Goal: Task Accomplishment & Management: Complete application form

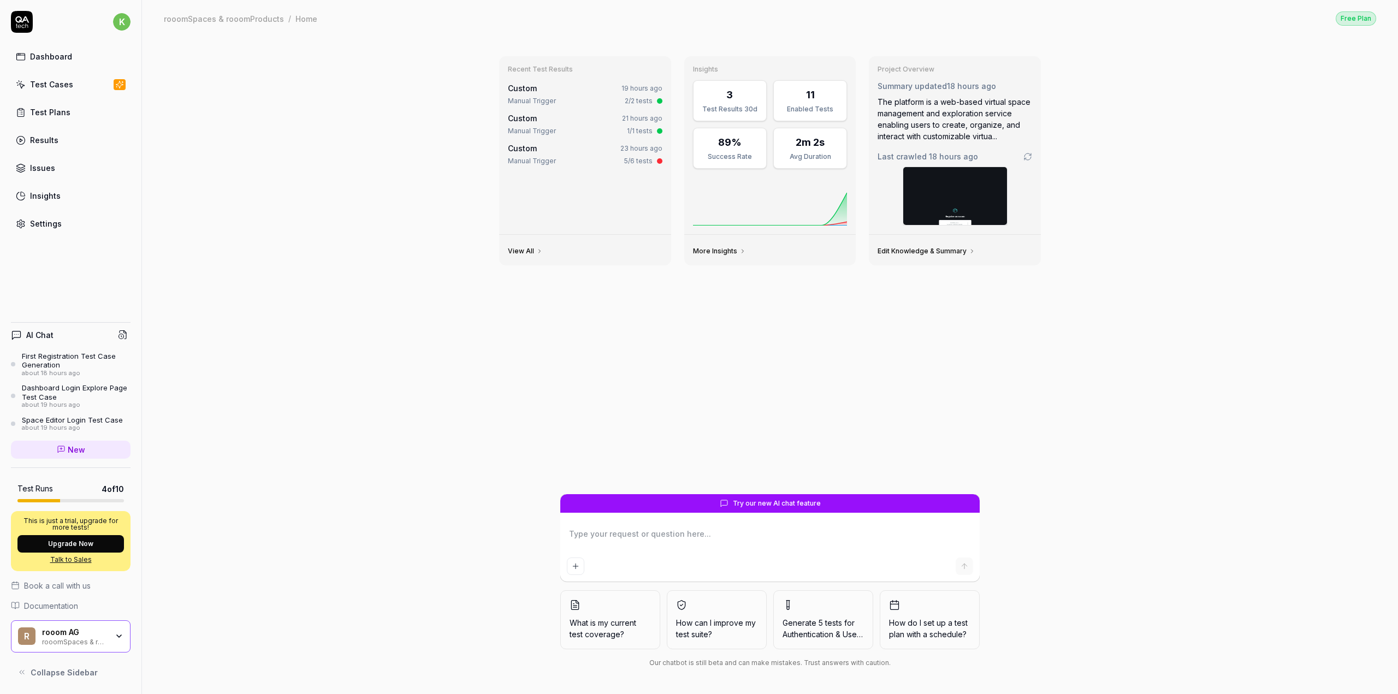
click at [645, 541] on textarea at bounding box center [770, 539] width 406 height 27
click at [70, 398] on div "Dashboard Login Explore Page Test Case" at bounding box center [76, 392] width 109 height 18
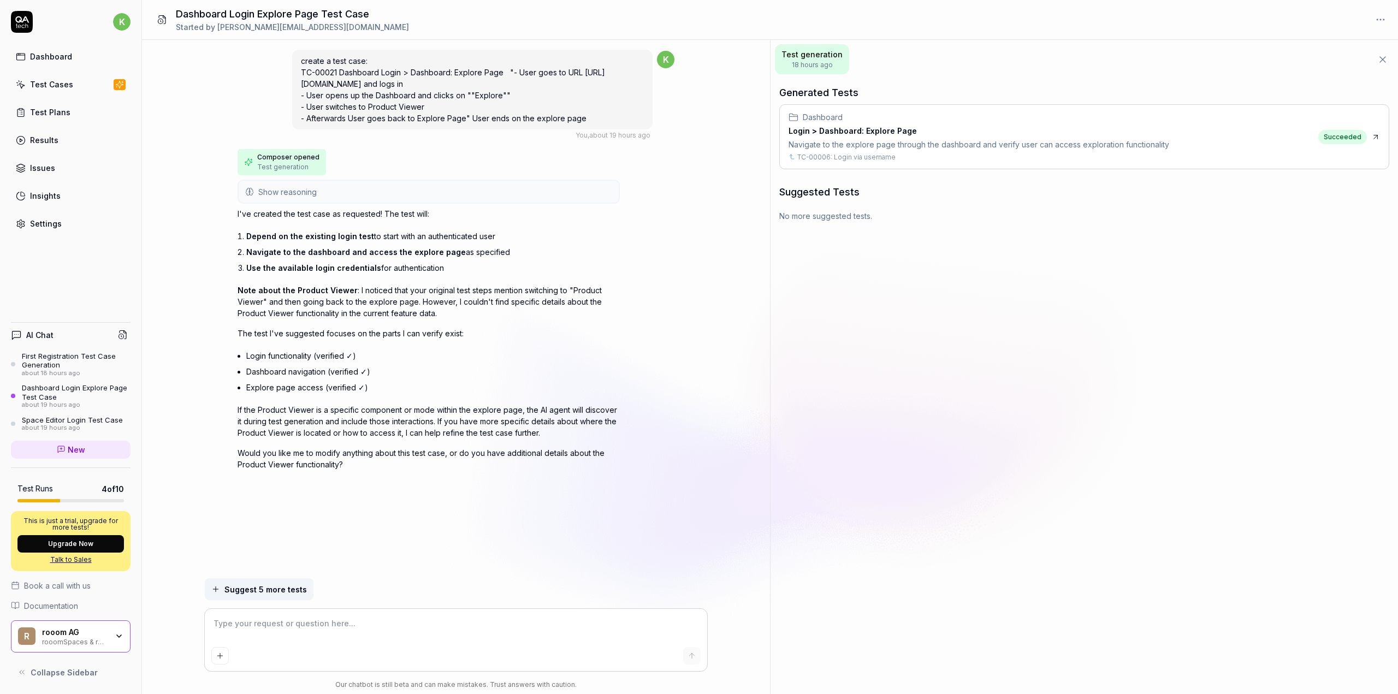
drag, startPoint x: 298, startPoint y: 68, endPoint x: 599, endPoint y: 124, distance: 306.2
click at [599, 124] on div "create a test case: TC-00021 Dashboard Login > Dashboard: Explore Page "- User …" at bounding box center [472, 90] width 361 height 80
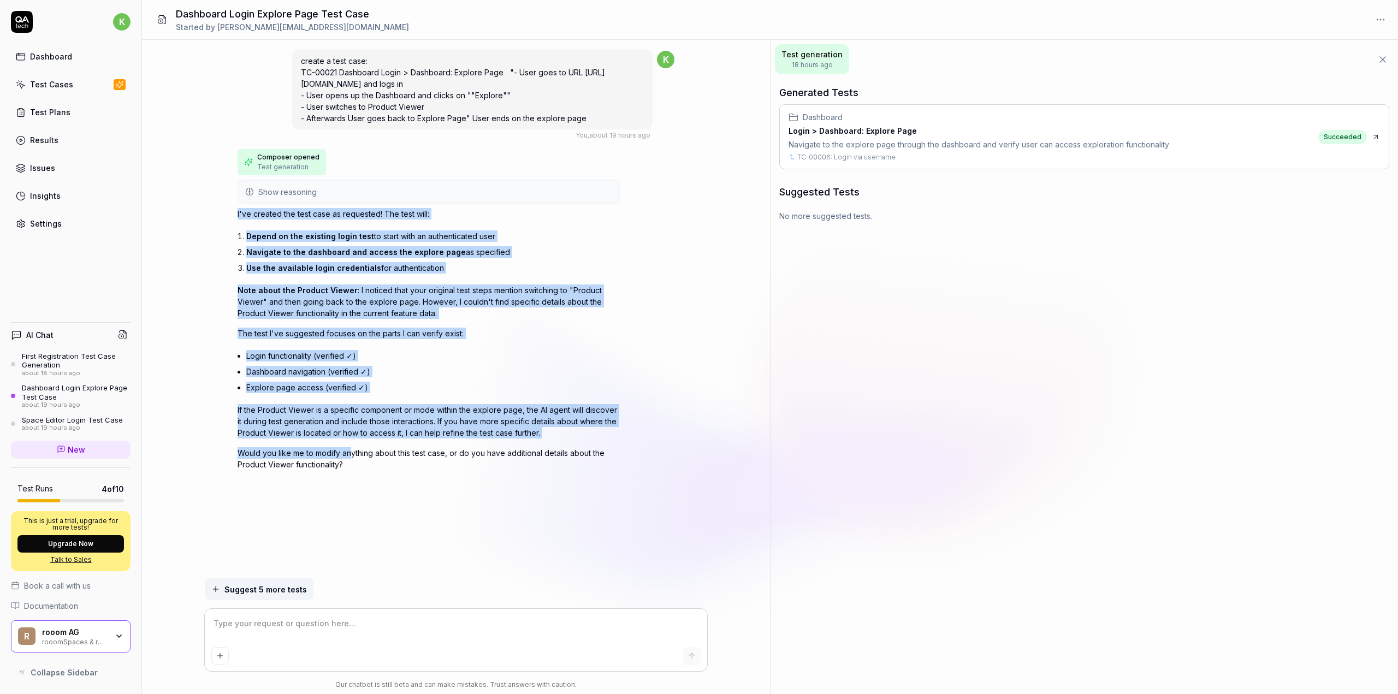
drag, startPoint x: 235, startPoint y: 209, endPoint x: 351, endPoint y: 439, distance: 257.2
click at [351, 439] on div "create a test case: TC-00021 Dashboard Login > Dashboard: Explore Page "- User …" at bounding box center [456, 309] width 628 height 539
click at [318, 344] on div "I've created the test case as requested! The test will: Depend on the existing …" at bounding box center [429, 339] width 382 height 262
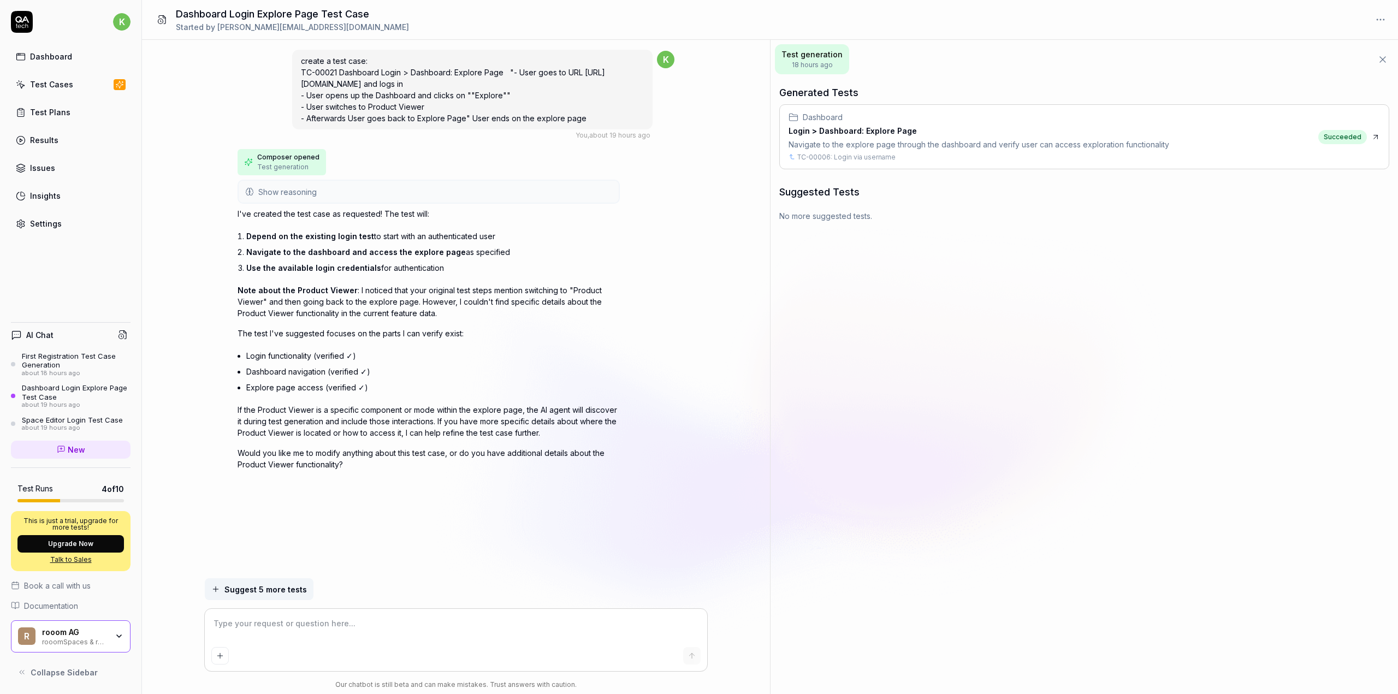
click at [50, 59] on div "Dashboard" at bounding box center [51, 56] width 42 height 11
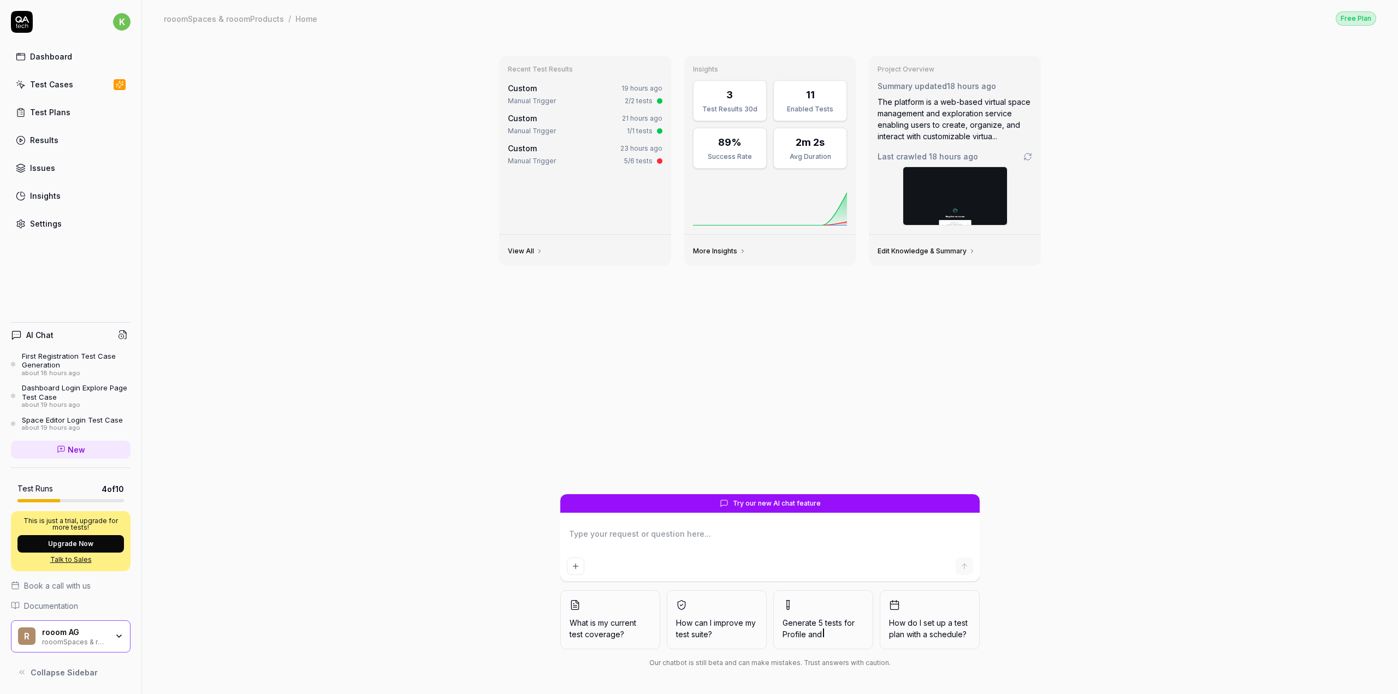
click at [55, 82] on div "Test Cases" at bounding box center [51, 84] width 43 height 11
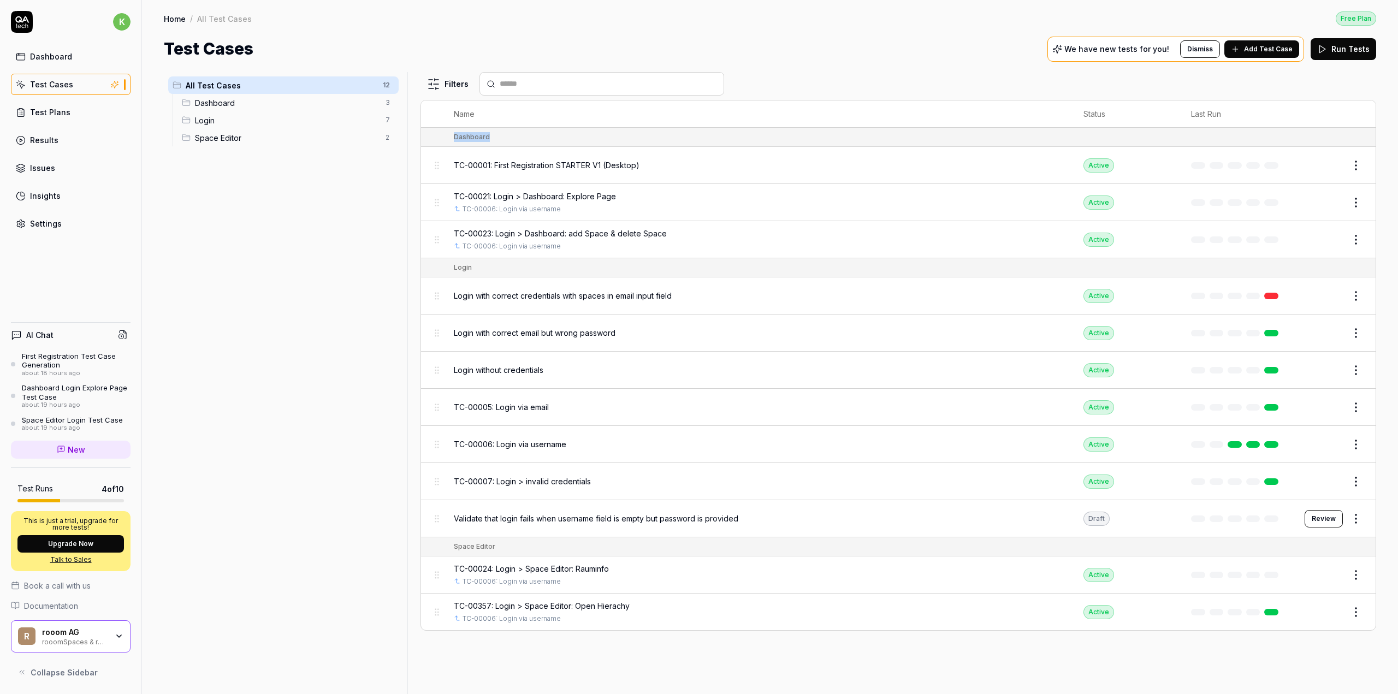
drag, startPoint x: 448, startPoint y: 130, endPoint x: 506, endPoint y: 137, distance: 58.3
click at [506, 137] on td "Dashboard" at bounding box center [909, 137] width 933 height 19
click at [506, 137] on div "Dashboard" at bounding box center [909, 137] width 911 height 10
drag, startPoint x: 451, startPoint y: 265, endPoint x: 473, endPoint y: 266, distance: 21.9
click at [473, 266] on td "Login" at bounding box center [909, 267] width 933 height 19
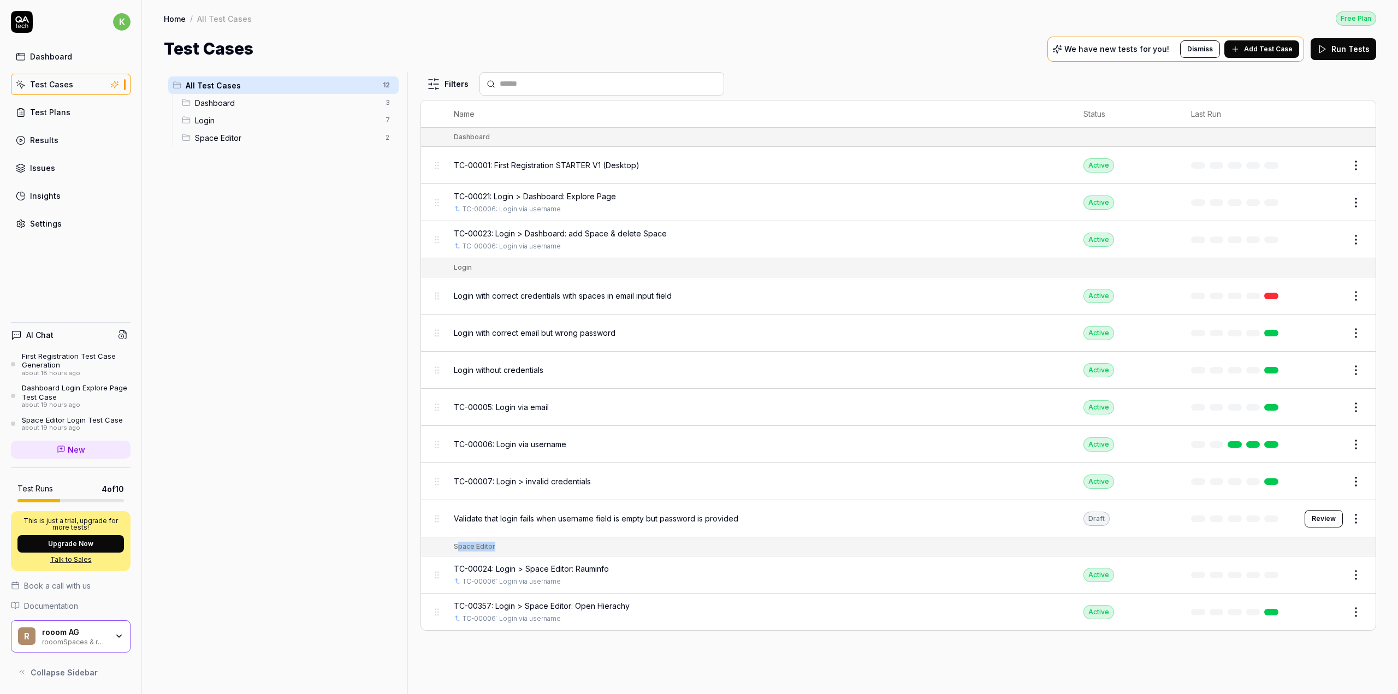
drag, startPoint x: 456, startPoint y: 547, endPoint x: 500, endPoint y: 545, distance: 44.3
click at [500, 545] on div "Space Editor" at bounding box center [909, 547] width 911 height 10
click at [1247, 49] on button "Add Test Case" at bounding box center [1262, 48] width 75 height 17
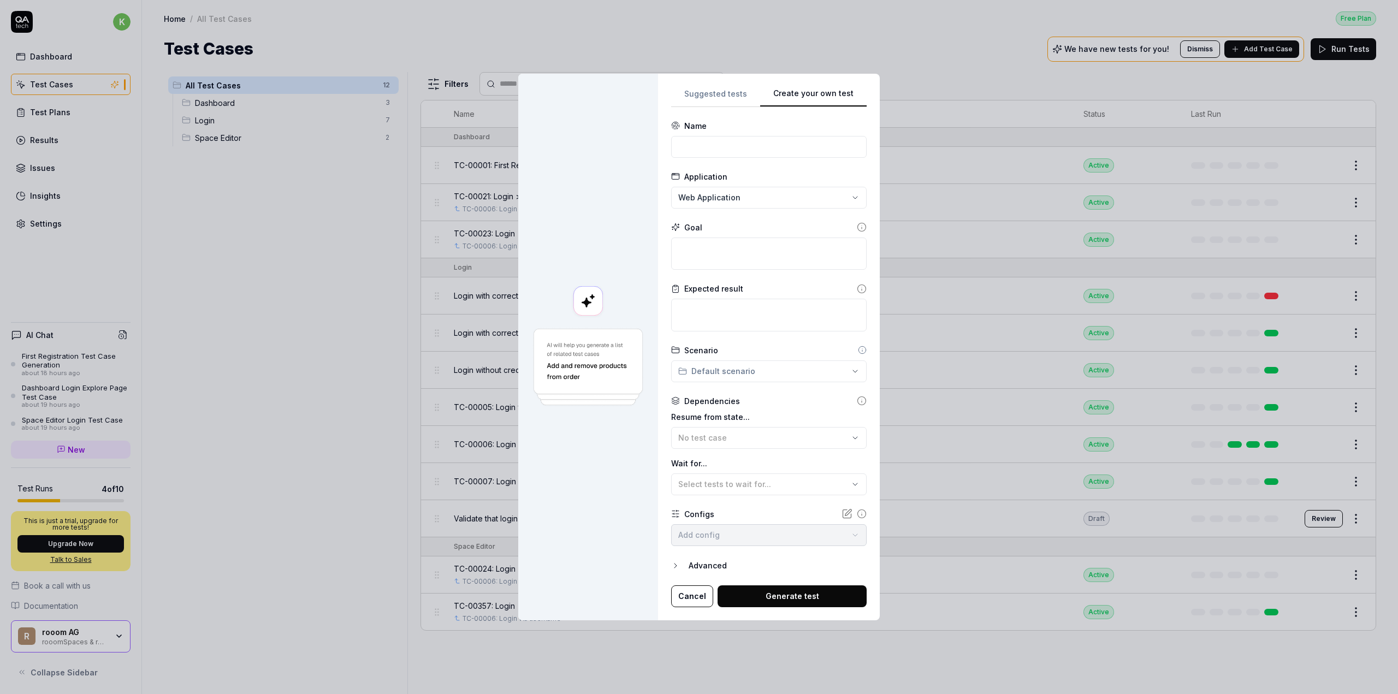
click at [811, 27] on div "Create your own test Suggested tests Create your own test Name Application Web …" at bounding box center [699, 347] width 1398 height 694
click at [700, 199] on div "**********" at bounding box center [699, 347] width 1398 height 694
click at [710, 252] on span "Create New Application" at bounding box center [738, 248] width 91 height 11
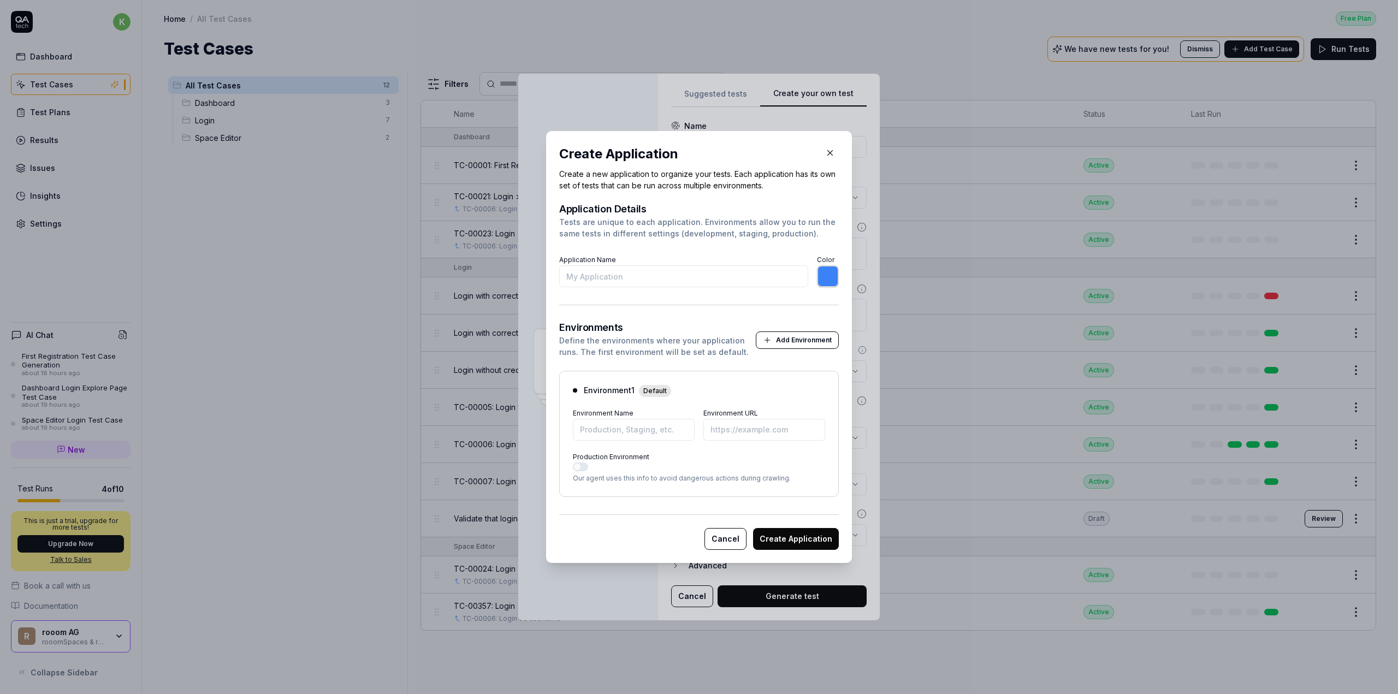
click at [829, 150] on icon "button" at bounding box center [830, 153] width 10 height 10
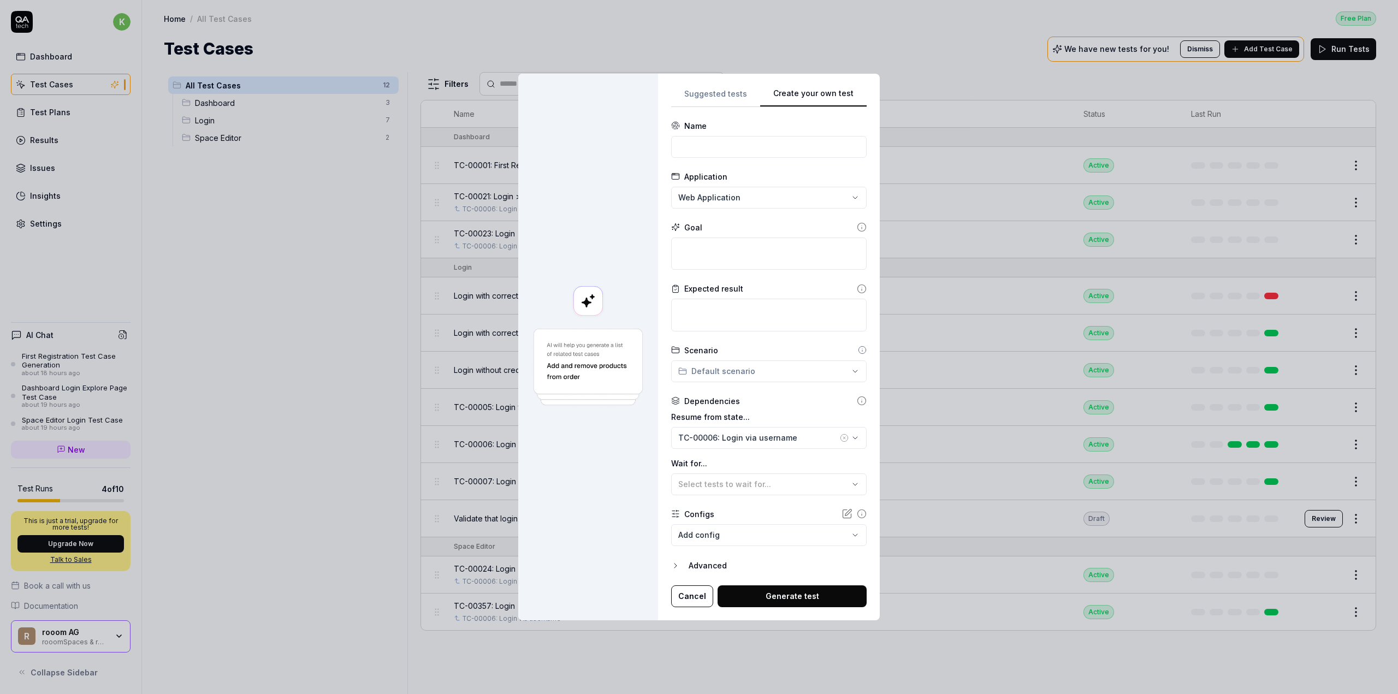
click at [693, 536] on body "k Dashboard Test Cases Test Plans Results Issues Insights Settings AI Chat Firs…" at bounding box center [699, 347] width 1398 height 694
click at [638, 518] on div "**********" at bounding box center [699, 347] width 1398 height 694
click at [677, 569] on icon "button" at bounding box center [675, 566] width 9 height 9
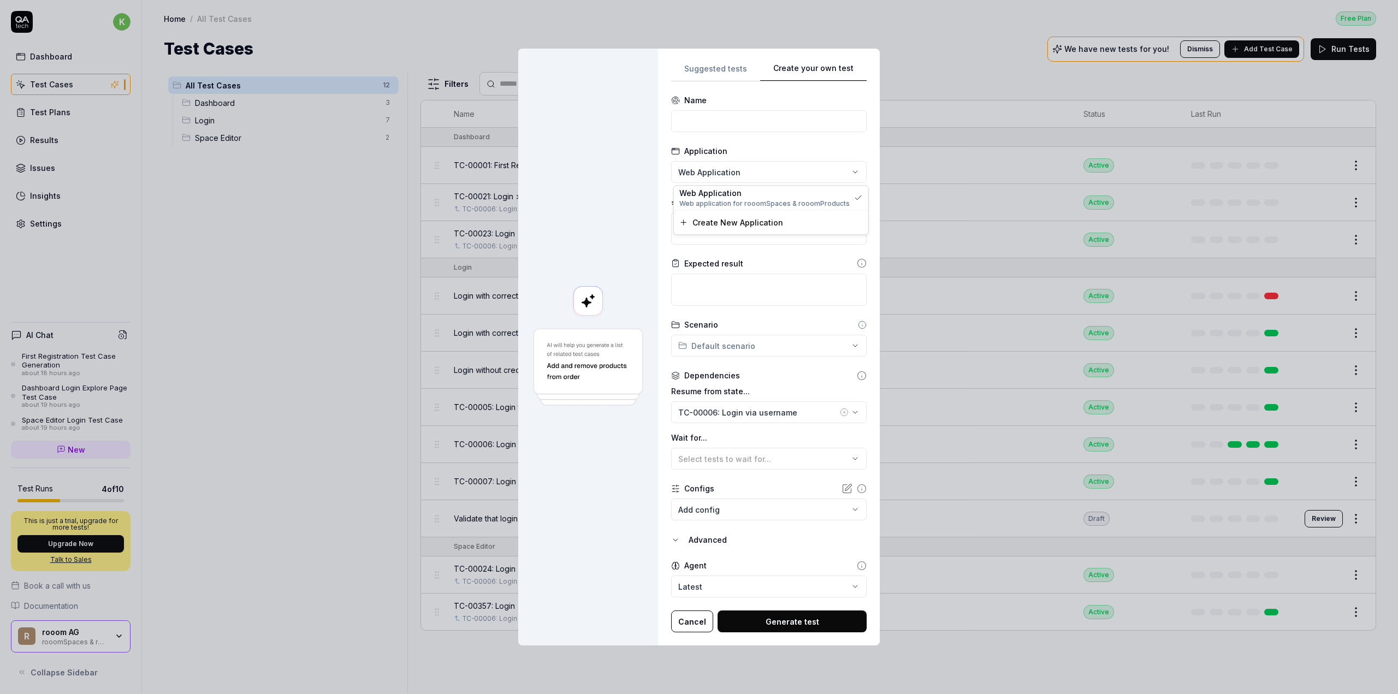
click at [725, 183] on body "k Dashboard Test Cases Test Plans Results Issues Insights Settings AI Chat Firs…" at bounding box center [699, 347] width 1398 height 694
click at [728, 174] on div "**********" at bounding box center [699, 347] width 1398 height 694
click at [417, 193] on div "**********" at bounding box center [699, 347] width 1398 height 694
click at [699, 625] on button "Cancel" at bounding box center [692, 622] width 42 height 22
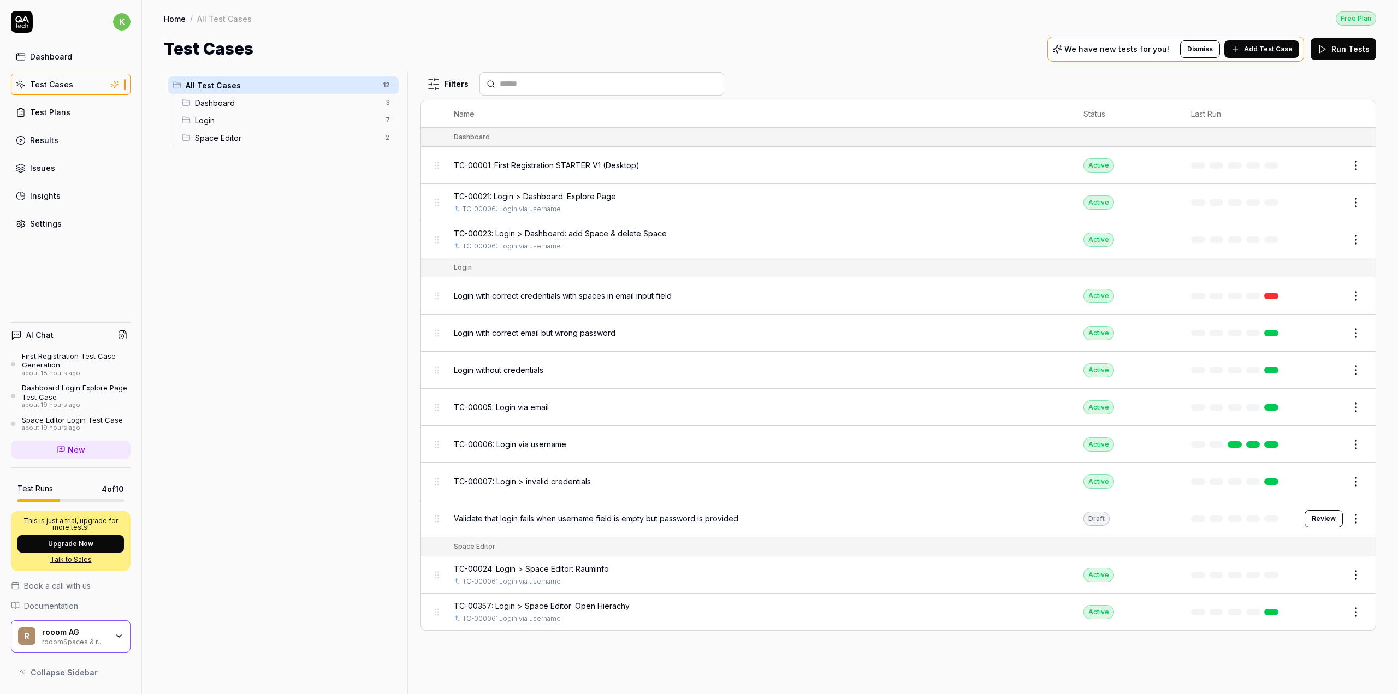
click at [48, 220] on div "Settings" at bounding box center [46, 223] width 32 height 11
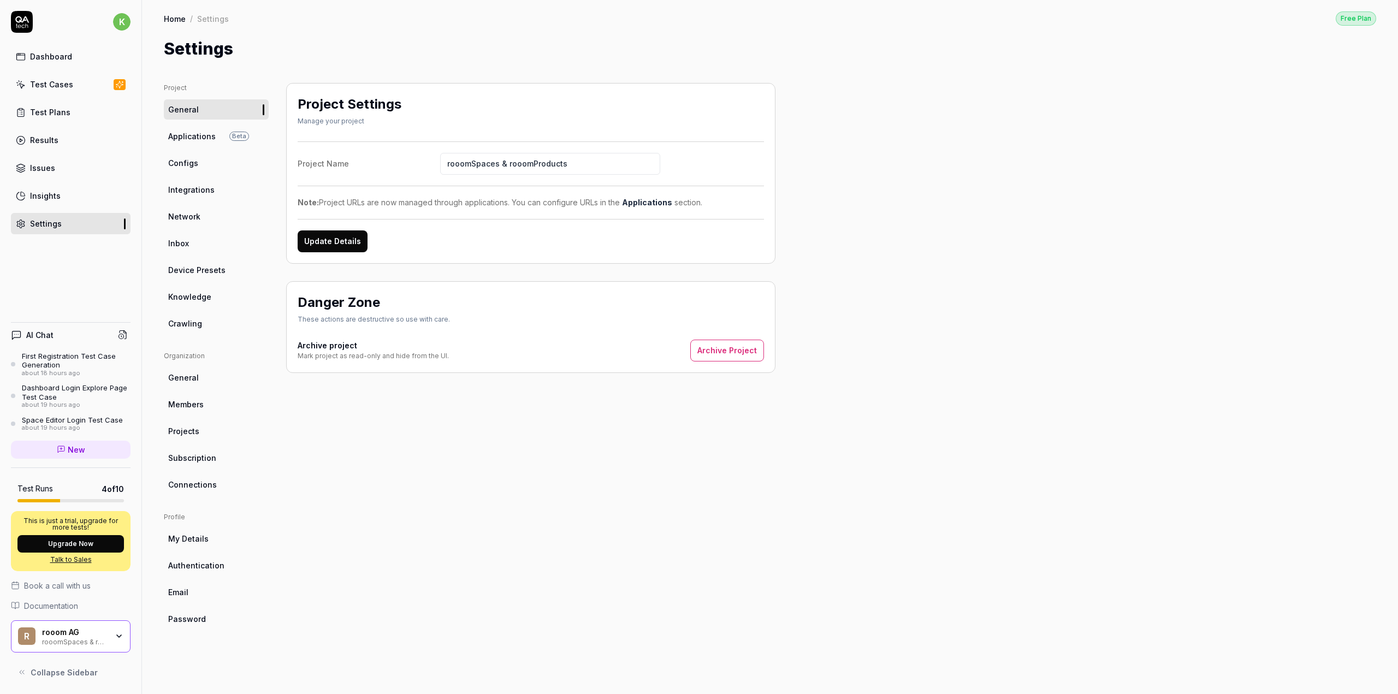
click at [208, 165] on link "Configs" at bounding box center [216, 163] width 105 height 20
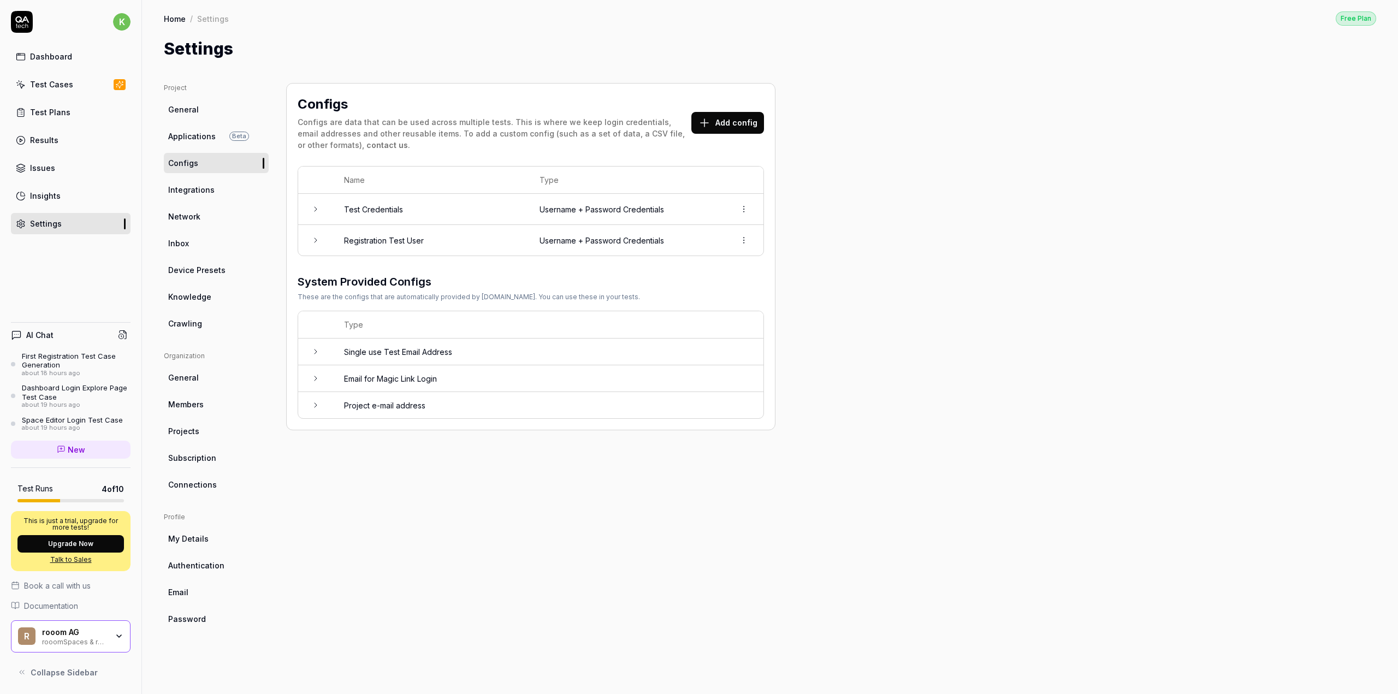
click at [209, 127] on link "Applications Beta" at bounding box center [216, 136] width 105 height 20
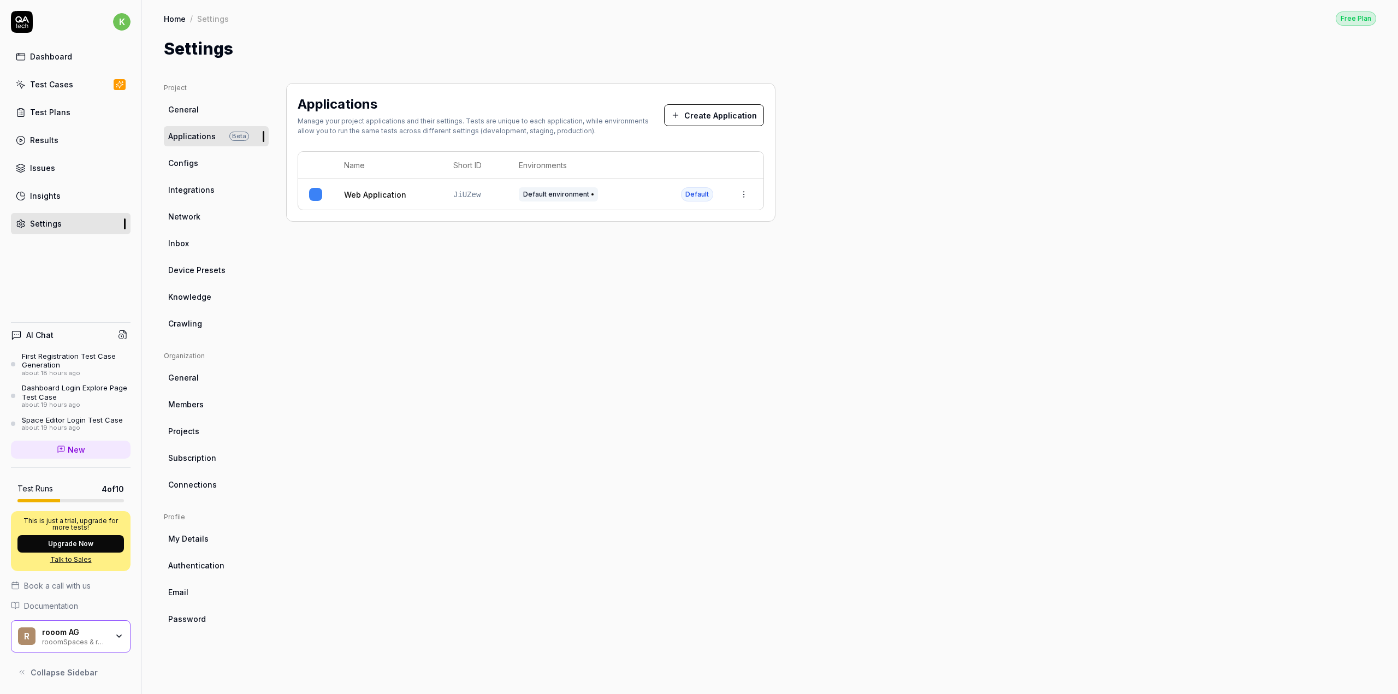
click at [695, 123] on button "Create Application" at bounding box center [714, 115] width 100 height 22
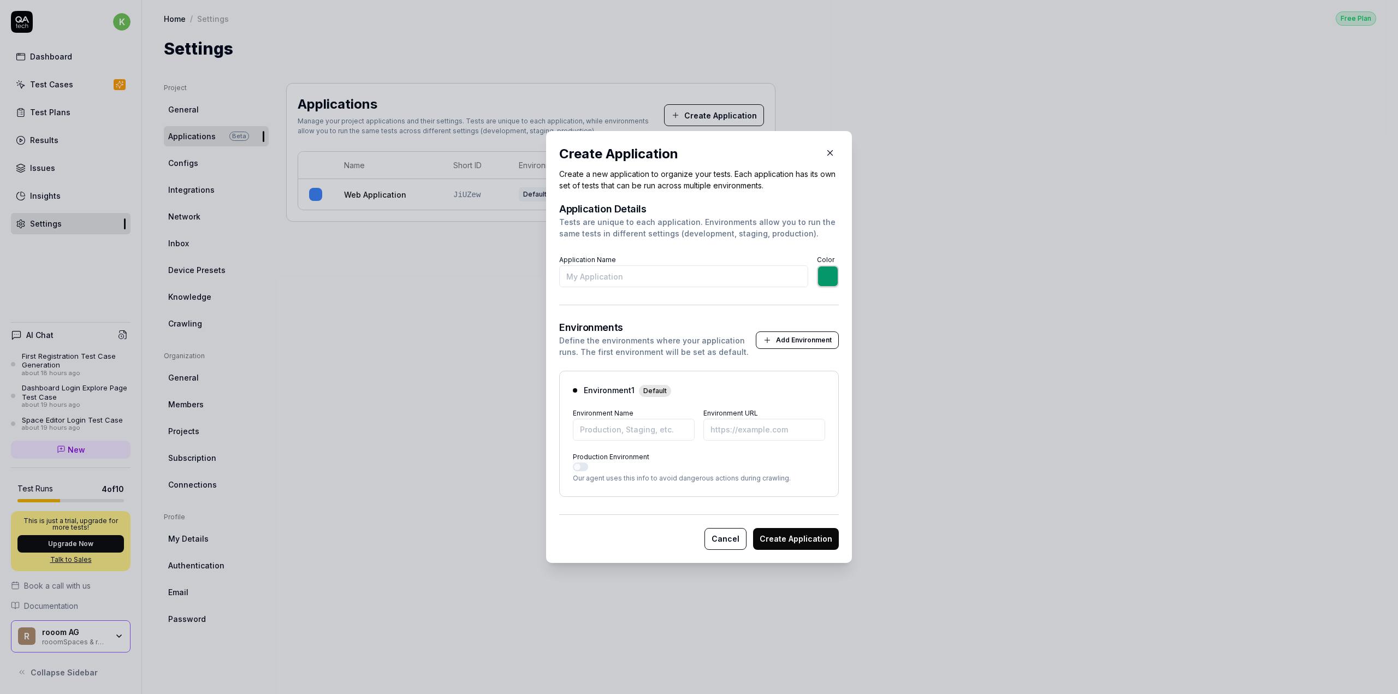
click at [780, 341] on button "Add Environment" at bounding box center [797, 340] width 83 height 17
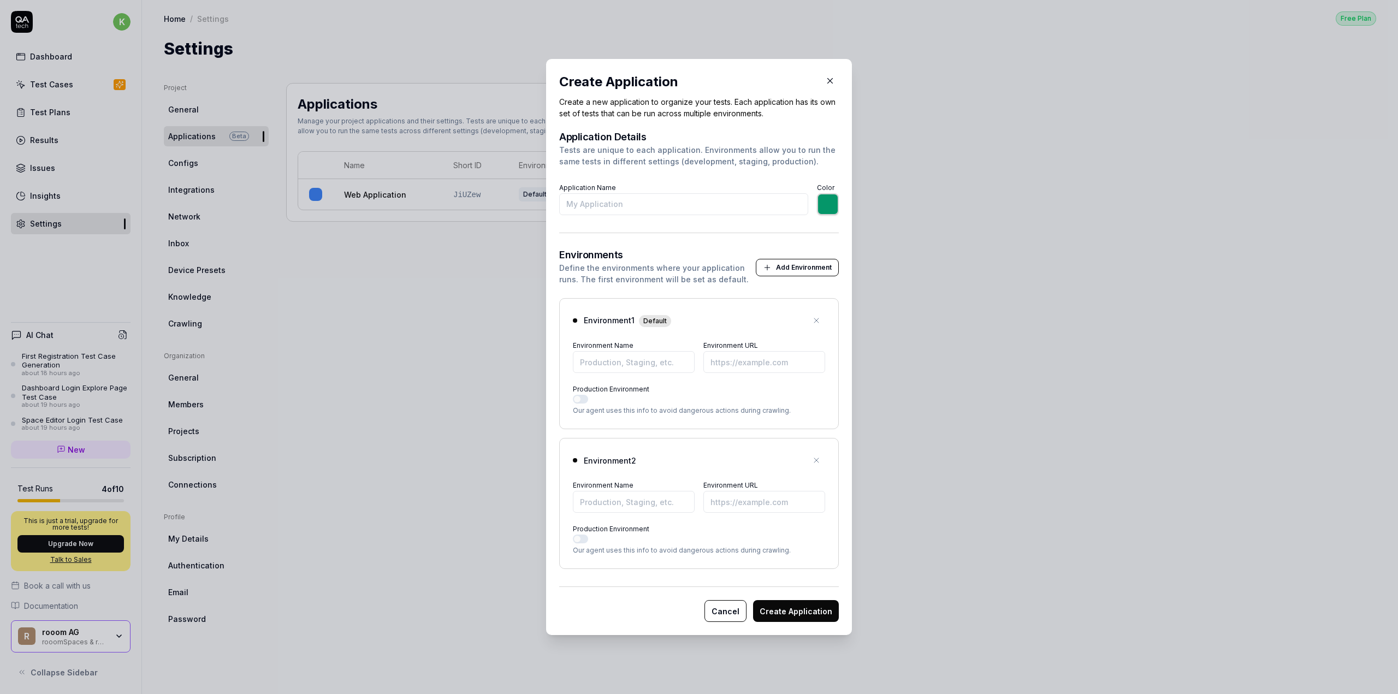
click at [830, 79] on icon "button" at bounding box center [830, 81] width 10 height 10
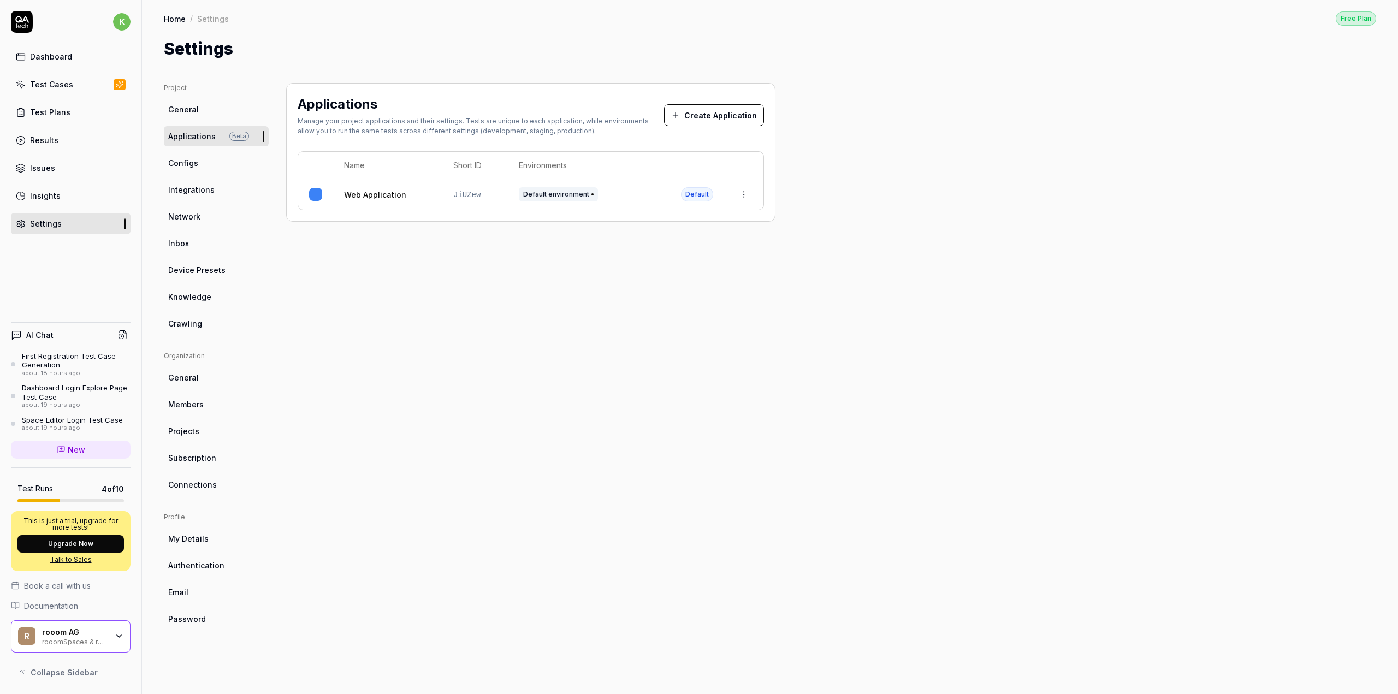
click at [200, 273] on span "Device Presets" at bounding box center [196, 269] width 57 height 11
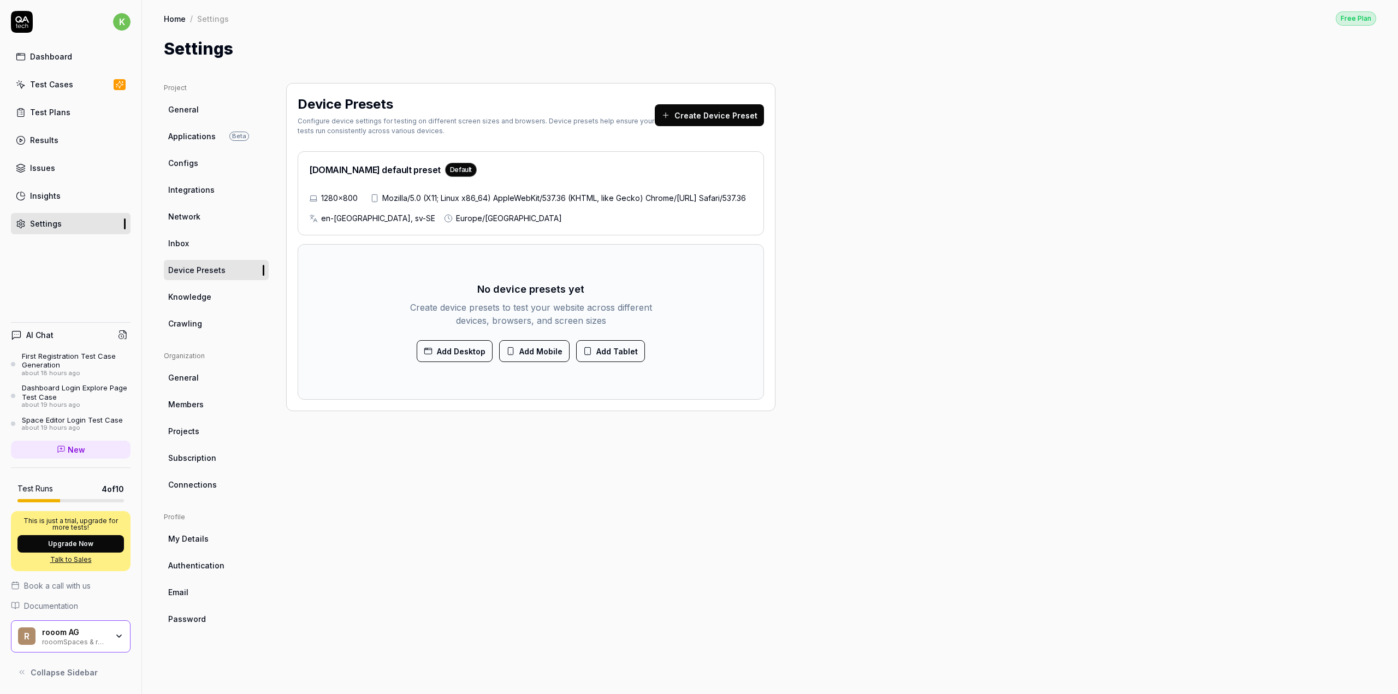
click at [541, 362] on button "Add Mobile" at bounding box center [534, 351] width 70 height 22
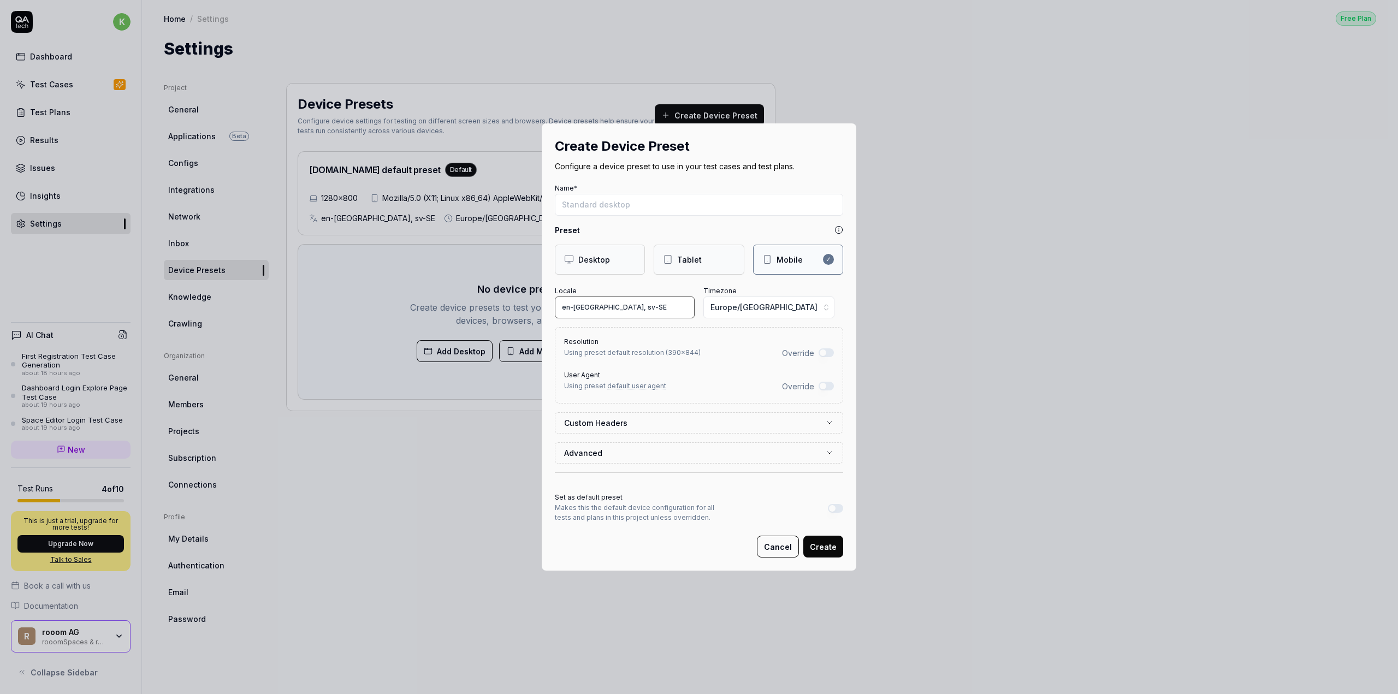
click at [625, 302] on input "en-US, sv-SE" at bounding box center [625, 308] width 140 height 22
click at [779, 310] on button "Europe/Stockholm" at bounding box center [769, 308] width 131 height 22
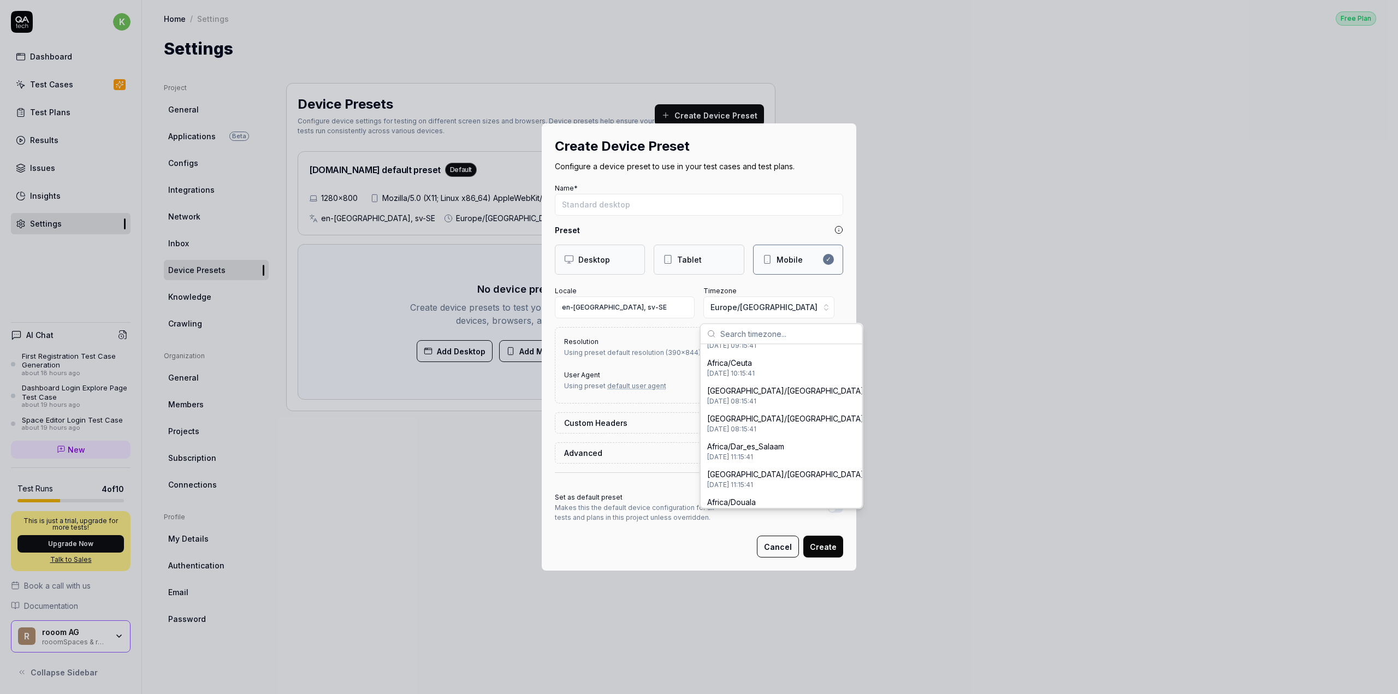
scroll to position [492, 0]
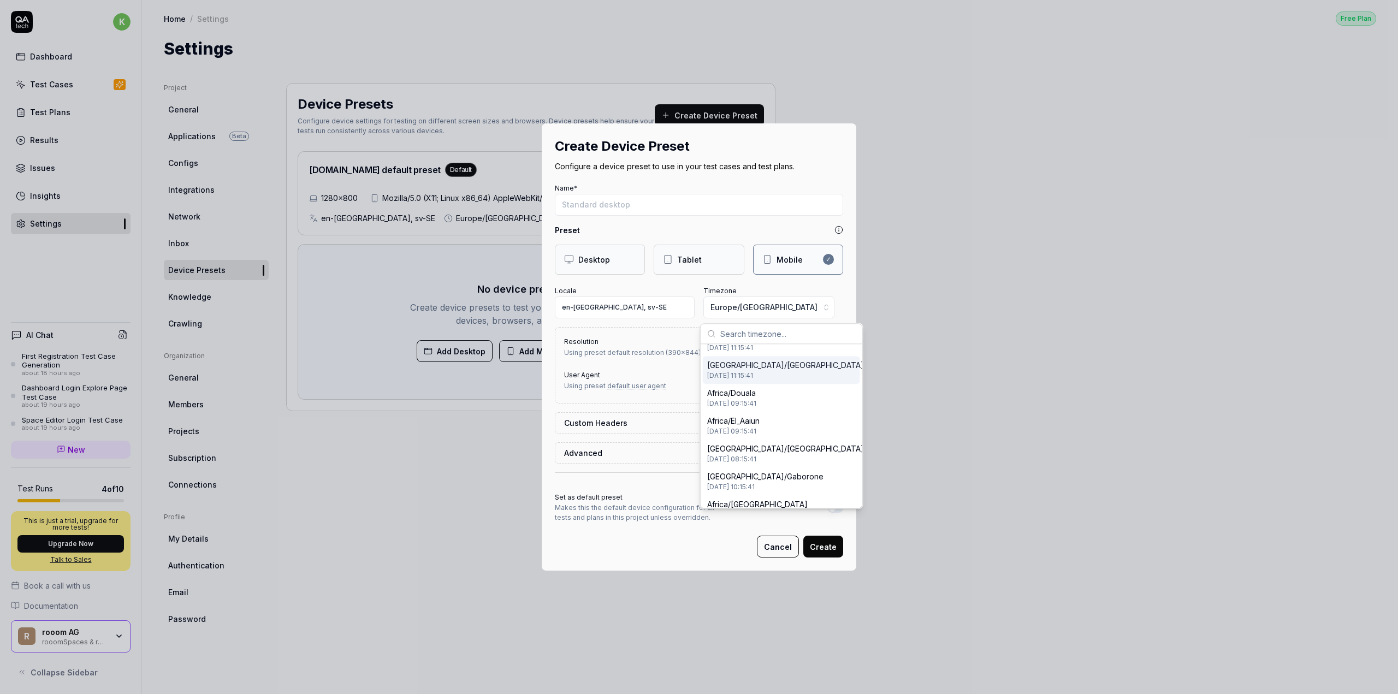
click at [676, 377] on div "Create Device Preset Configure a device preset to use in your test cases and te…" at bounding box center [699, 347] width 1398 height 694
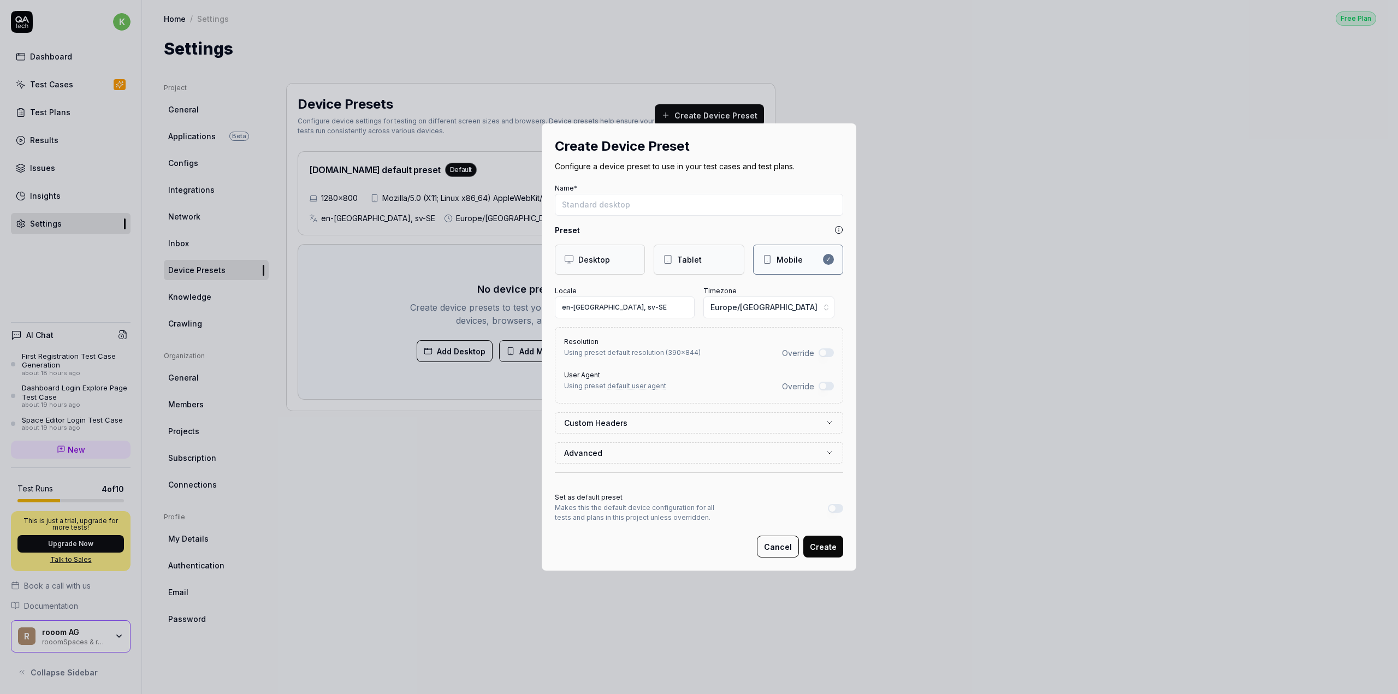
click at [684, 416] on button "Custom Headers" at bounding box center [699, 423] width 270 height 20
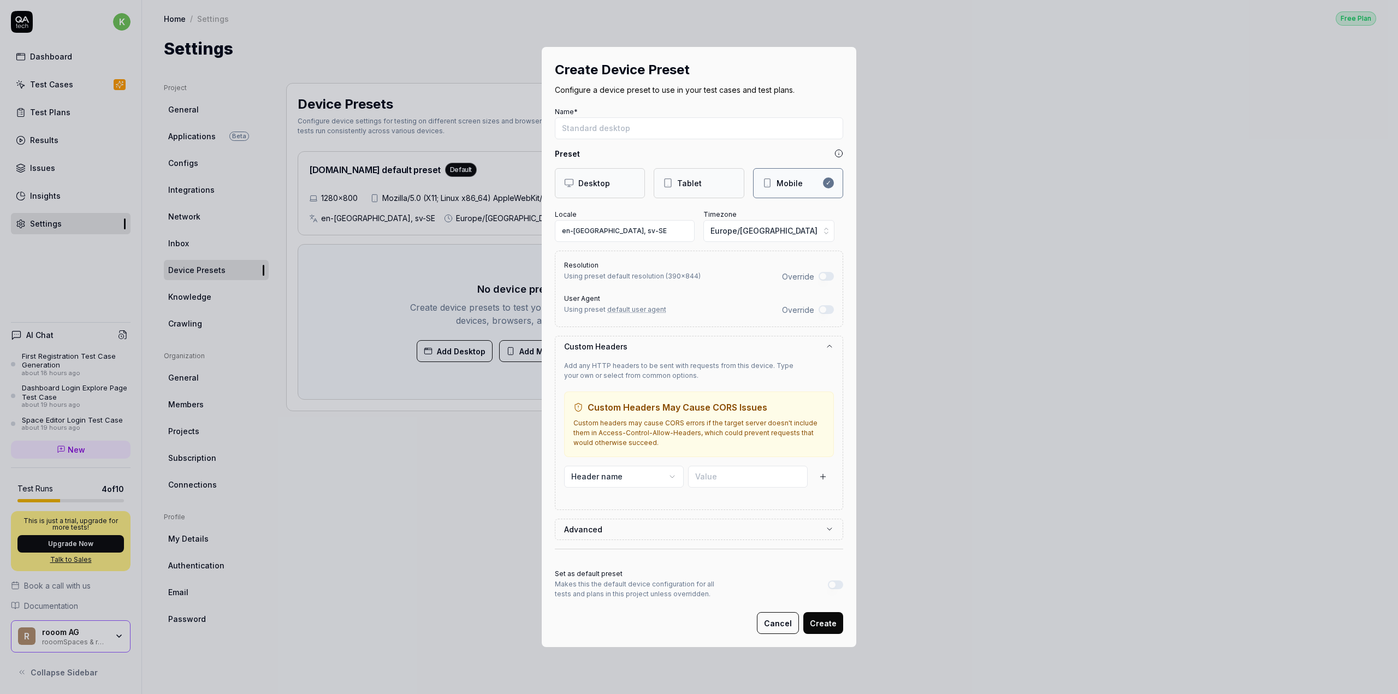
click at [658, 527] on button "Advanced" at bounding box center [699, 529] width 270 height 20
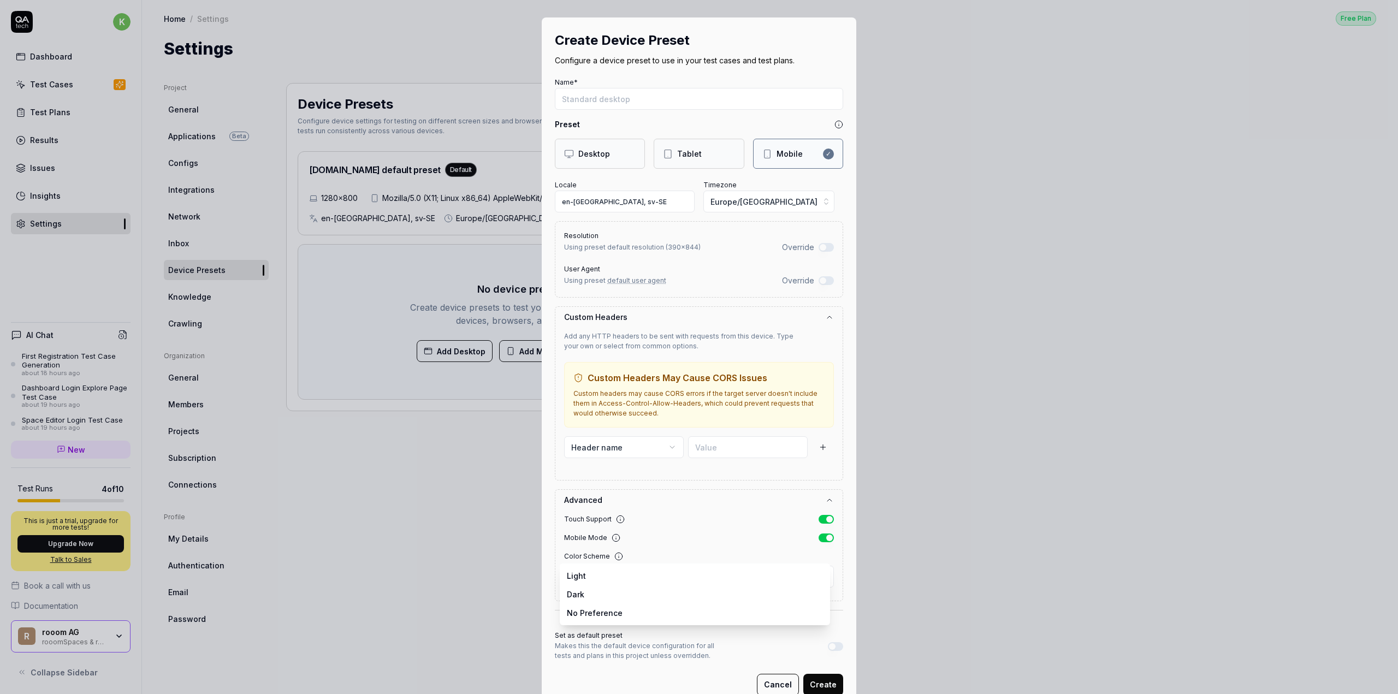
click at [583, 574] on body "k Dashboard Test Cases Test Plans Results Issues Insights Settings AI Chat Firs…" at bounding box center [699, 347] width 1398 height 694
click at [595, 483] on div "**********" at bounding box center [699, 347] width 1398 height 694
click at [624, 198] on input "en-US, sv-SE" at bounding box center [625, 202] width 140 height 22
click at [781, 687] on button "Cancel" at bounding box center [778, 685] width 42 height 22
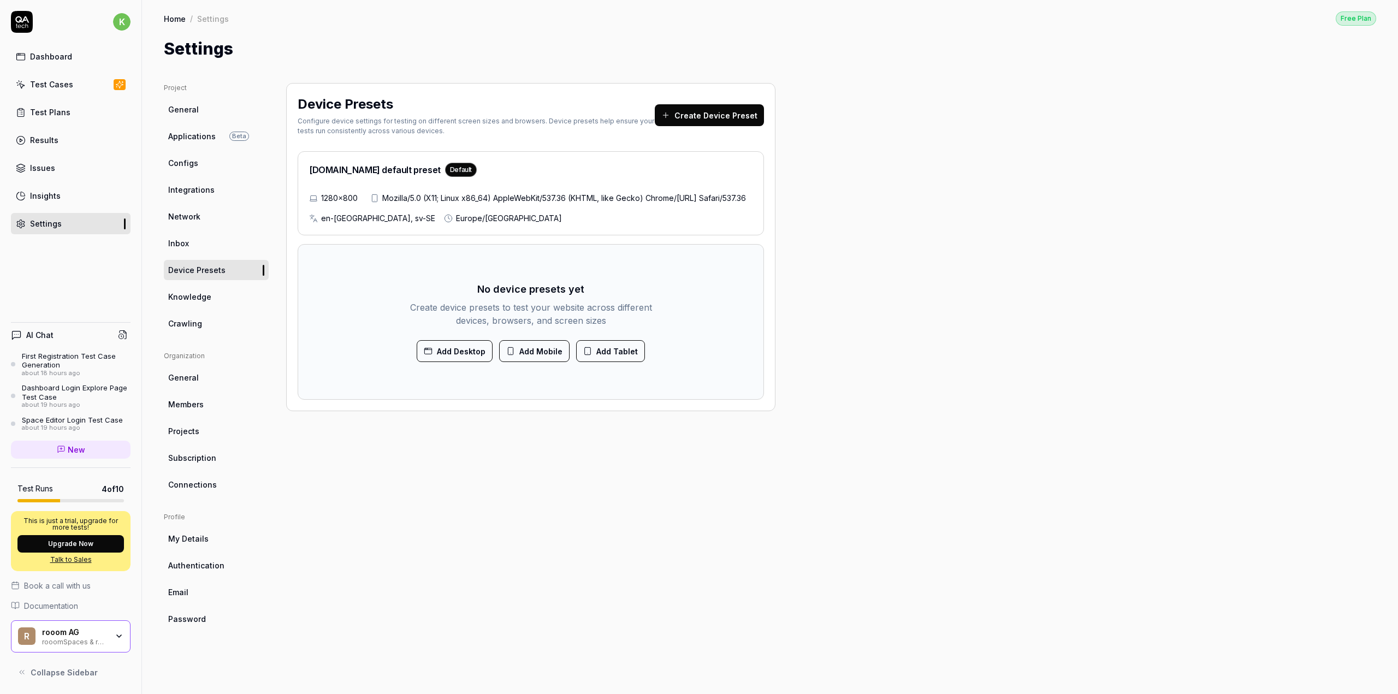
click at [181, 166] on span "Configs" at bounding box center [183, 162] width 30 height 11
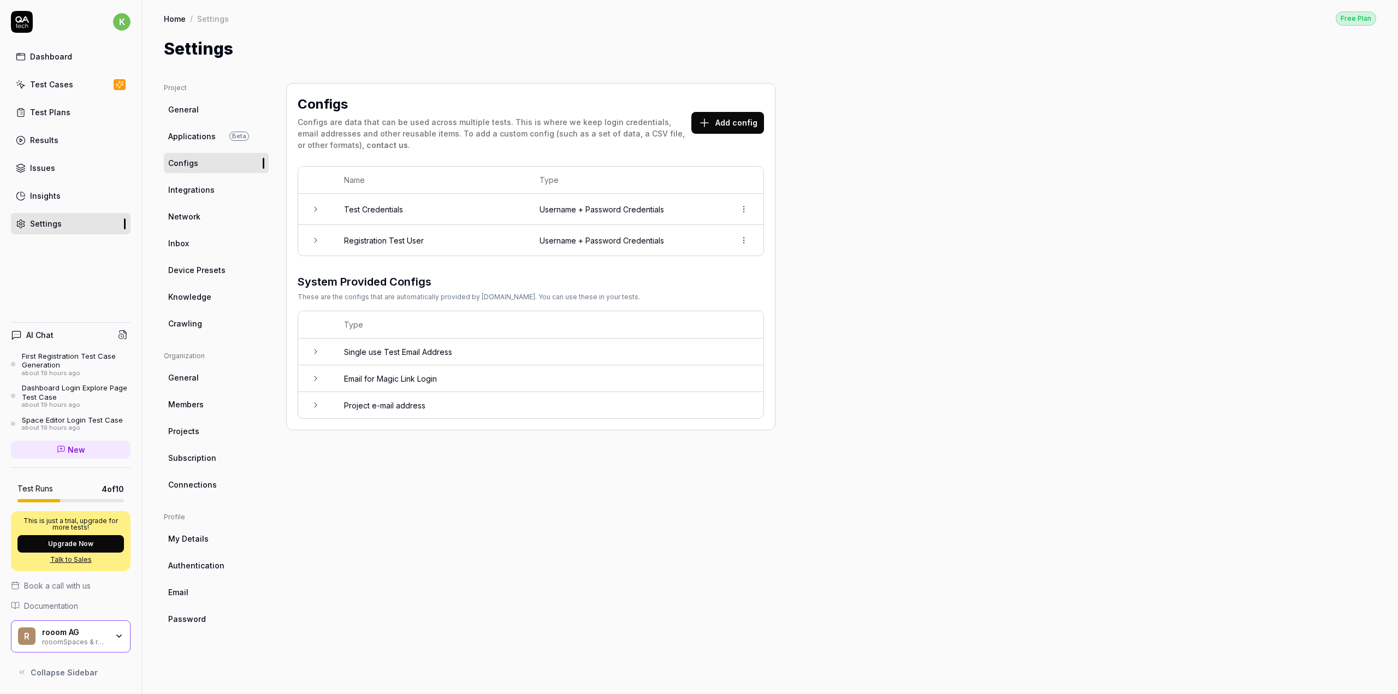
click at [34, 87] on div "Test Cases" at bounding box center [51, 84] width 43 height 11
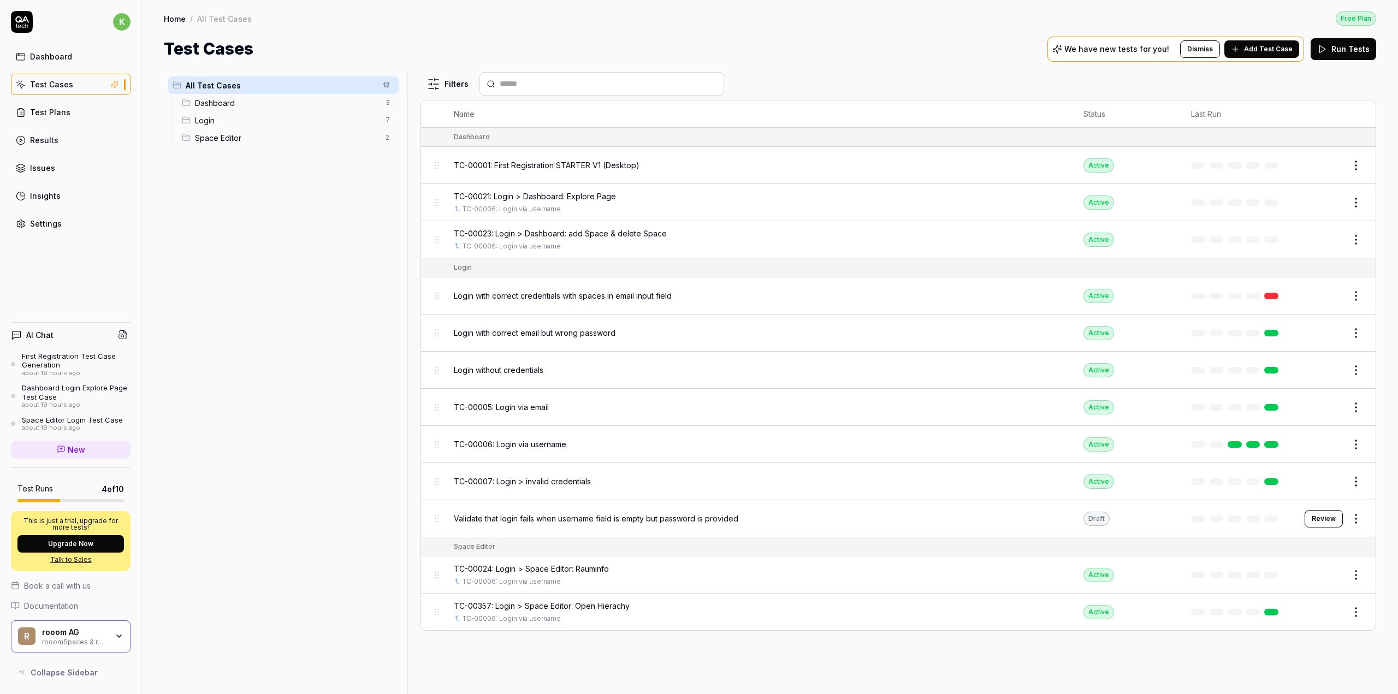
click at [617, 407] on div "TC-00005: Login via email" at bounding box center [758, 407] width 608 height 11
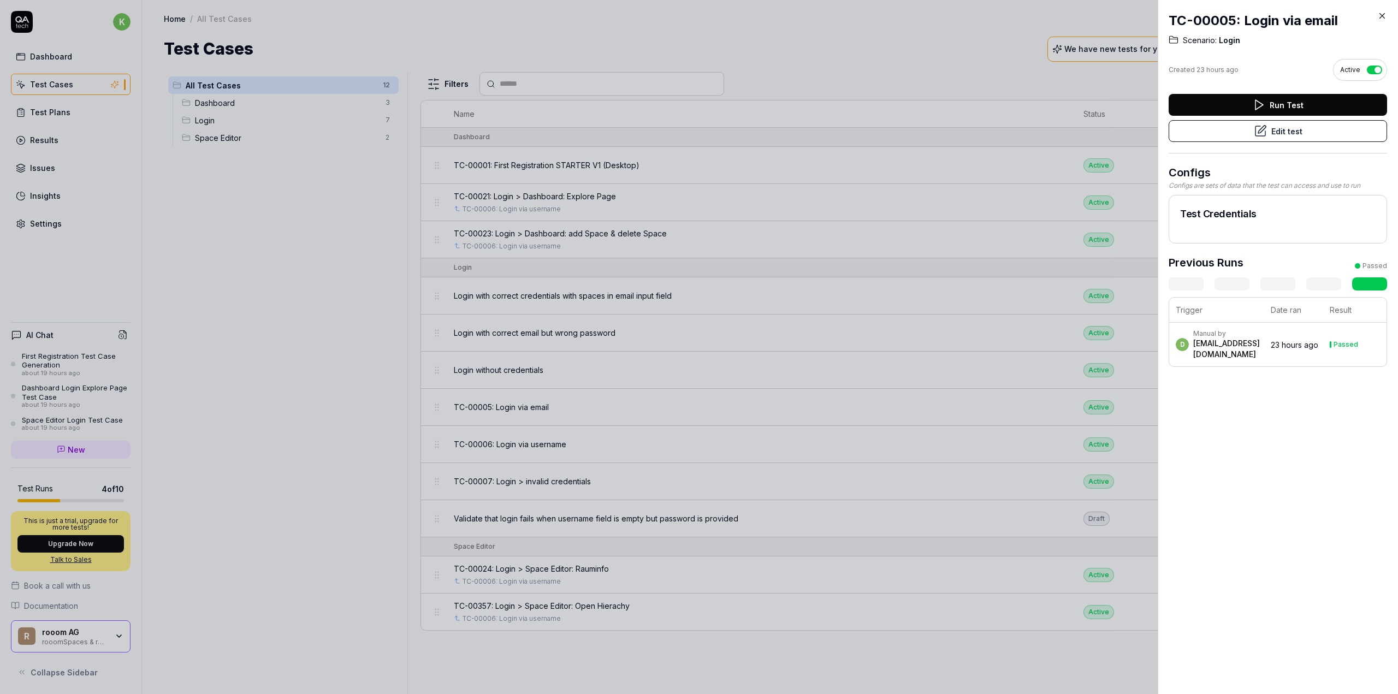
click at [1249, 134] on button "Edit test" at bounding box center [1278, 131] width 219 height 22
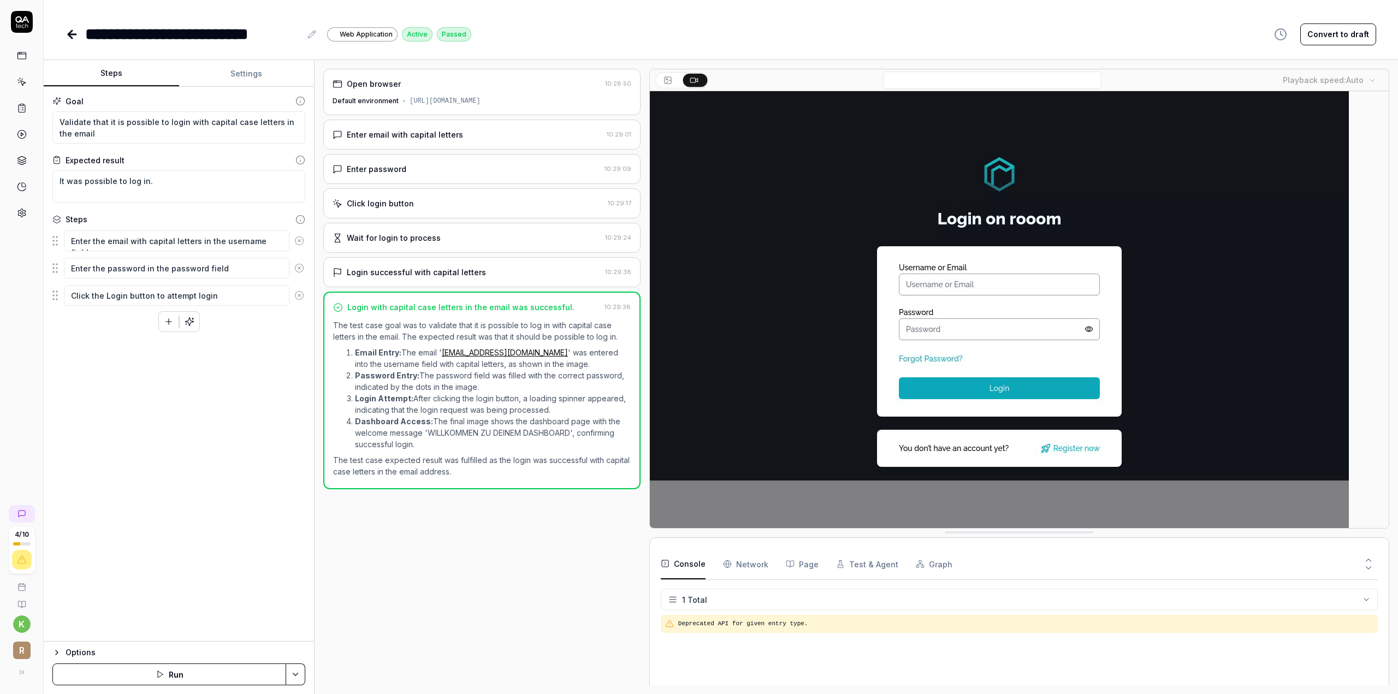
click at [401, 170] on div "Enter password" at bounding box center [377, 168] width 60 height 11
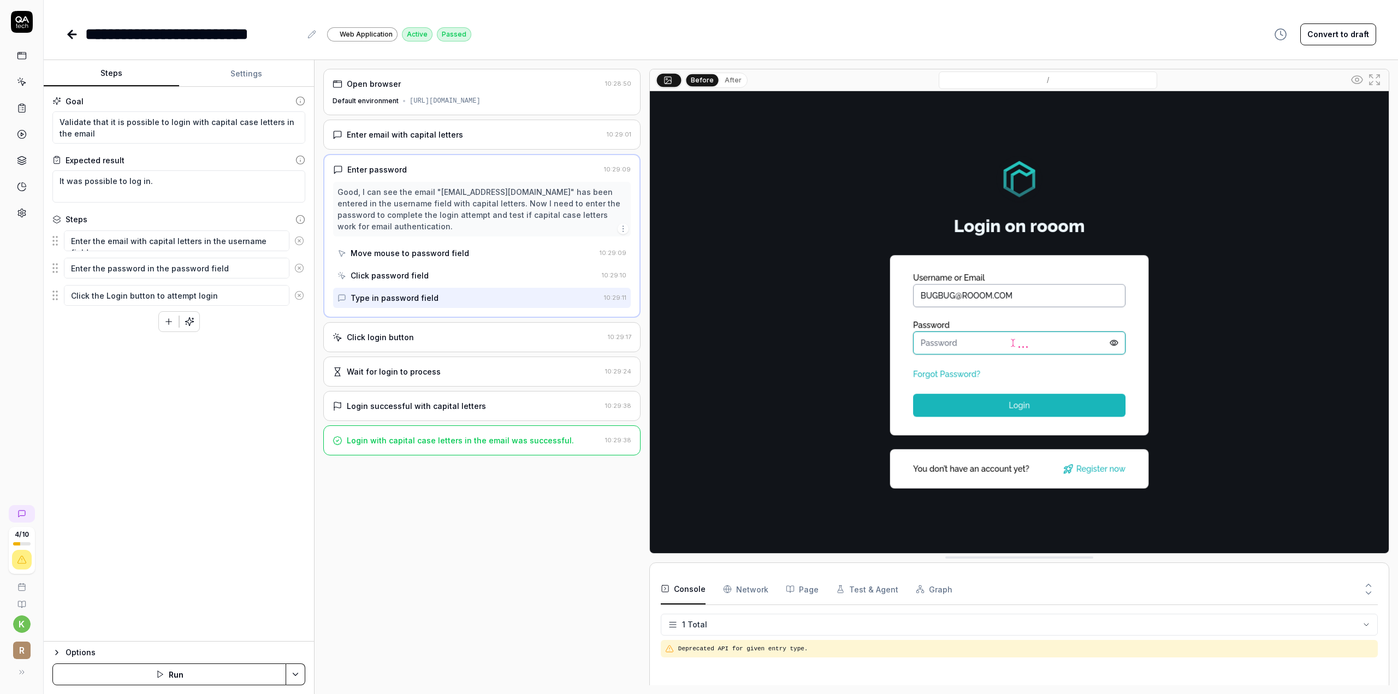
click at [378, 129] on div "Enter email with capital letters" at bounding box center [405, 134] width 116 height 11
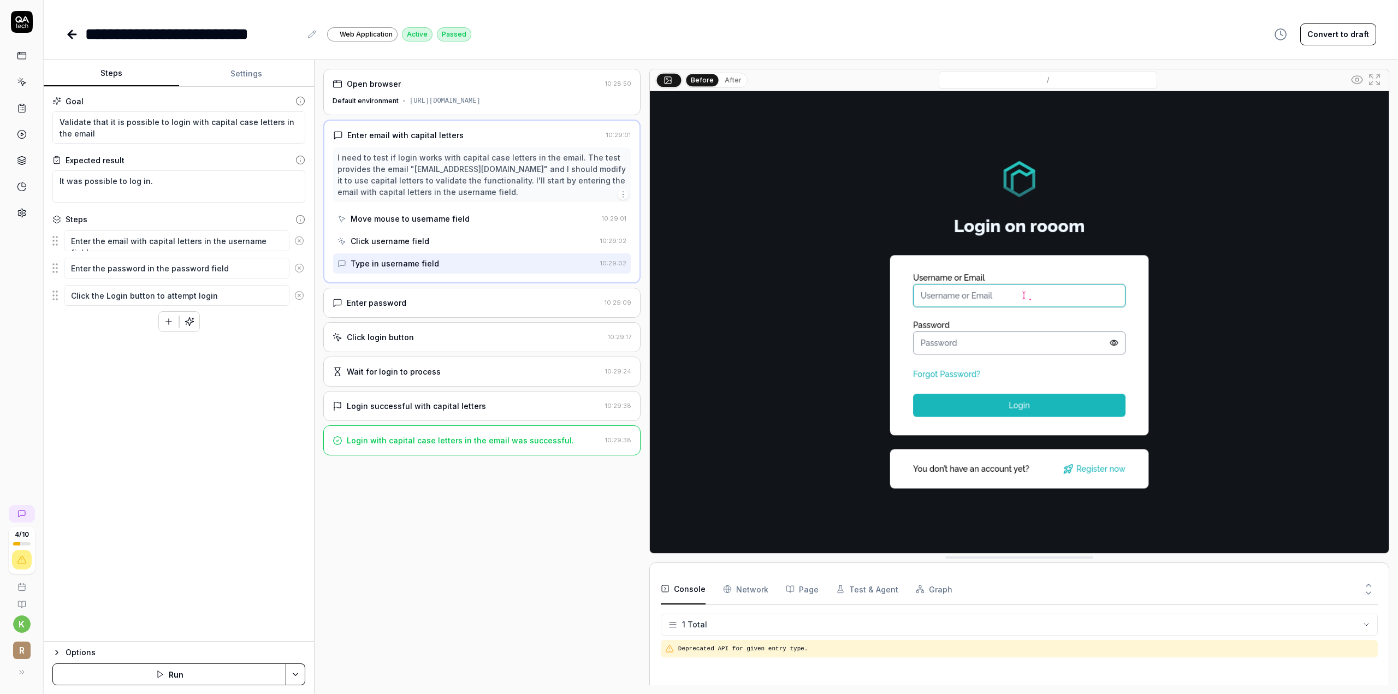
click at [415, 305] on div "Enter password" at bounding box center [467, 302] width 268 height 11
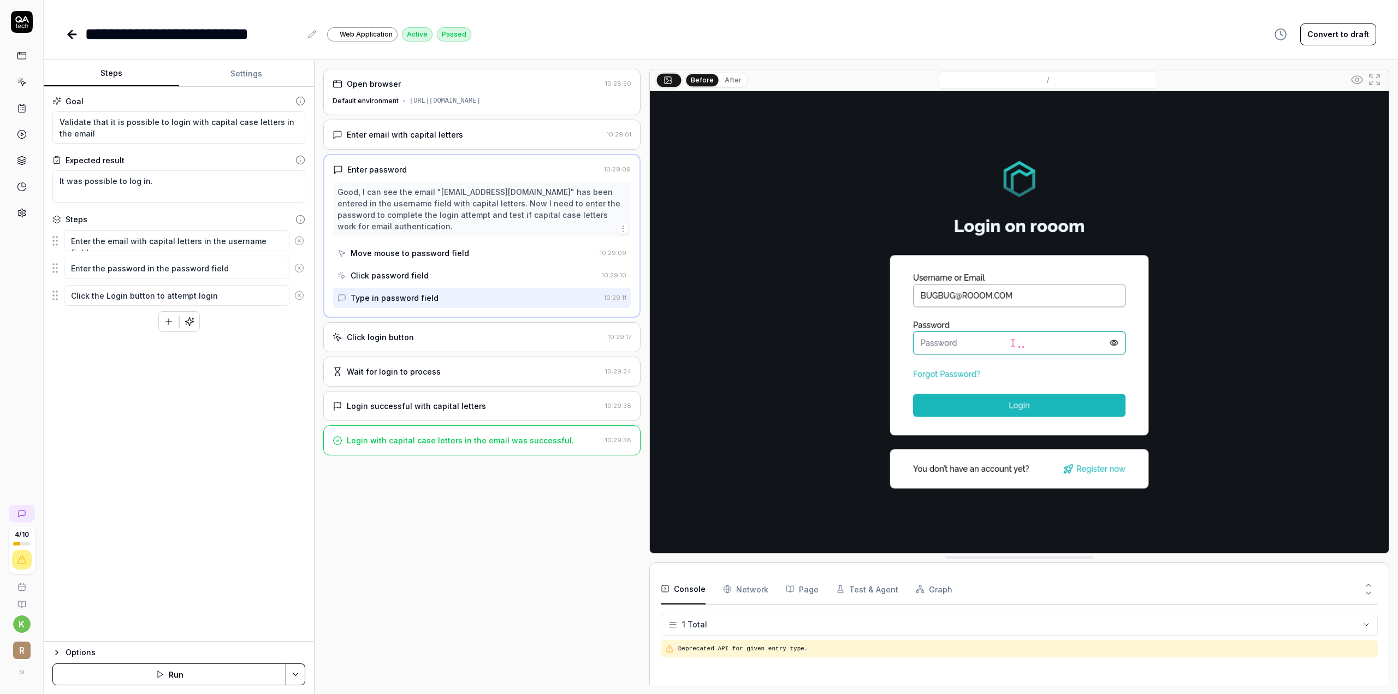
click at [27, 79] on link at bounding box center [22, 82] width 20 height 20
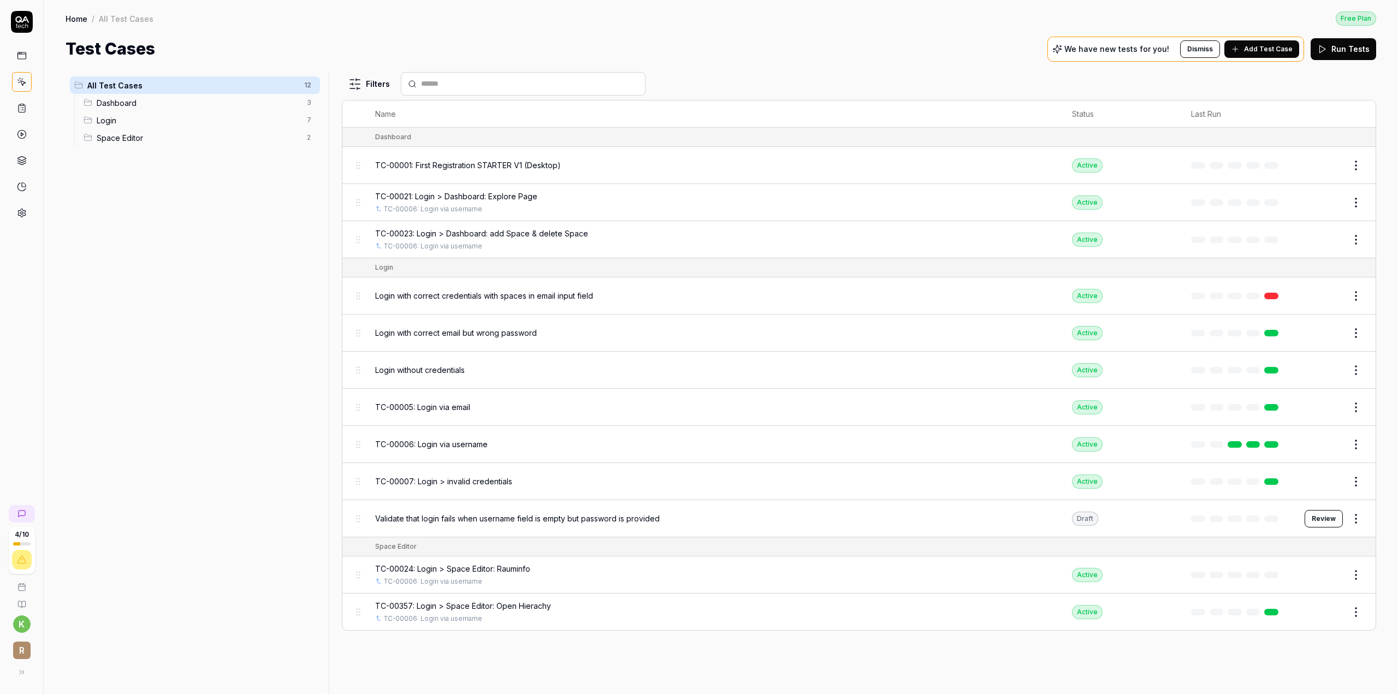
click at [24, 56] on icon at bounding box center [22, 56] width 10 height 10
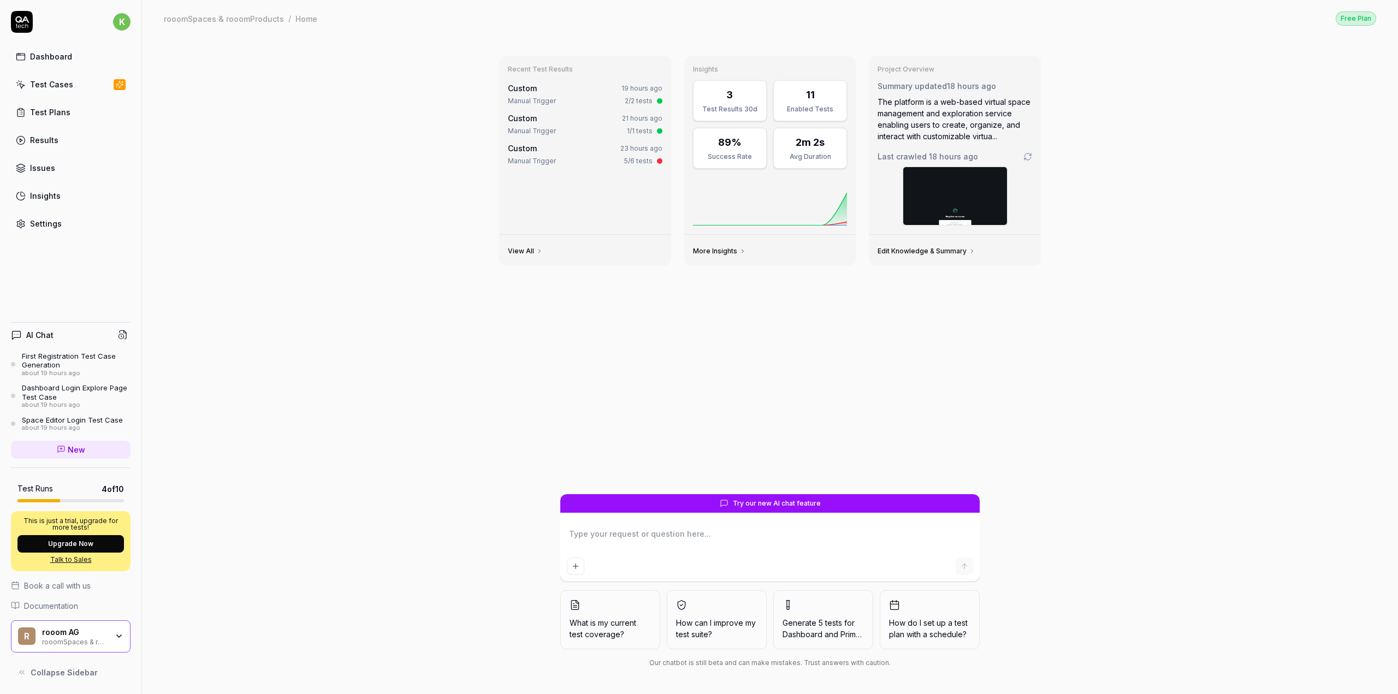
click at [665, 536] on textarea at bounding box center [770, 539] width 406 height 27
paste textarea "TC-00025 Space Editor Login > Space Editor: Object naming "- User goes to URL h…"
type textarea "*"
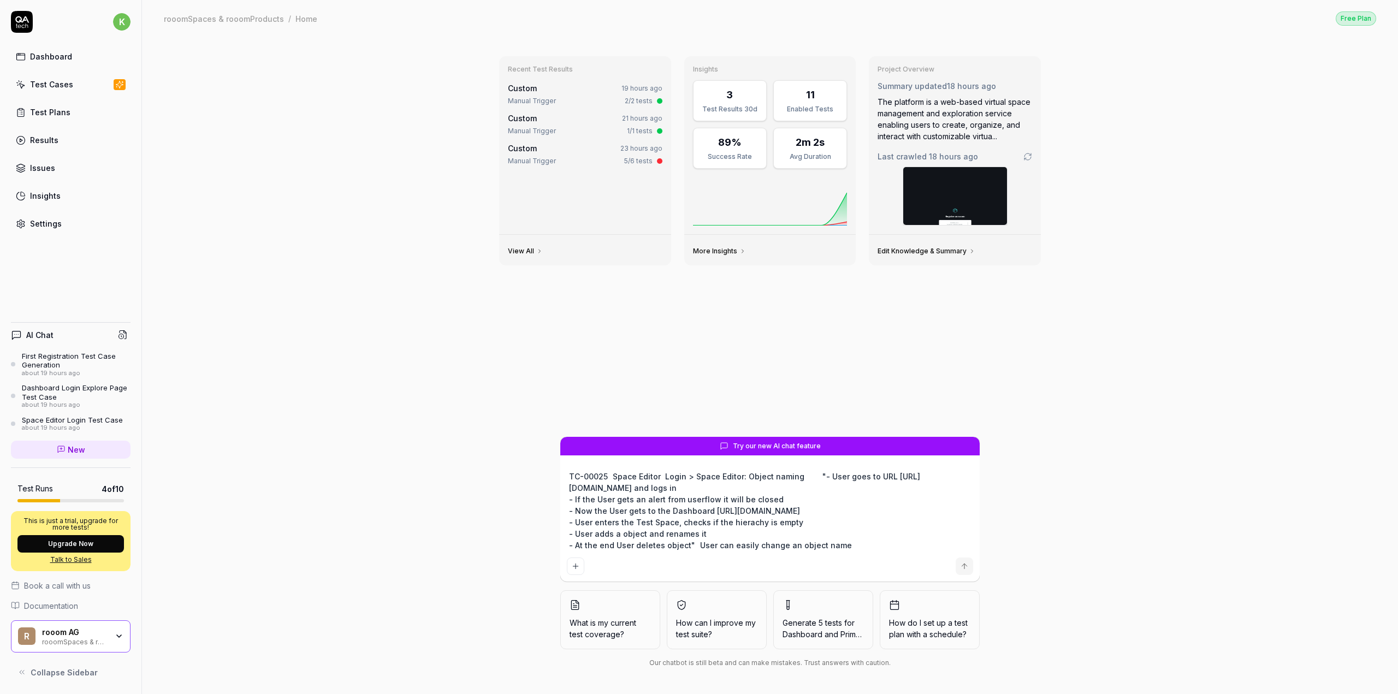
type textarea "TC-00025 Space Editor Login > Space Editor: Object naming "- User goes to URL h…"
drag, startPoint x: 794, startPoint y: 522, endPoint x: 570, endPoint y: 523, distance: 224.0
click at [570, 523] on textarea "TC-00025 Space Editor Login > Space Editor: Object naming "- User goes to URL h…" at bounding box center [770, 511] width 406 height 85
paste textarea "User opens up the Dashboard, go to my spaces and enters the space Editor (penci…"
type textarea "*"
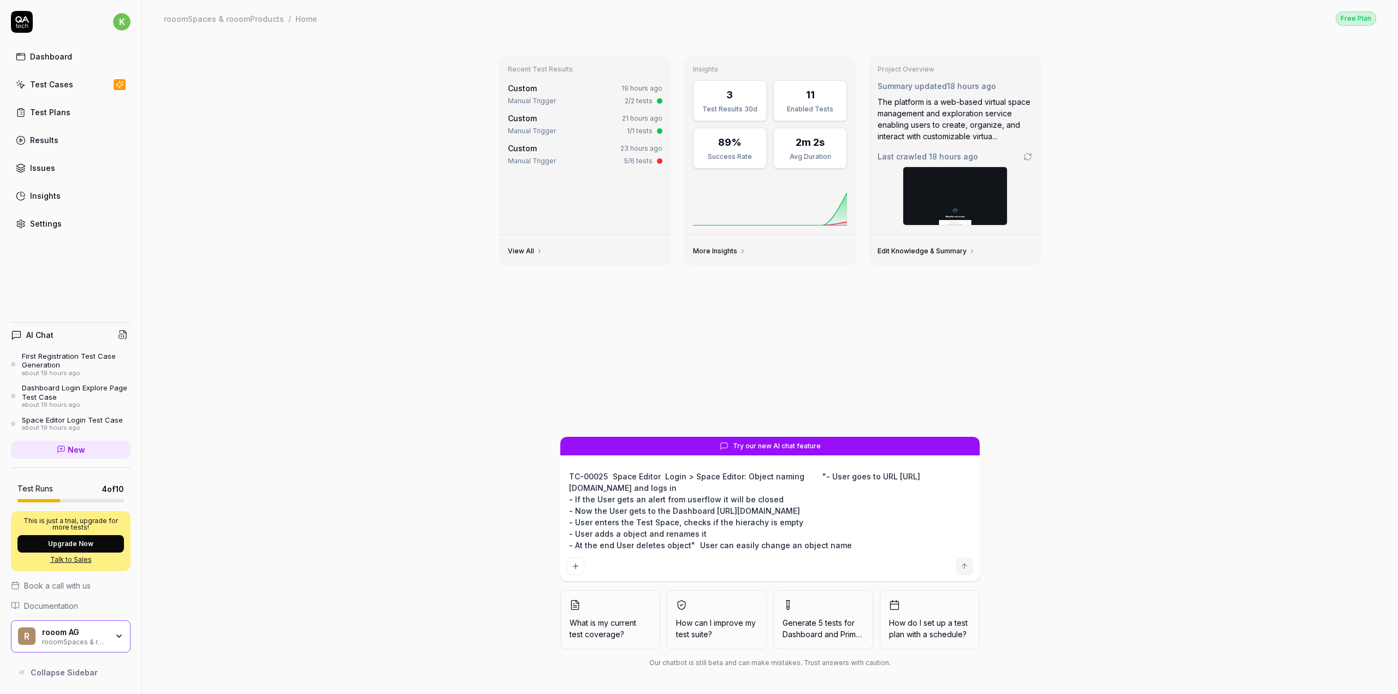
type textarea "TC-00025 Space Editor Login > Space Editor: Object naming "- User goes to URL h…"
drag, startPoint x: 852, startPoint y: 522, endPoint x: 896, endPoint y: 522, distance: 44.8
click at [896, 522] on textarea "TC-00025 Space Editor Login > Space Editor: Object naming "- User goes to URL h…" at bounding box center [770, 511] width 406 height 85
click at [897, 522] on textarea "TC-00025 Space Editor Login > Space Editor: Object naming "- User goes to URL h…" at bounding box center [770, 511] width 406 height 85
click at [571, 521] on textarea "TC-00025 Space Editor Login > Space Editor: Object naming "- User goes to URL h…" at bounding box center [770, 511] width 406 height 85
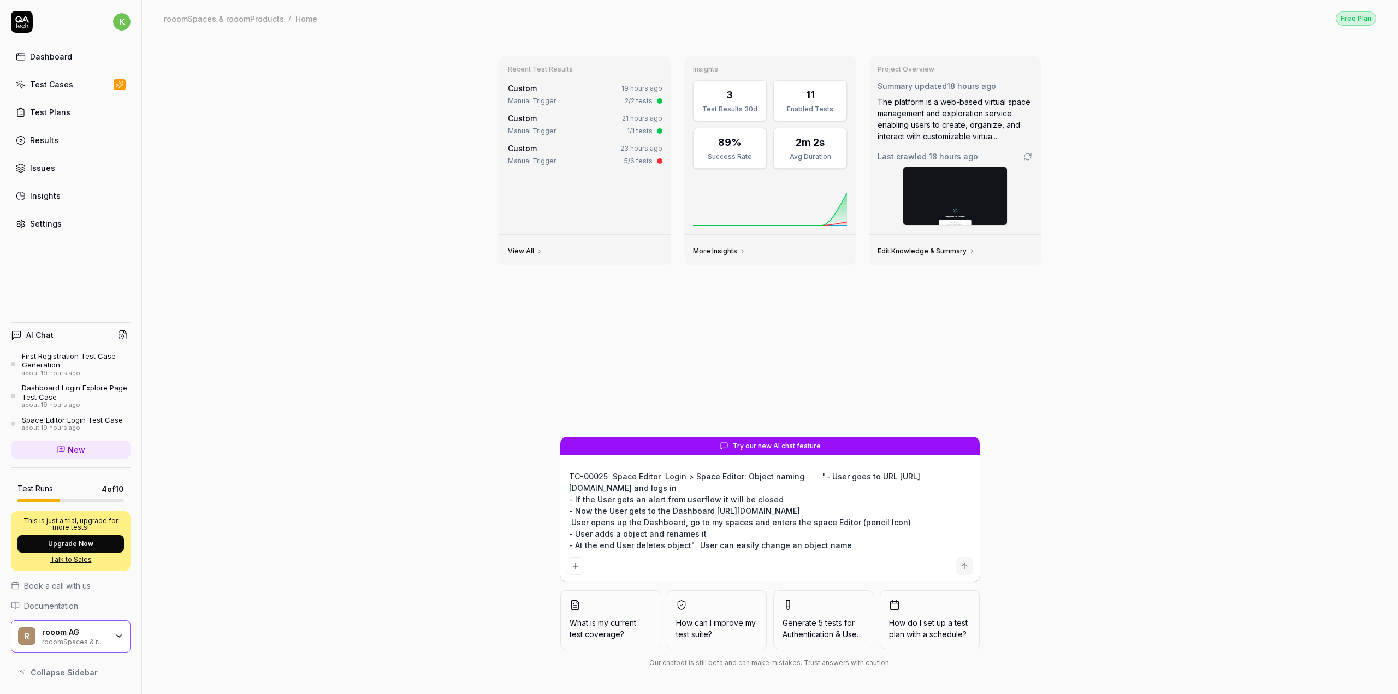
type textarea "*"
type textarea "TC-00025 Space Editor Login > Space Editor: Object naming "- User goes to URL h…"
type textarea "*"
type textarea "TC-00025 Space Editor Login > Space Editor: Object naming "- User goes to URL h…"
click at [642, 529] on textarea "TC-00025 Space Editor Login > Space Editor: Object naming "- User goes to URL h…" at bounding box center [770, 511] width 406 height 85
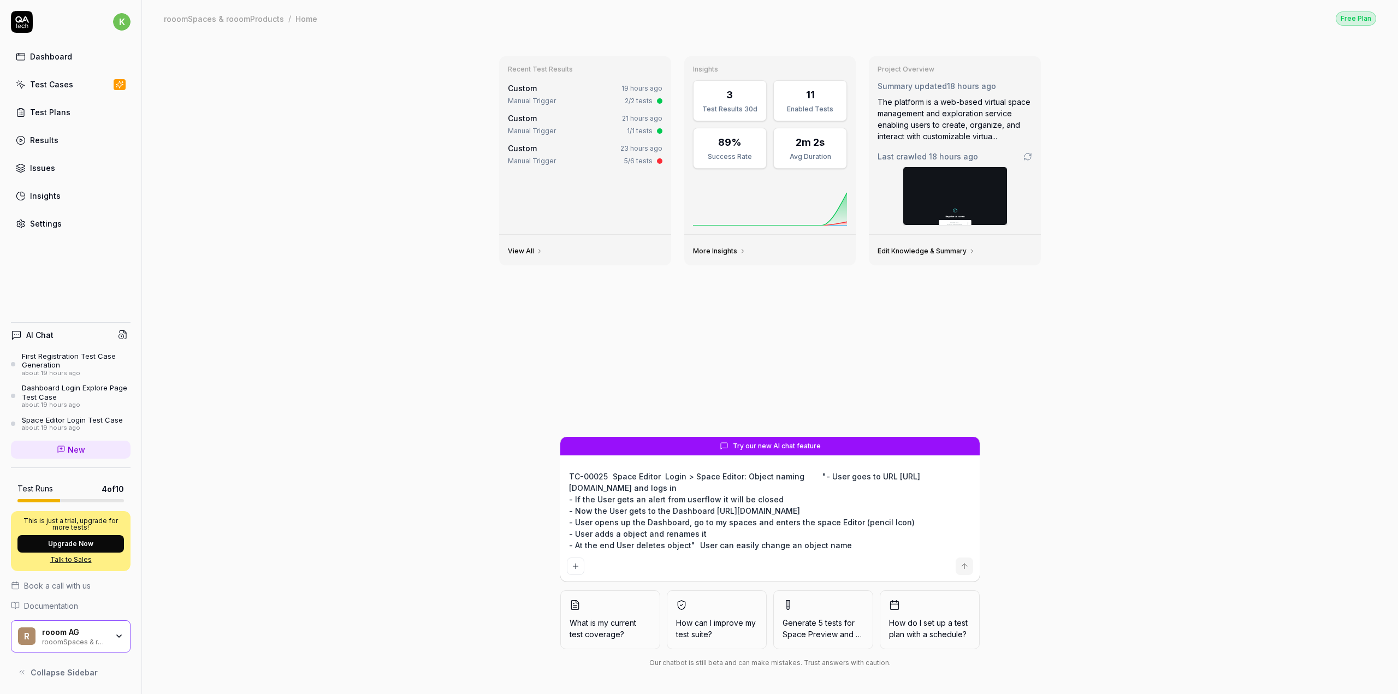
type textarea "*"
type textarea "TC-00025 Space Editor Login > Space Editor: Object naming "- User goes to URL h…"
paste textarea "(plus button in the Right Corner)"
type textarea "*"
type textarea "TC-00025 Space Editor Login > Space Editor: Object naming "- User goes to URL h…"
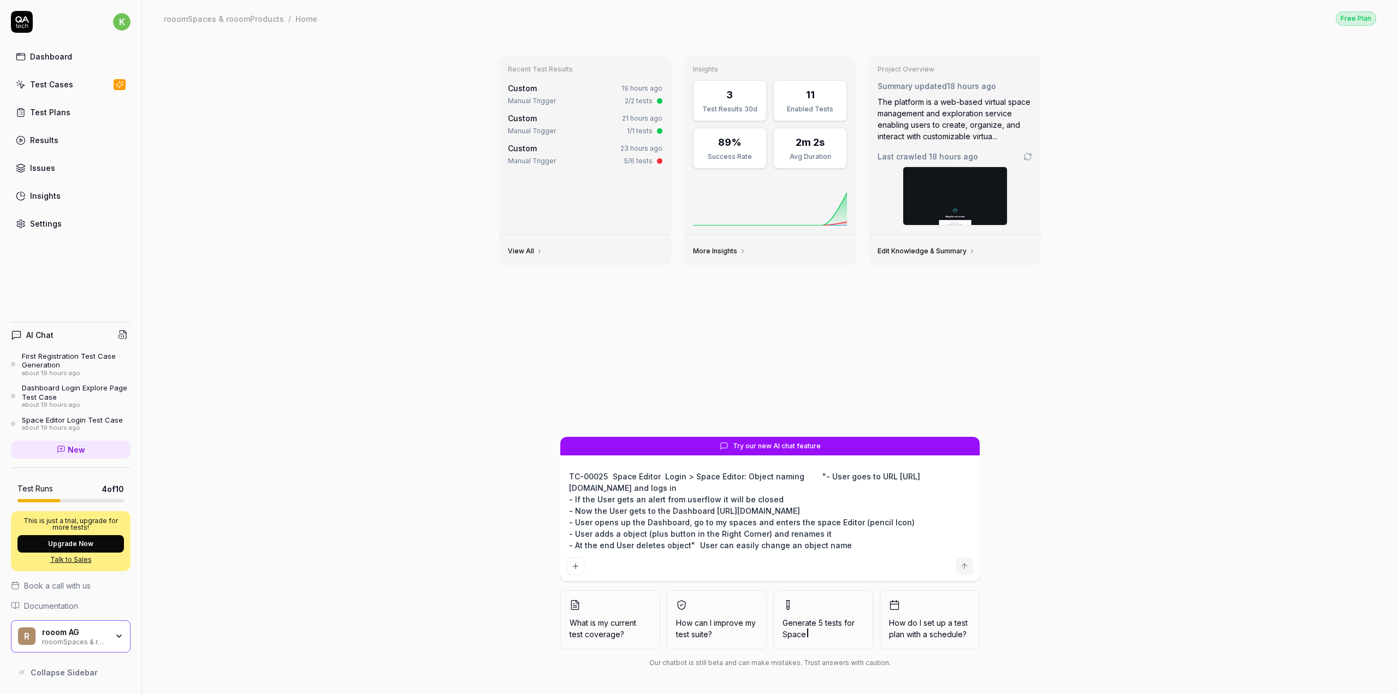
click at [846, 536] on textarea "TC-00025 Space Editor Login > Space Editor: Object naming "- User goes to URL h…" at bounding box center [770, 511] width 406 height 85
click at [576, 476] on textarea "TC-00025 Space Editor Login > Space Editor: Object naming "- User goes to URL h…" at bounding box center [770, 511] width 406 height 85
type textarea "*"
type textarea "TC-00025 Space Editor Login > Space Editor: Object naming "- User goes to URL h…"
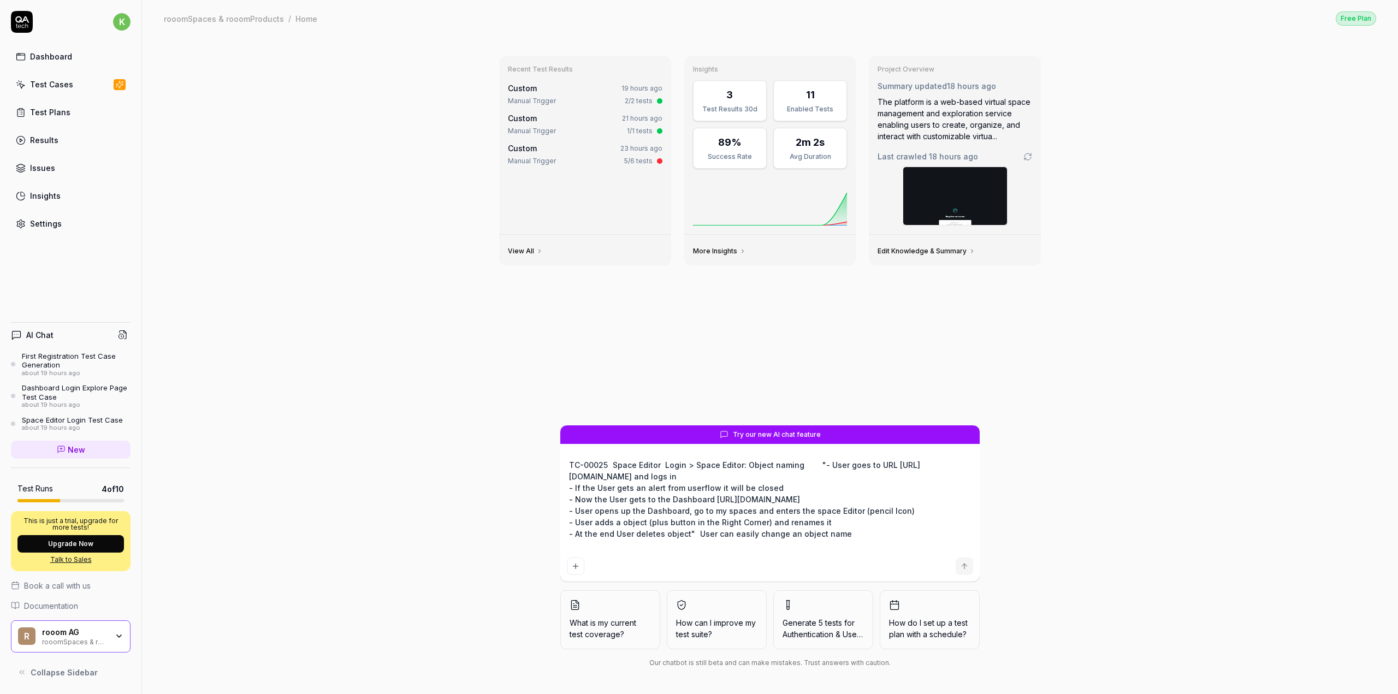
click at [587, 465] on textarea "TC-00025 Space Editor Login > Space Editor: Object naming "- User goes to URL h…" at bounding box center [770, 505] width 406 height 96
type textarea "*"
type textarea "c TC-00025 Space Editor Login > Space Editor: Object naming "- User goes to URL…"
type textarea "*"
type textarea "cr TC-00025 Space Editor Login > Space Editor: Object naming "- User goes to UR…"
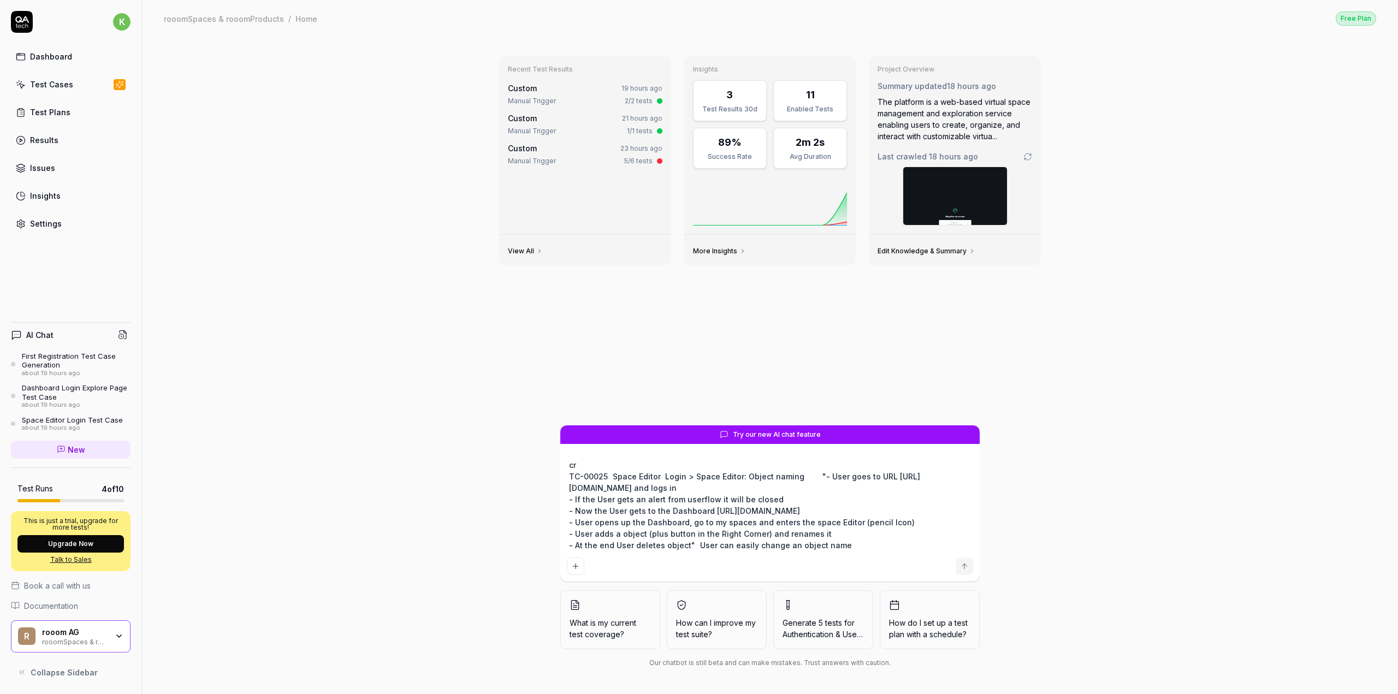
type textarea "*"
type textarea "cre TC-00025 Space Editor Login > Space Editor: Object naming "- User goes to U…"
type textarea "*"
type textarea "crea TC-00025 Space Editor Login > Space Editor: Object naming "- User goes to …"
type textarea "*"
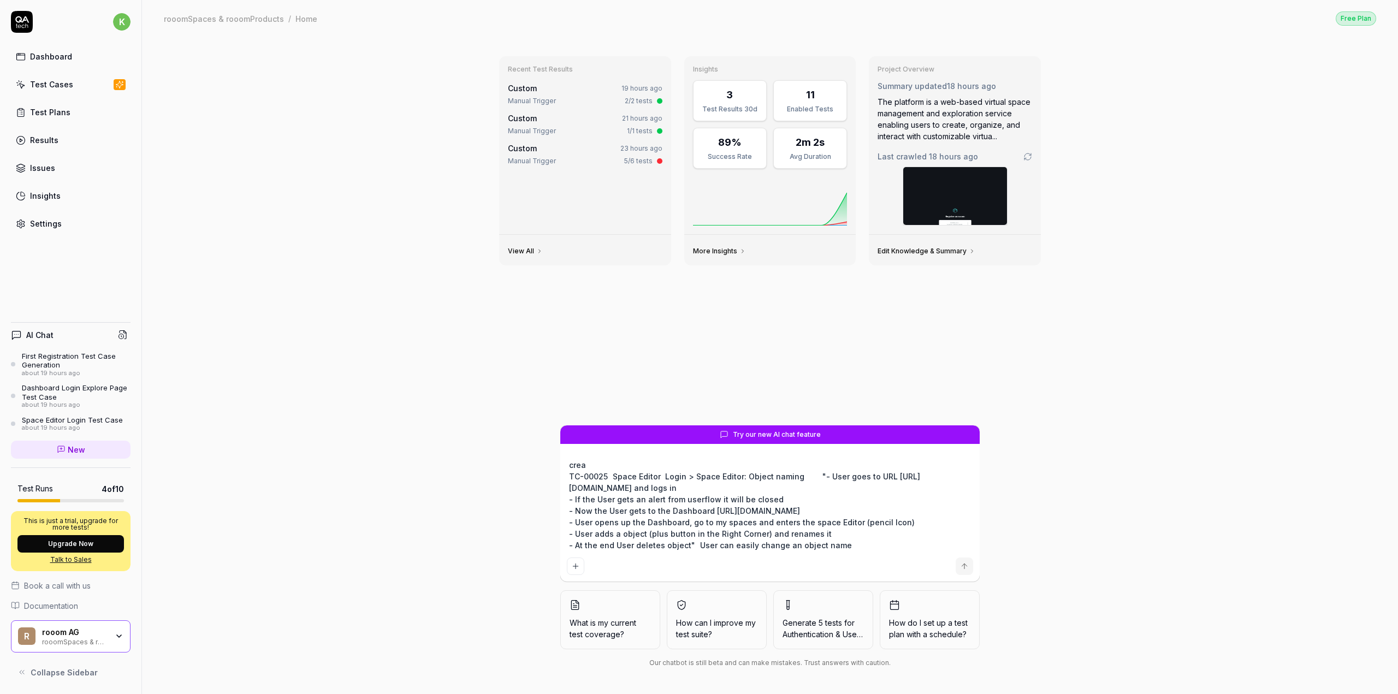
type textarea "creat TC-00025 Space Editor Login > Space Editor: Object naming "- User goes to…"
type textarea "*"
type textarea "create TC-00025 Space Editor Login > Space Editor: Object naming "- User goes t…"
type textarea "*"
type textarea "create TC-00025 Space Editor Login > Space Editor: Object naming "- User goes t…"
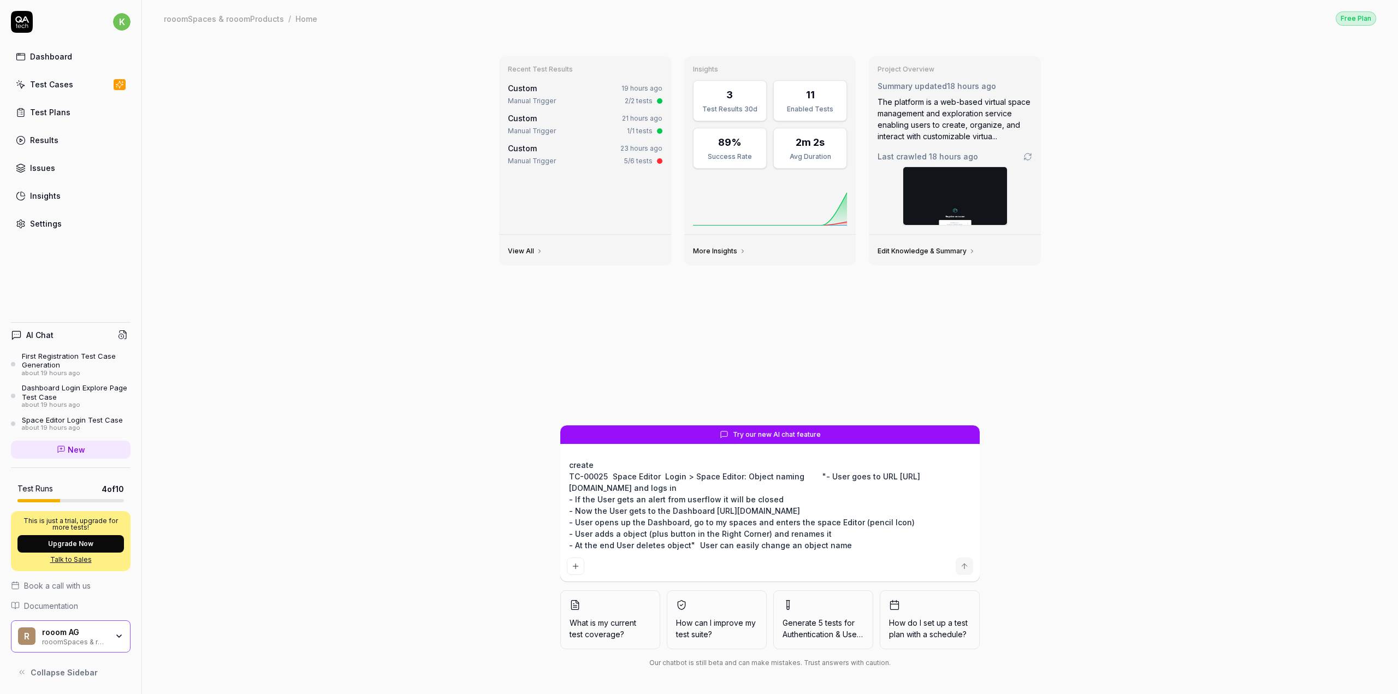
type textarea "*"
type textarea "create a TC-00025 Space Editor Login > Space Editor: Object naming "- User goes…"
type textarea "*"
type textarea "create a TC-00025 Space Editor Login > Space Editor: Object naming "- User goes…"
type textarea "*"
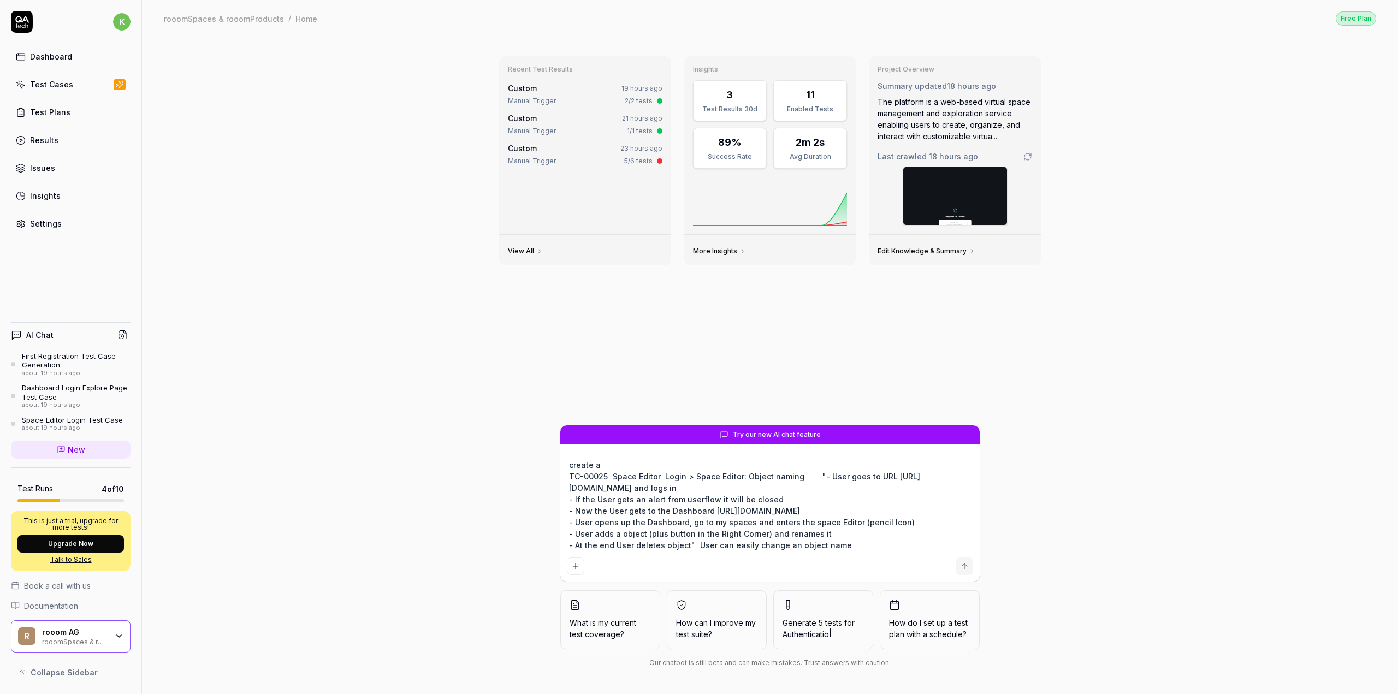
type textarea "create a t TC-00025 Space Editor Login > Space Editor: Object naming "- User go…"
type textarea "*"
type textarea "create a te TC-00025 Space Editor Login > Space Editor: Object naming "- User g…"
type textarea "*"
type textarea "create a tes TC-00025 Space Editor Login > Space Editor: Object naming "- User …"
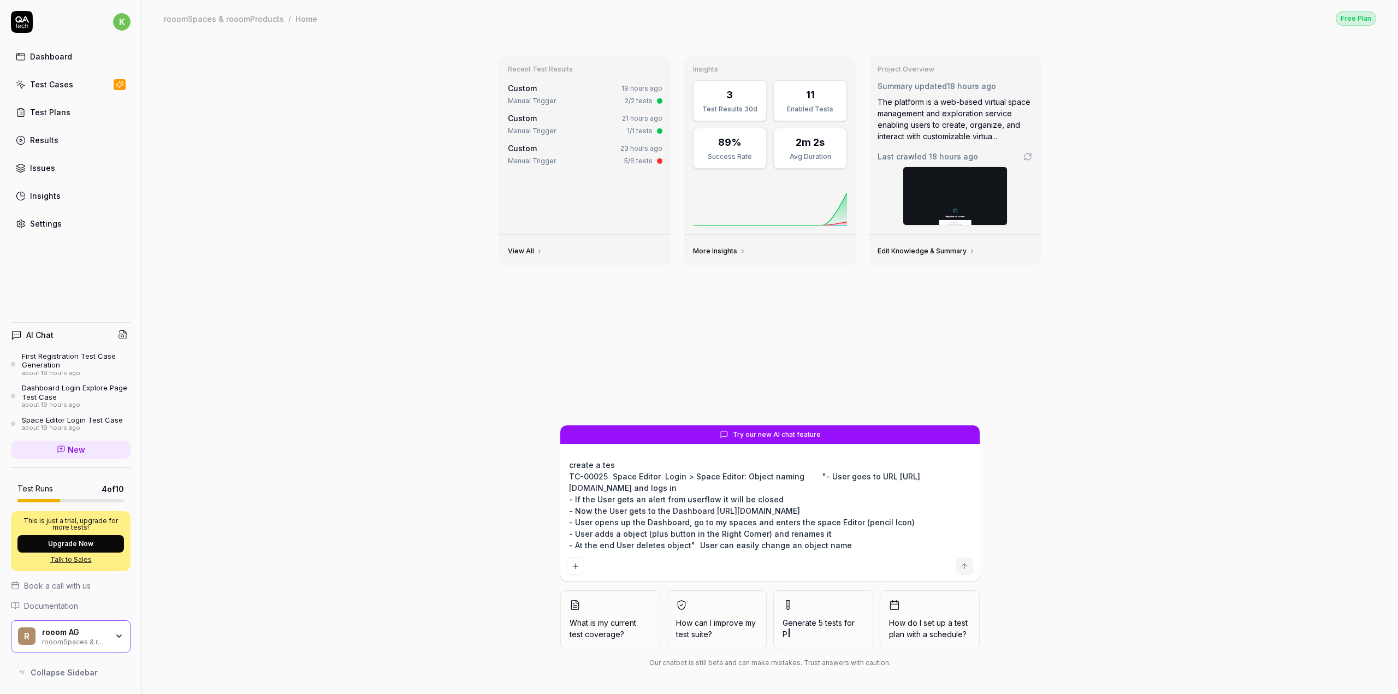
type textarea "*"
type textarea "create a test TC-00025 Space Editor Login > Space Editor: Object naming "- User…"
type textarea "*"
type textarea "create a testc TC-00025 Space Editor Login > Space Editor: Object naming "- Use…"
type textarea "*"
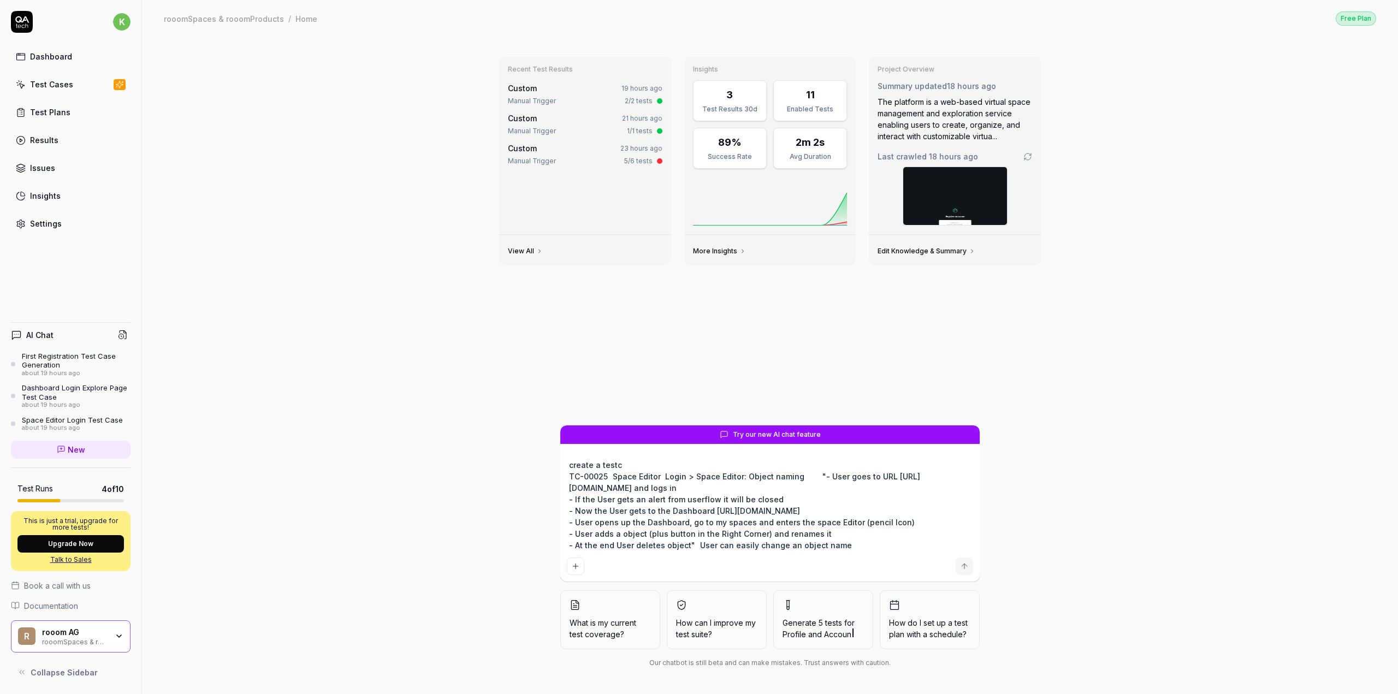
type textarea "create a test TC-00025 Space Editor Login > Space Editor: Object naming "- User…"
type textarea "*"
type textarea "create a test TC-00025 Space Editor Login > Space Editor: Object naming "- User…"
type textarea "*"
type textarea "create a test c TC-00025 Space Editor Login > Space Editor: Object naming "- Us…"
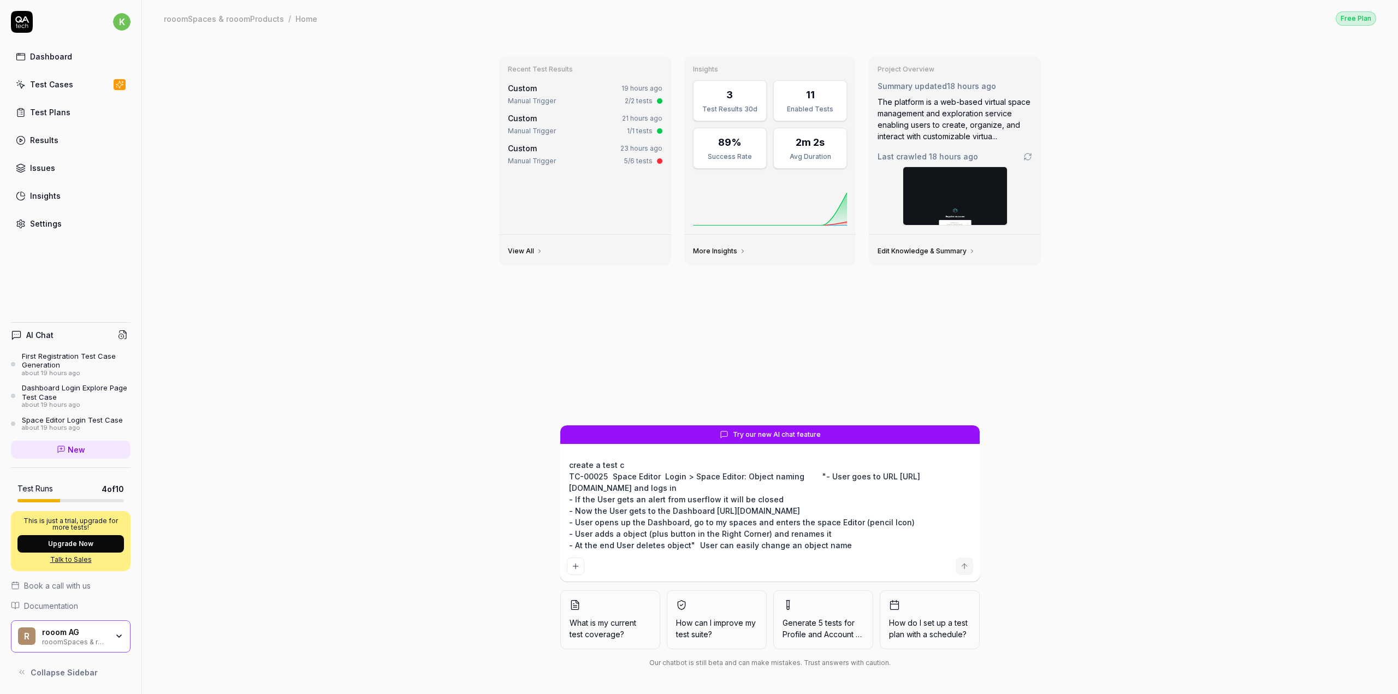
type textarea "*"
type textarea "create a test ca TC-00025 Space Editor Login > Space Editor: Object naming "- U…"
type textarea "*"
type textarea "create a test cas TC-00025 Space Editor Login > Space Editor: Object naming "- …"
type textarea "*"
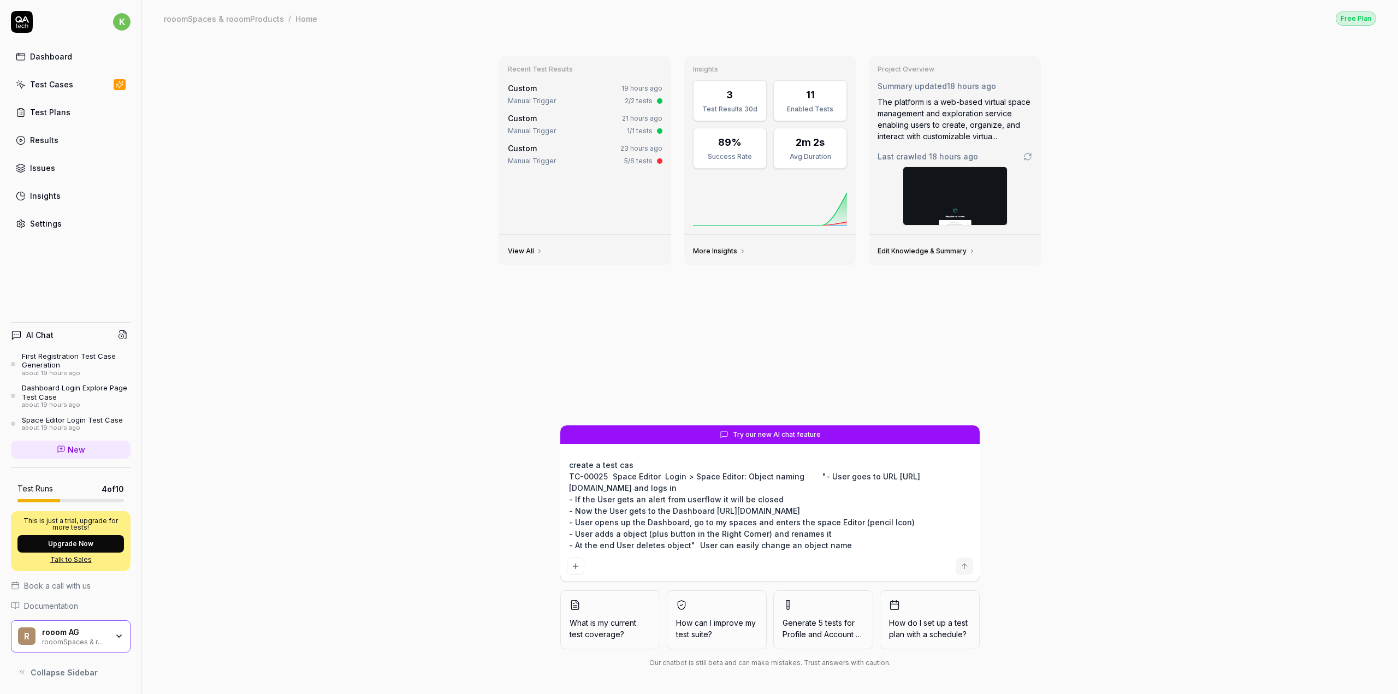
type textarea "create a test case TC-00025 Space Editor Login > Space Editor: Object naming "-…"
type textarea "*"
type textarea "create a test case: TC-00025 Space Editor Login > Space Editor: Object naming "…"
type textarea "*"
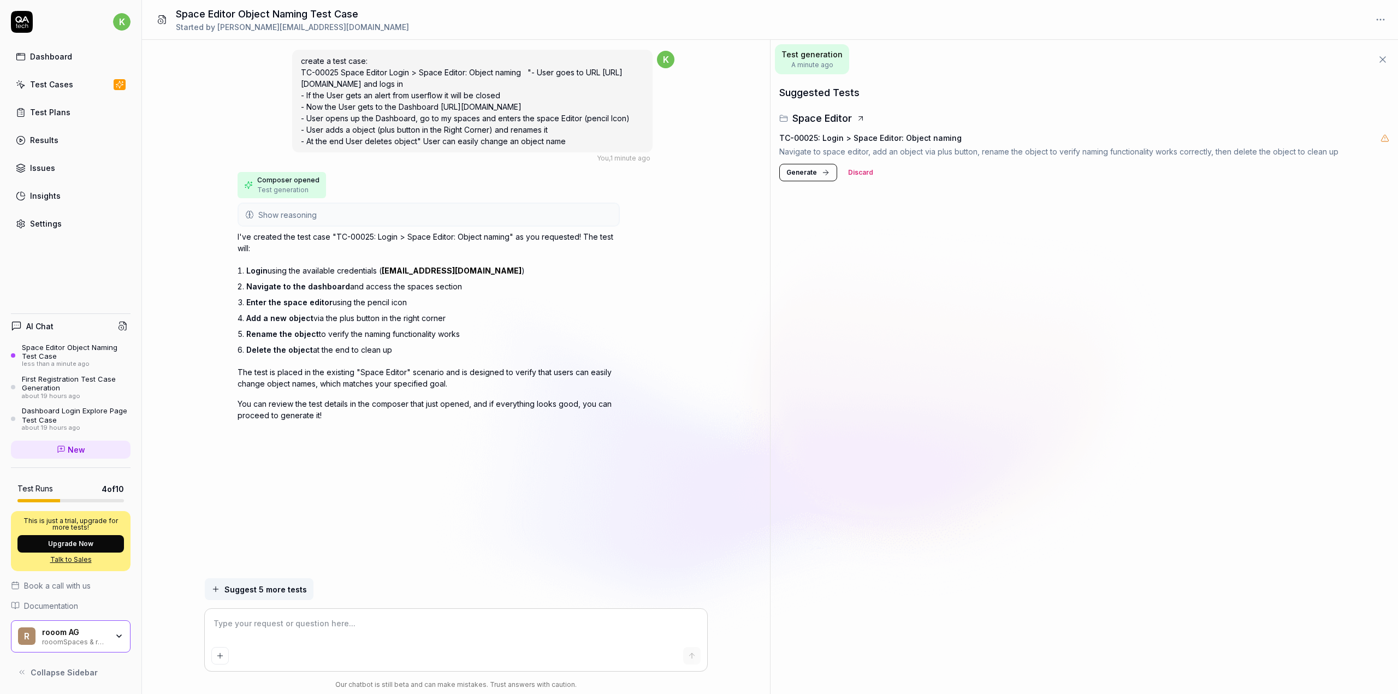
click at [808, 175] on span "Generate" at bounding box center [802, 173] width 31 height 10
type textarea "*"
click at [1377, 137] on icon at bounding box center [1376, 136] width 9 height 9
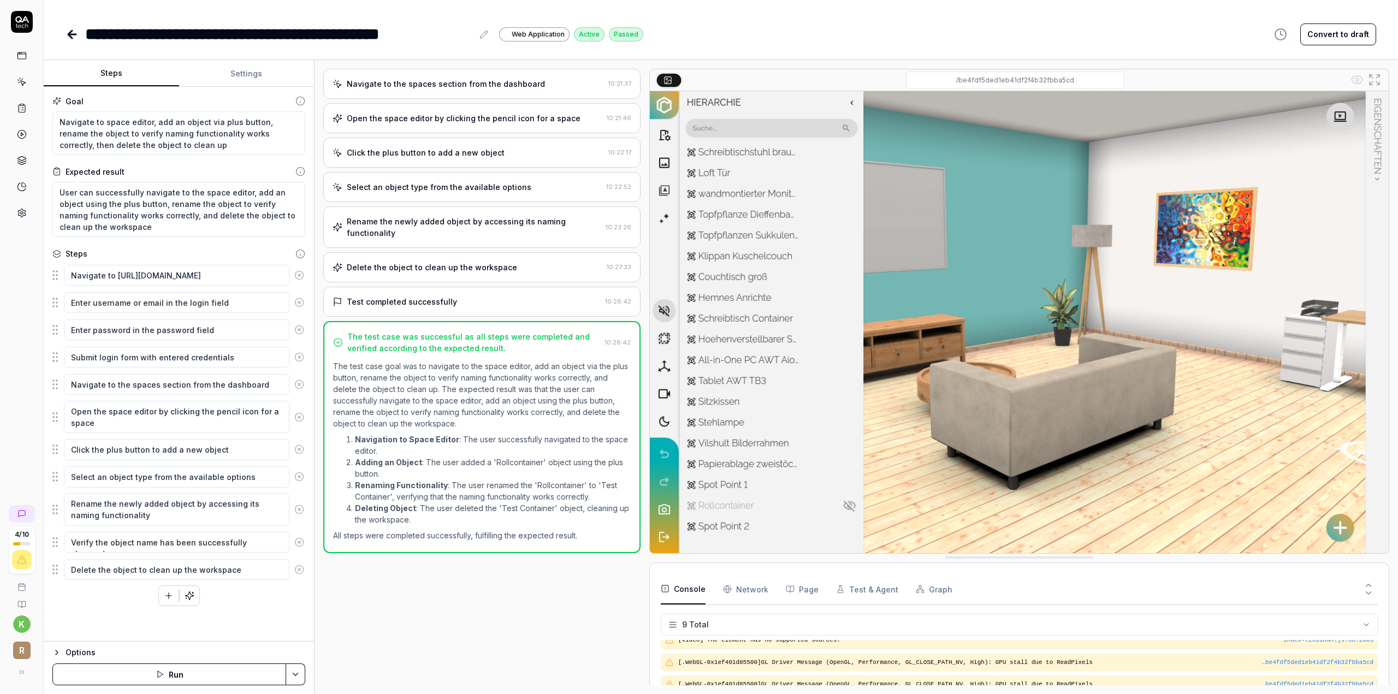
click at [73, 43] on link at bounding box center [73, 34] width 15 height 22
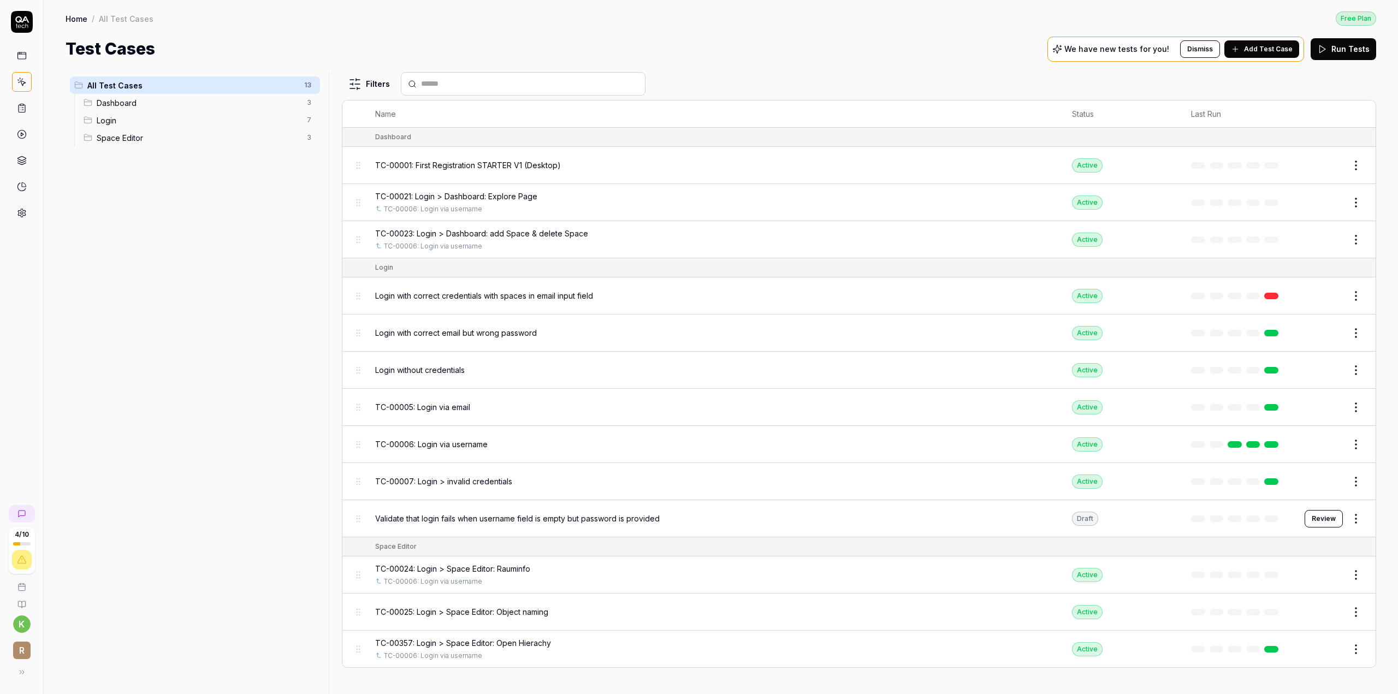
click at [526, 160] on span "TC-00001: First Registration STARTER V1 (Desktop)" at bounding box center [468, 165] width 186 height 11
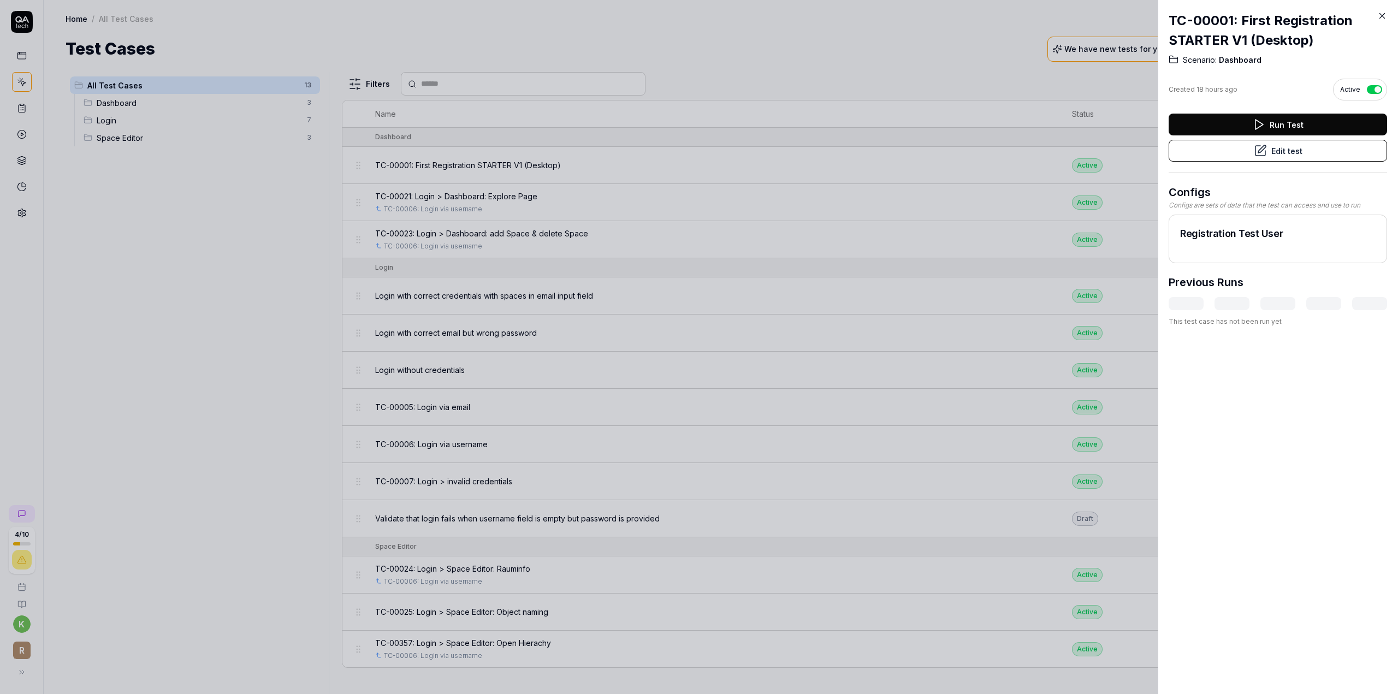
click at [1315, 156] on button "Edit test" at bounding box center [1278, 151] width 219 height 22
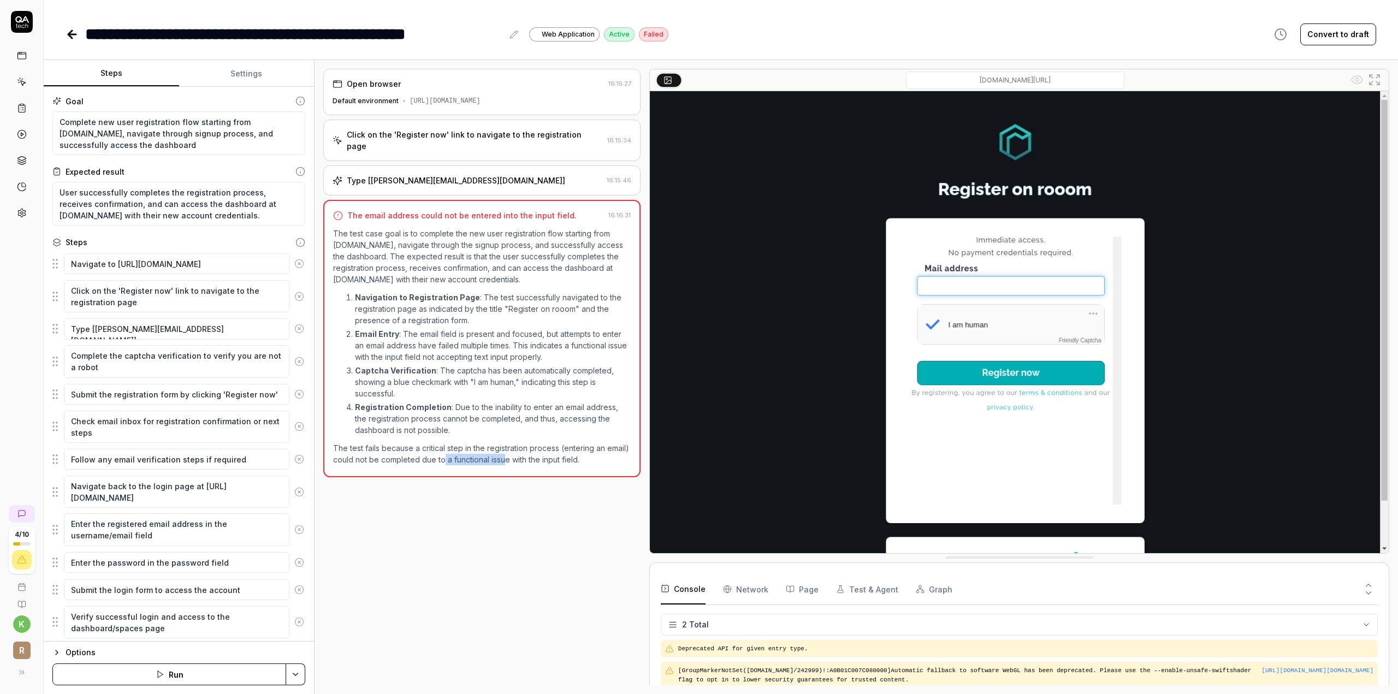
drag, startPoint x: 444, startPoint y: 447, endPoint x: 506, endPoint y: 450, distance: 61.8
click at [505, 449] on p "The test fails because a critical step in the registration process (entering an…" at bounding box center [482, 453] width 298 height 23
click at [459, 449] on p "The test fails because a critical step in the registration process (entering an…" at bounding box center [482, 453] width 298 height 23
drag, startPoint x: 448, startPoint y: 449, endPoint x: 586, endPoint y: 447, distance: 137.7
click at [586, 447] on p "The test fails because a critical step in the registration process (entering an…" at bounding box center [482, 453] width 298 height 23
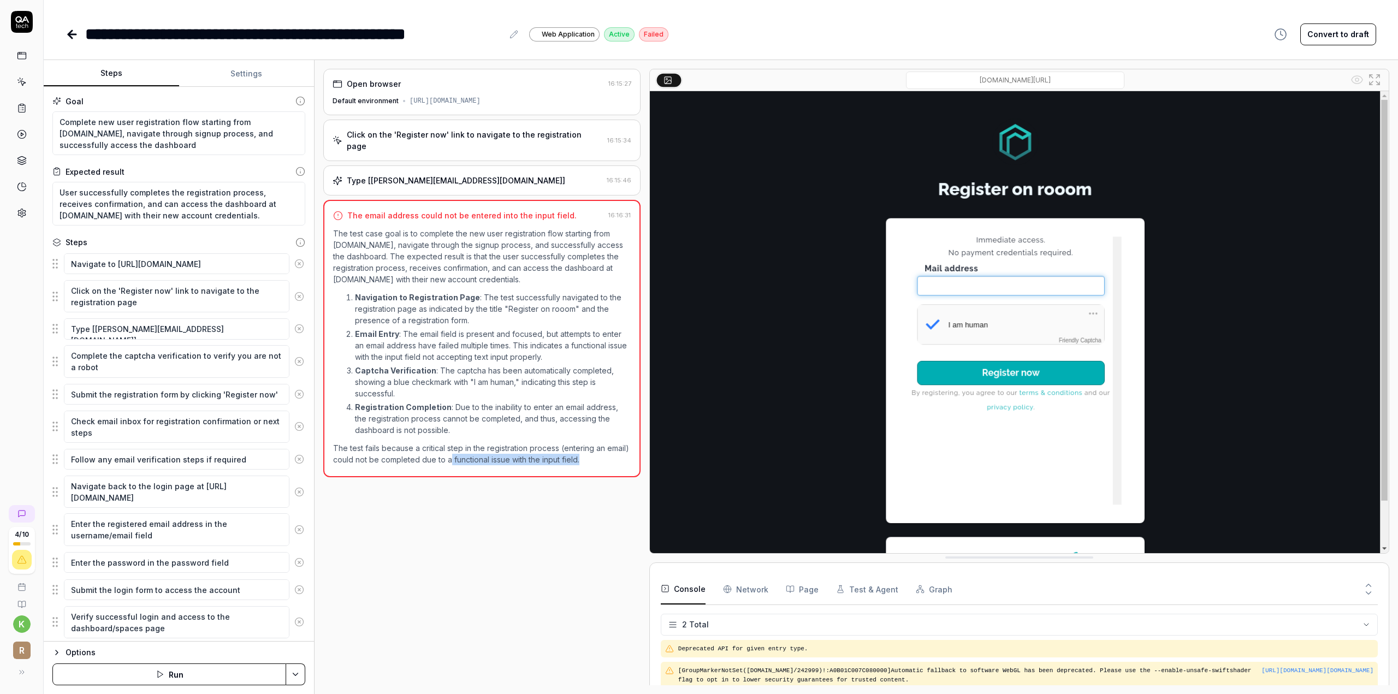
click at [586, 447] on p "The test fails because a critical step in the registration process (entering an…" at bounding box center [482, 453] width 298 height 23
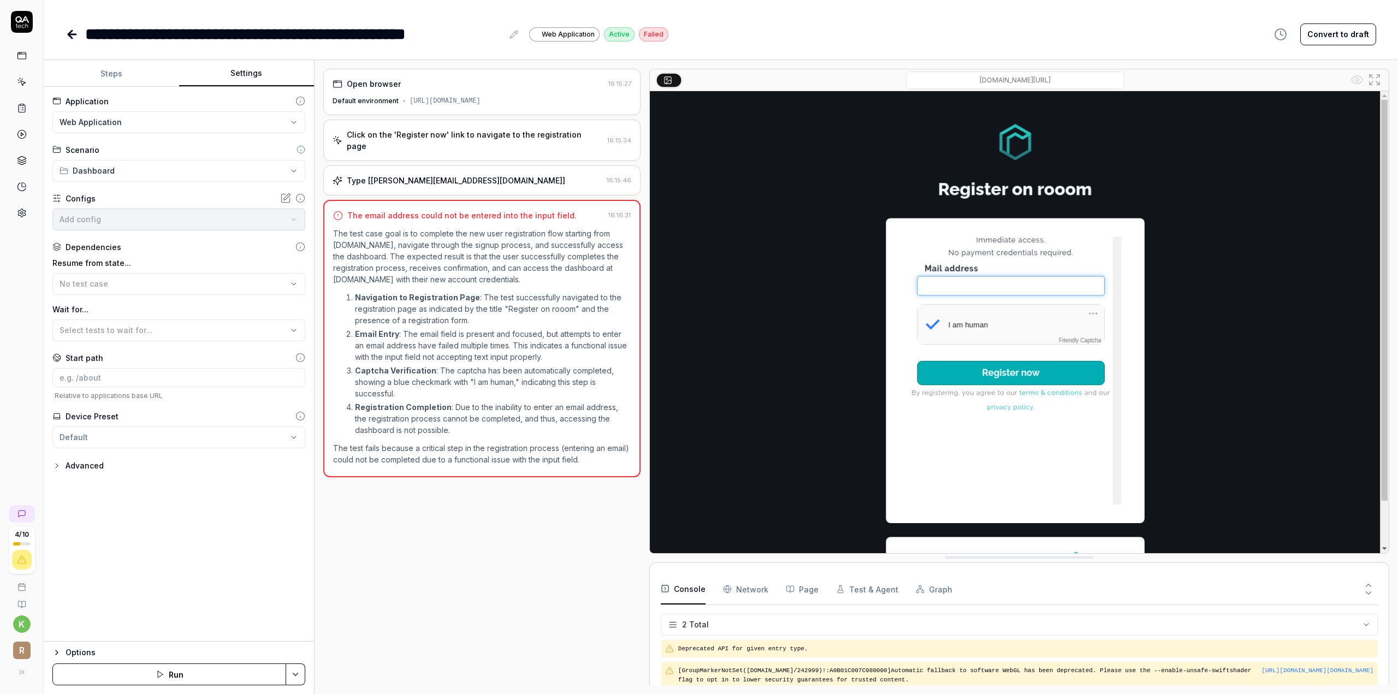
click at [250, 76] on button "Settings" at bounding box center [246, 74] width 135 height 26
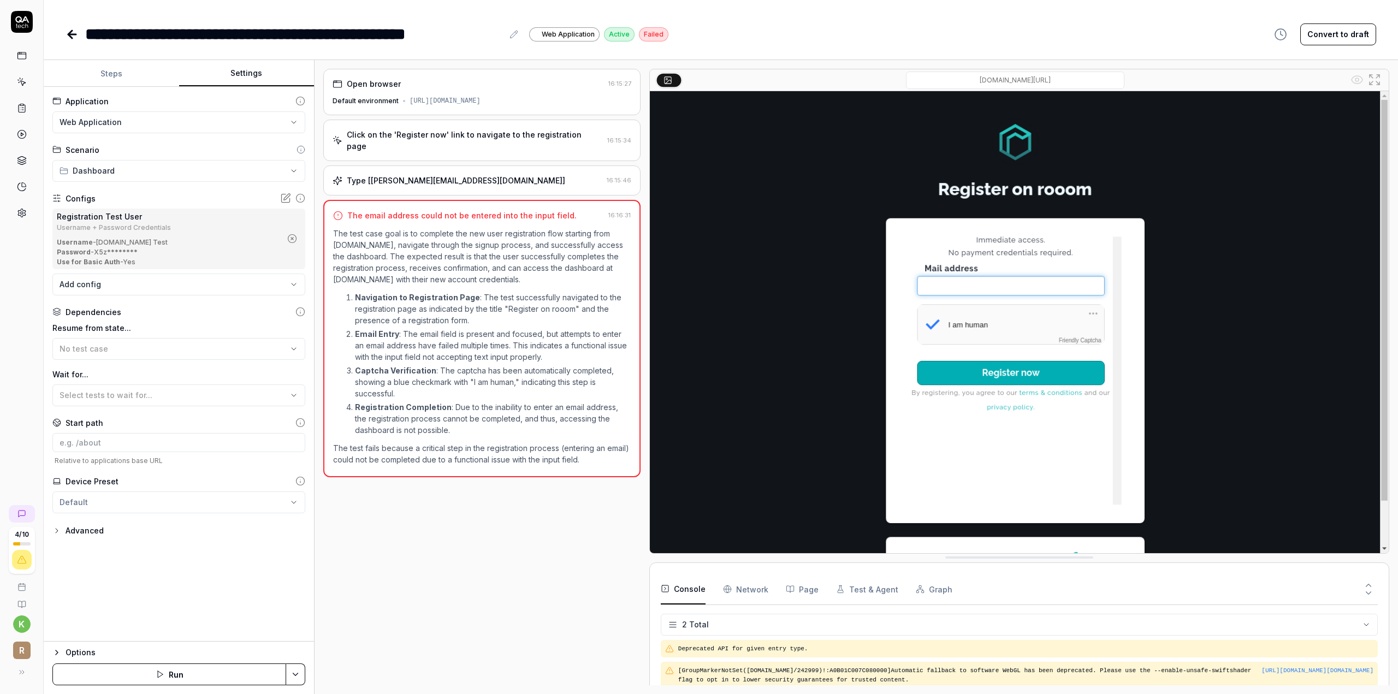
click at [79, 527] on div "Advanced" at bounding box center [85, 530] width 38 height 13
click at [81, 69] on button "Steps" at bounding box center [111, 74] width 135 height 26
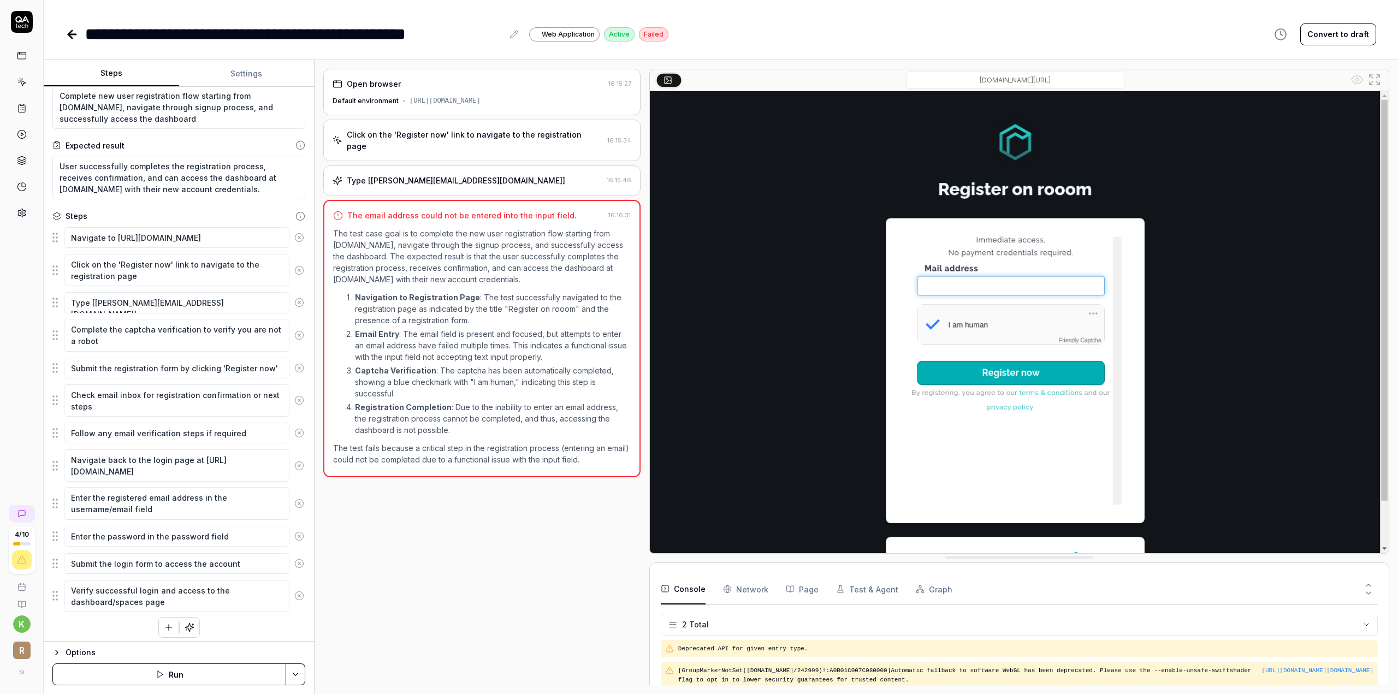
click at [173, 624] on button "button" at bounding box center [169, 628] width 20 height 20
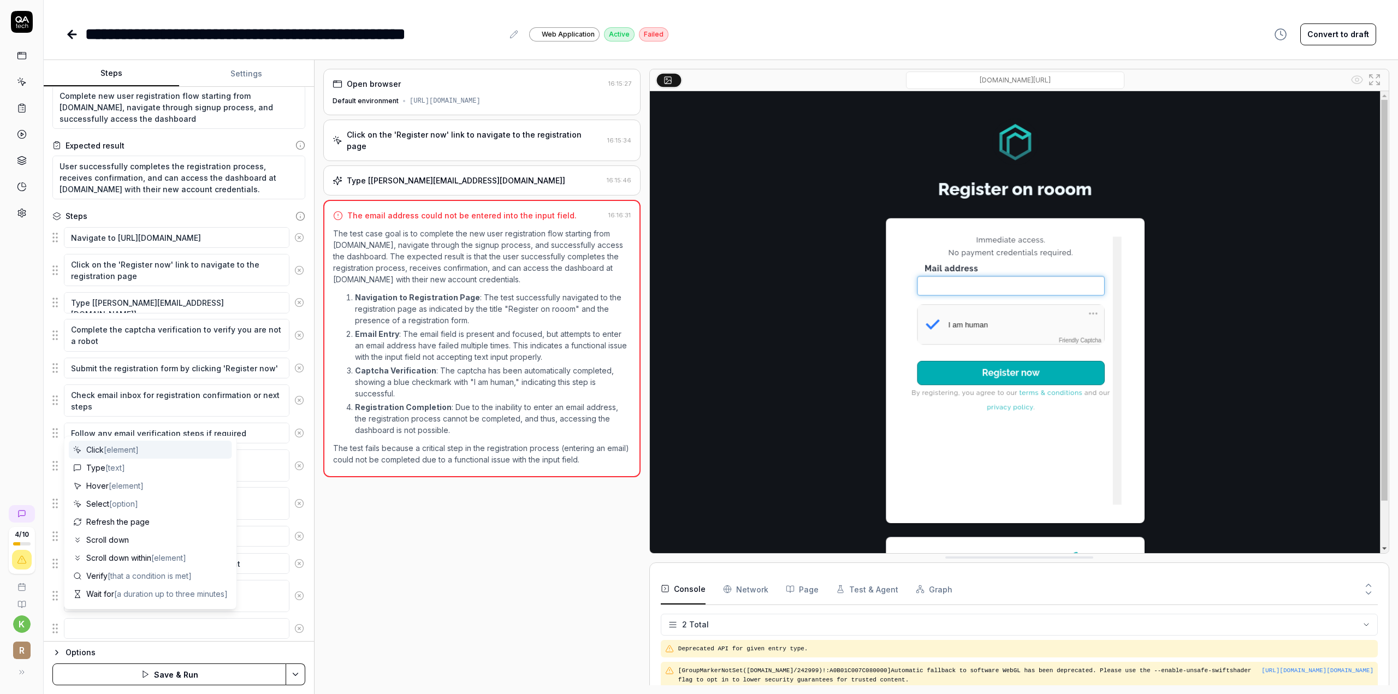
click at [294, 624] on icon at bounding box center [299, 629] width 10 height 10
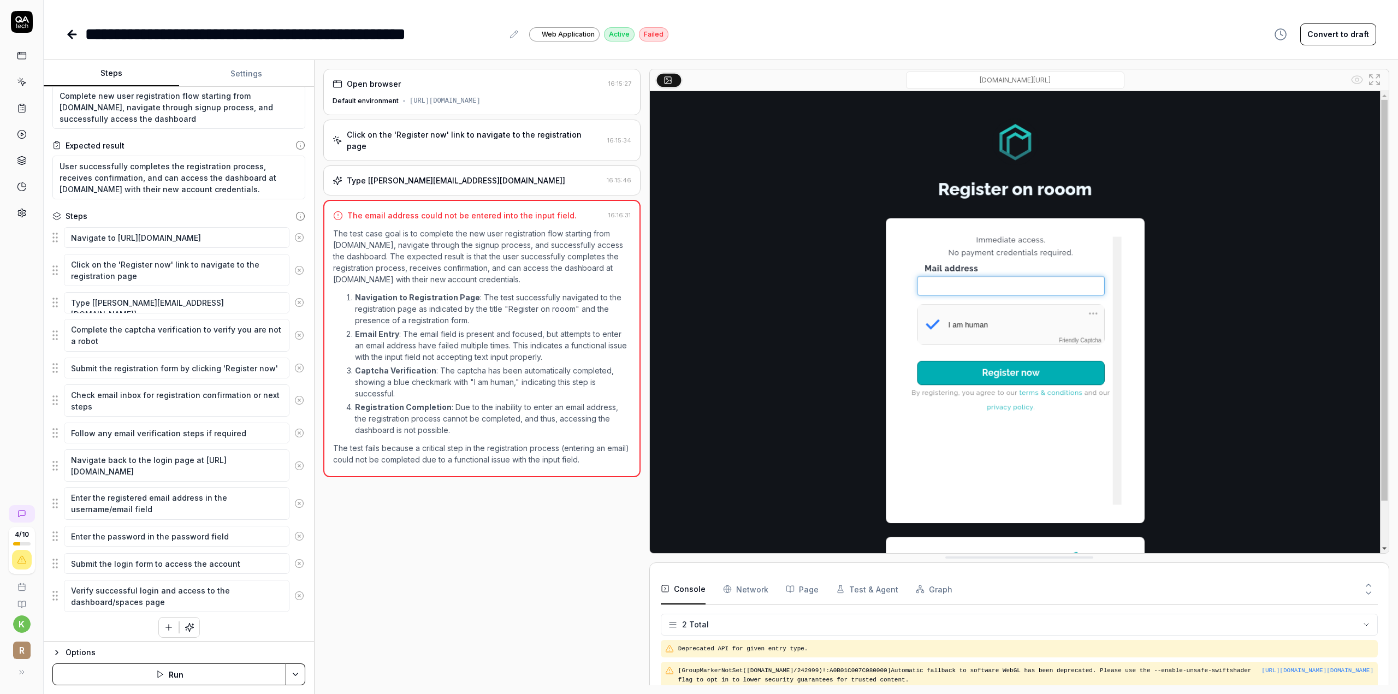
click at [70, 36] on icon at bounding box center [70, 35] width 4 height 8
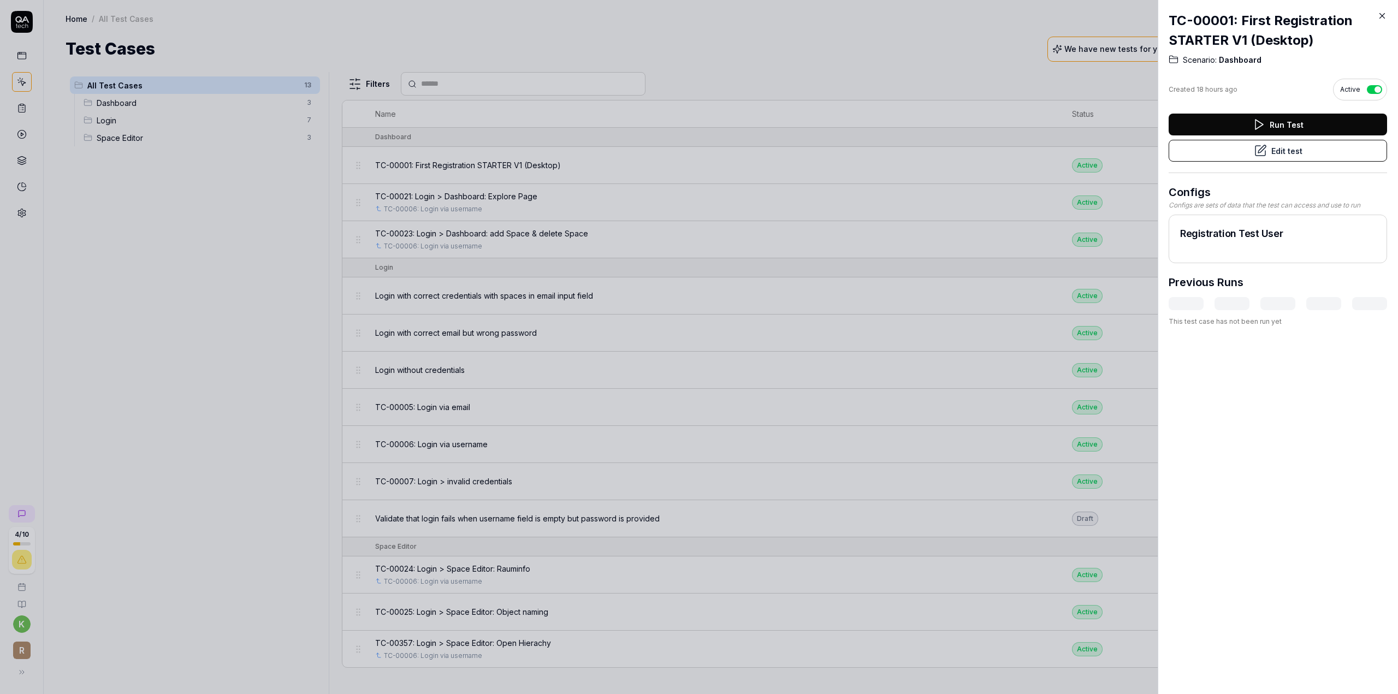
click at [1384, 18] on icon at bounding box center [1383, 16] width 10 height 10
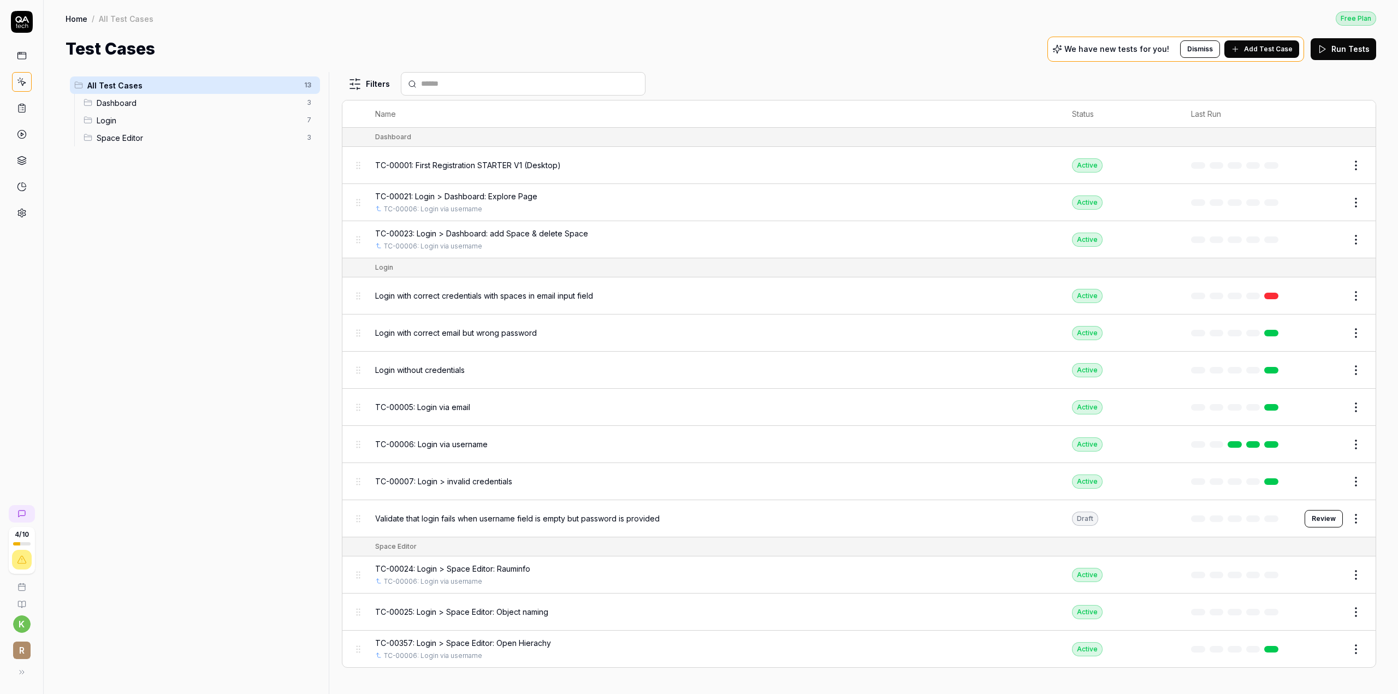
click at [29, 52] on link at bounding box center [22, 56] width 20 height 20
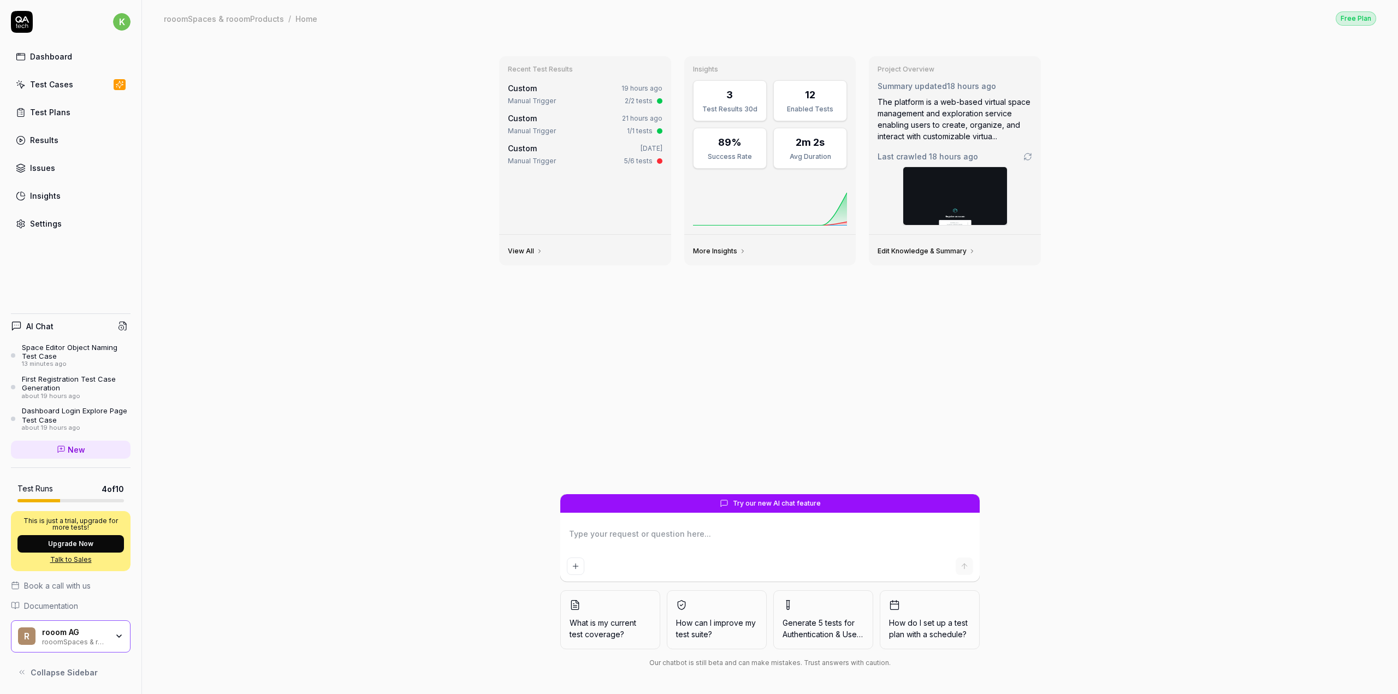
click at [51, 81] on div "Test Cases" at bounding box center [51, 84] width 43 height 11
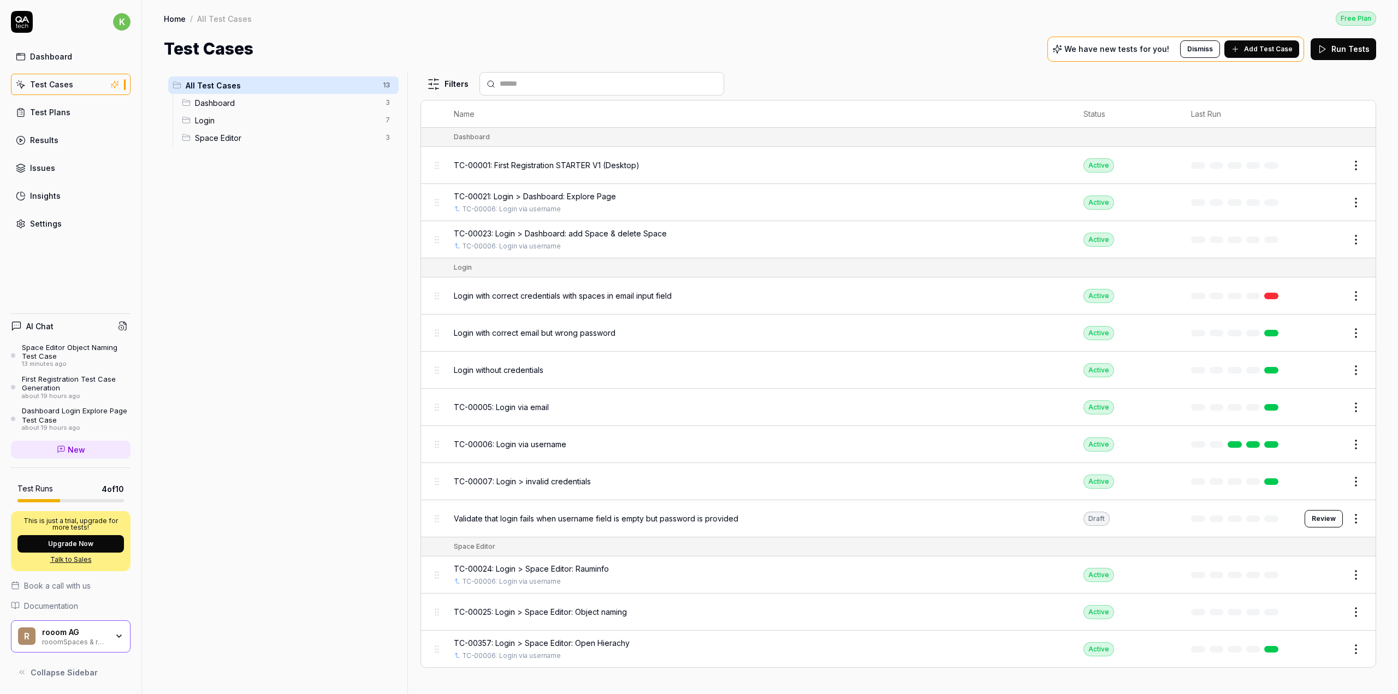
click at [44, 53] on div "Dashboard" at bounding box center [51, 56] width 42 height 11
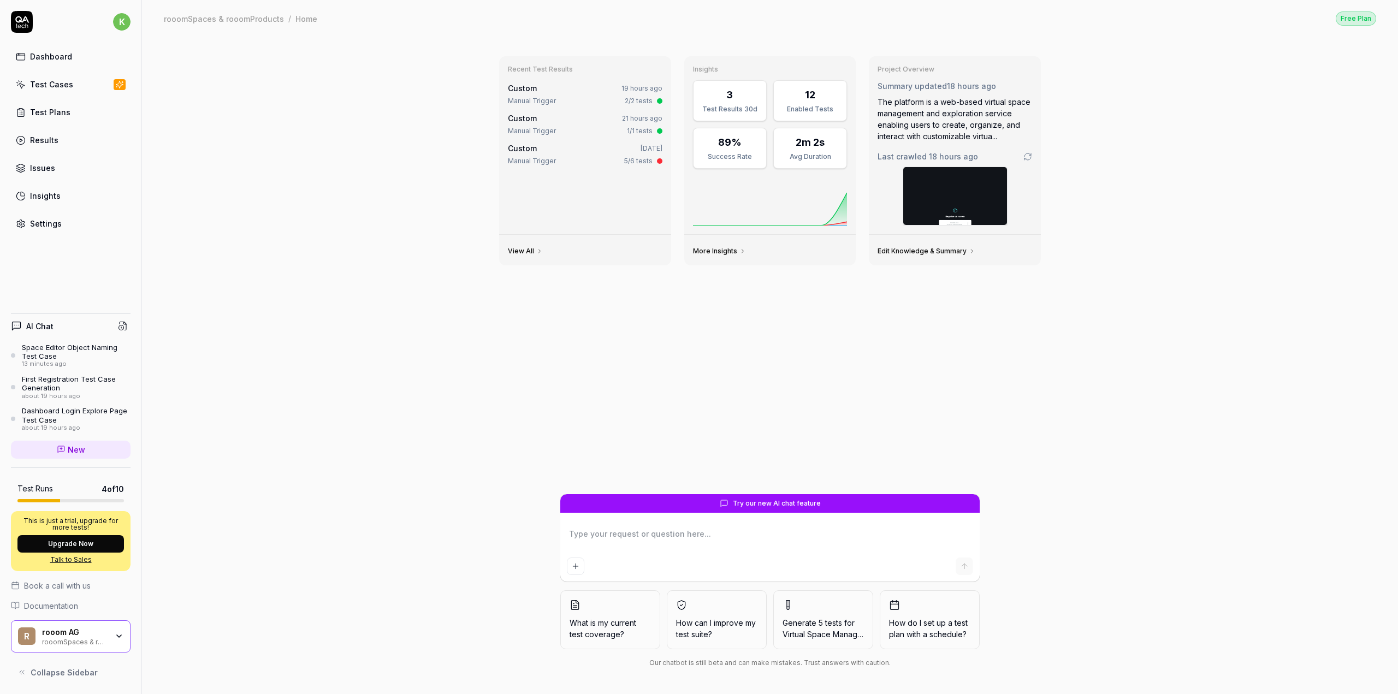
click at [764, 534] on textarea at bounding box center [770, 539] width 406 height 27
type textarea "*"
type textarea "p"
type textarea "*"
type textarea "pl"
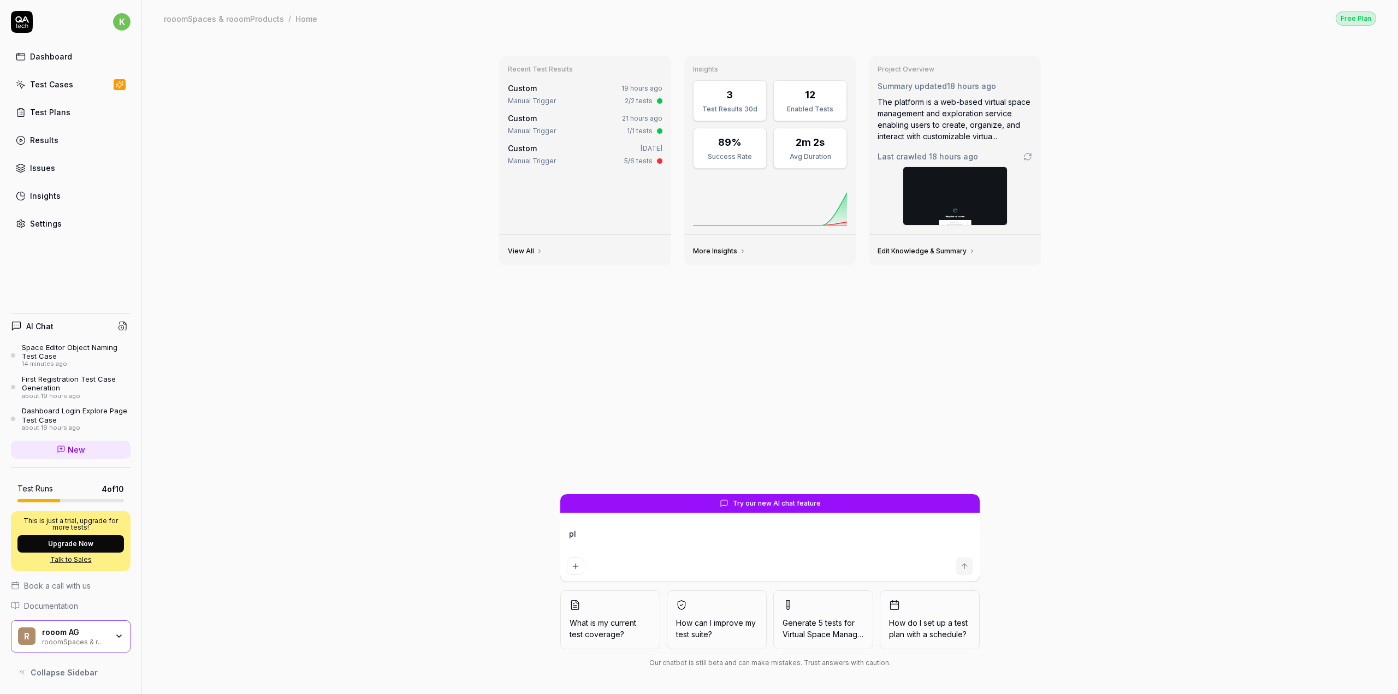
type textarea "*"
type textarea "ple"
type textarea "*"
type textarea "plea"
type textarea "*"
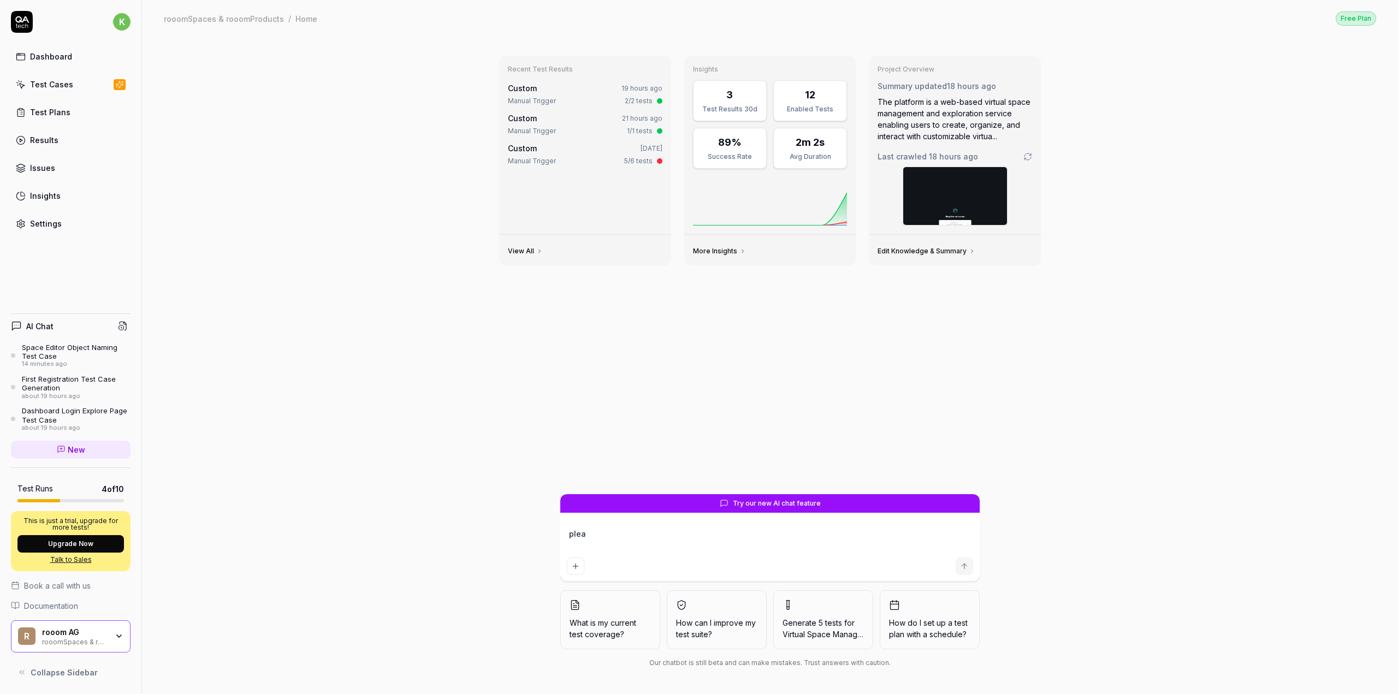
type textarea "pleas"
type textarea "*"
type textarea "please"
type textarea "*"
type textarea "please"
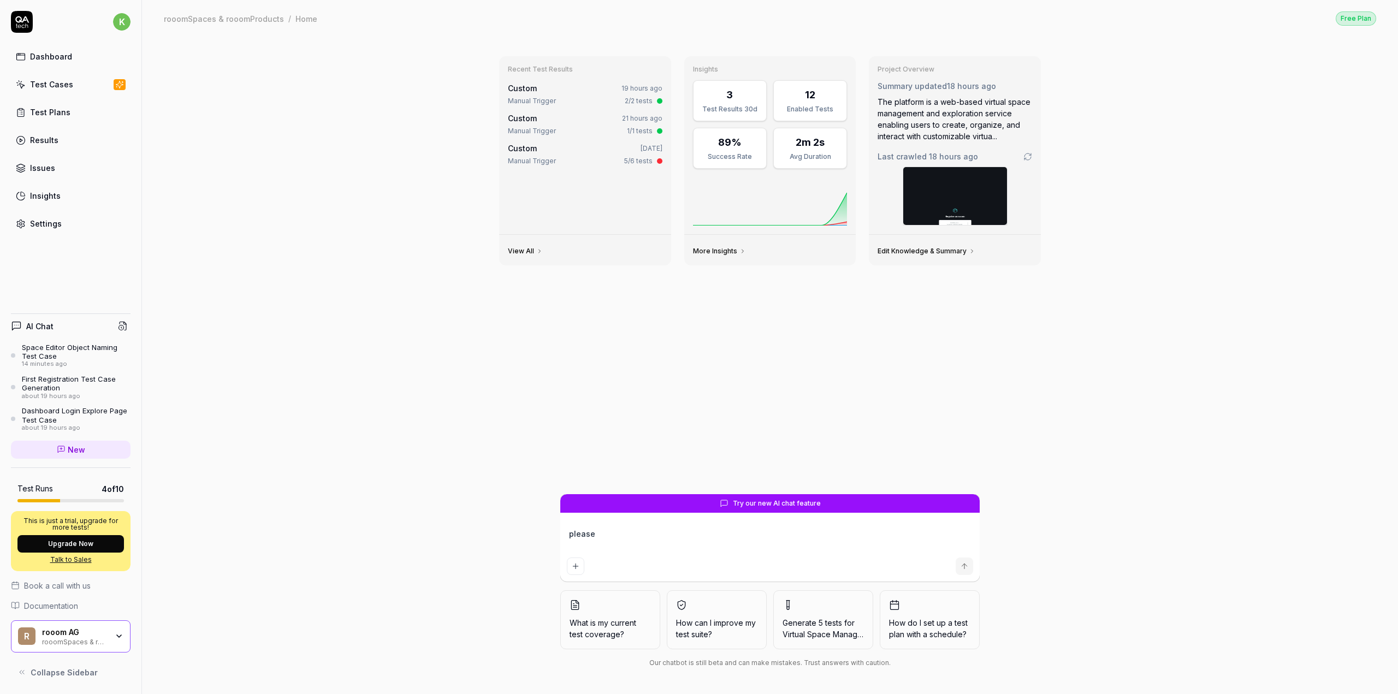
type textarea "*"
type textarea "please c"
type textarea "*"
type textarea "please cr"
type textarea "*"
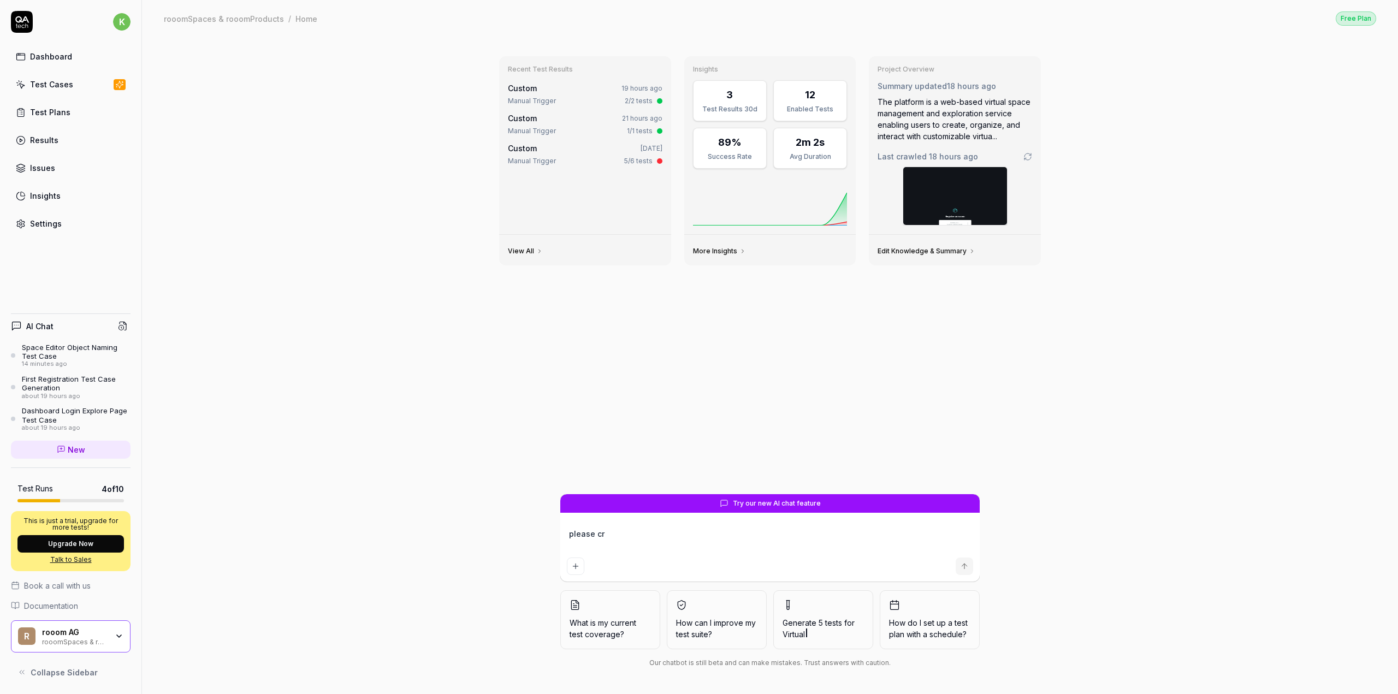
type textarea "please cre"
type textarea "*"
type textarea "please crea"
type textarea "*"
type textarea "please creat"
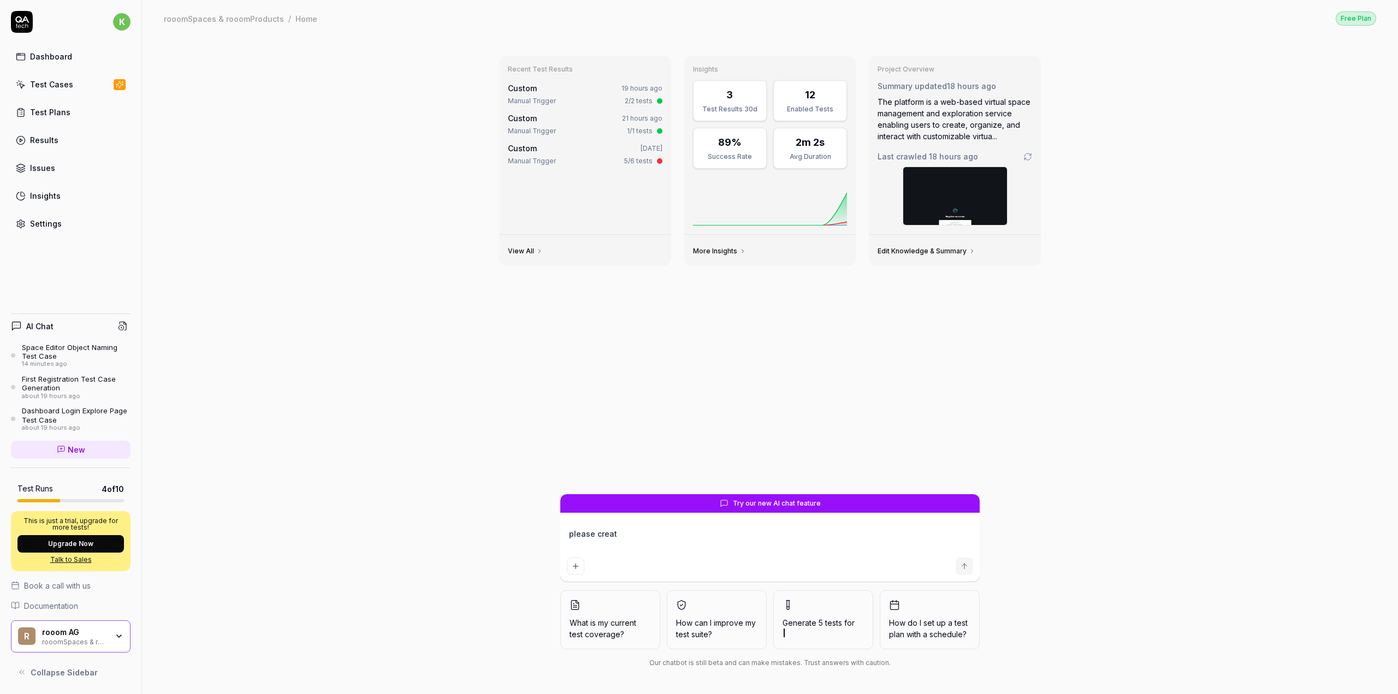
type textarea "*"
type textarea "please create"
type textarea "*"
type textarea "please create"
type textarea "*"
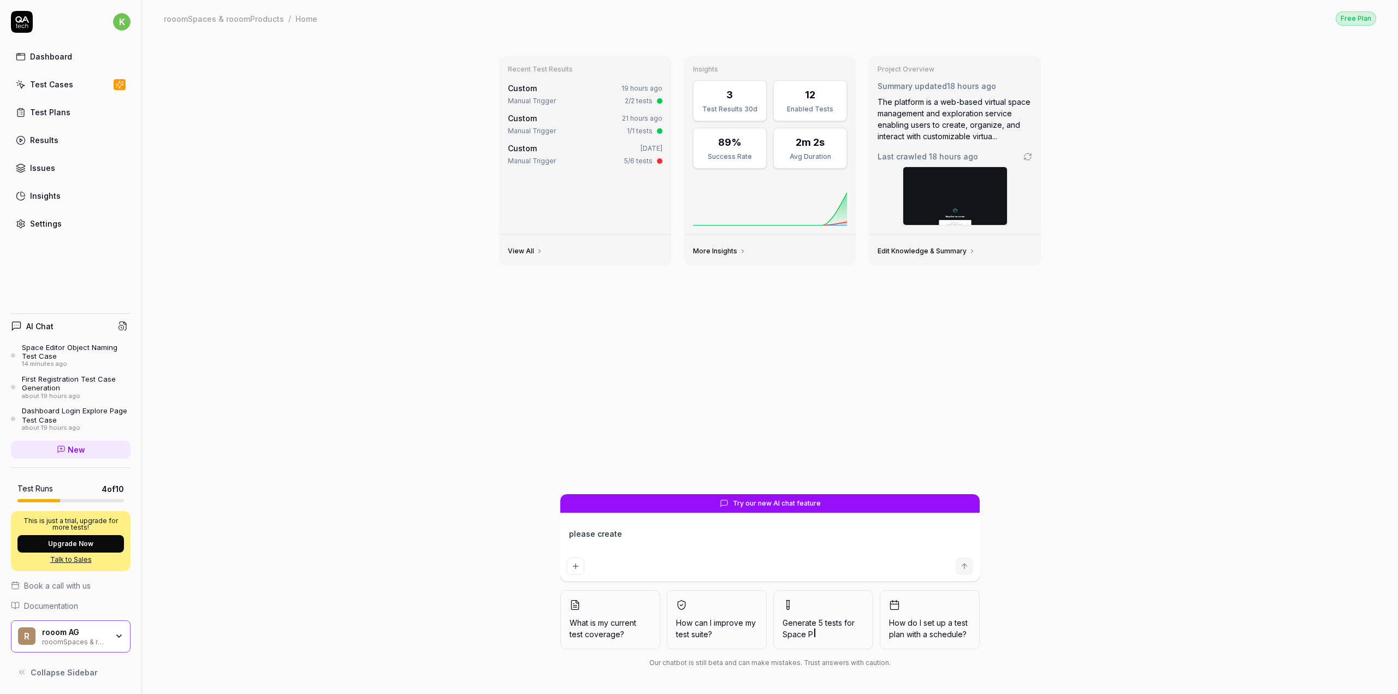
type textarea "please create t"
type textarea "*"
type textarea "please create th"
type textarea "*"
type textarea "please create thi"
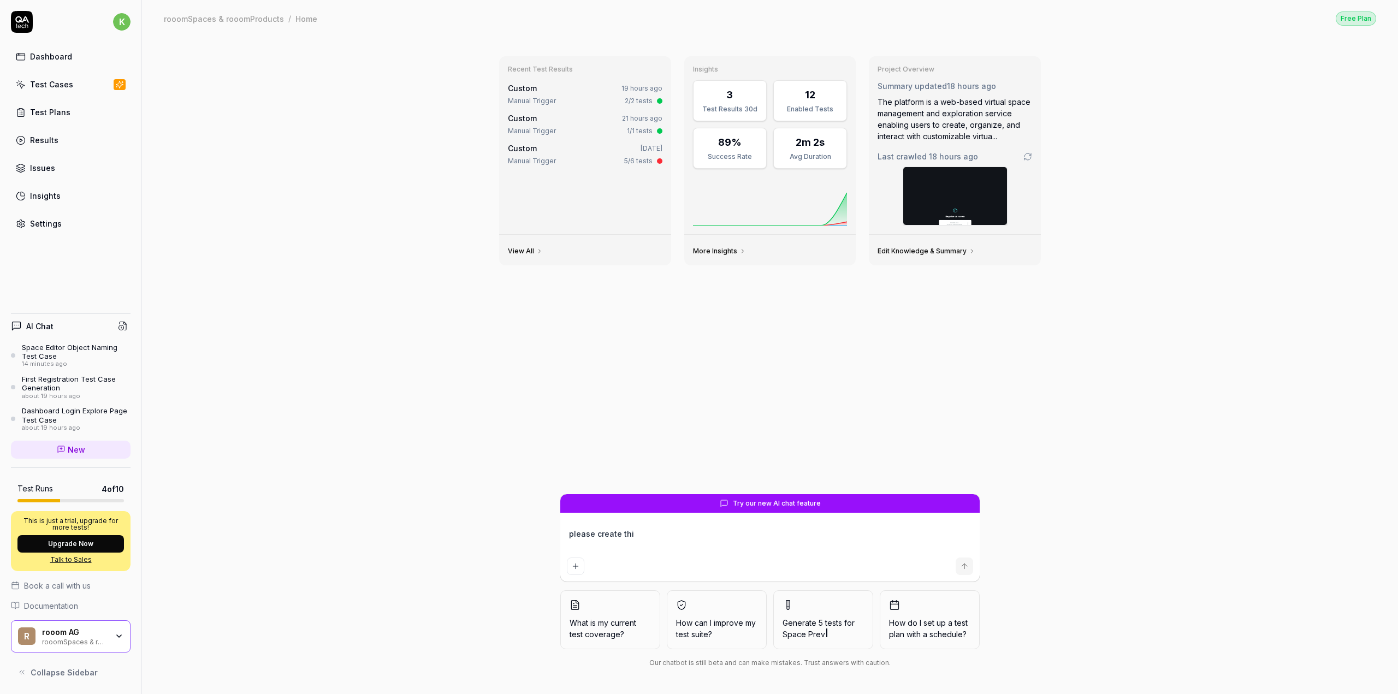
type textarea "*"
type textarea "please create this"
type textarea "*"
type textarea "please create this"
type textarea "*"
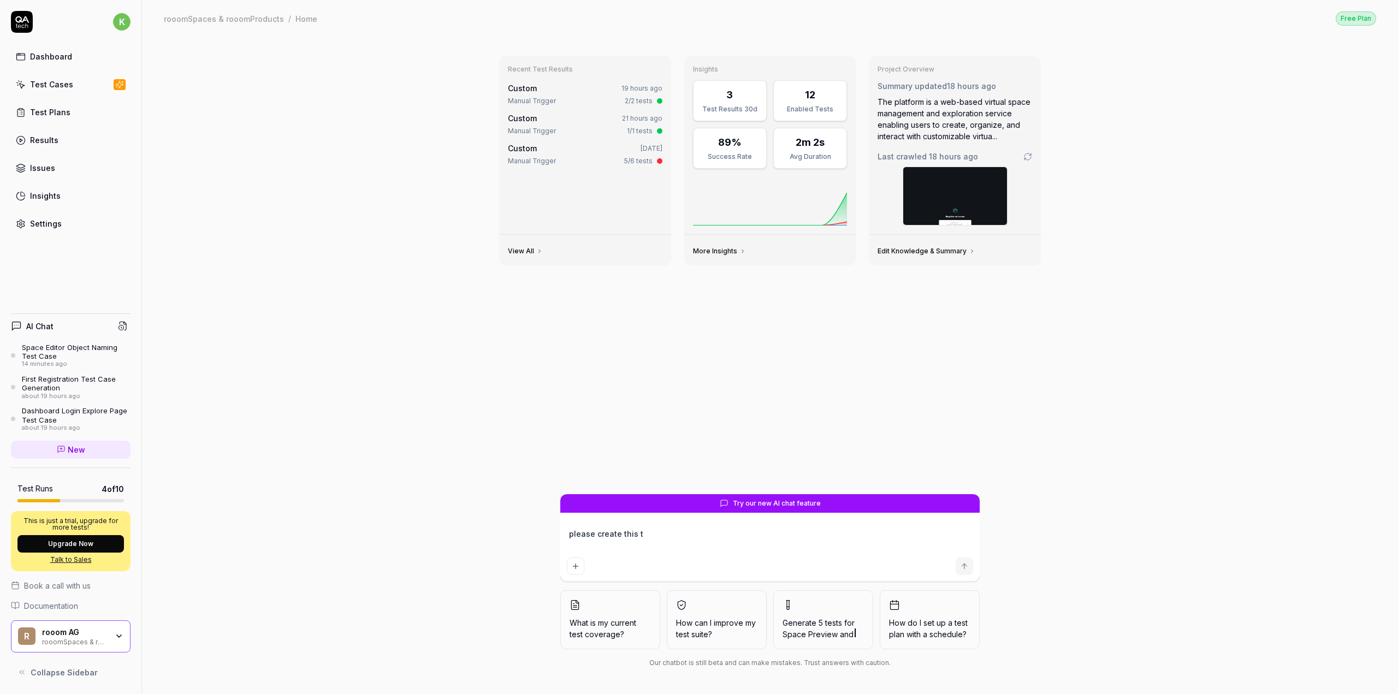
type textarea "please create this tt"
type textarea "*"
type textarea "please create this tte"
type textarea "*"
type textarea "please create this ttes"
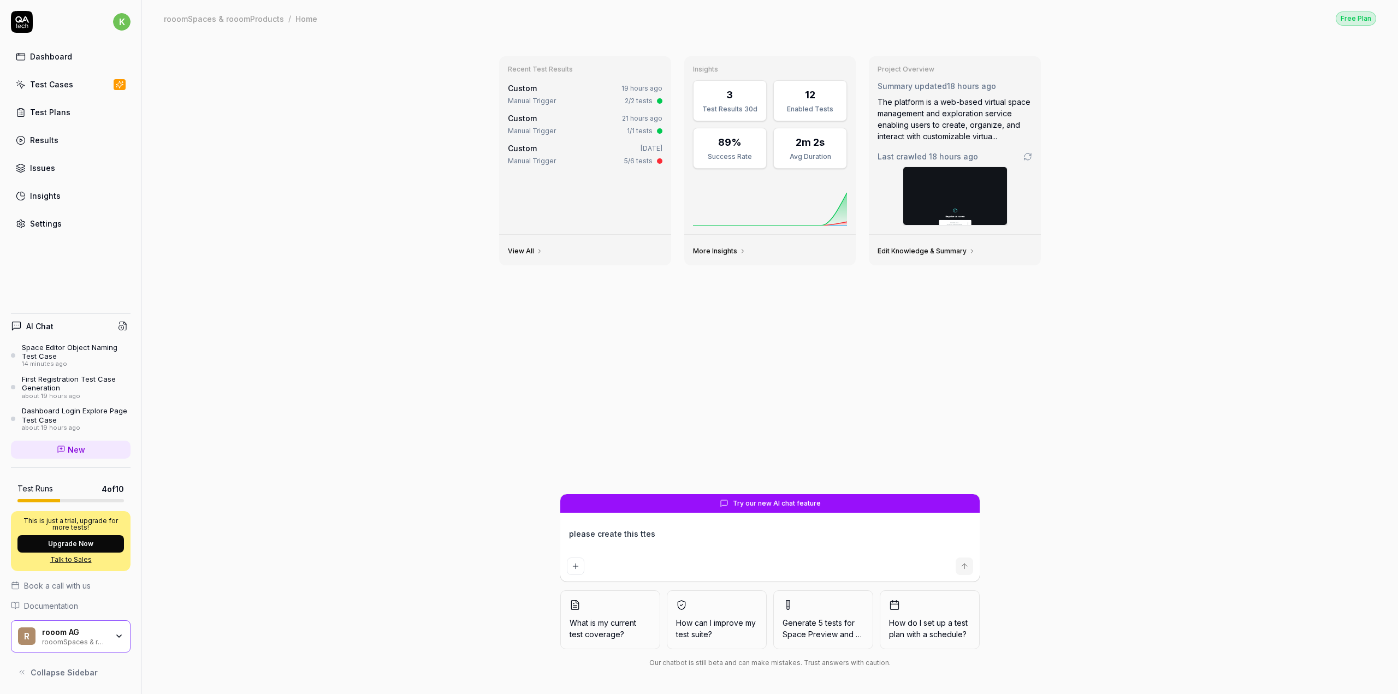
type textarea "*"
type textarea "please create this ttest"
type textarea "*"
type textarea "please create this ttest"
type textarea "*"
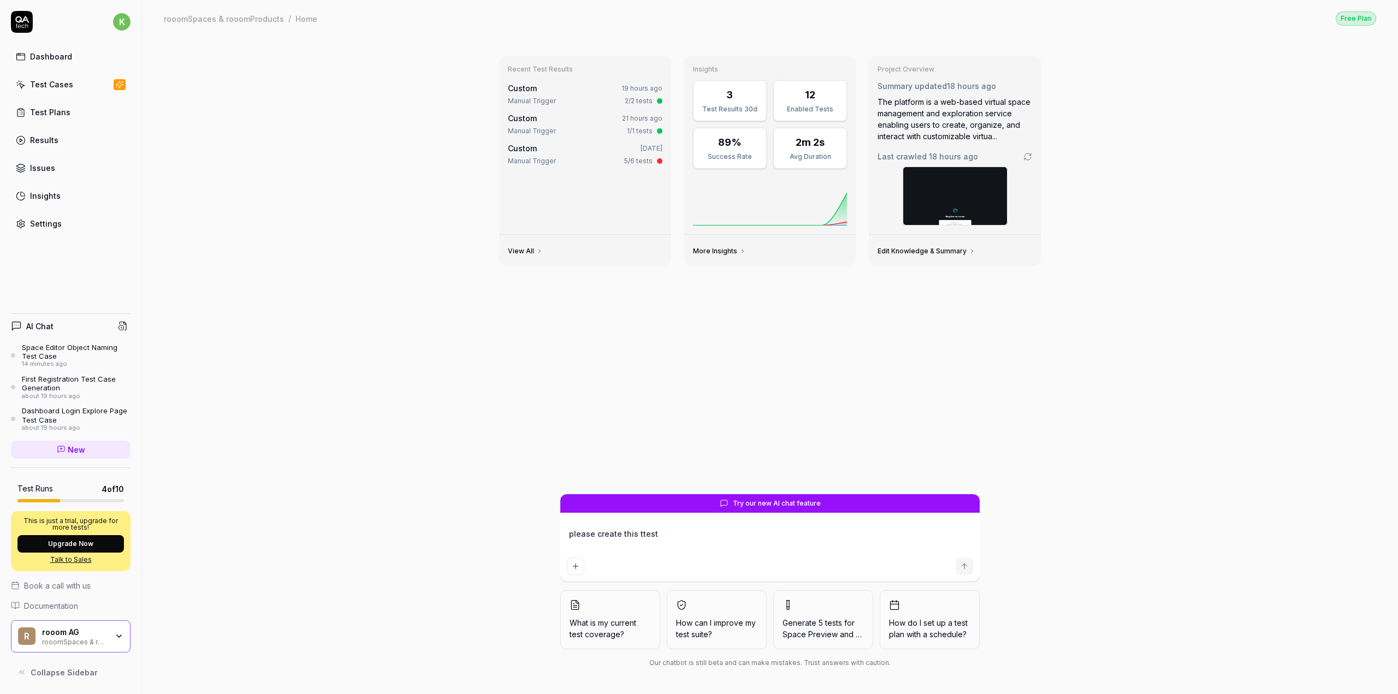
type textarea "please create this ttest c"
type textarea "*"
type textarea "please create this ttest ca"
type textarea "*"
type textarea "please create this ttest cas"
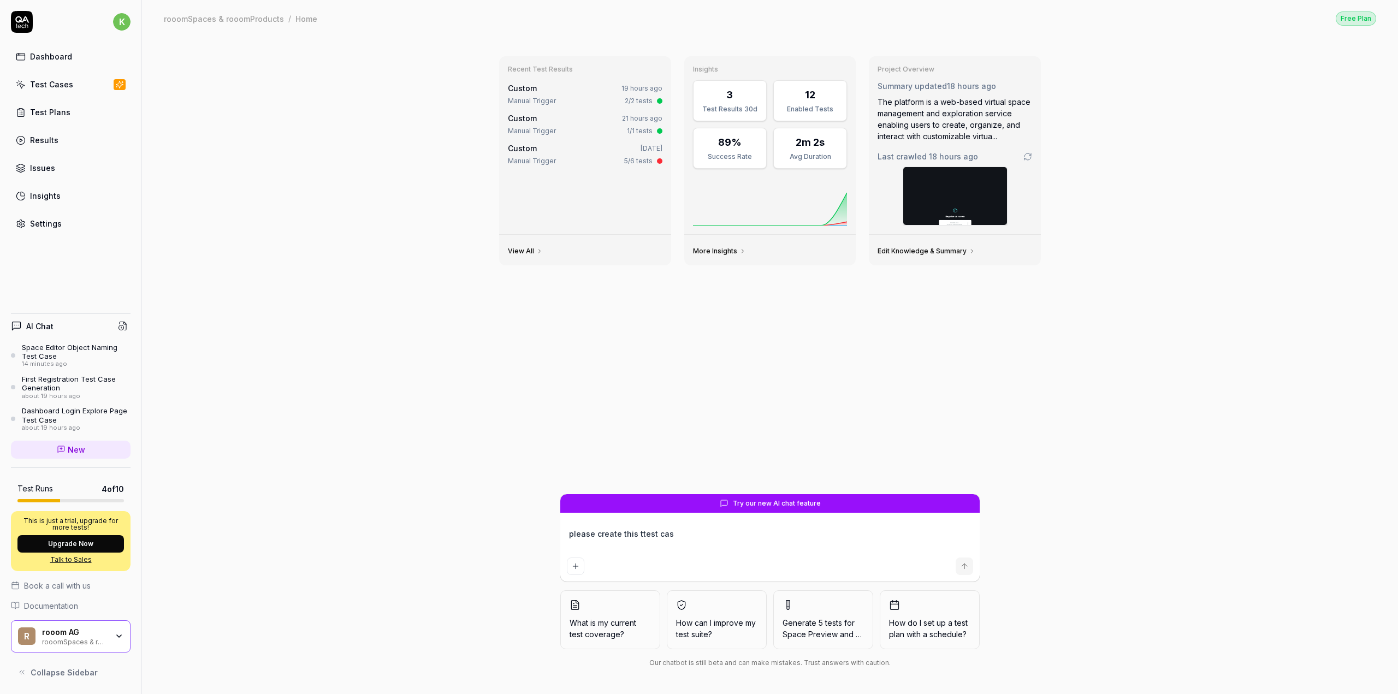
type textarea "*"
type textarea "please create this ttest case"
type textarea "*"
type textarea "please create this ttest case:"
type textarea "*"
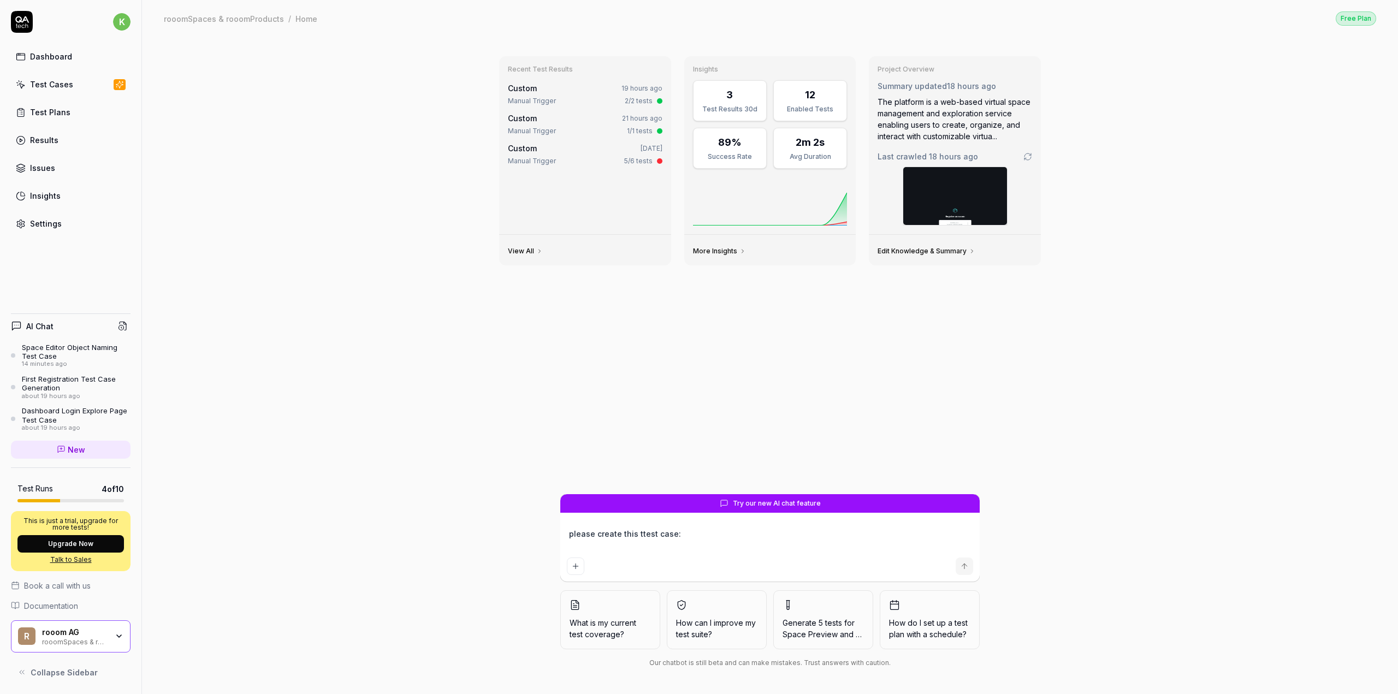
type textarea "please create this ttest case:"
type textarea "*"
type textarea "please create this ttest case:"
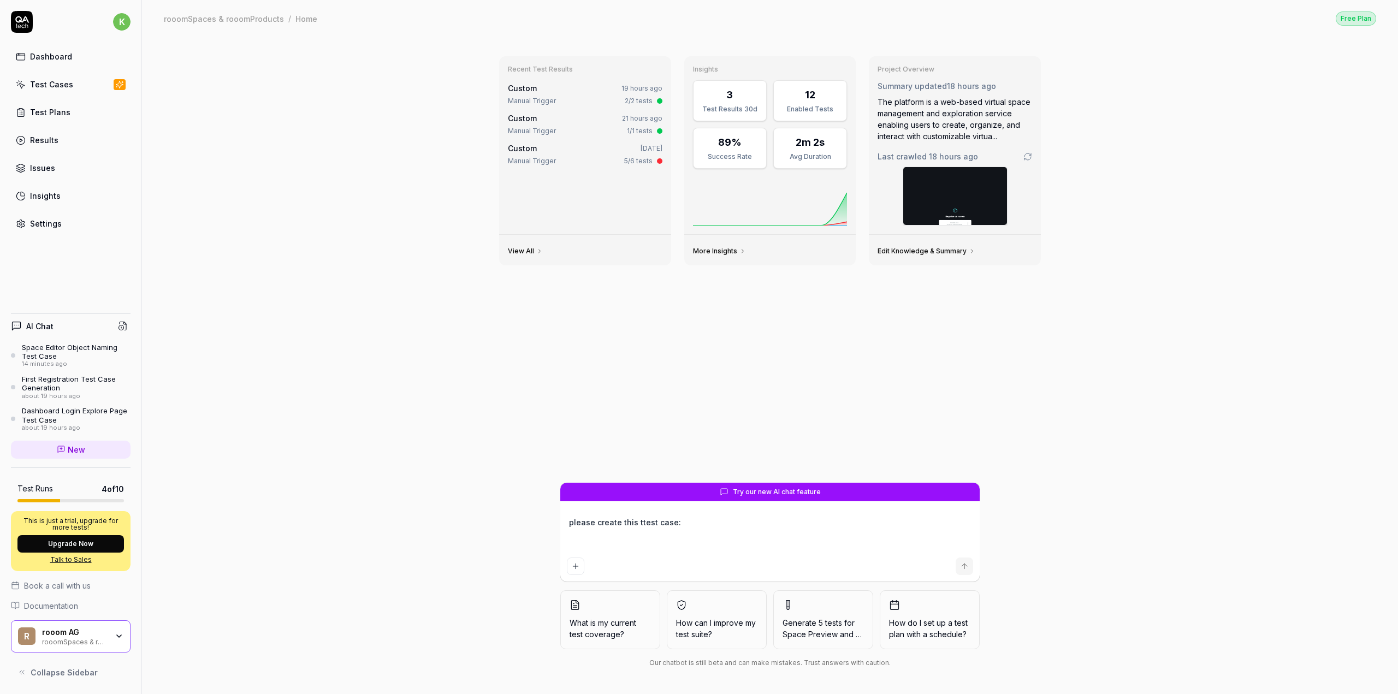
paste textarea "TC-00022 Dashboard Login > Dashboard: add Product & delete Product "- User goes…"
type textarea "*"
type textarea "please create this ttest case: TC-00022 Dashboard Login > Dashboard: add Produc…"
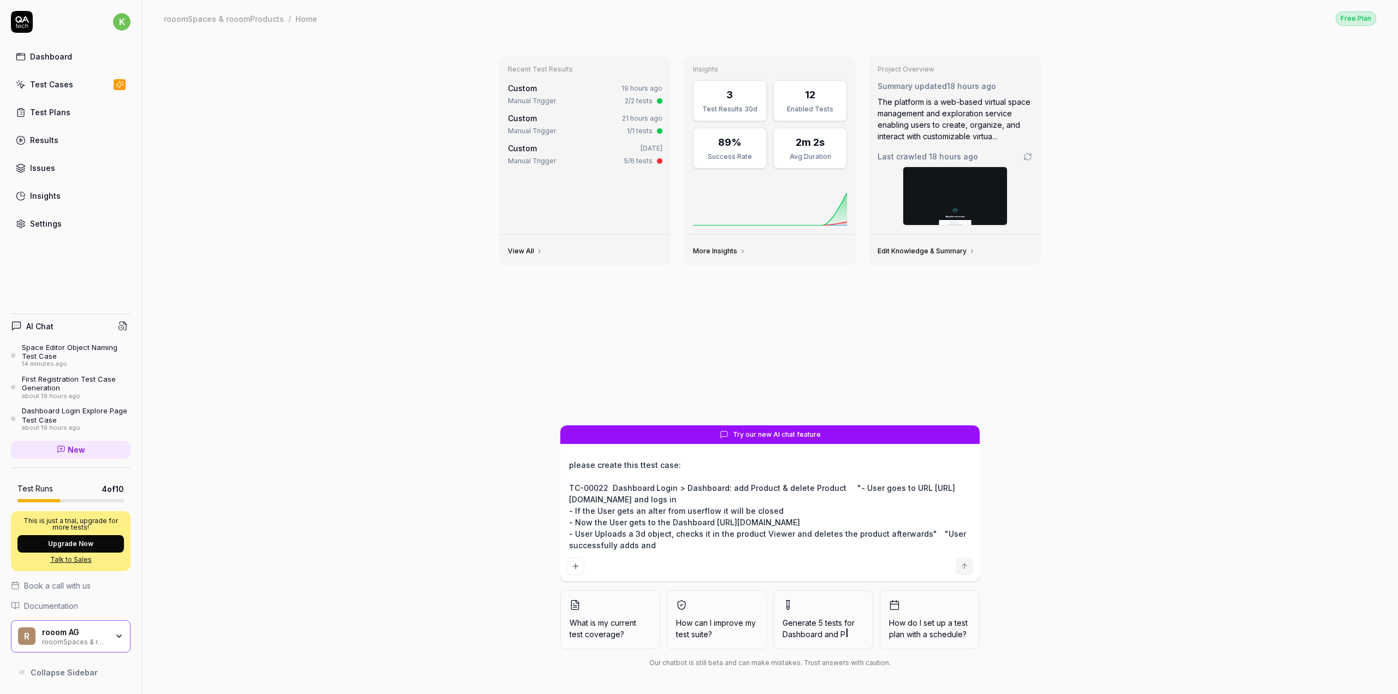
click at [639, 467] on textarea "please create this ttest case: TC-00022 Dashboard Login > Dashboard: add Produc…" at bounding box center [770, 505] width 406 height 96
type textarea "*"
type textarea "please create this test case: TC-00022 Dashboard Login > Dashboard: add Product…"
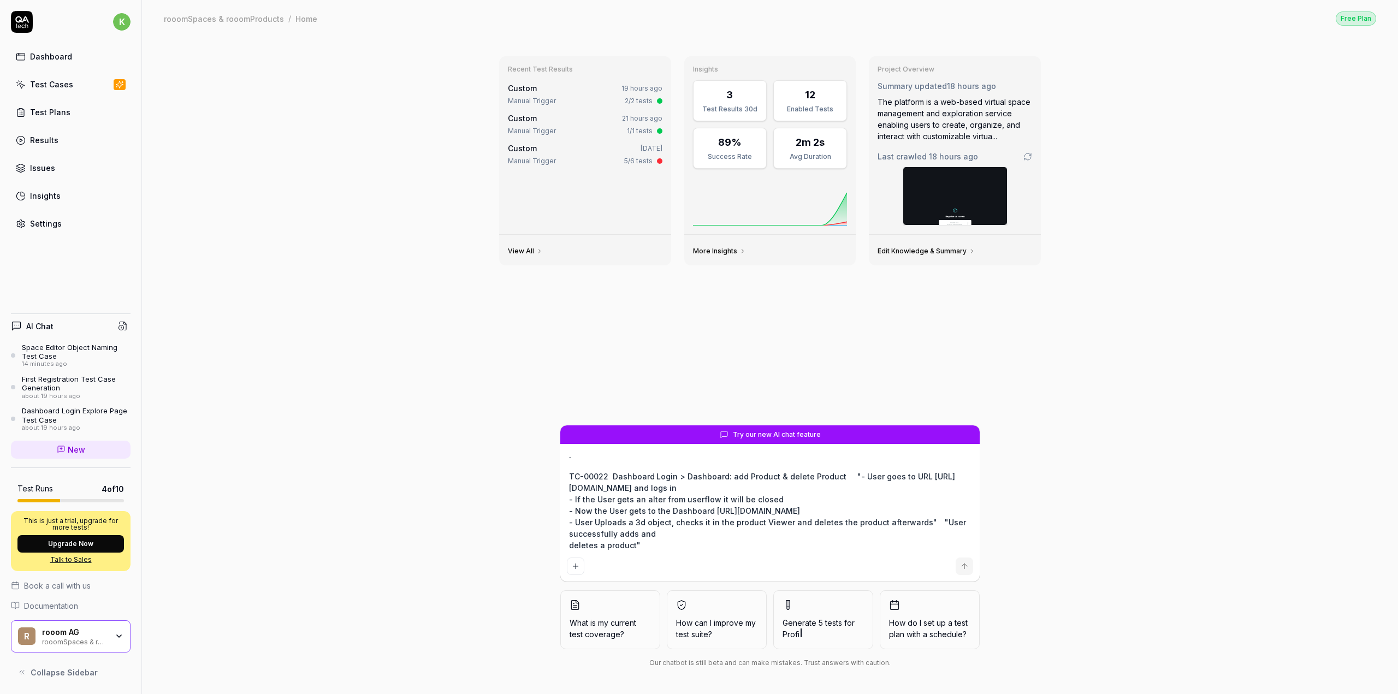
type textarea "*"
type textarea "please create this test case: TC-00022 Dashboard Login > Dashboard: add Product…"
click at [967, 560] on button "submit" at bounding box center [964, 566] width 17 height 17
type textarea "*"
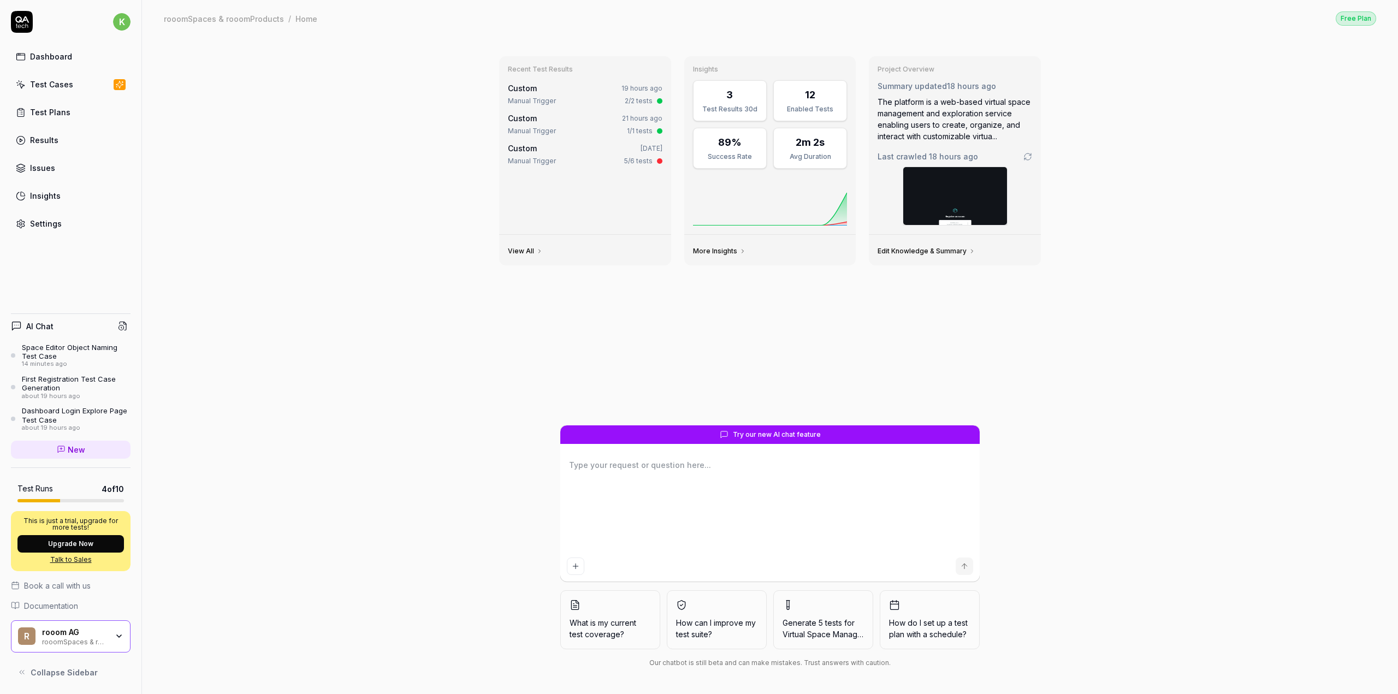
scroll to position [0, 0]
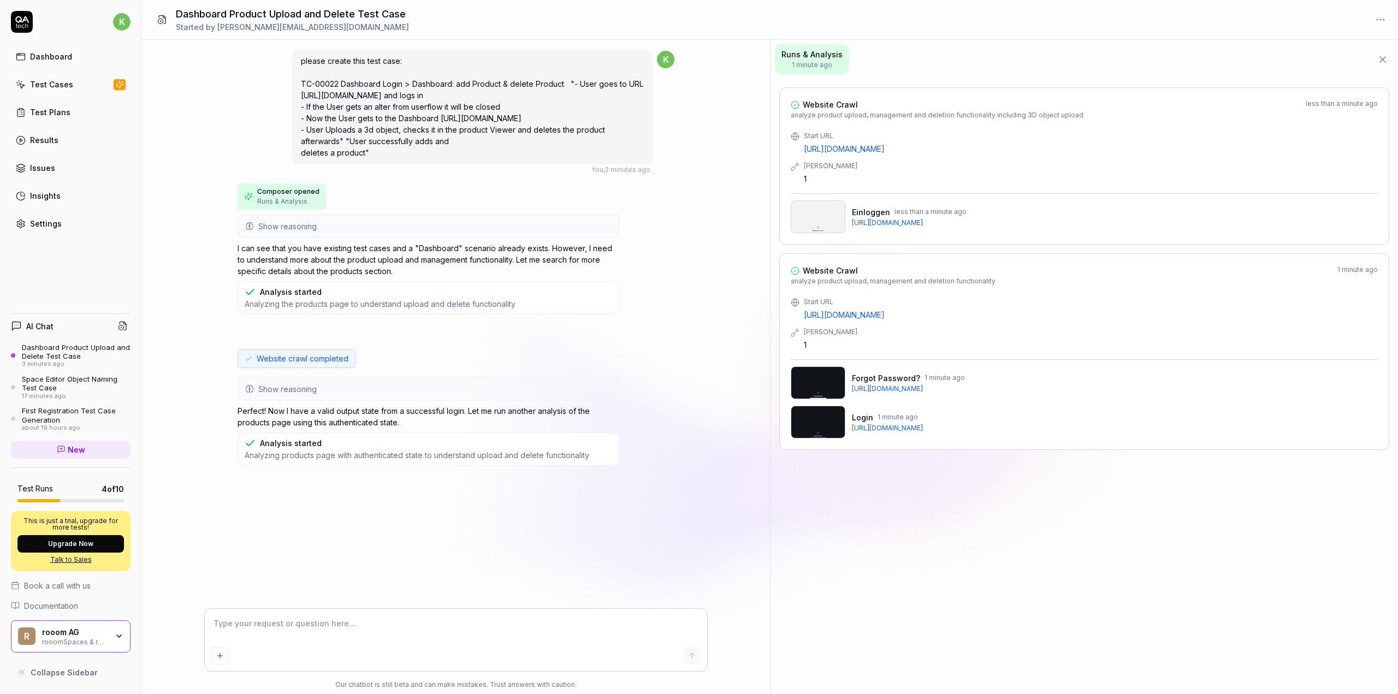
click at [333, 631] on textarea at bounding box center [455, 629] width 489 height 27
click at [48, 377] on div "Space Editor Object Naming Test Case" at bounding box center [76, 384] width 109 height 18
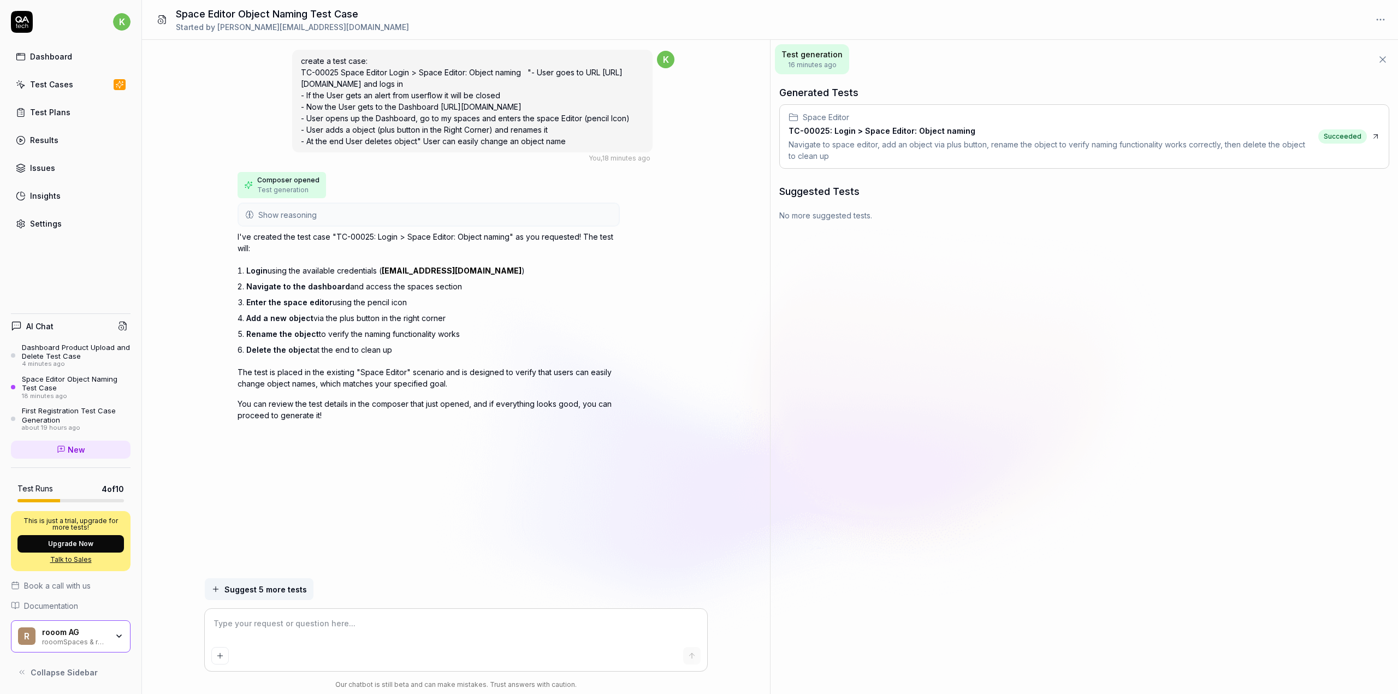
click at [43, 353] on div "Dashboard Product Upload and Delete Test Case" at bounding box center [76, 352] width 109 height 18
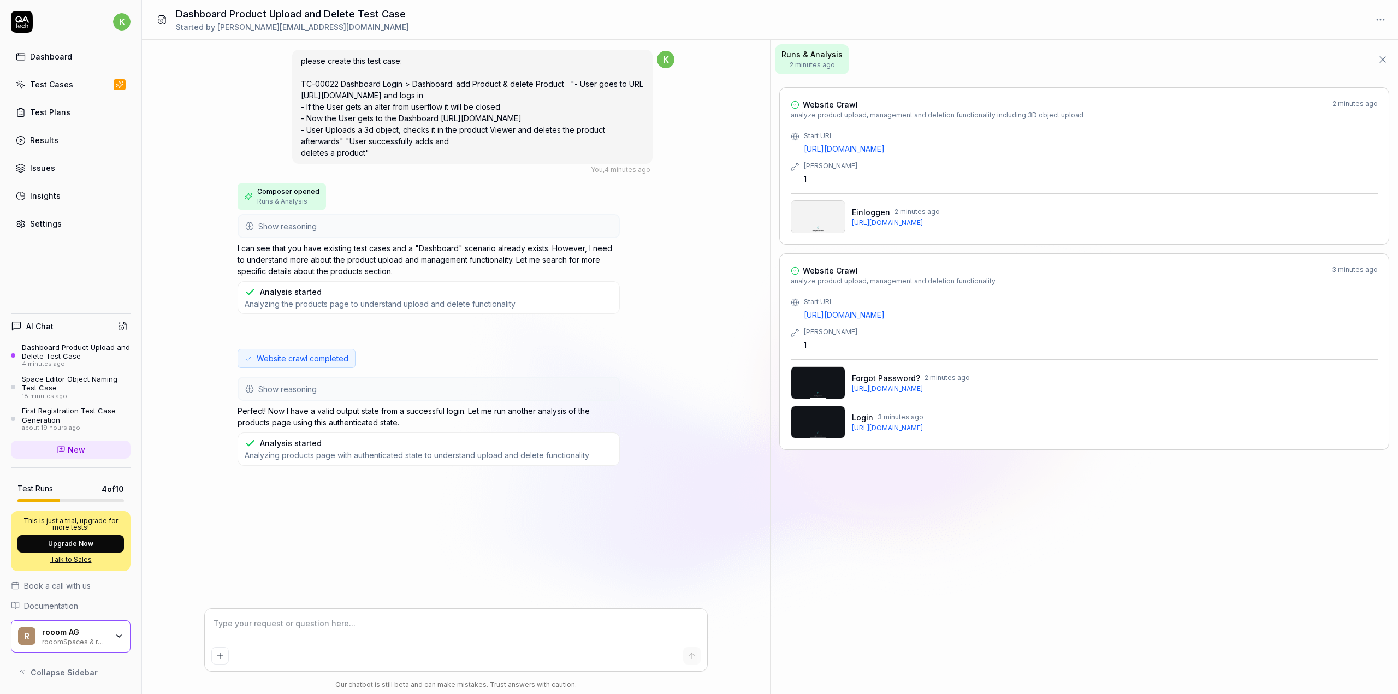
click at [242, 620] on textarea at bounding box center [455, 629] width 489 height 27
drag, startPoint x: 301, startPoint y: 93, endPoint x: 392, endPoint y: 91, distance: 91.2
click at [392, 91] on span "please create this test case: TC-00022 Dashboard Login > Dashboard: add Product…" at bounding box center [472, 106] width 343 height 101
copy span "https://www.rooom.com/"
click at [285, 632] on textarea at bounding box center [455, 629] width 489 height 27
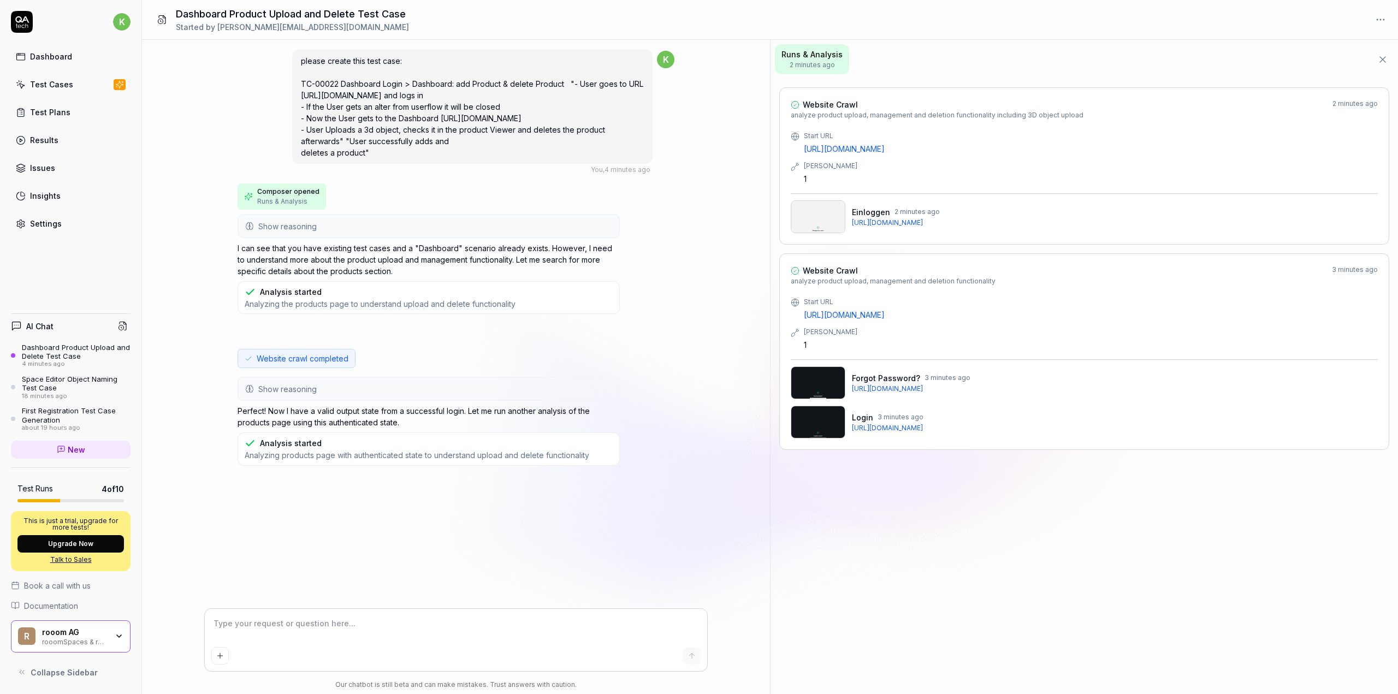
type textarea "*"
type textarea "l"
type textarea "*"
type textarea "lo"
type textarea "*"
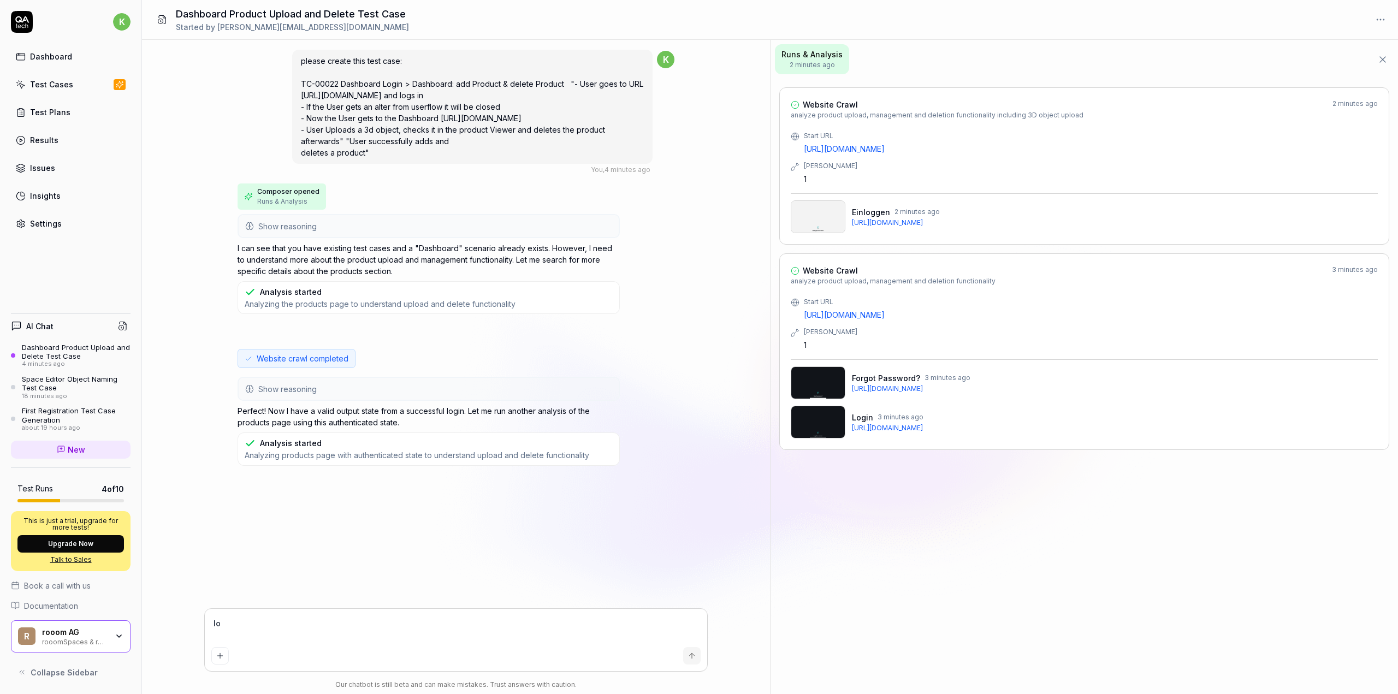
type textarea "log"
type textarea "*"
type textarea "logi"
type textarea "*"
type textarea "log"
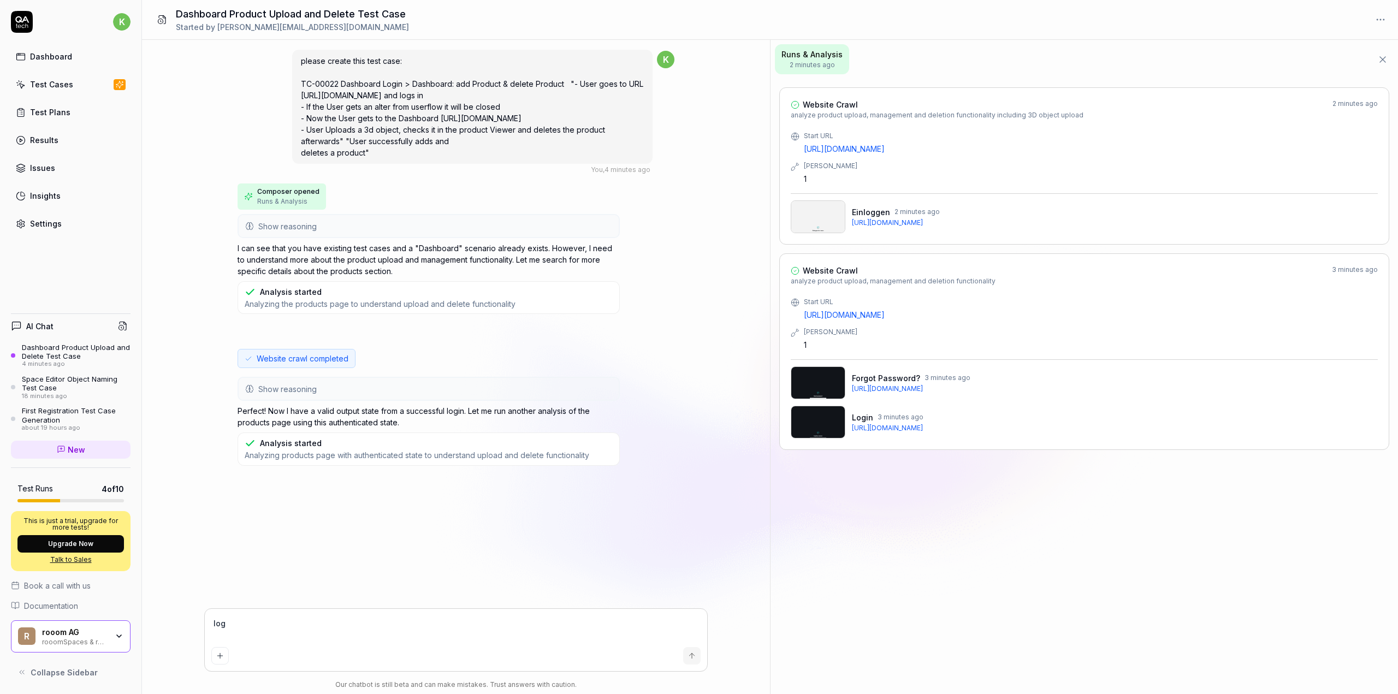
type textarea "*"
type textarea "log"
type textarea "*"
type textarea "log i"
type textarea "*"
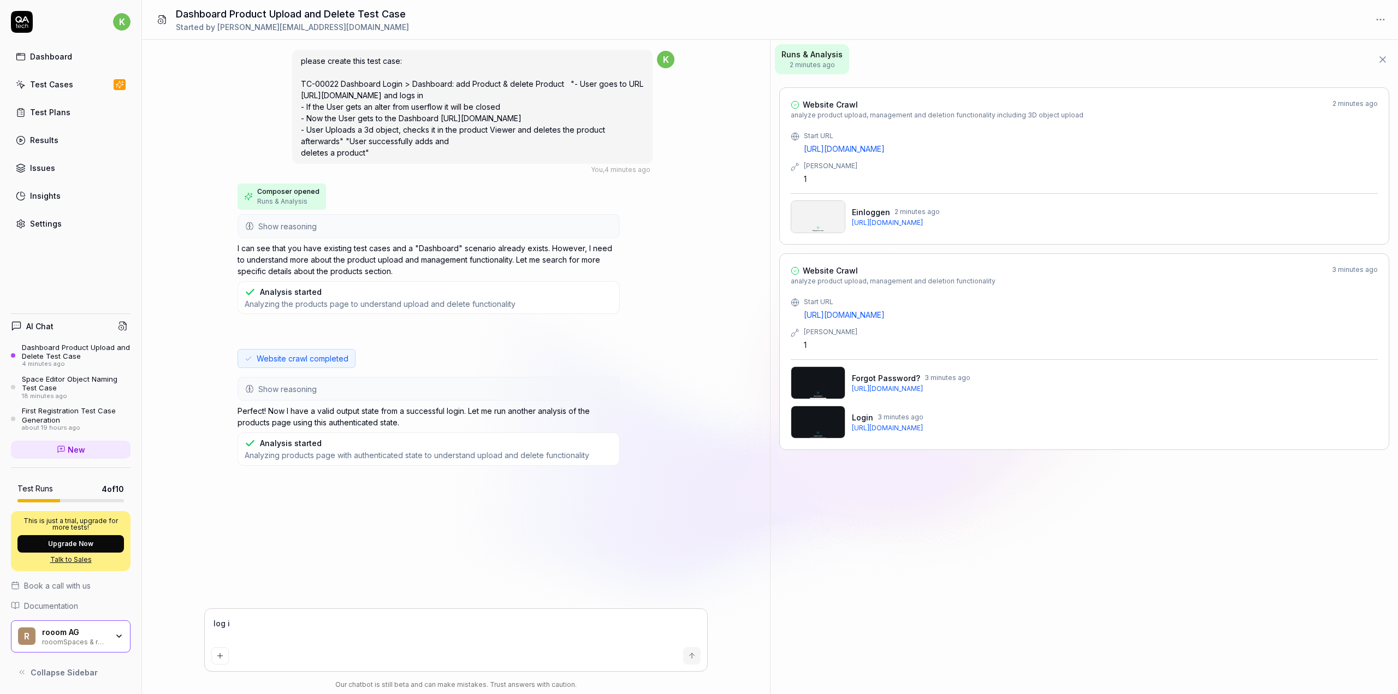
type textarea "log in"
type textarea "*"
type textarea "log i"
type textarea "*"
type textarea "log"
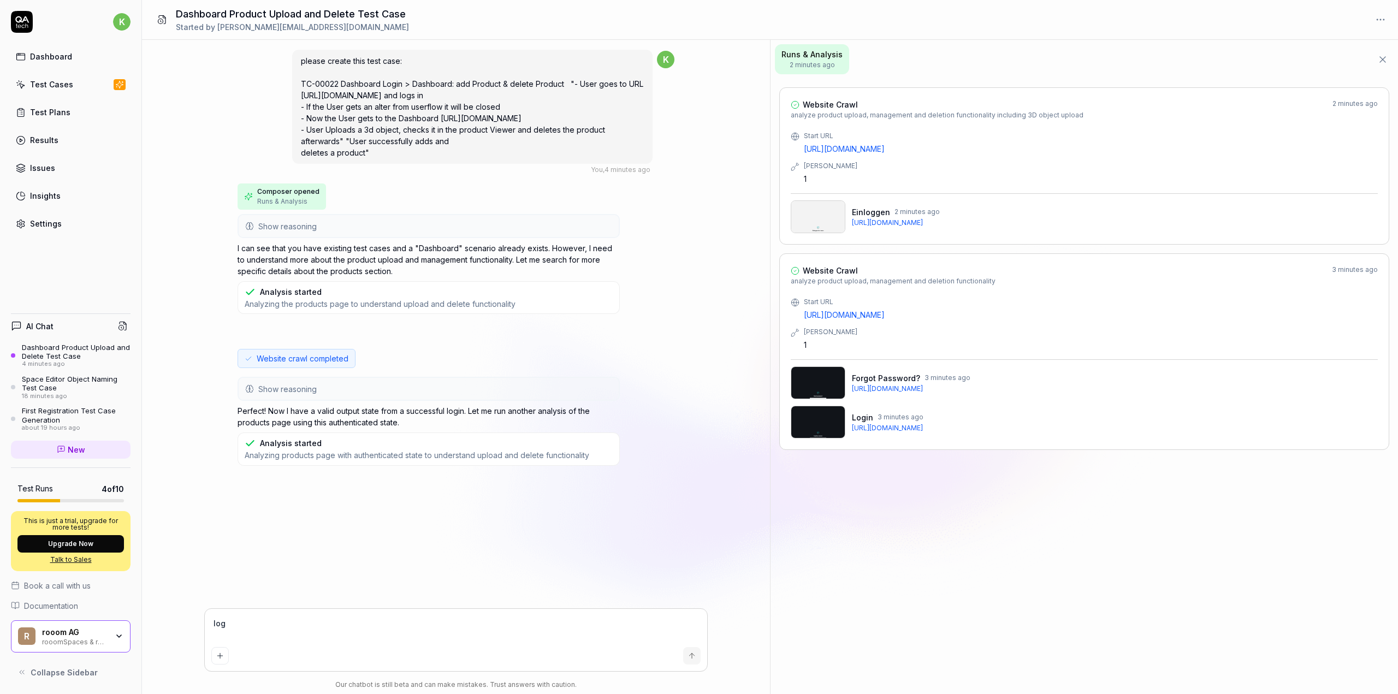
type textarea "*"
type textarea "log"
type textarea "*"
type textarea "logi"
type textarea "*"
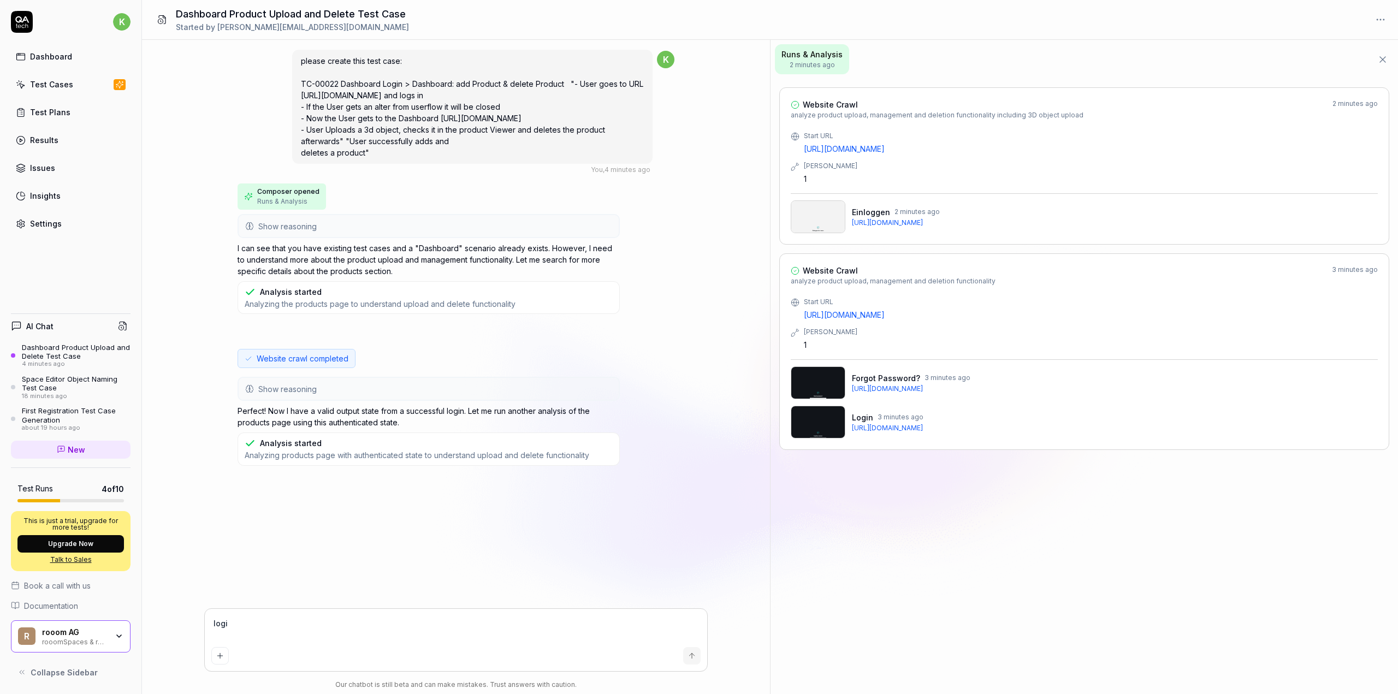
type textarea "login"
type textarea "*"
type textarea "login"
type textarea "*"
type textarea "login t"
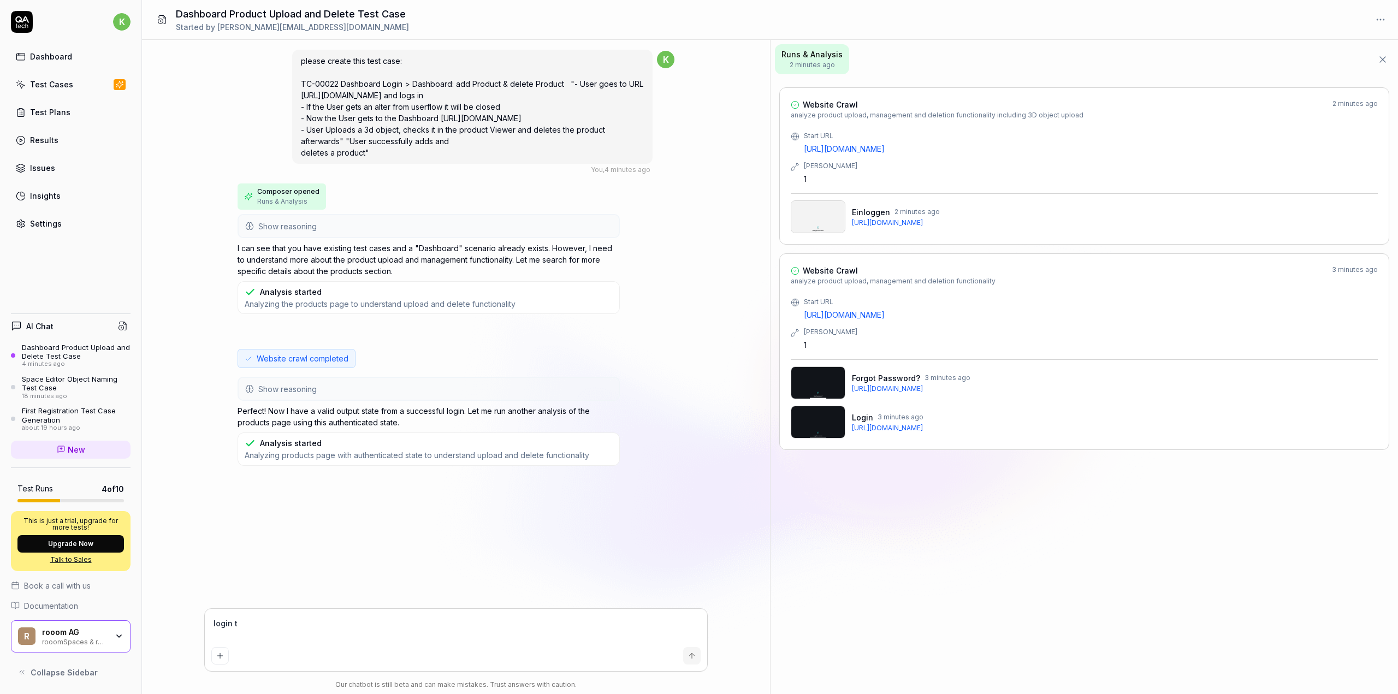
type textarea "*"
type textarea "login to"
type textarea "*"
type textarea "login to"
paste textarea "https://www.rooom.com/"
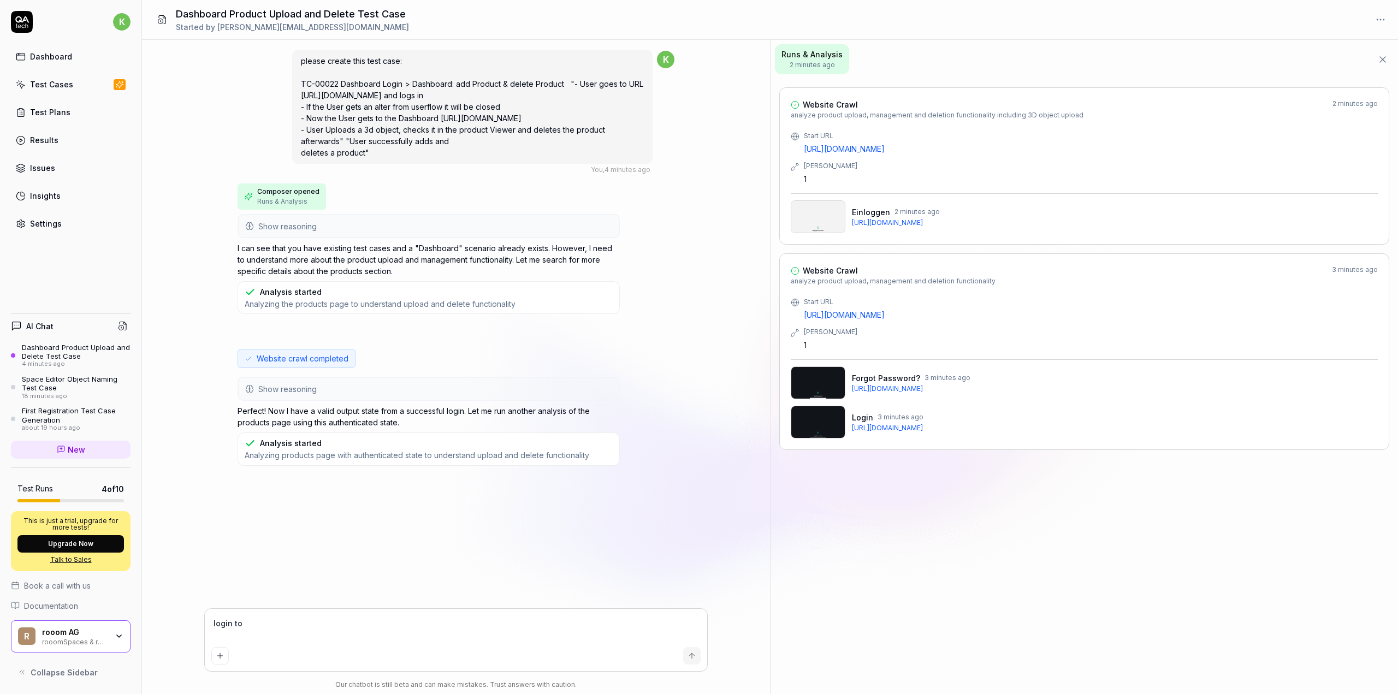
type textarea "*"
type textarea "login to https://www.rooom.com/"
type textarea "*"
type textarea "login to https://www.rooom.com/"
type textarea "*"
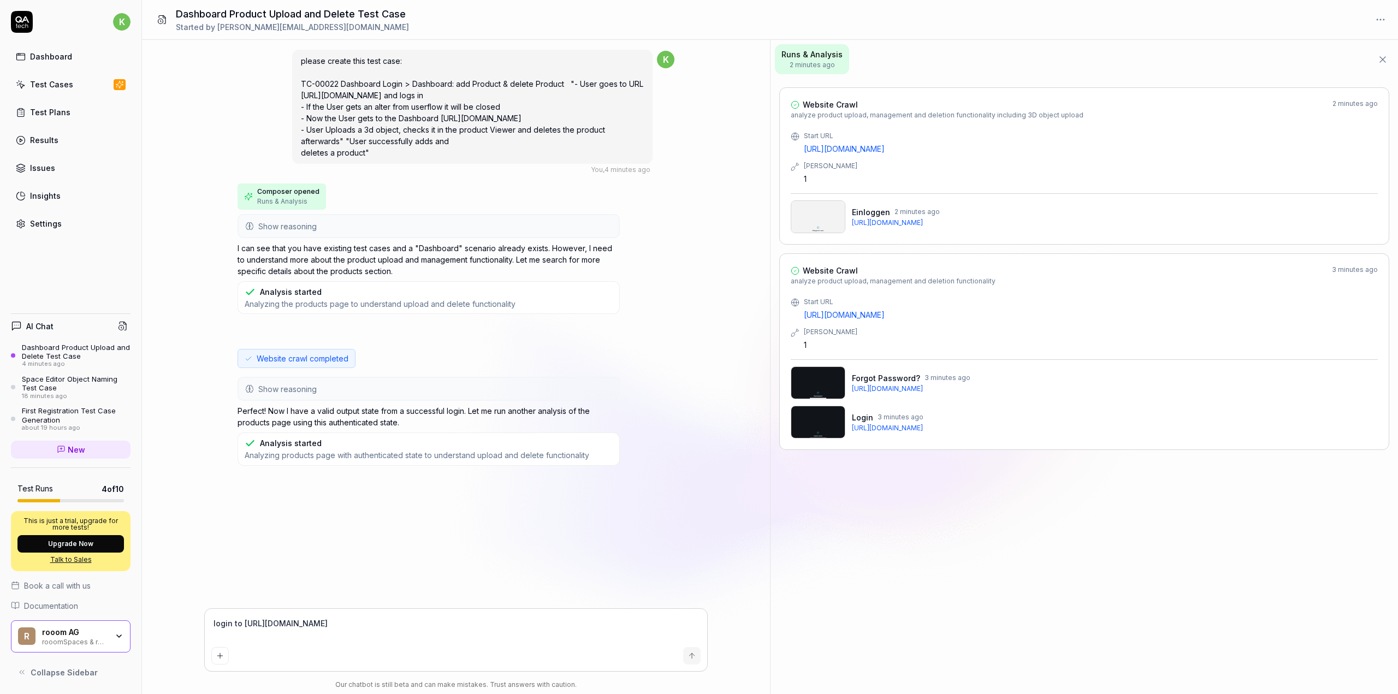
type textarea "login to https://www.rooom.com/ g"
type textarea "*"
type textarea "login to https://www.rooom.com/ go"
type textarea "*"
type textarea "login to https://www.rooom.com/ go"
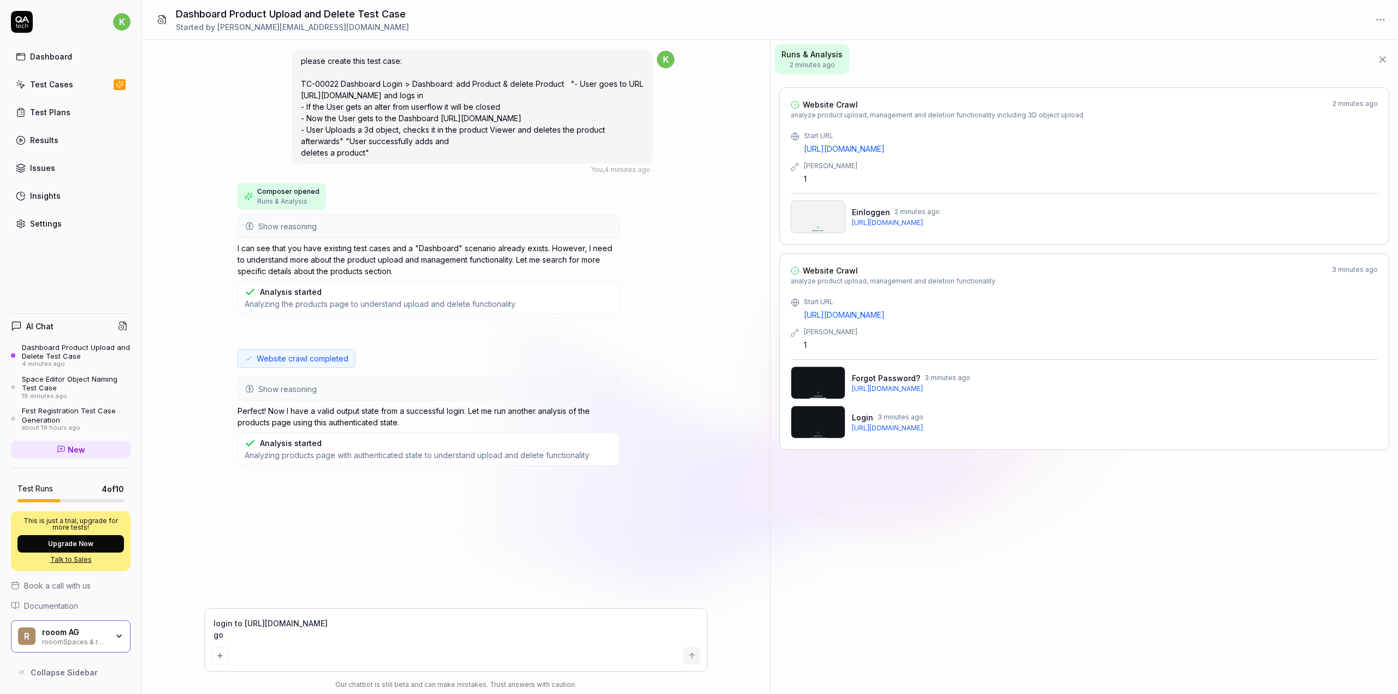
type textarea "*"
type textarea "login to https://www.rooom.com/ go t"
type textarea "*"
type textarea "login to https://www.rooom.com/ go to"
type textarea "*"
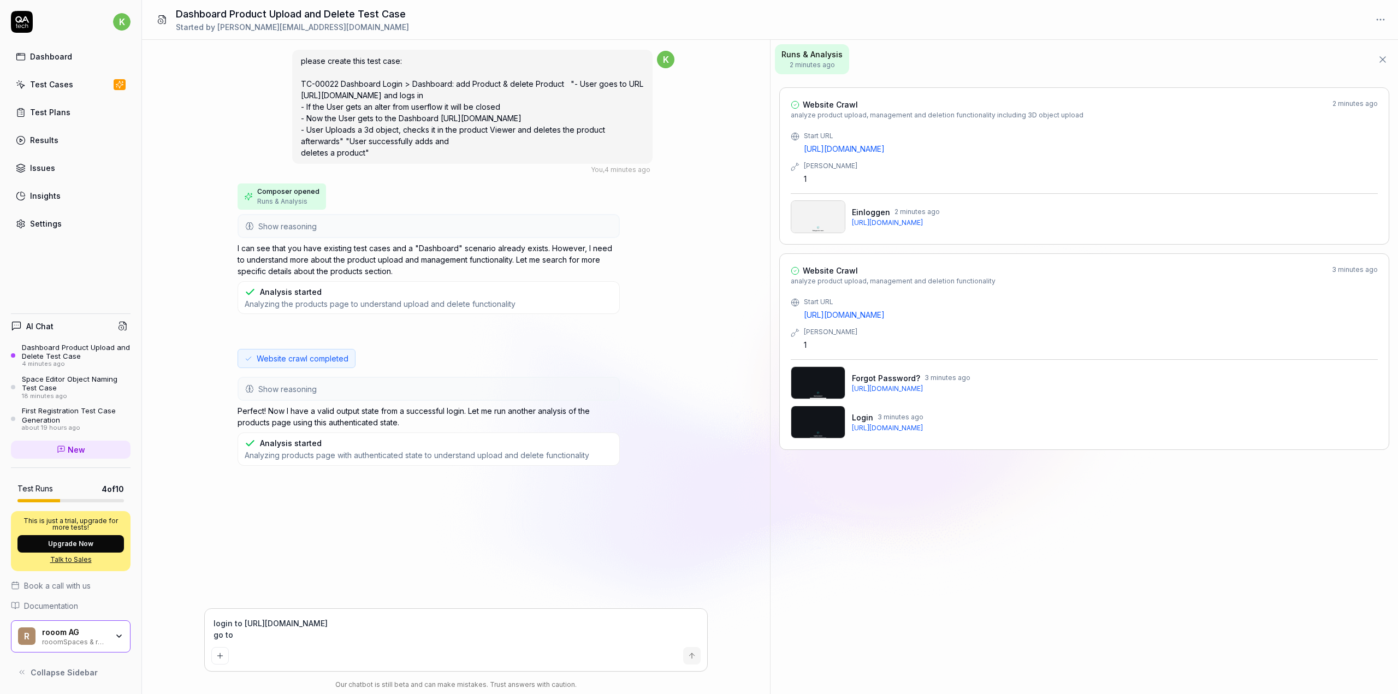
type textarea "login to https://www.rooom.com/ go to"
type textarea "*"
type textarea "login to https://www.rooom.com/ go to /"
type textarea "*"
type textarea "login to https://www.rooom.com/ go to /m"
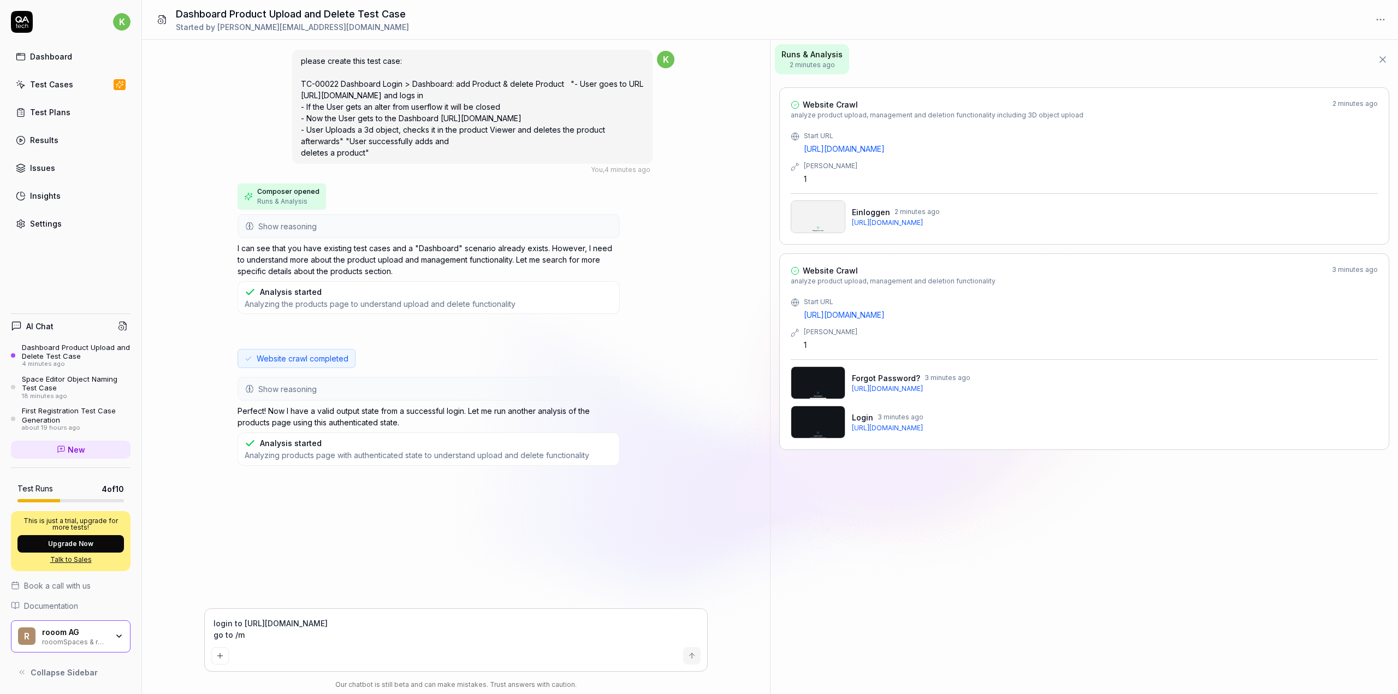
type textarea "*"
type textarea "login to https://www.rooom.com/ go to /my"
type textarea "*"
type textarea "login to https://www.rooom.com/ go to /mys"
type textarea "*"
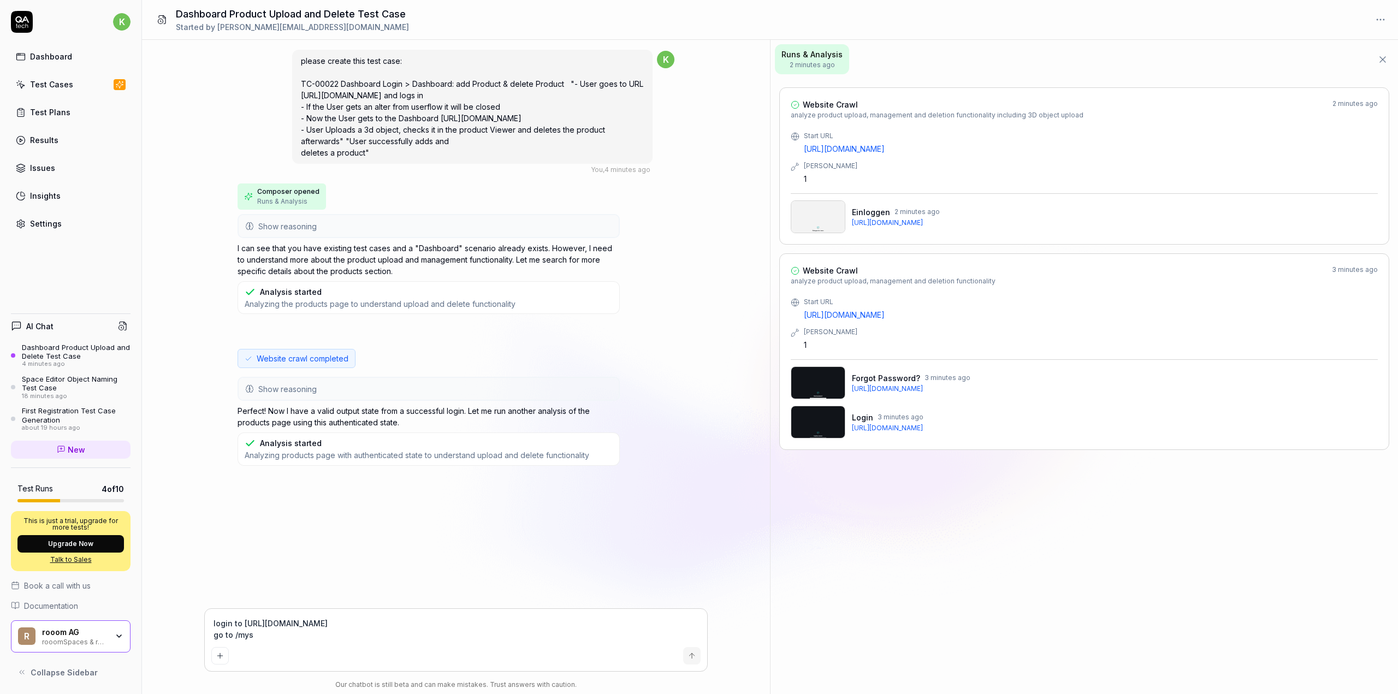
type textarea "login to https://www.rooom.com/ go to /mysp"
type textarea "*"
type textarea "login to https://www.rooom.com/ go to /myspa"
type textarea "*"
type textarea "login to https://www.rooom.com/ go to /myspac"
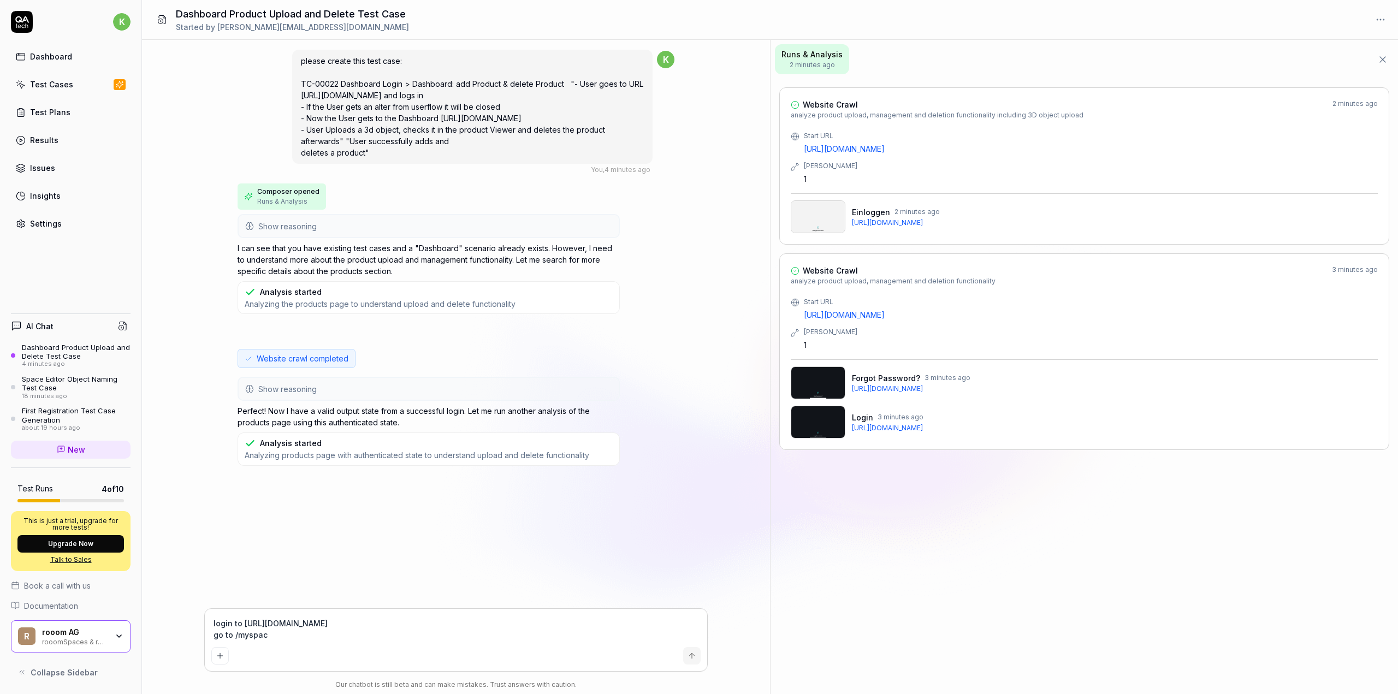
type textarea "*"
type textarea "login to https://www.rooom.com/ go to /myspa"
type textarea "*"
type textarea "login to https://www.rooom.com/ go to /mysp"
type textarea "*"
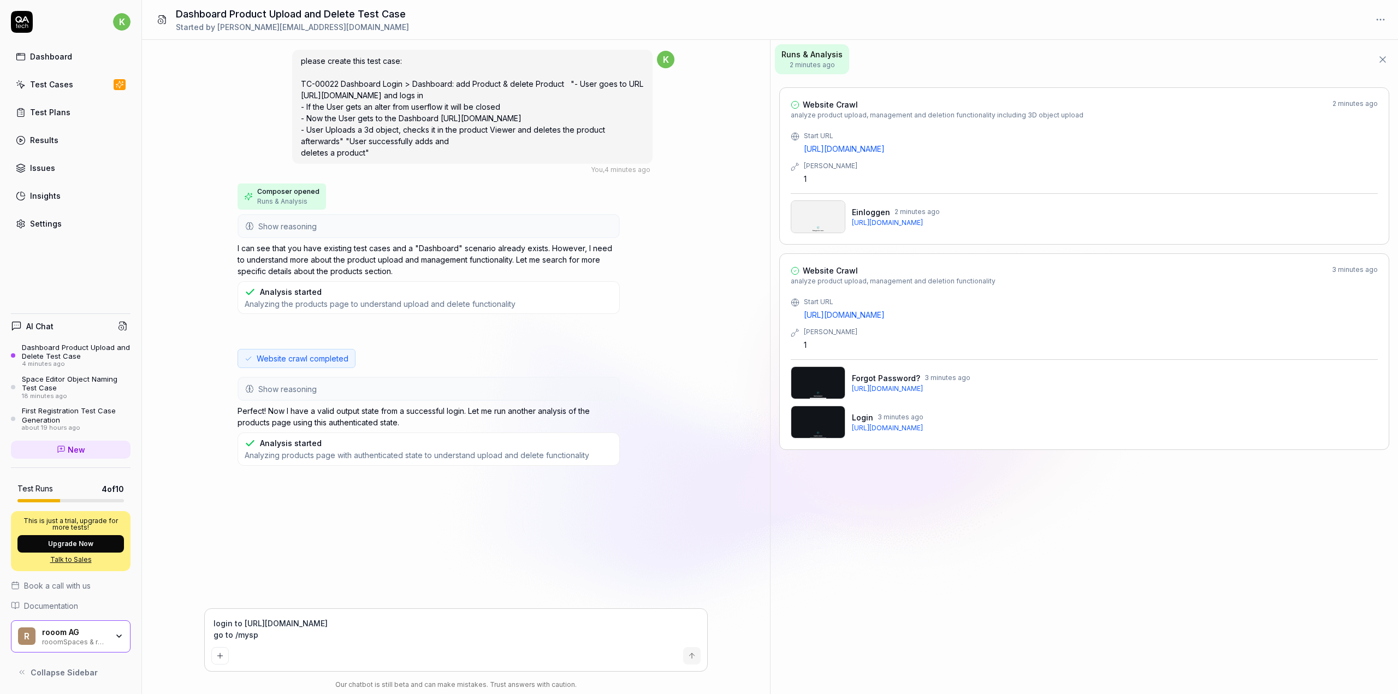
type textarea "login to https://www.rooom.com/ go to /mys"
type textarea "*"
type textarea "login to https://www.rooom.com/ go to /my"
type textarea "*"
type textarea "login to https://www.rooom.com/ go to /my/"
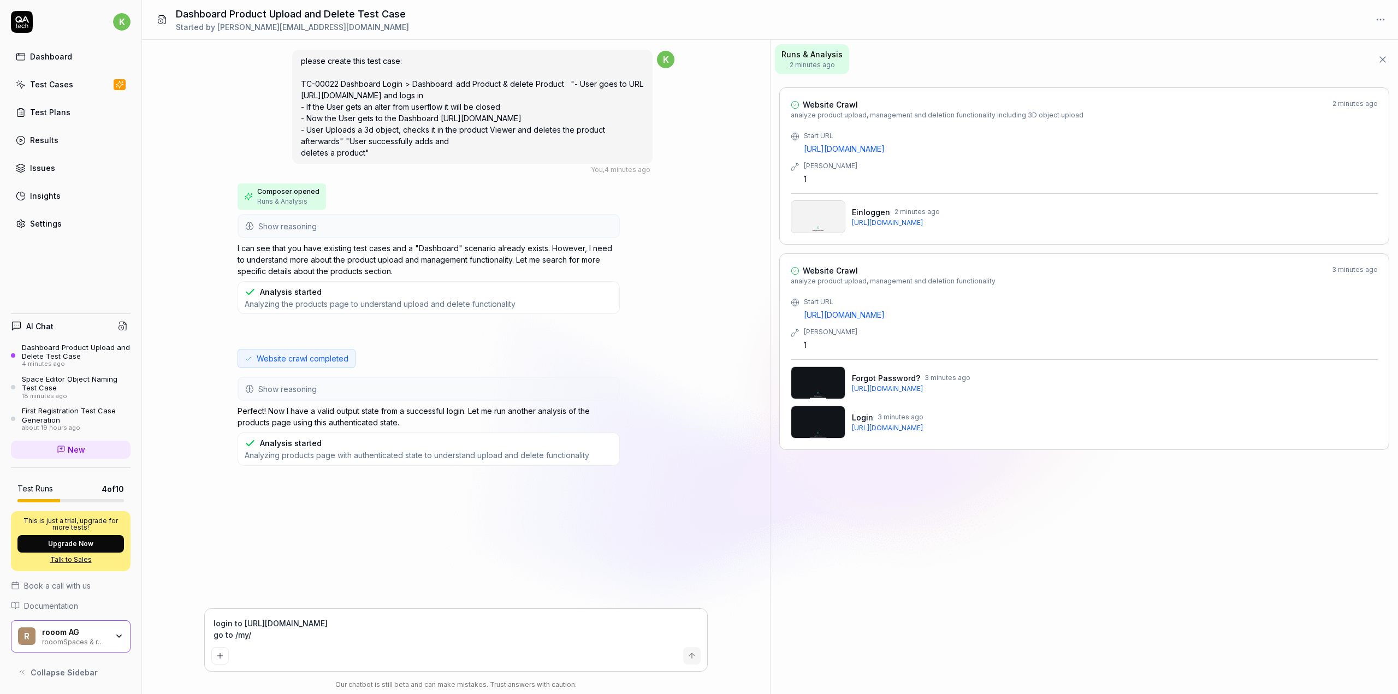
type textarea "*"
type textarea "login to https://www.rooom.com/ go to /my/p"
type textarea "*"
type textarea "login to https://www.rooom.com/ go to /my/pr"
type textarea "*"
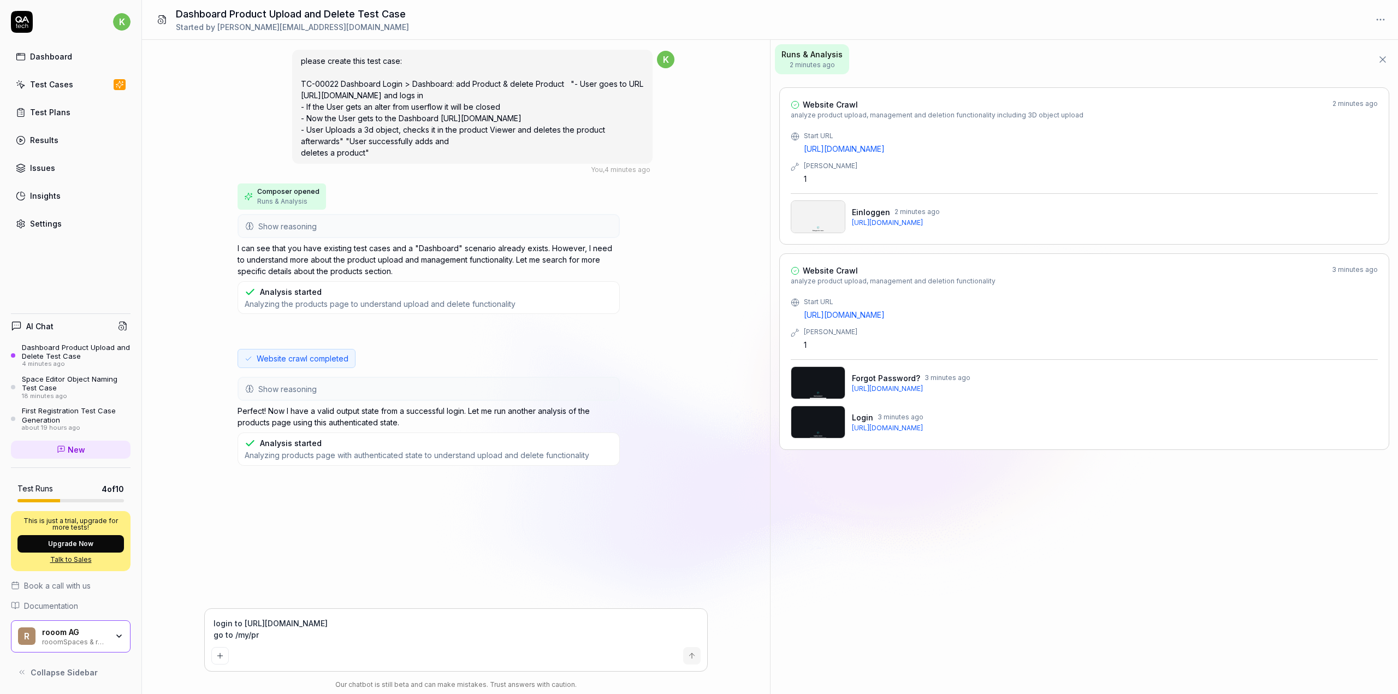
type textarea "login to https://www.rooom.com/ go to /my/pro"
type textarea "*"
type textarea "login to https://www.rooom.com/ go to /my/prod"
type textarea "*"
type textarea "login to https://www.rooom.com/ go to /my/produ"
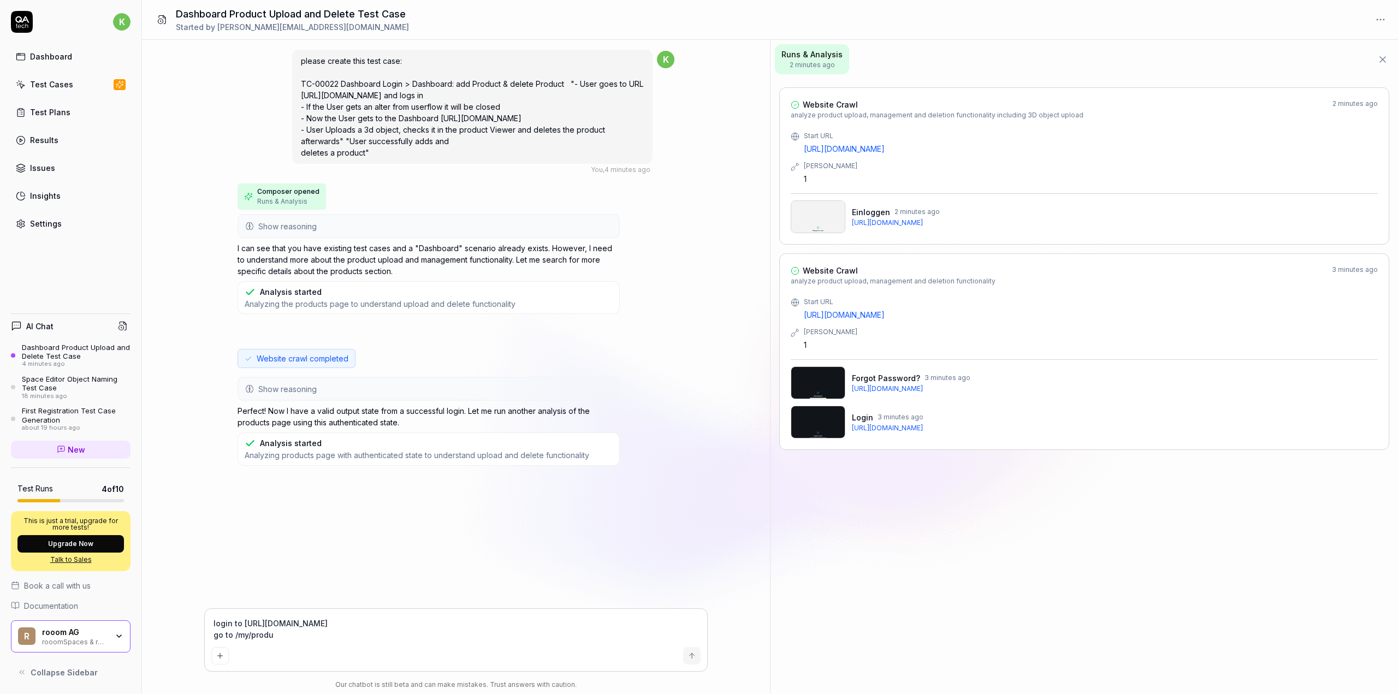
type textarea "*"
type textarea "login to https://www.rooom.com/ go to /my/produc"
type textarea "*"
type textarea "login to https://www.rooom.com/ go to /my/product"
type textarea "*"
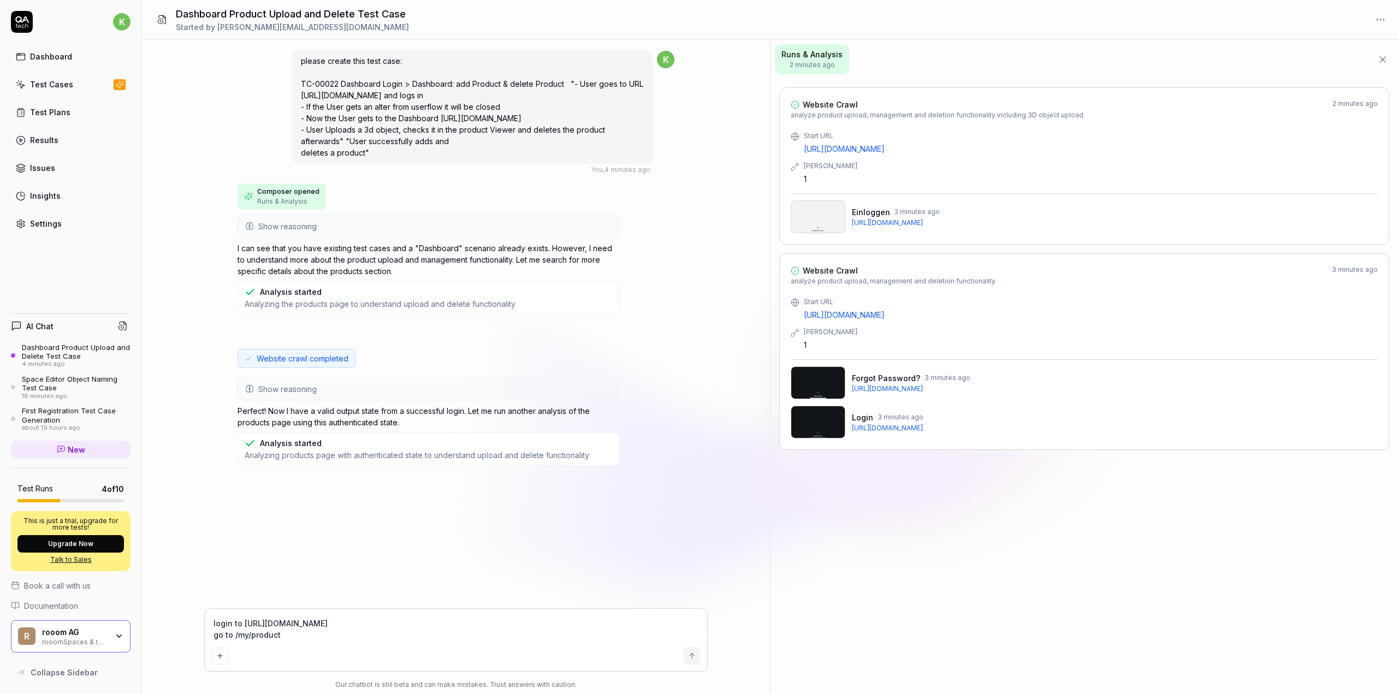
type textarea "login to https://www.rooom.com/ go to /my/products"
type textarea "*"
type textarea "login to https://www.rooom.com/ go to /my/products"
type textarea "*"
type textarea "login to https://www.rooom.com/ go to /my/products a"
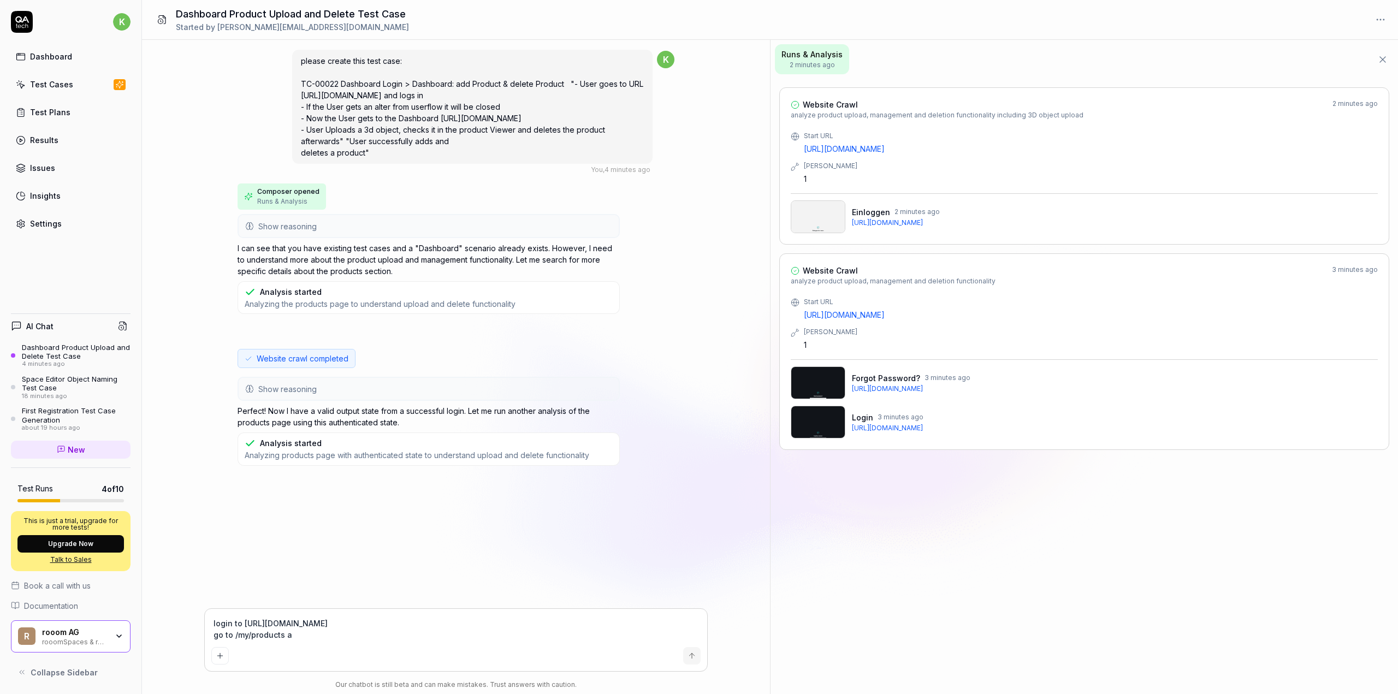
type textarea "*"
type textarea "login to https://www.rooom.com/ go to /my/products an"
type textarea "*"
type textarea "login to https://www.rooom.com/ go to /my/products and"
type textarea "*"
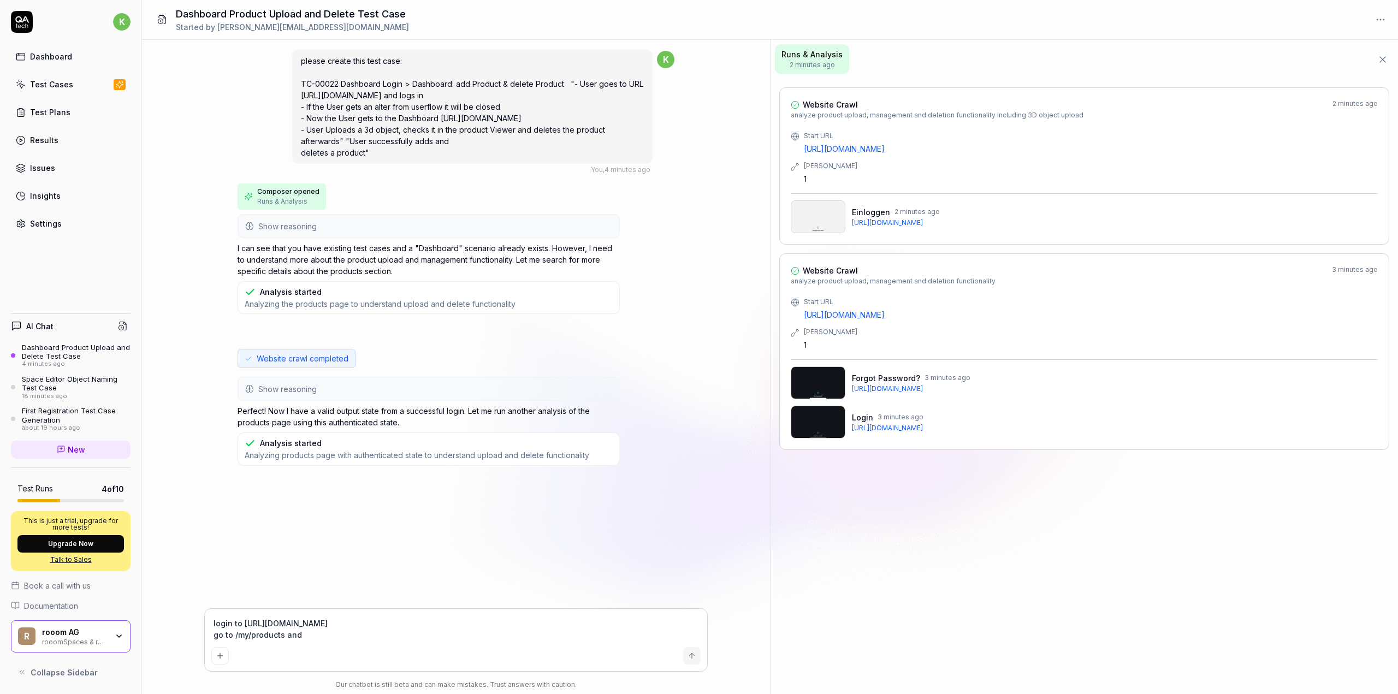
type textarea "login to https://www.rooom.com/ go to /my/products and"
type textarea "*"
type textarea "login to https://www.rooom.com/ go to /my/products and c"
type textarea "*"
type textarea "login to https://www.rooom.com/ go to /my/products and cl"
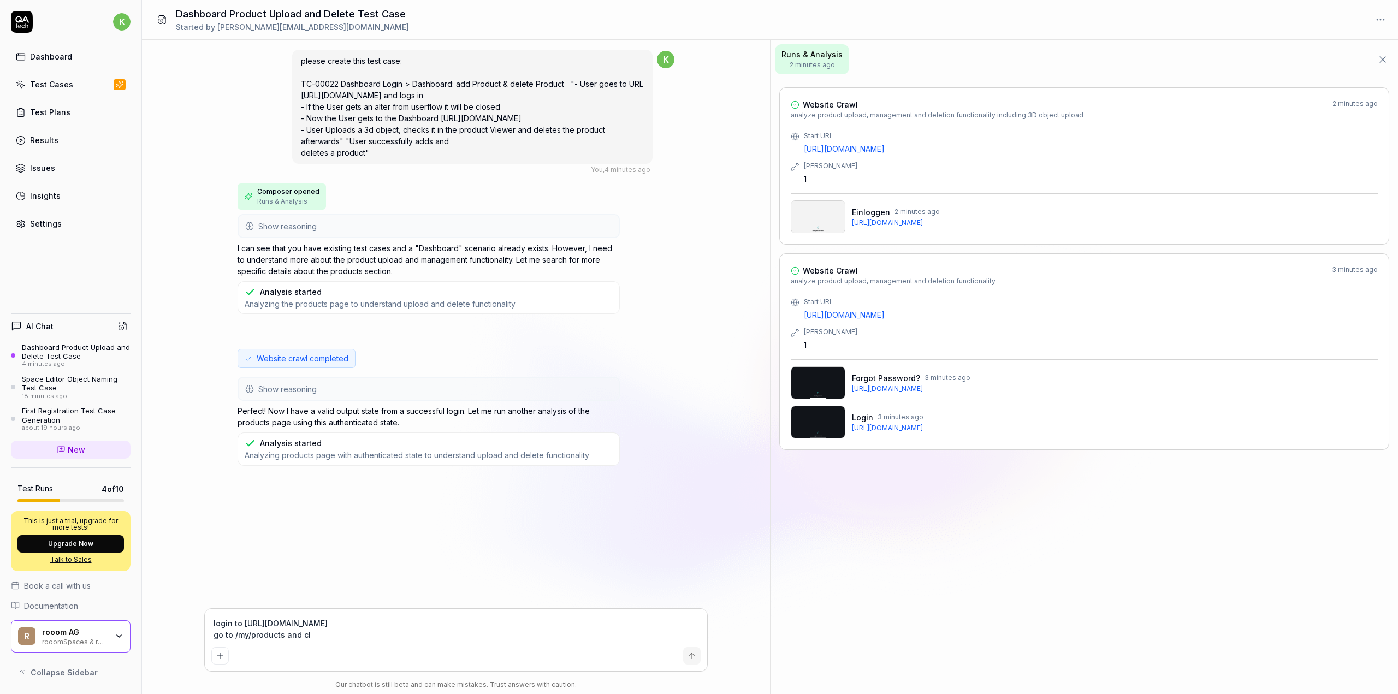
type textarea "*"
type textarea "login to https://www.rooom.com/ go to /my/products and cli"
type textarea "*"
type textarea "login to https://www.rooom.com/ go to /my/products and clik"
type textarea "*"
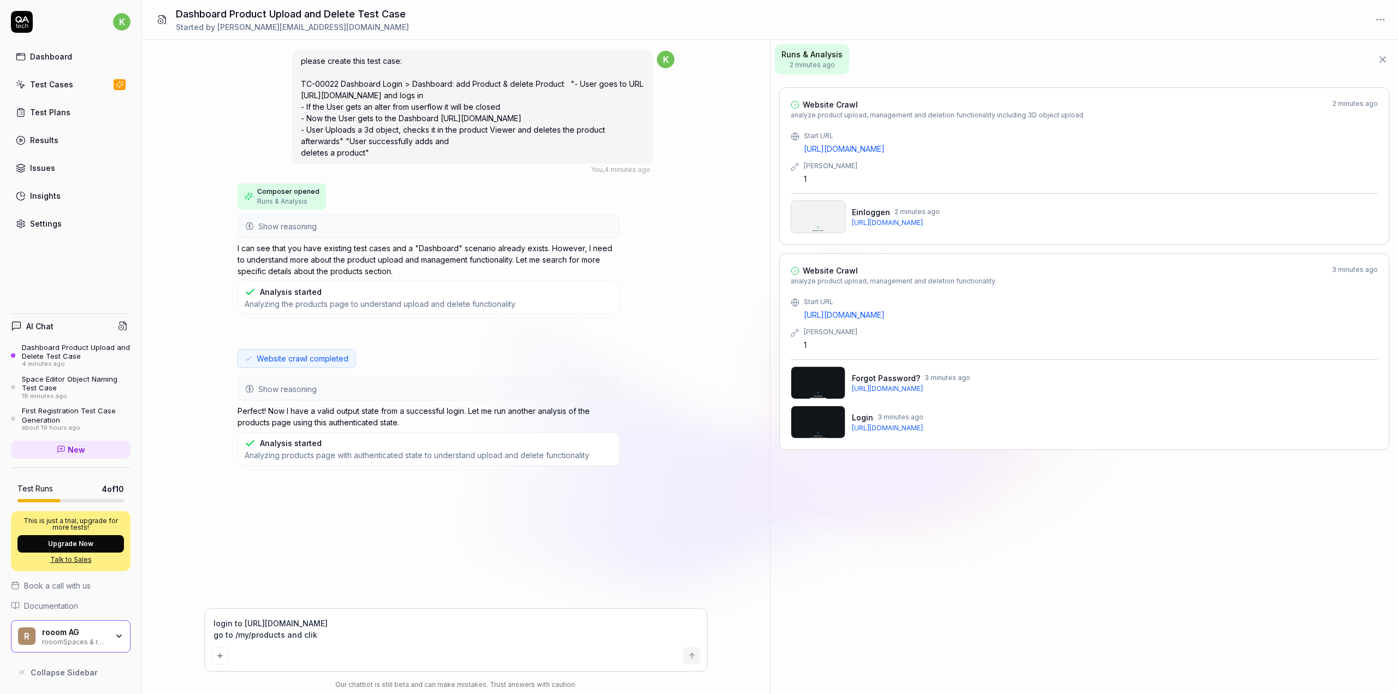
type textarea "login to https://www.rooom.com/ go to /my/products and cli"
type textarea "*"
type textarea "login to https://www.rooom.com/ go to /my/products and clic"
type textarea "*"
type textarea "login to https://www.rooom.com/ go to /my/products and click"
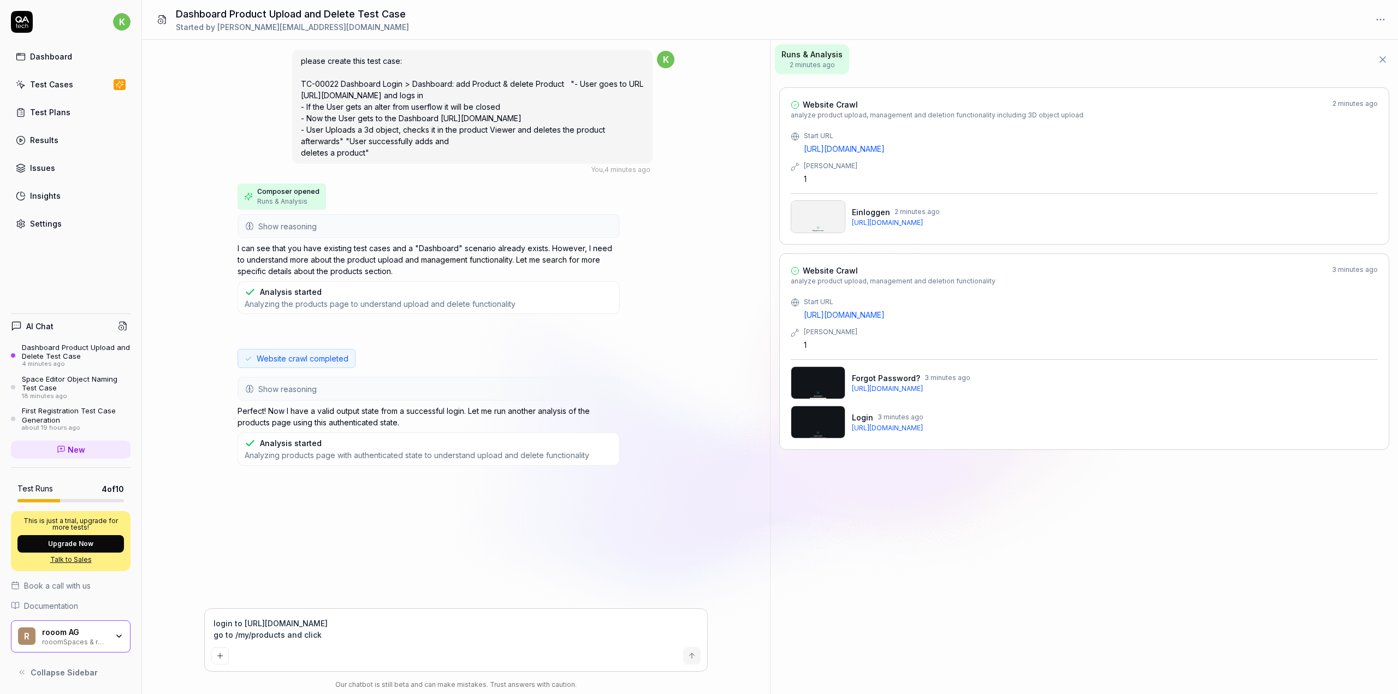
type textarea "*"
type textarea "login to https://www.rooom.com/ go to /my/products and click"
type textarea "*"
type textarea "login to https://www.rooom.com/ go to /my/products and click o"
type textarea "*"
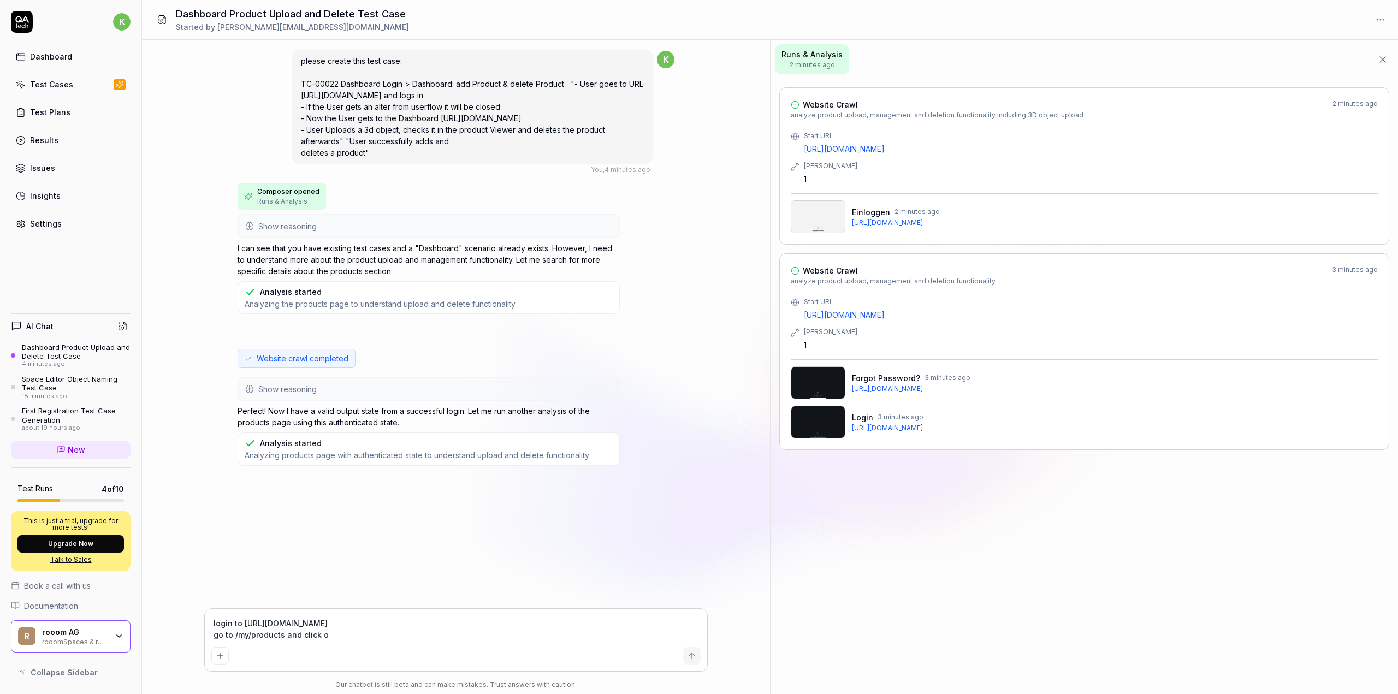
type textarea "login to https://www.rooom.com/ go to /my/products and click on"
type textarea "*"
type textarea "login to https://www.rooom.com/ go to /my/products and click on"
type textarea "*"
type textarea "login to https://www.rooom.com/ go to /my/products and click on t"
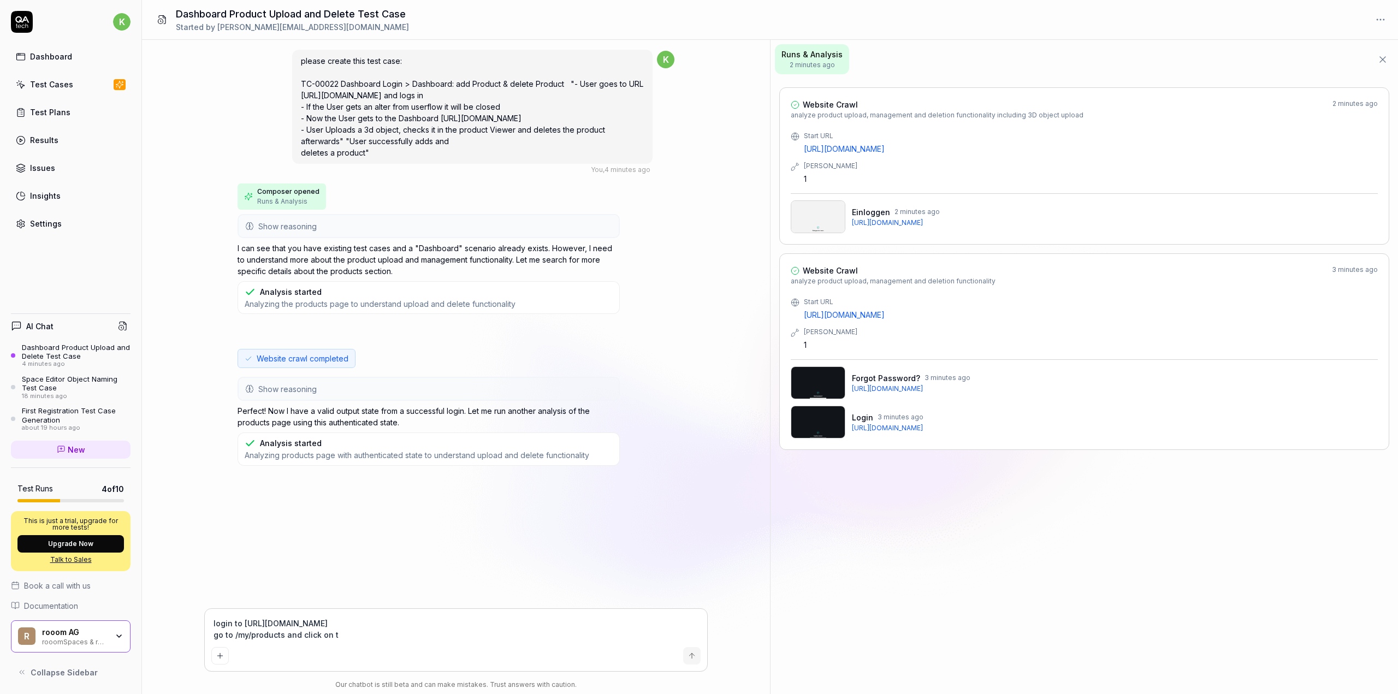
type textarea "*"
type textarea "login to https://www.rooom.com/ go to /my/products and click on th"
type textarea "*"
type textarea "login to https://www.rooom.com/ go to /my/products and click on the"
type textarea "*"
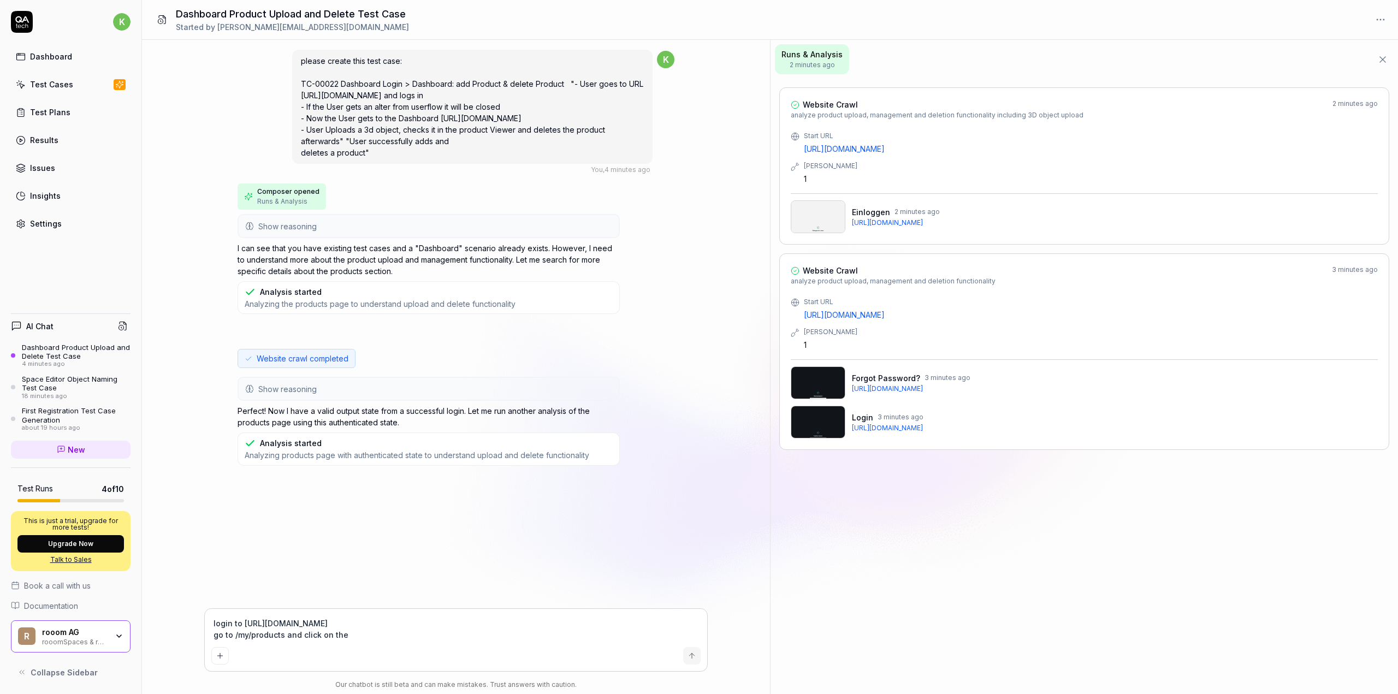
type textarea "login to https://www.rooom.com/ go to /my/products and click on the"
click at [349, 639] on textarea "login to https://www.rooom.com/ go to /my/products and click on the" at bounding box center [455, 629] width 489 height 27
click at [218, 660] on button "Add attachment" at bounding box center [219, 655] width 17 height 17
click at [350, 634] on textarea "login to https://www.rooom.com/ go to /my/products and click on the" at bounding box center [455, 629] width 489 height 27
click at [346, 634] on textarea "login to https://www.rooom.com/ go to /my/products and click on the" at bounding box center [455, 629] width 489 height 27
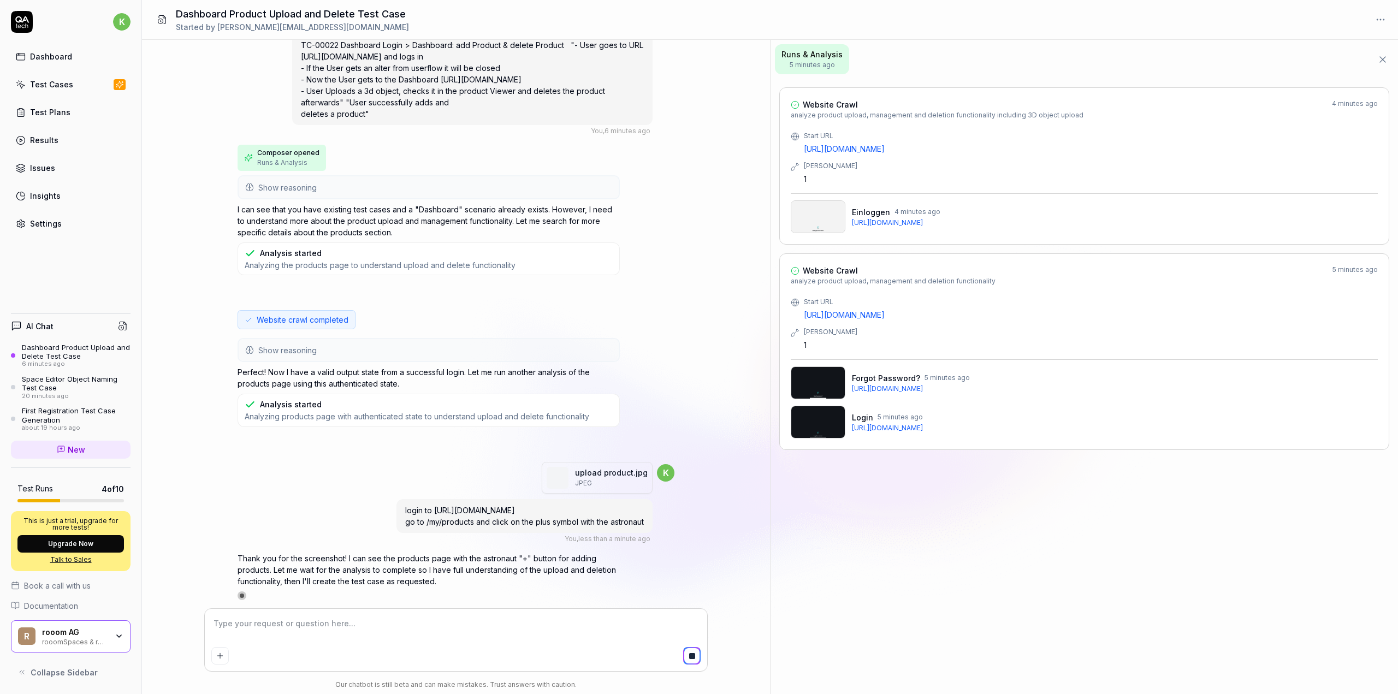
scroll to position [52, 0]
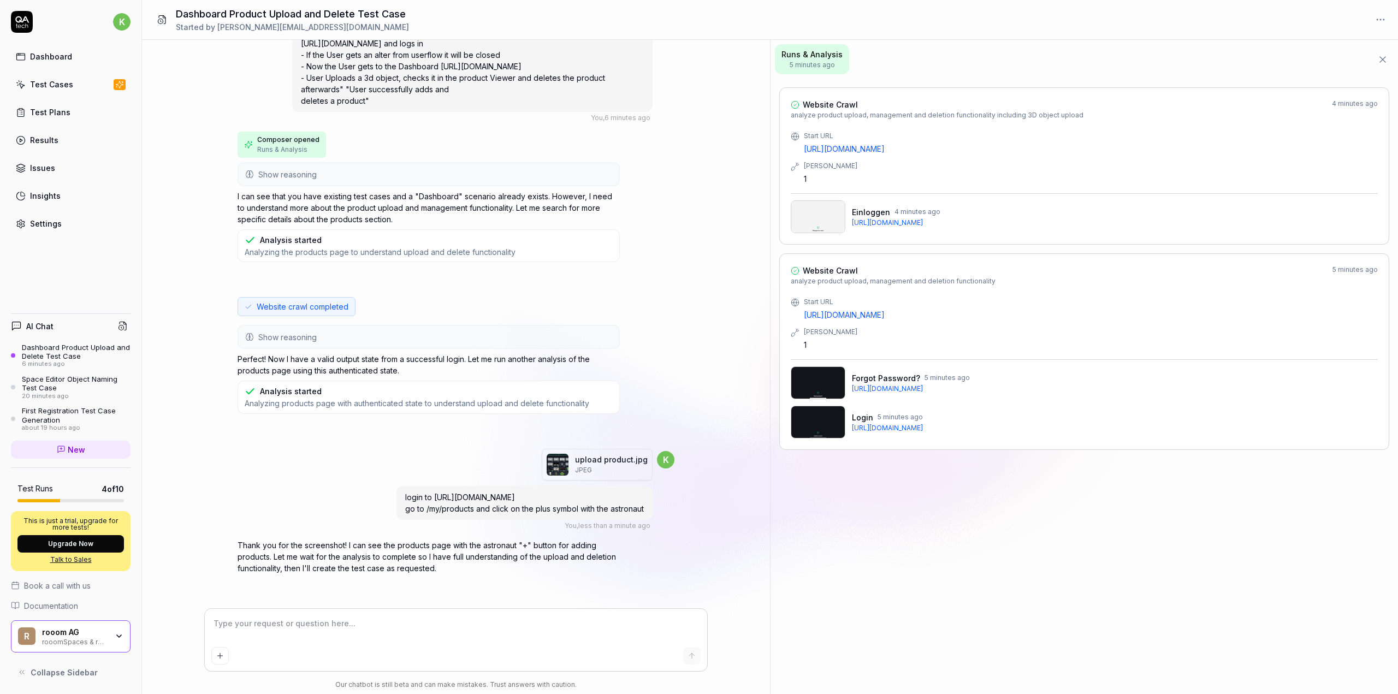
click at [1382, 60] on icon at bounding box center [1382, 59] width 5 height 5
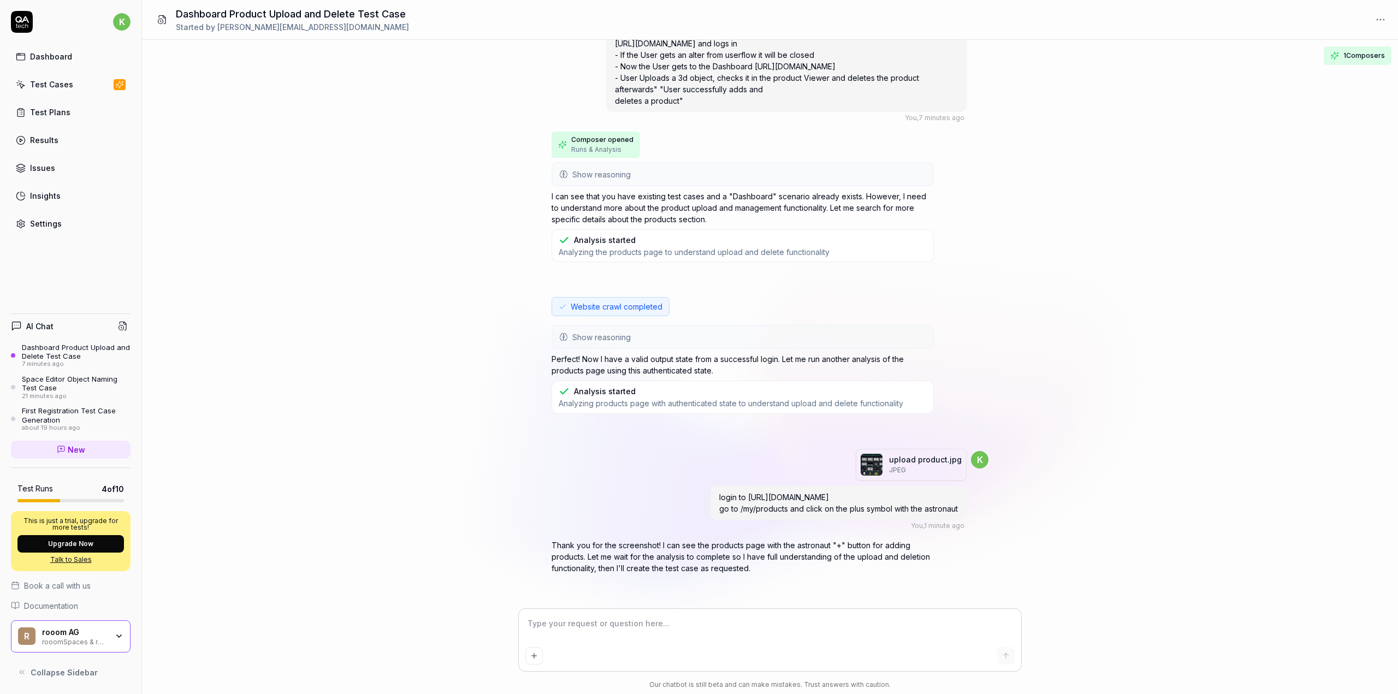
click at [1361, 55] on span "1 Composers" at bounding box center [1365, 56] width 42 height 10
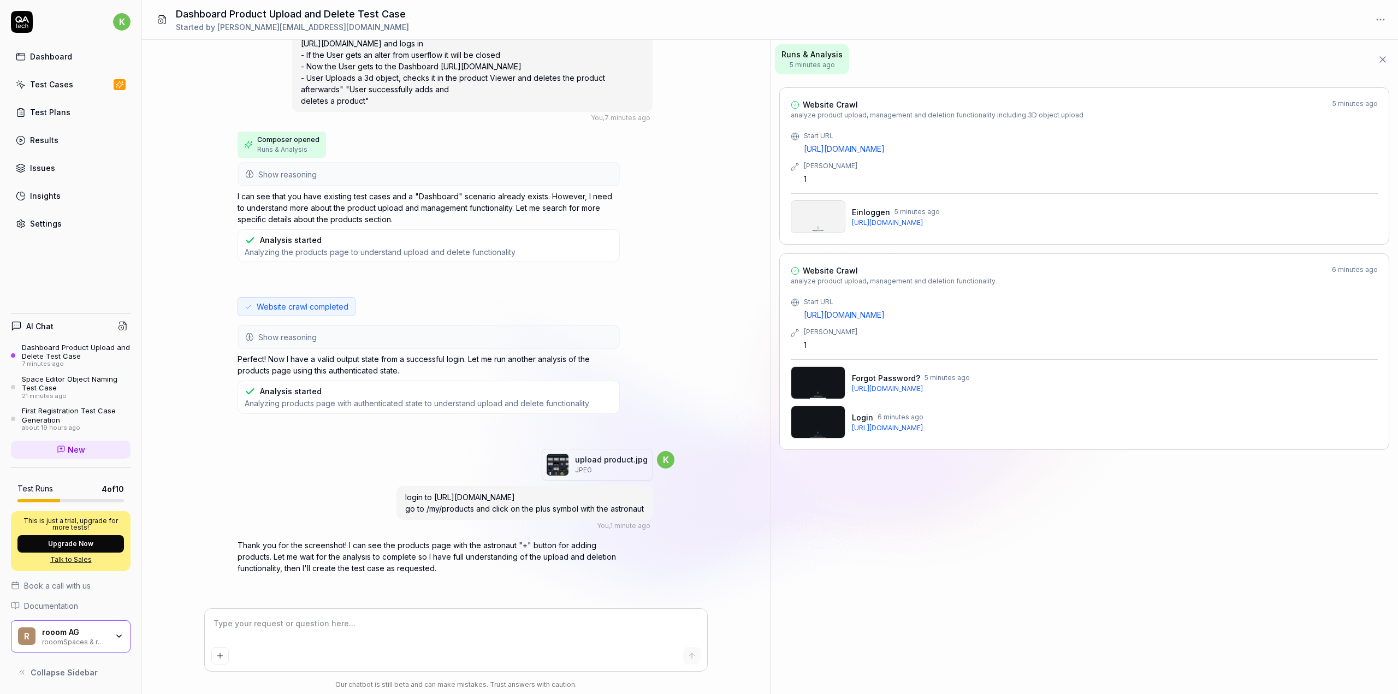
click at [805, 62] on span "5 minutes ago" at bounding box center [812, 65] width 61 height 10
click at [1389, 62] on button at bounding box center [1383, 60] width 22 height 22
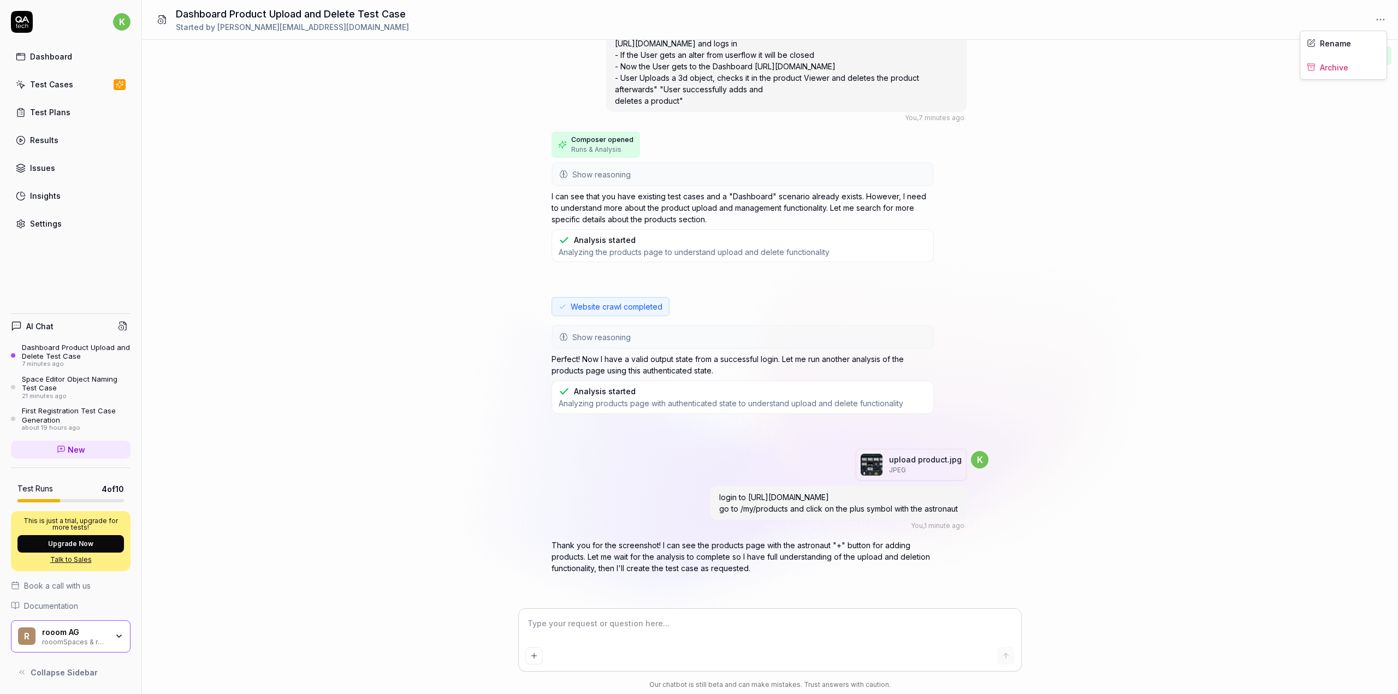
click at [1386, 19] on html "k Dashboard Test Cases Test Plans Results Issues Insights Settings AI Chat Dash…" at bounding box center [699, 347] width 1398 height 694
click at [1052, 286] on html "k Dashboard Test Cases Test Plans Results Issues Insights Settings AI Chat Dash…" at bounding box center [699, 347] width 1398 height 694
click at [1356, 64] on button "1 Composers" at bounding box center [1358, 55] width 68 height 19
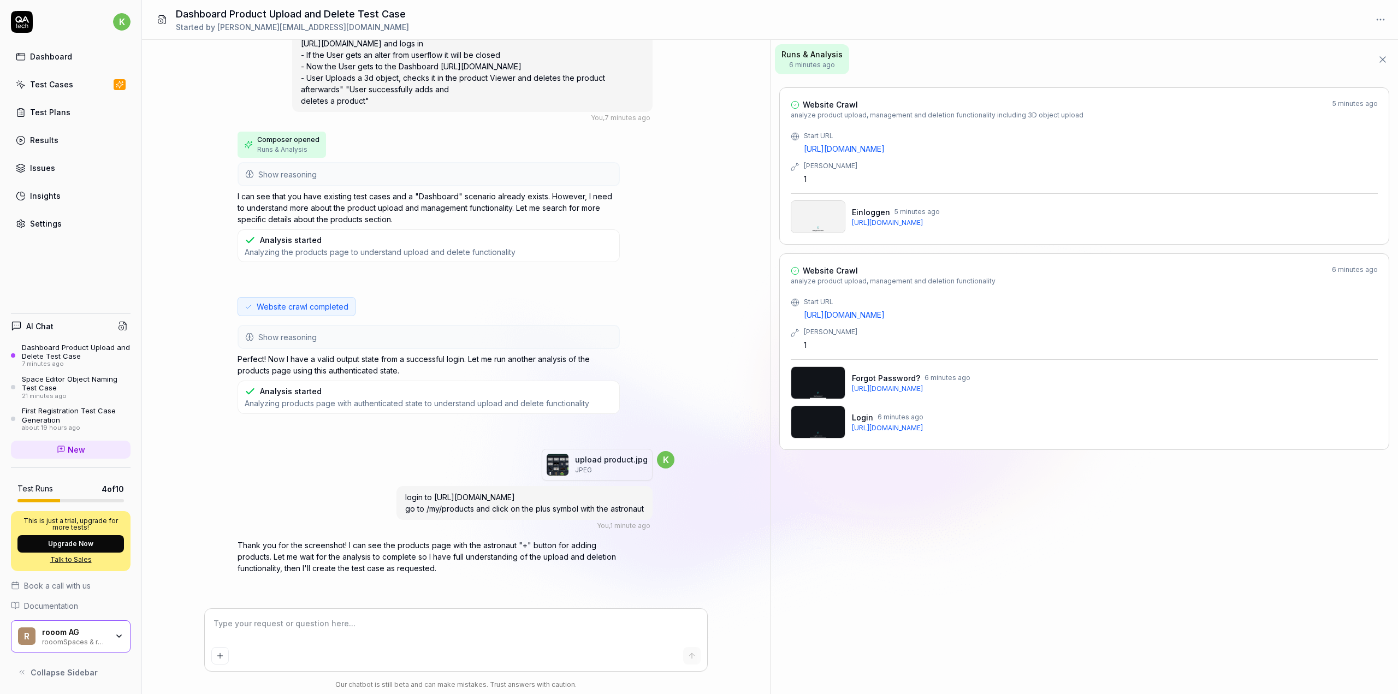
click at [833, 106] on span "Website Crawl" at bounding box center [830, 104] width 55 height 11
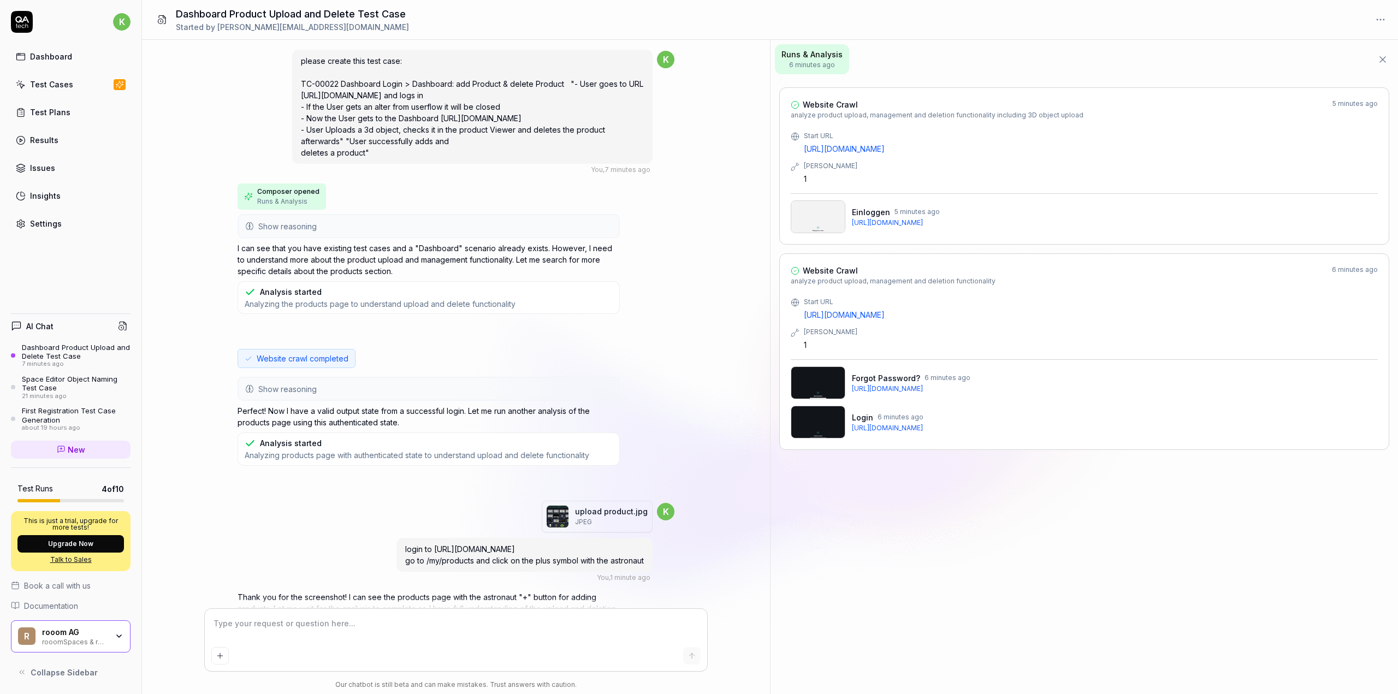
scroll to position [52, 0]
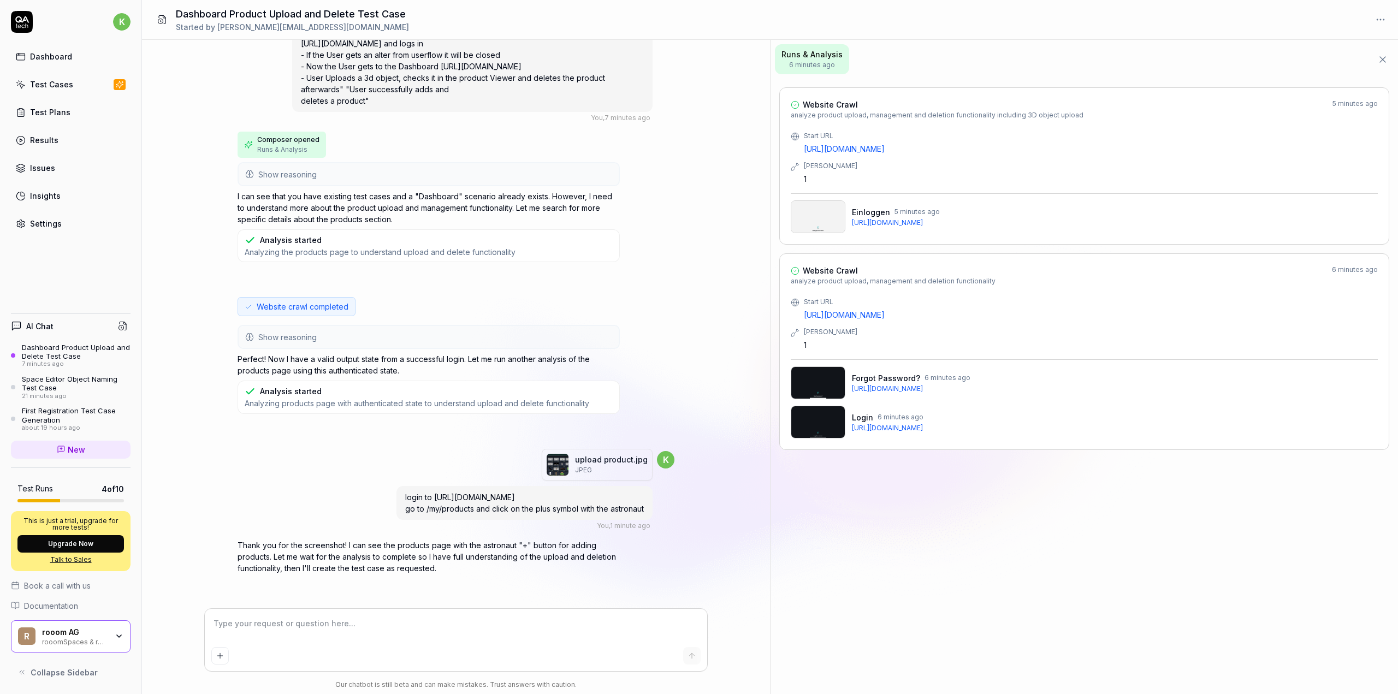
click at [830, 274] on span "Website Crawl" at bounding box center [830, 270] width 55 height 11
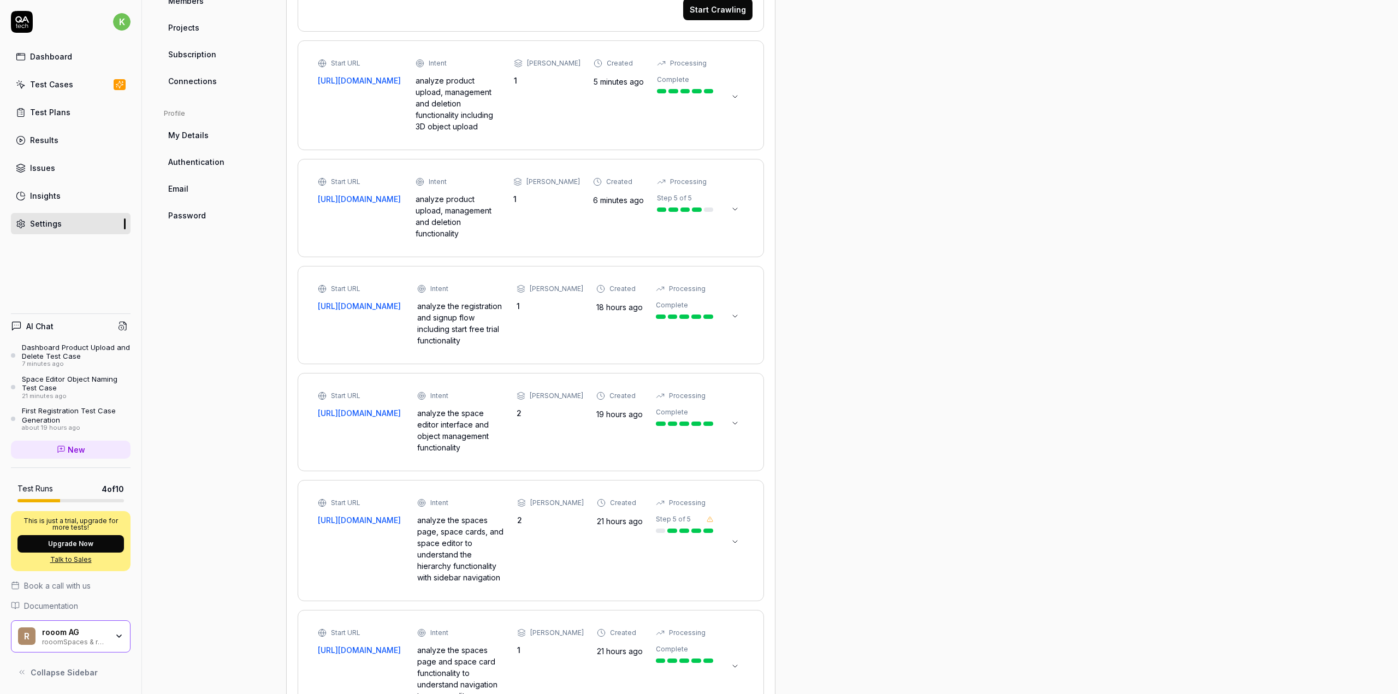
scroll to position [256, 0]
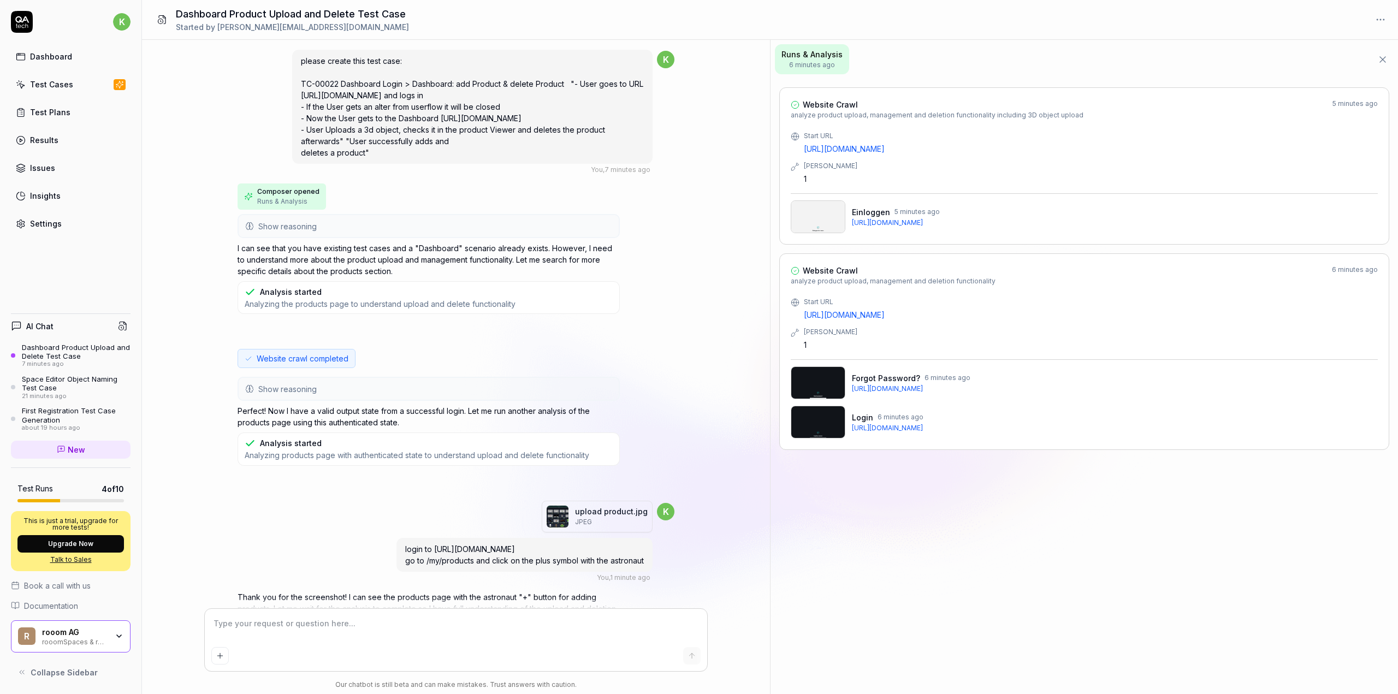
scroll to position [52, 0]
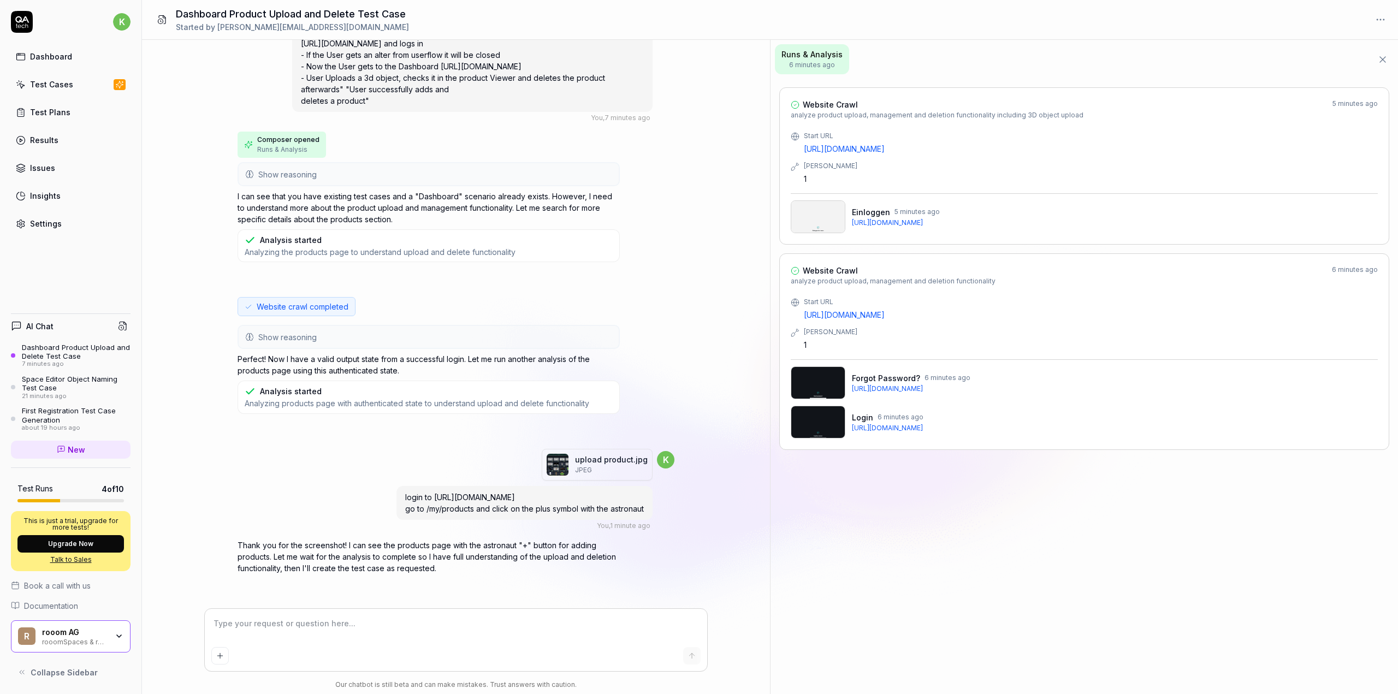
click at [1378, 54] on icon at bounding box center [1383, 59] width 11 height 11
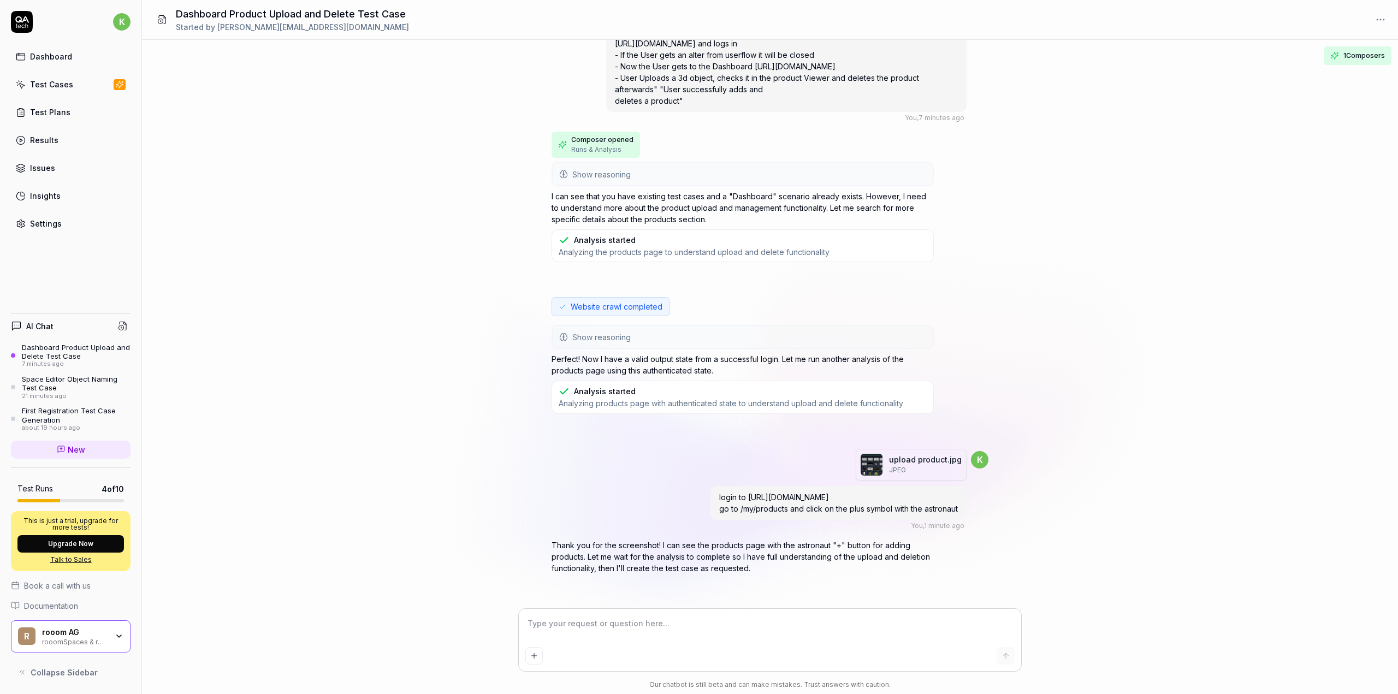
click at [612, 626] on textarea at bounding box center [770, 629] width 489 height 27
click at [1384, 25] on html "k Dashboard Test Cases Test Plans Results Issues Insights Settings AI Chat Dash…" at bounding box center [699, 347] width 1398 height 694
click at [1231, 26] on html "k Dashboard Test Cases Test Plans Results Issues Insights Settings AI Chat Dash…" at bounding box center [699, 347] width 1398 height 694
click at [1353, 62] on button "1 Composers" at bounding box center [1358, 55] width 68 height 19
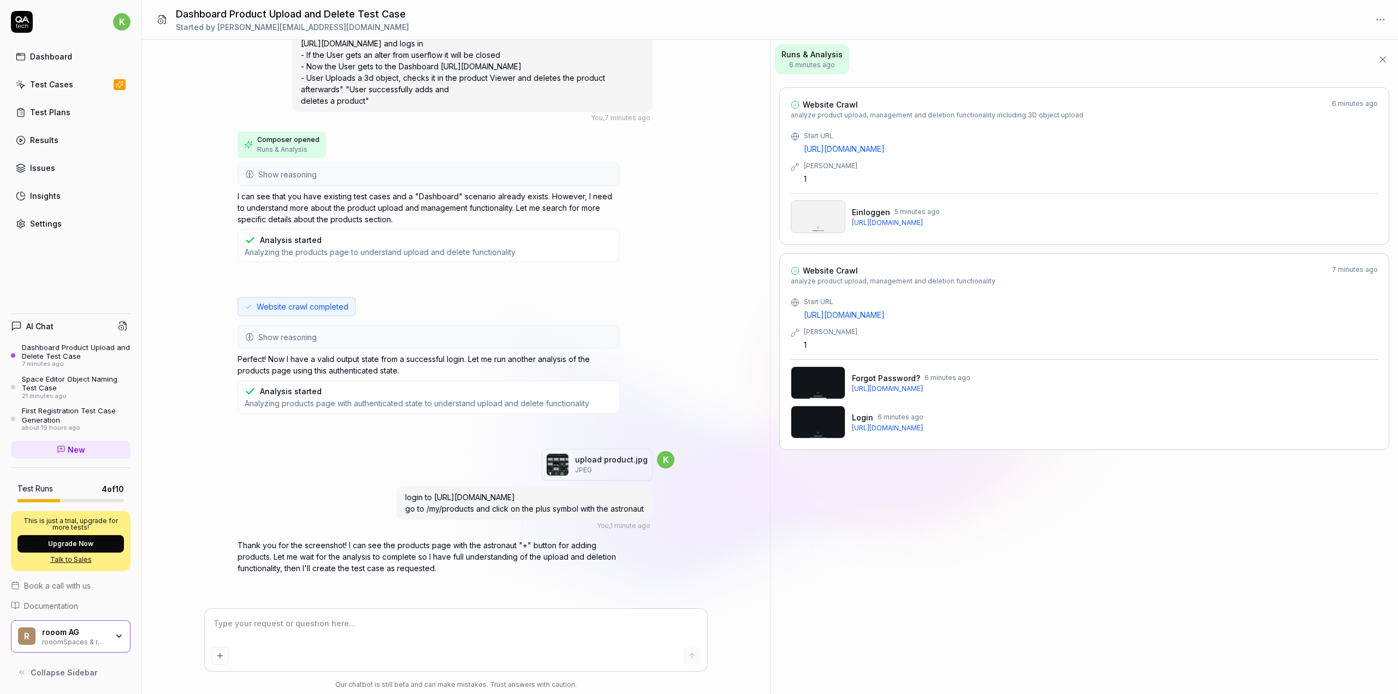
click at [61, 454] on link "New" at bounding box center [71, 450] width 120 height 18
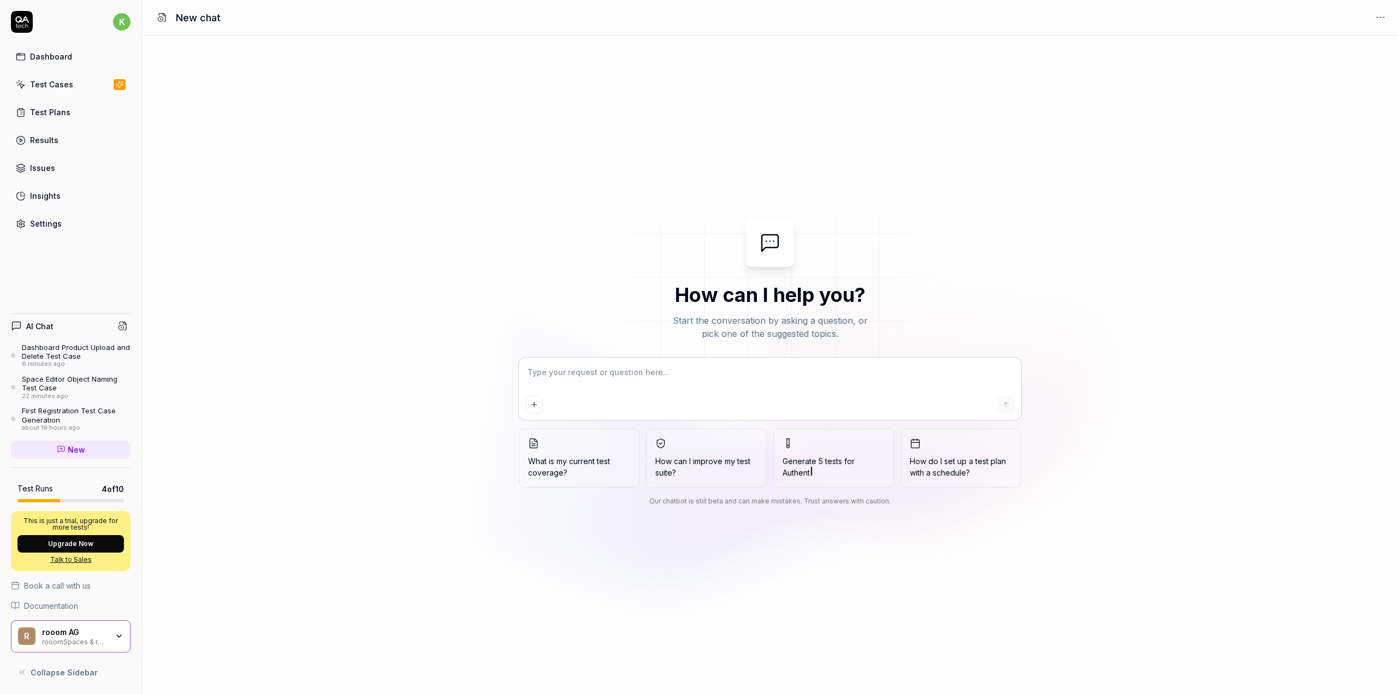
type textarea "*"
click at [538, 404] on icon "Add attachment" at bounding box center [534, 404] width 9 height 9
type textarea "*"
type input "**********"
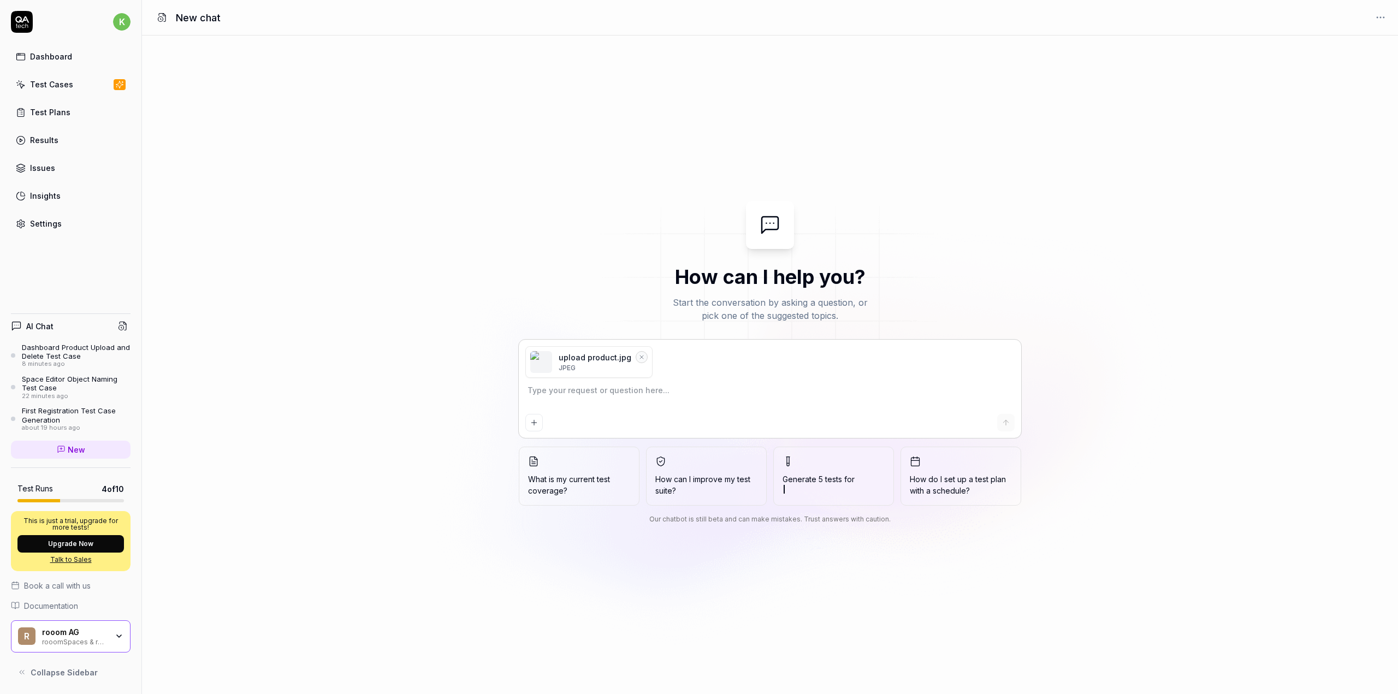
type textarea "*"
click at [638, 387] on textarea at bounding box center [770, 395] width 489 height 27
type textarea "c"
type textarea "*"
type textarea "cr"
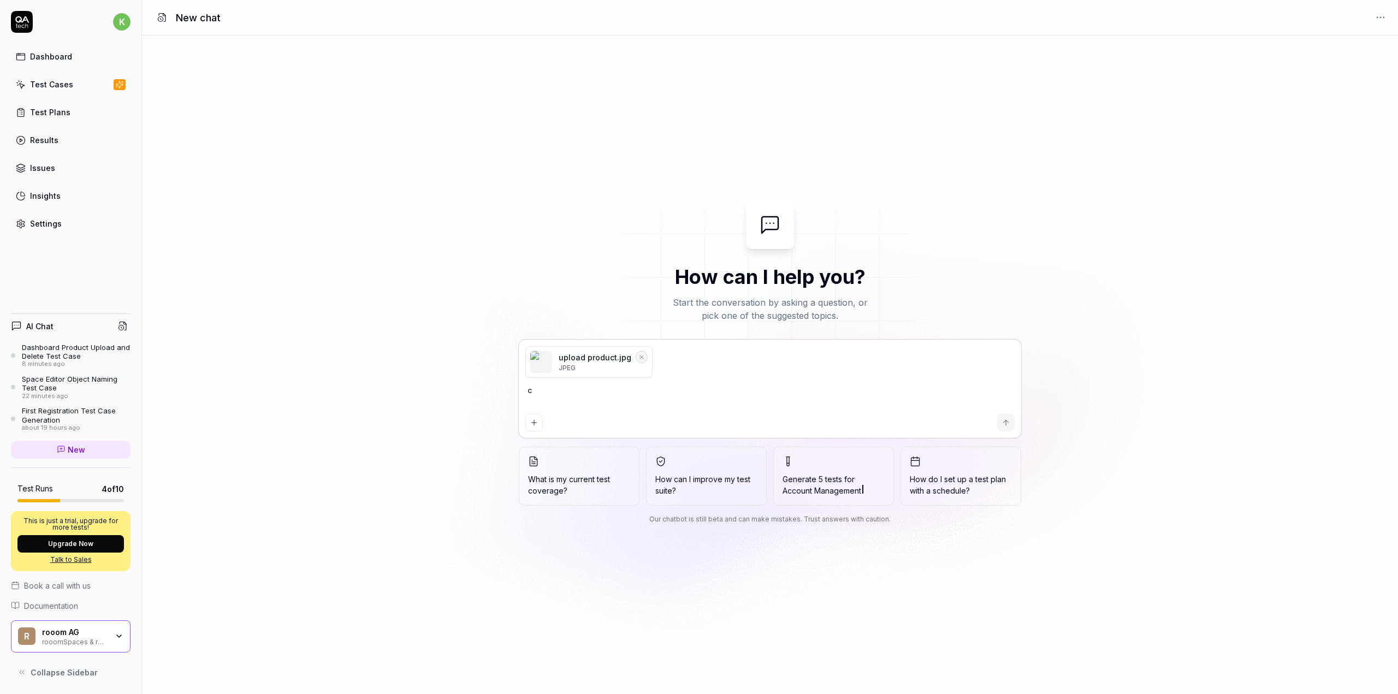
type textarea "*"
type textarea "cre"
type textarea "*"
type textarea "crea"
type textarea "*"
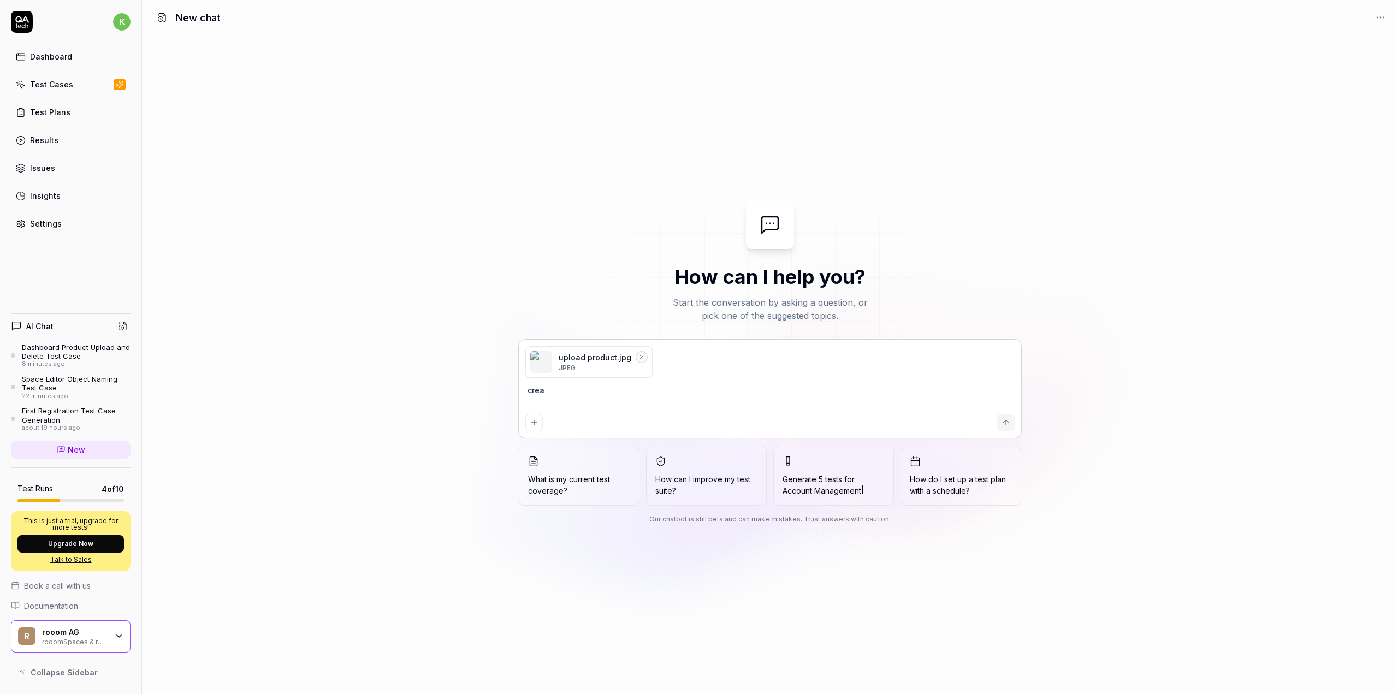
type textarea "creat"
type textarea "*"
type textarea "create"
type textarea "*"
type textarea "create"
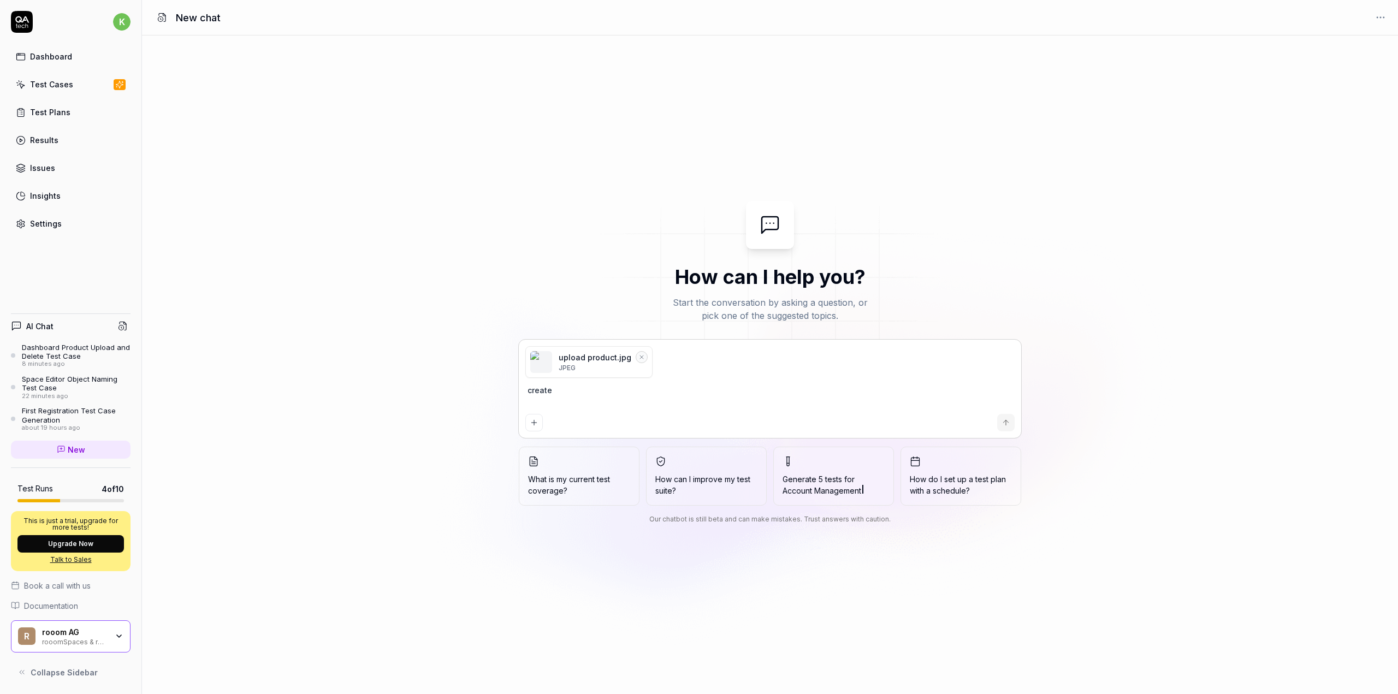
type textarea "*"
type textarea "create n"
type textarea "*"
type textarea "create ne"
type textarea "*"
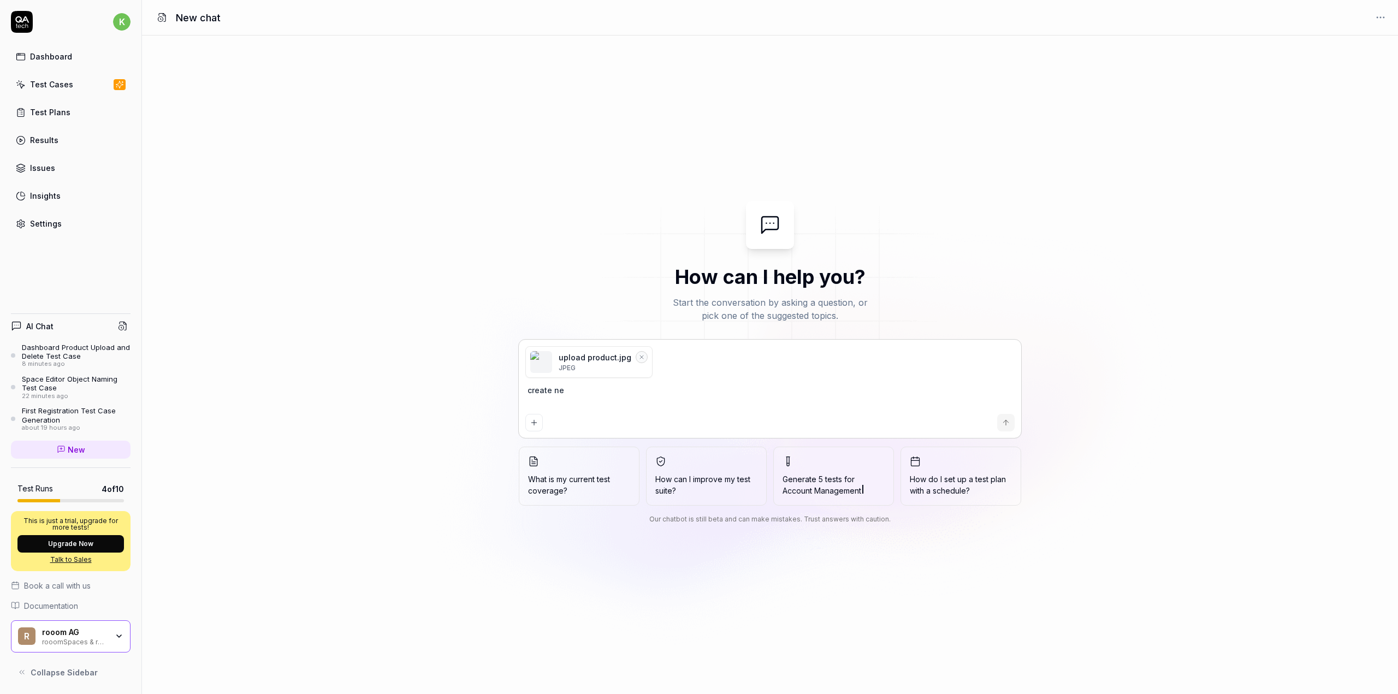
type textarea "create new"
type textarea "*"
type textarea "create new"
type textarea "*"
type textarea "create new t"
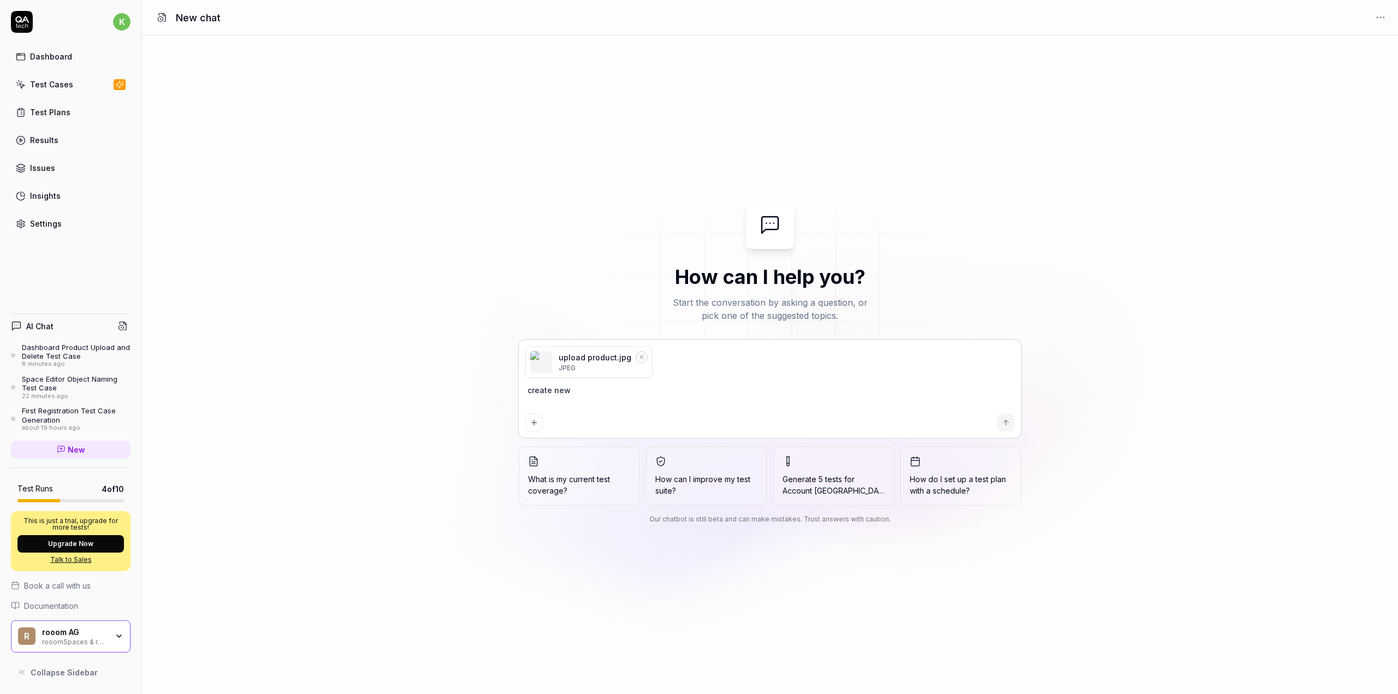
type textarea "*"
type textarea "create new te"
type textarea "*"
type textarea "create new tes"
type textarea "*"
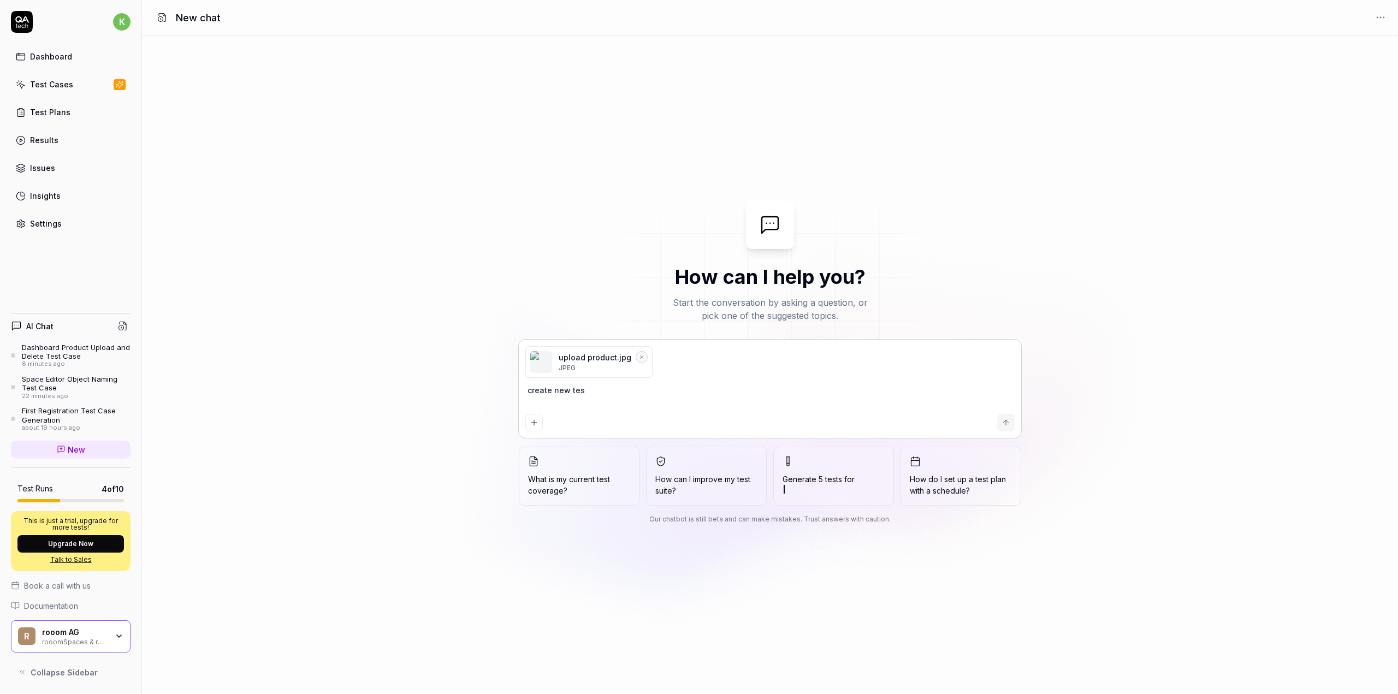
type textarea "create new test"
type textarea "*"
type textarea "create new test"
type textarea "*"
type textarea "create new test c"
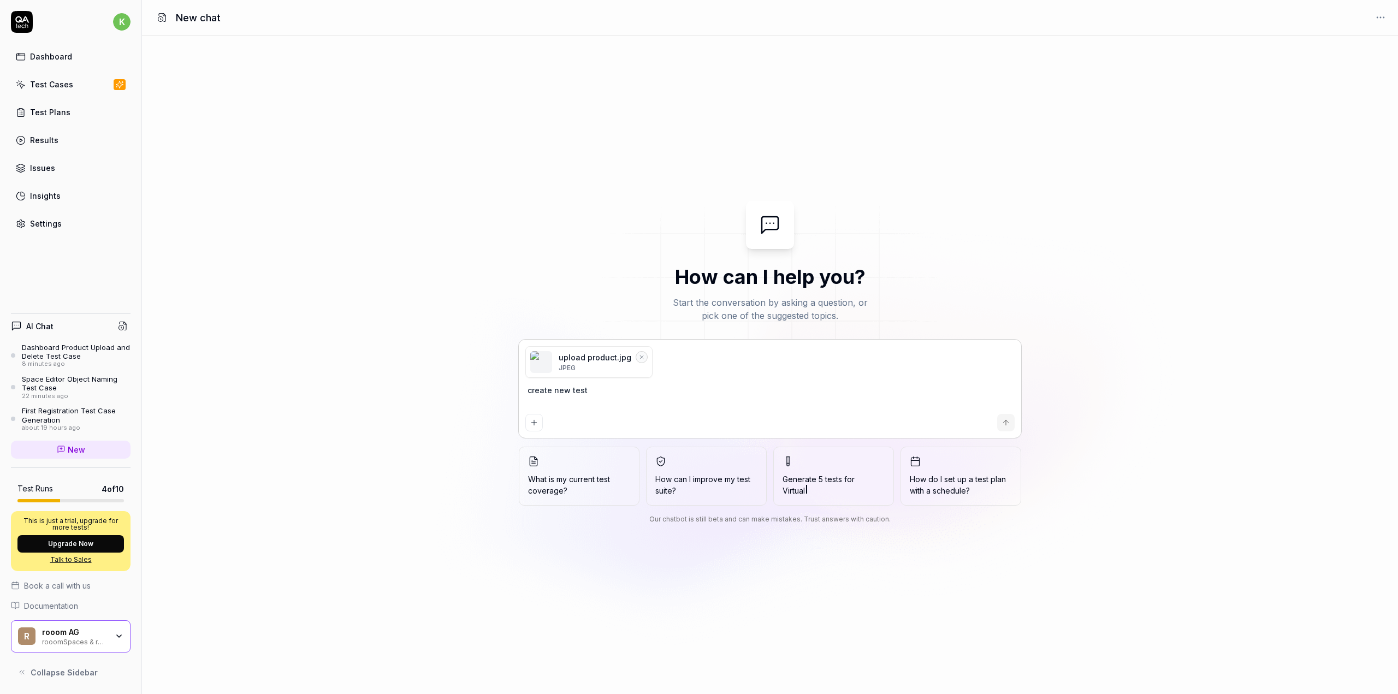
type textarea "*"
type textarea "create new test ca"
type textarea "*"
type textarea "create new test cas"
type textarea "*"
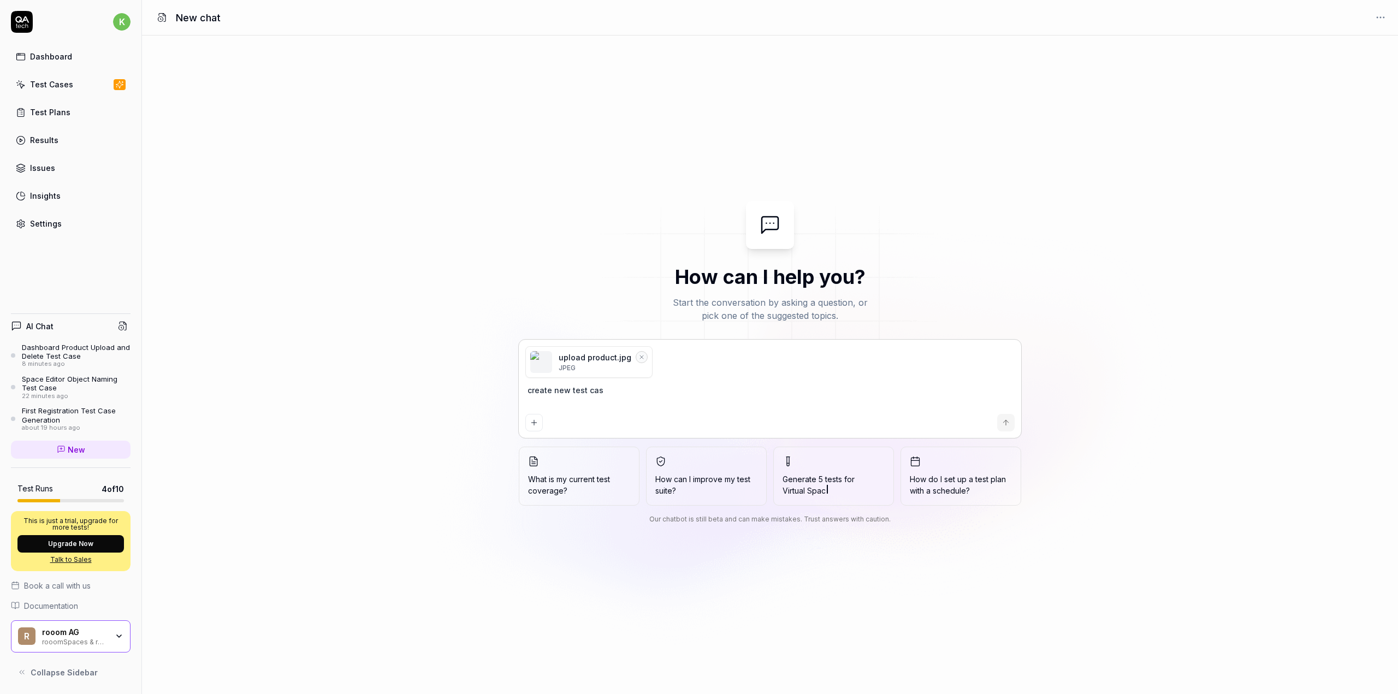
type textarea "create new test case"
type textarea "*"
type textarea "create new test case:"
type textarea "*"
type textarea "create new test case:"
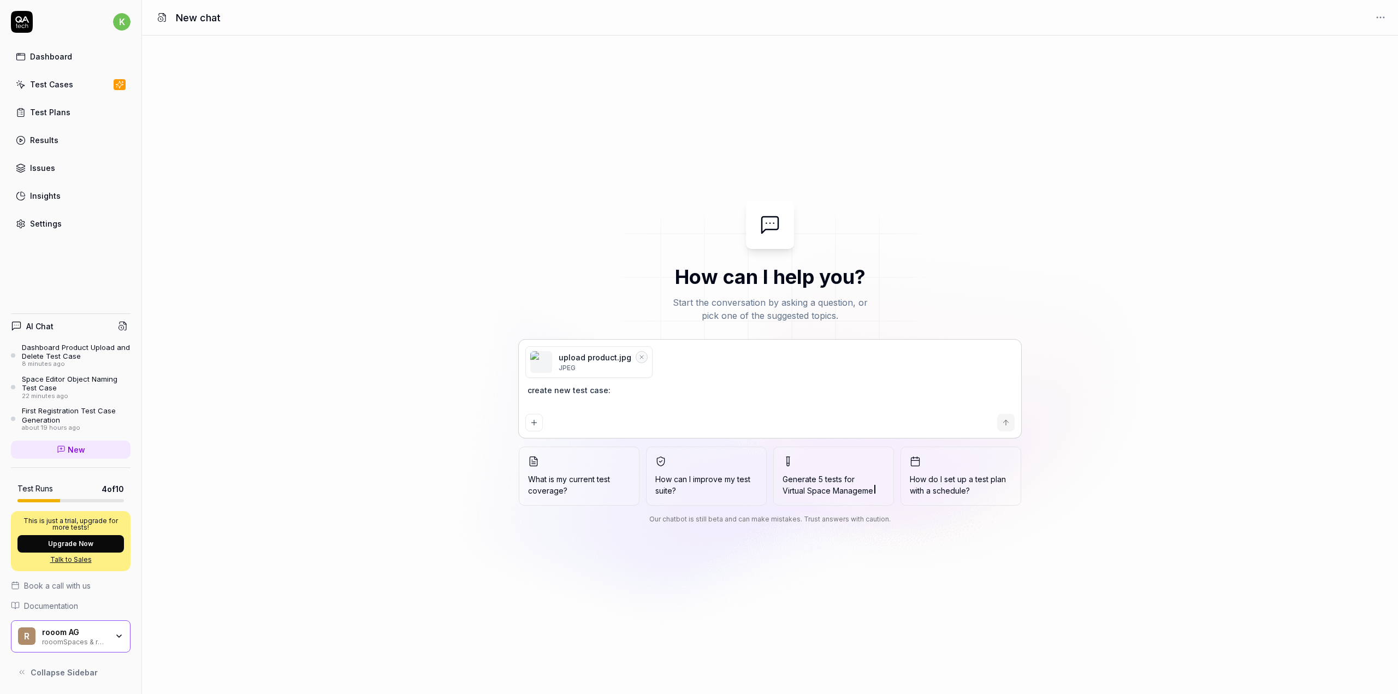
type textarea "*"
type textarea "create new test case: l"
type textarea "*"
type textarea "create new test case: lo"
type textarea "*"
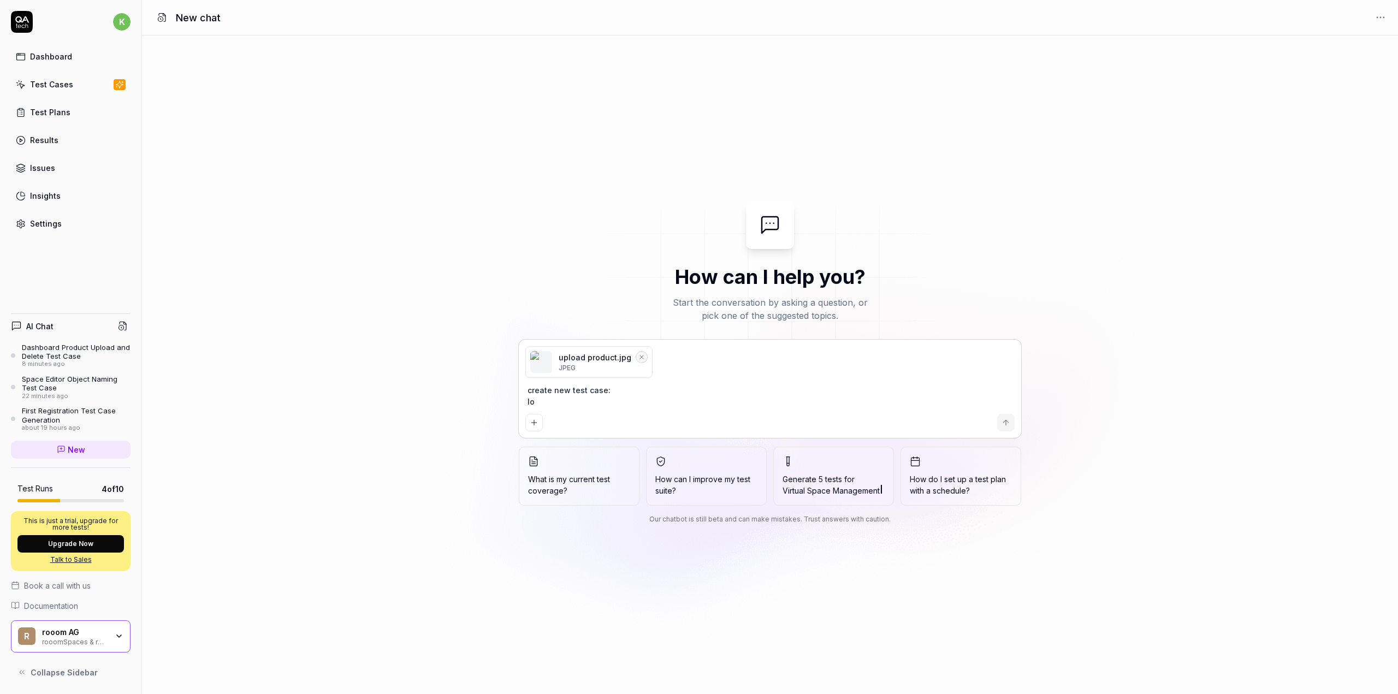
type textarea "create new test case: log"
type textarea "*"
type textarea "create new test case: logi"
type textarea "*"
type textarea "create new test case: login"
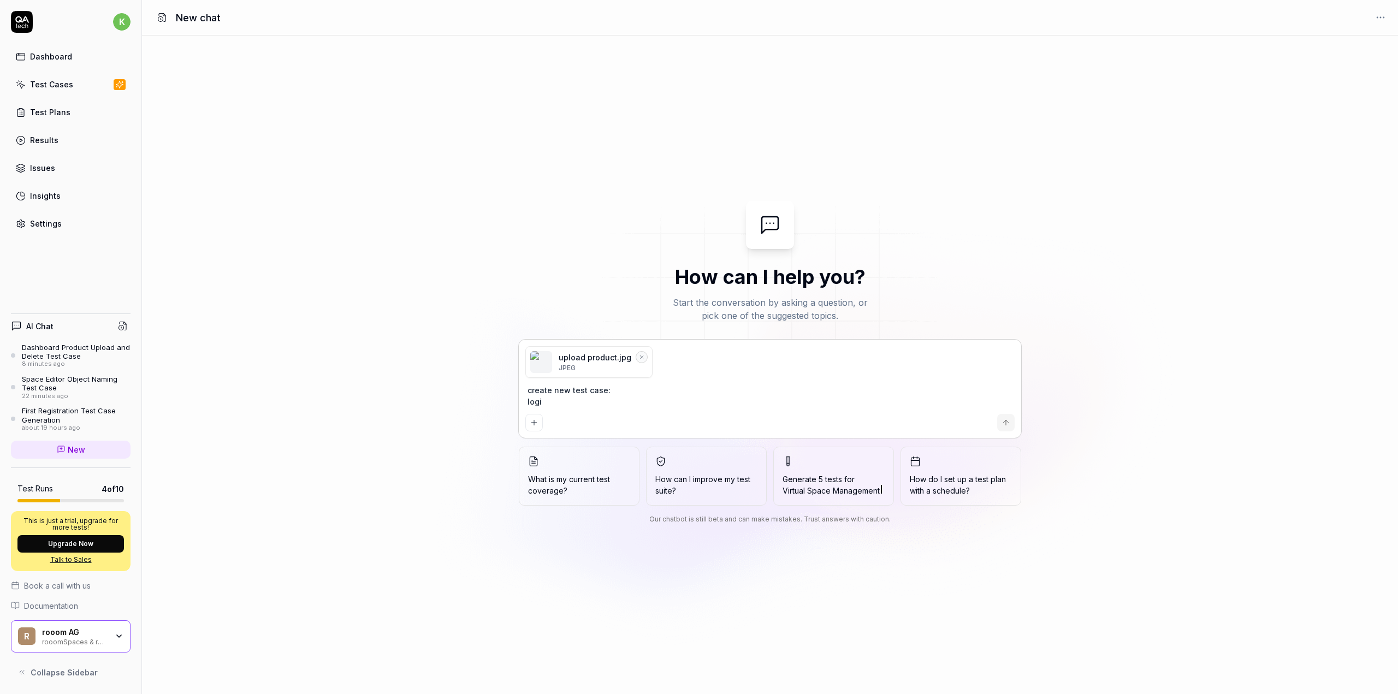
type textarea "*"
type textarea "create new test case: login"
type textarea "*"
type textarea "create new test case: login t"
type textarea "*"
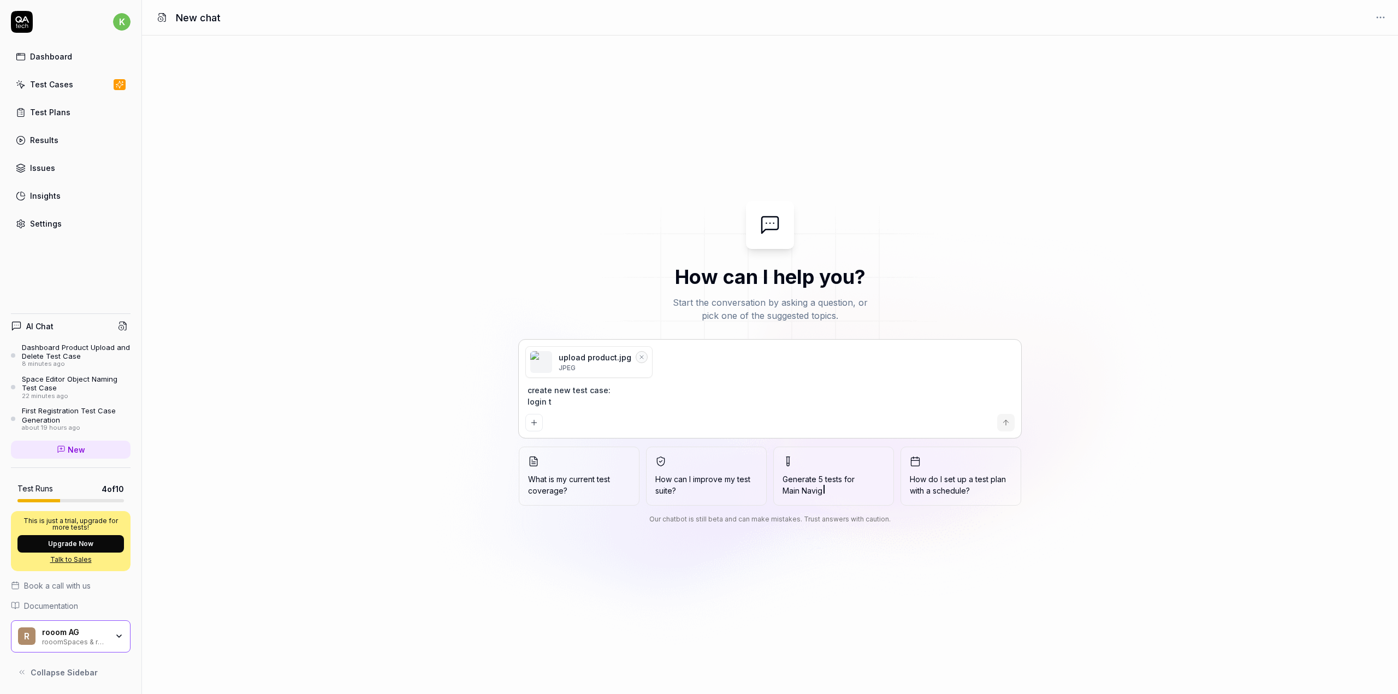
type textarea "create new test case: login to"
type textarea "*"
type textarea "create new test case: login to"
type textarea "*"
type textarea "create new test case: login to"
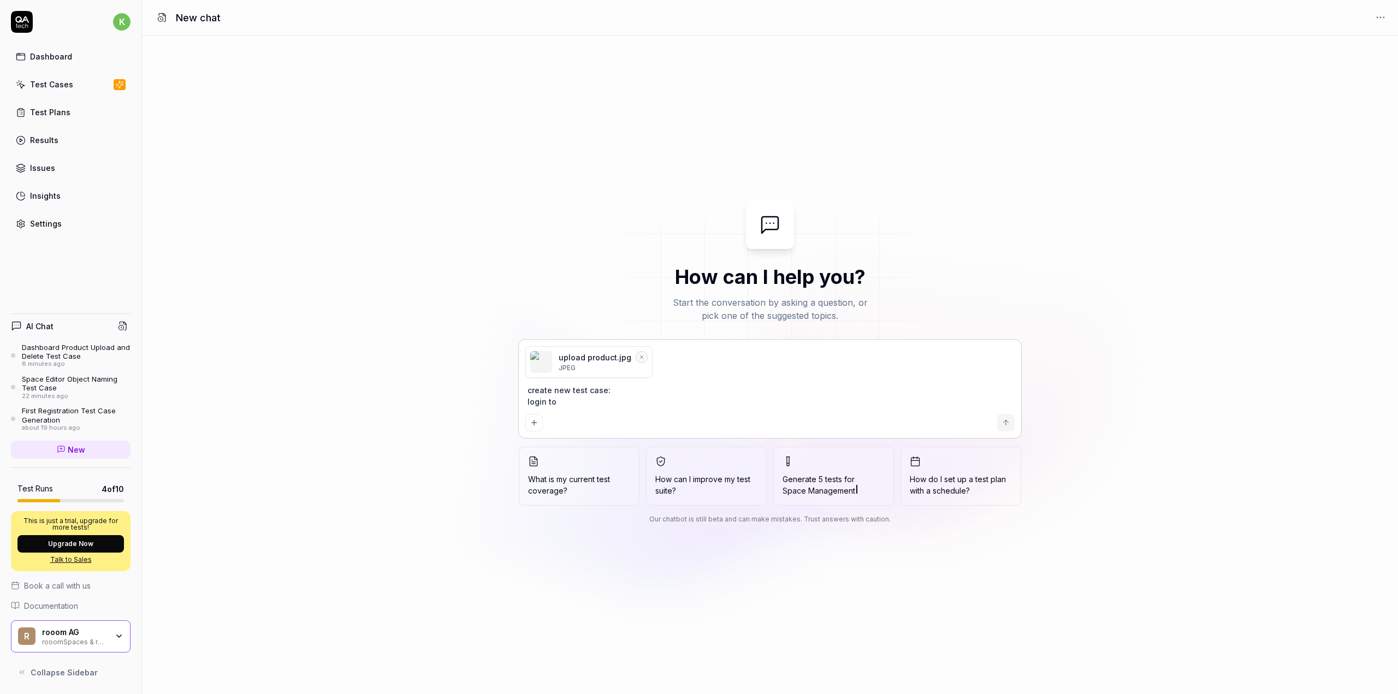
click at [621, 402] on textarea "create new test case: login to" at bounding box center [770, 395] width 489 height 27
click at [566, 400] on textarea "create new test case: login to" at bounding box center [770, 395] width 489 height 27
type textarea "*"
type textarea "create new test case: login to r"
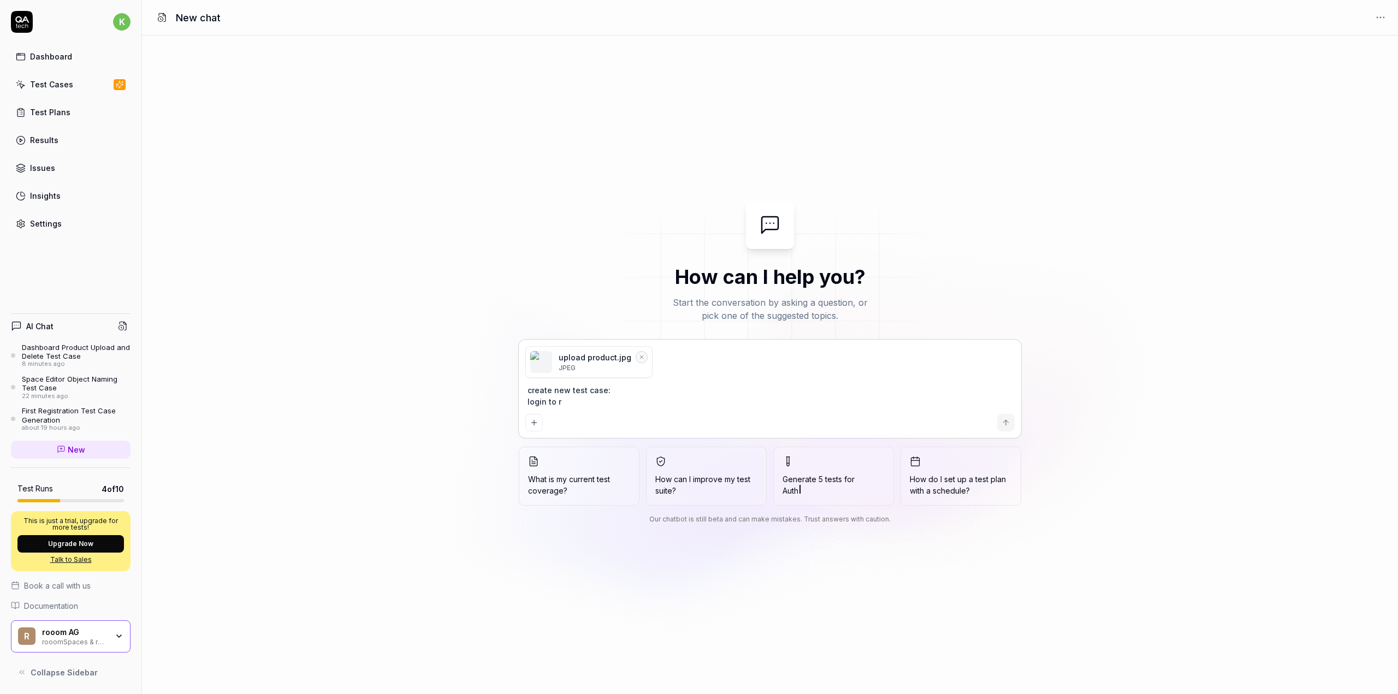
type textarea "*"
type textarea "create new test case: login to ro"
type textarea "*"
type textarea "create new test case: login to roo"
type textarea "*"
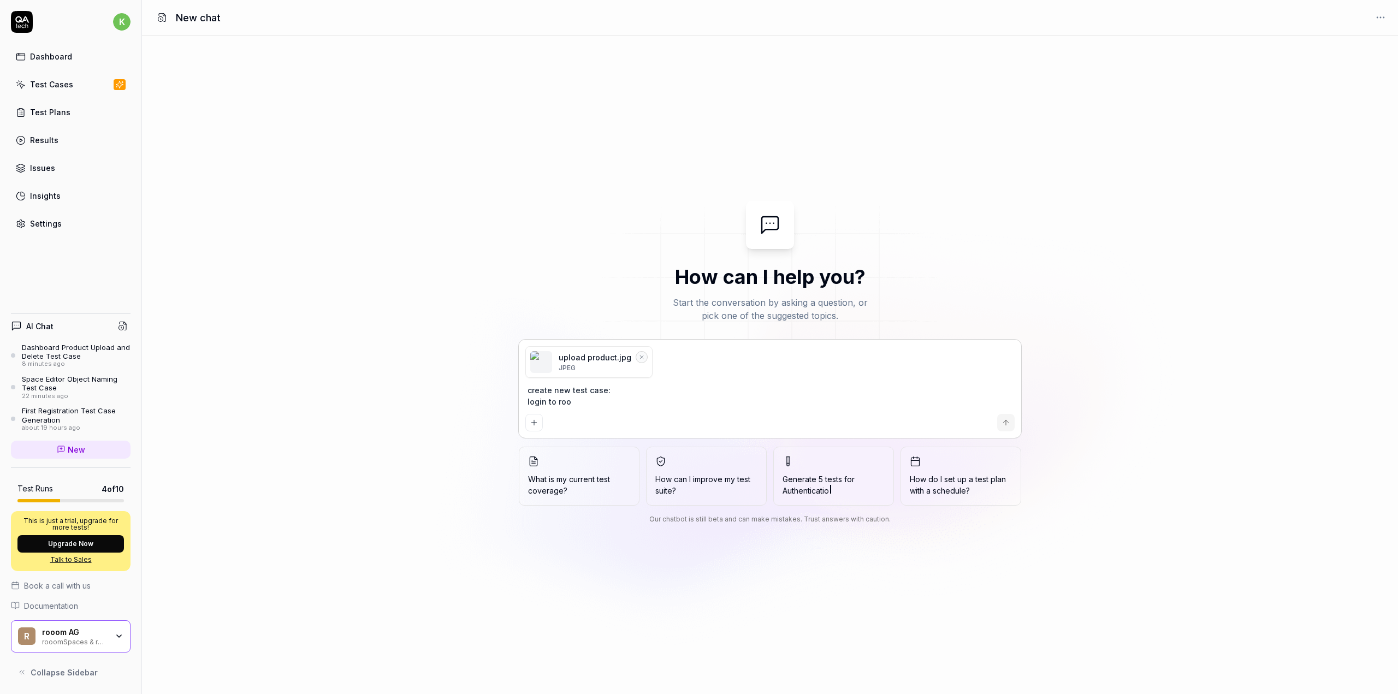
type textarea "create new test case: login to rooo"
type textarea "*"
type textarea "create new test case: login to rooom"
type textarea "*"
type textarea "create new test case: login to rooom."
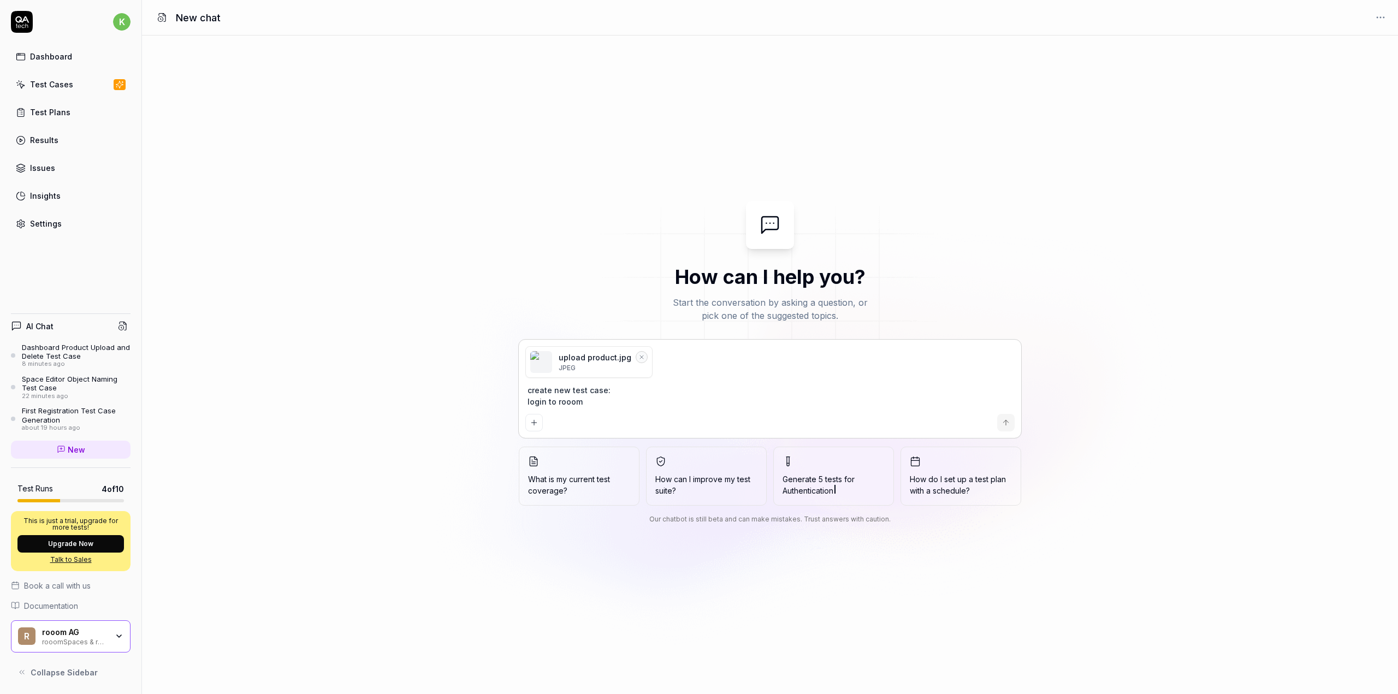
type textarea "*"
type textarea "create new test case: login to rooom.c"
type textarea "*"
type textarea "create new test case: login to [DOMAIN_NAME]"
type textarea "*"
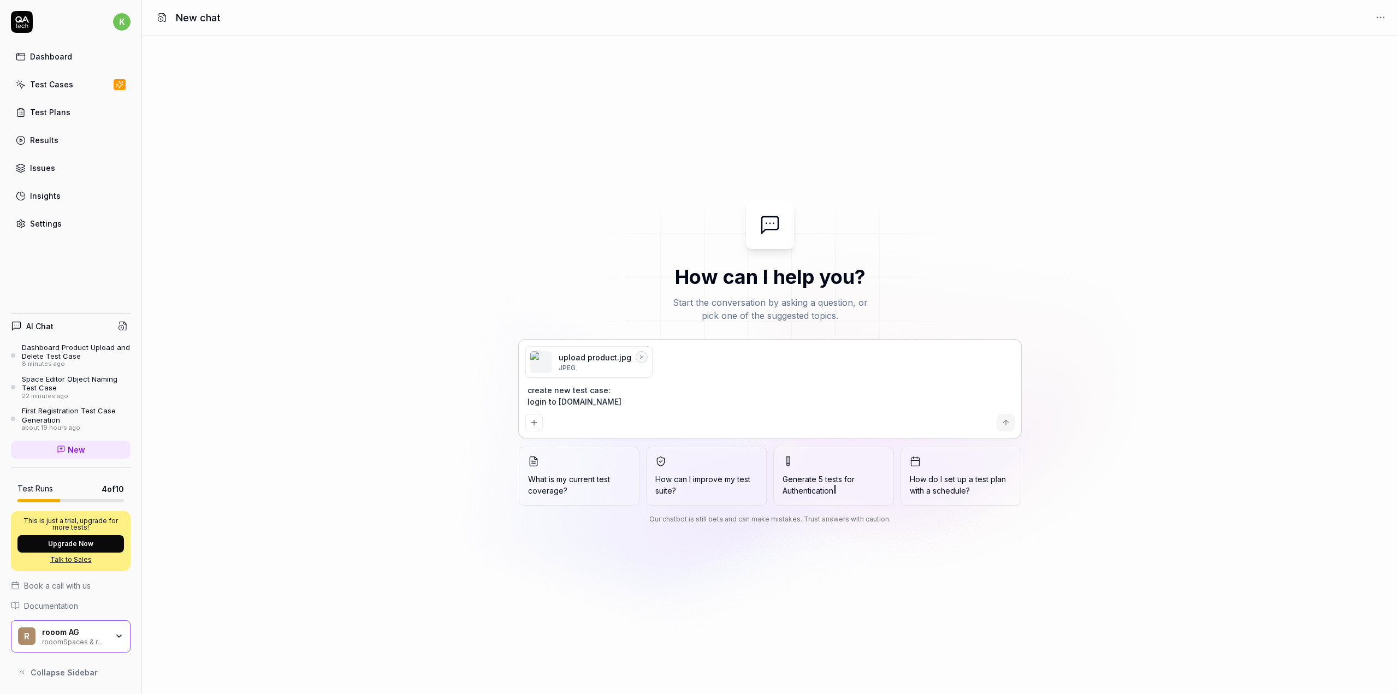
type textarea "create new test case: login to [DOMAIN_NAME]"
type textarea "*"
type textarea "create new test case: login to [DOMAIN_NAME]"
type textarea "*"
type textarea "create new test case: login to [DOMAIN_NAME] a"
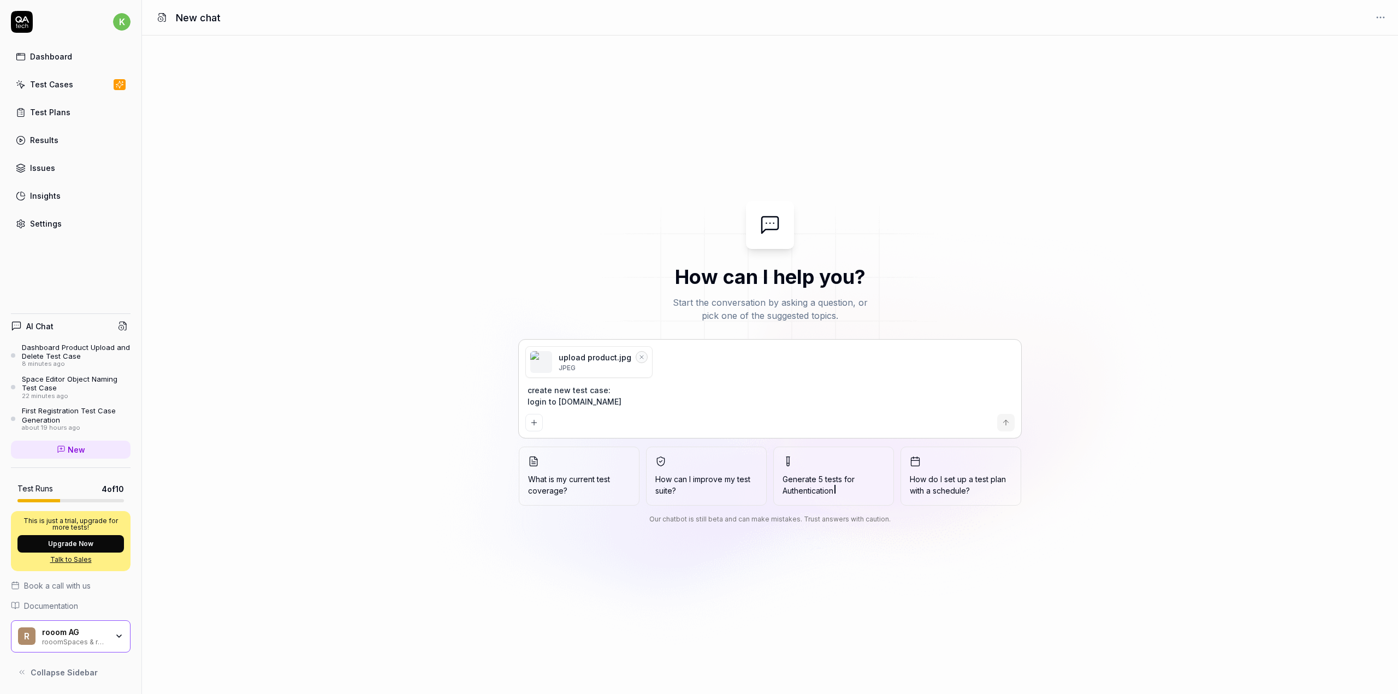
type textarea "*"
type textarea "create new test case: login to [DOMAIN_NAME] an"
type textarea "*"
type textarea "create new test case: login to [DOMAIN_NAME] and"
type textarea "*"
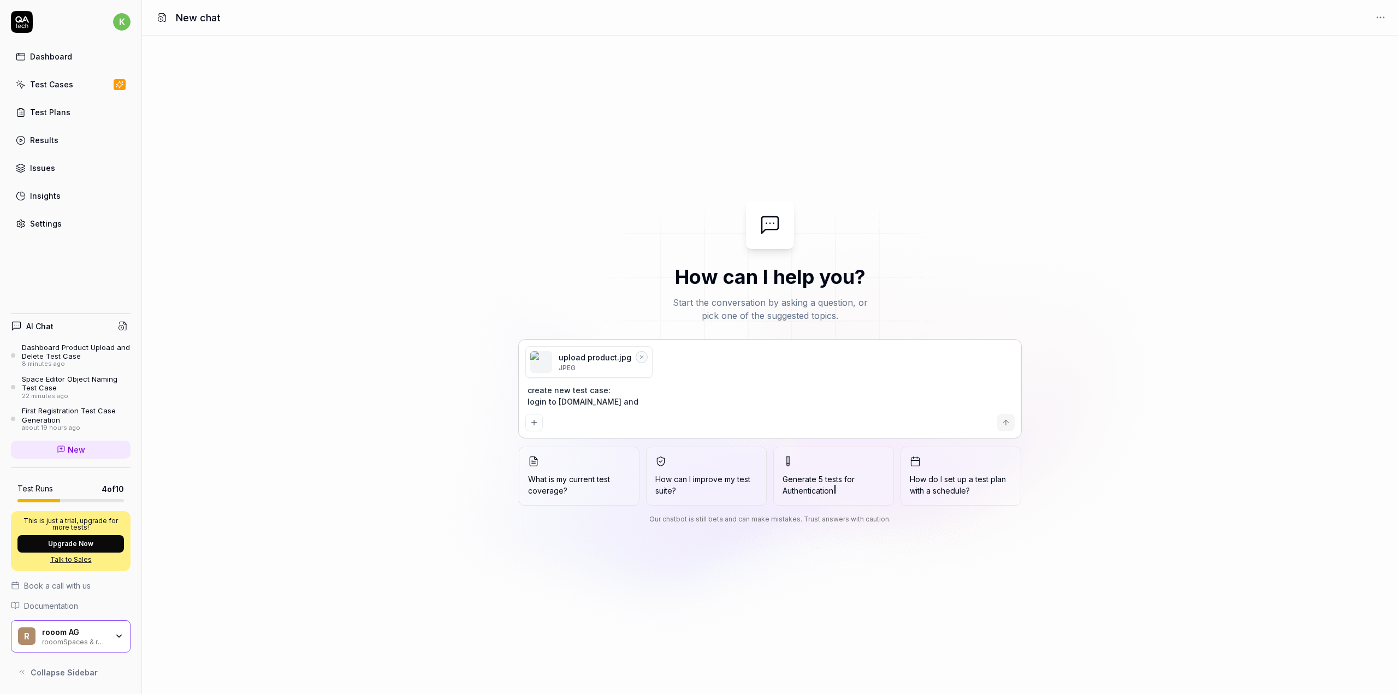
type textarea "create new test case: login to [DOMAIN_NAME] and"
type textarea "*"
type textarea "create new test case: login to [DOMAIN_NAME] and g"
type textarea "*"
type textarea "create new test case: login to [DOMAIN_NAME] and go"
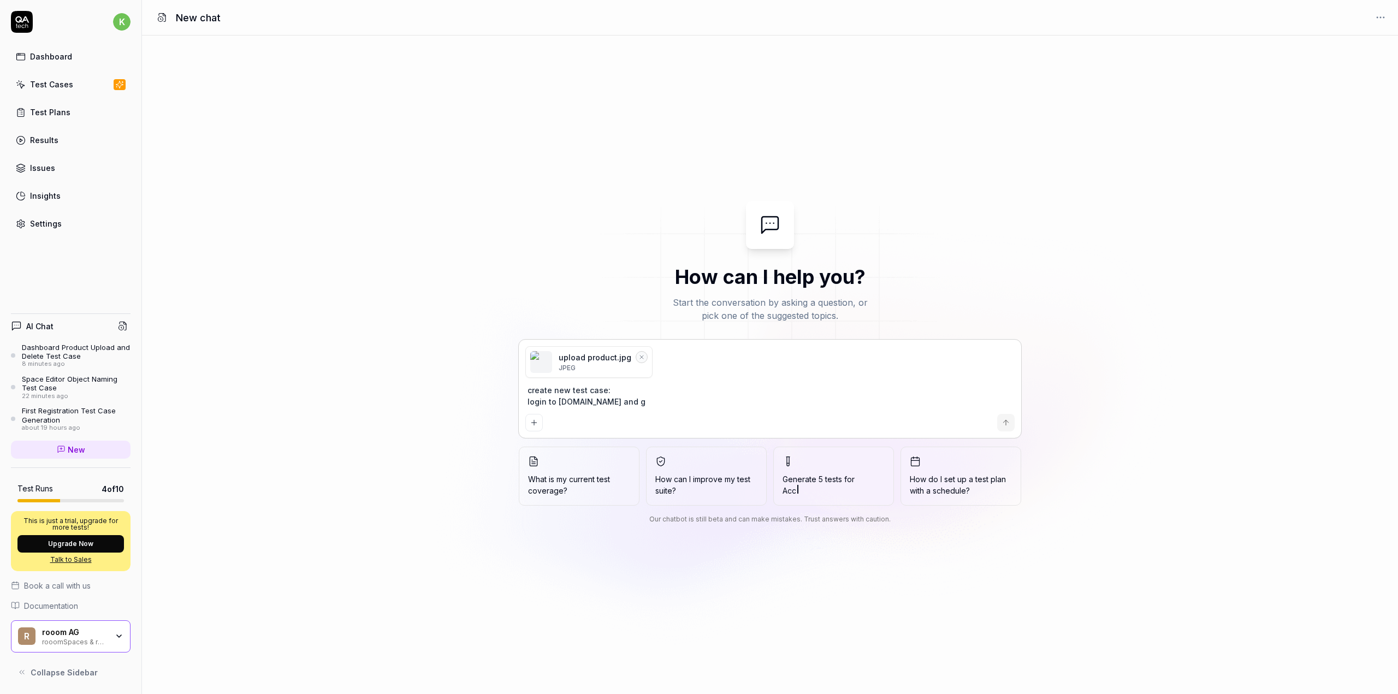
type textarea "*"
type textarea "create new test case: login to [DOMAIN_NAME] and go"
type textarea "*"
type textarea "create new test case: login to [DOMAIN_NAME] and go t"
type textarea "*"
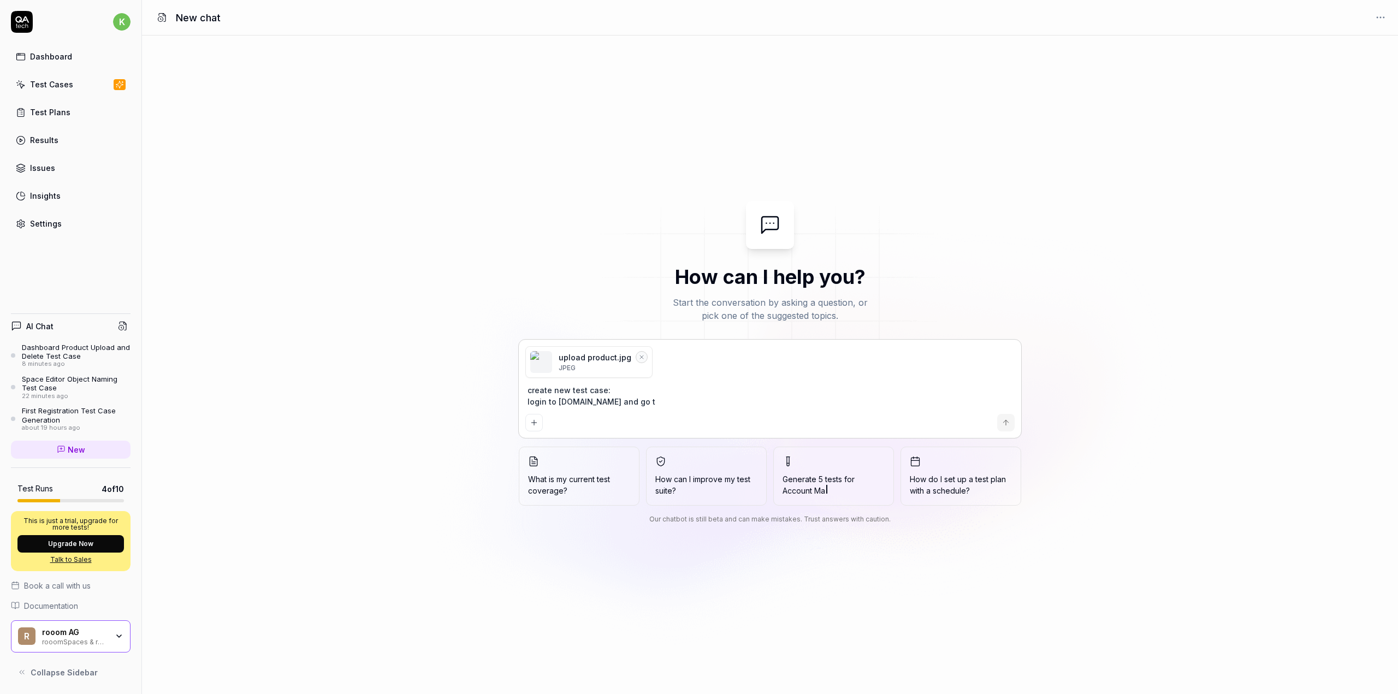
type textarea "create new test case: login to [DOMAIN_NAME] and go to"
type textarea "*"
type textarea "create new test case: login to [DOMAIN_NAME] and go to"
type textarea "*"
type textarea "create new test case: login to [DOMAIN_NAME] and go to /"
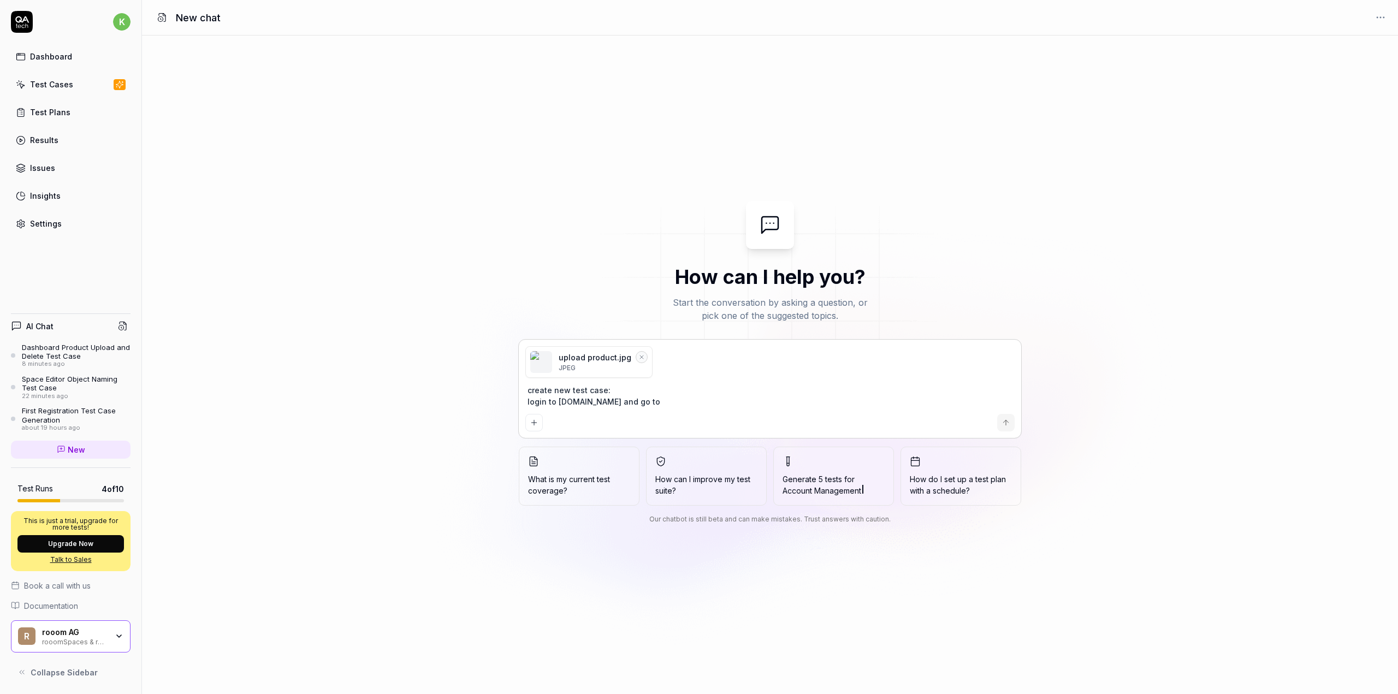
type textarea "*"
type textarea "create new test case: login to [DOMAIN_NAME] and go to /m"
type textarea "*"
type textarea "create new test case: login to [DOMAIN_NAME] and go to /my"
type textarea "*"
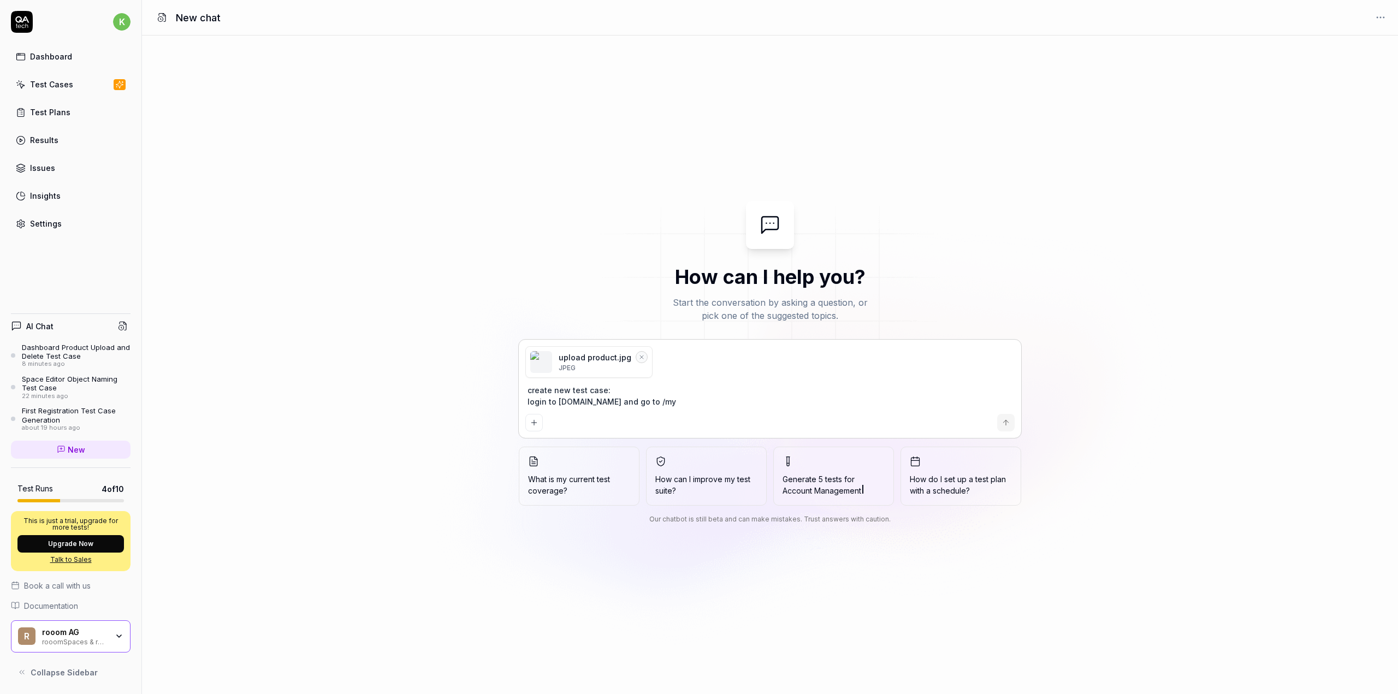
type textarea "create new test case: login to [DOMAIN_NAME] and go to /my/"
type textarea "*"
type textarea "create new test case: login to [DOMAIN_NAME] and go to /my/p"
type textarea "*"
type textarea "create new test case: login to [DOMAIN_NAME] and go to /my/pr"
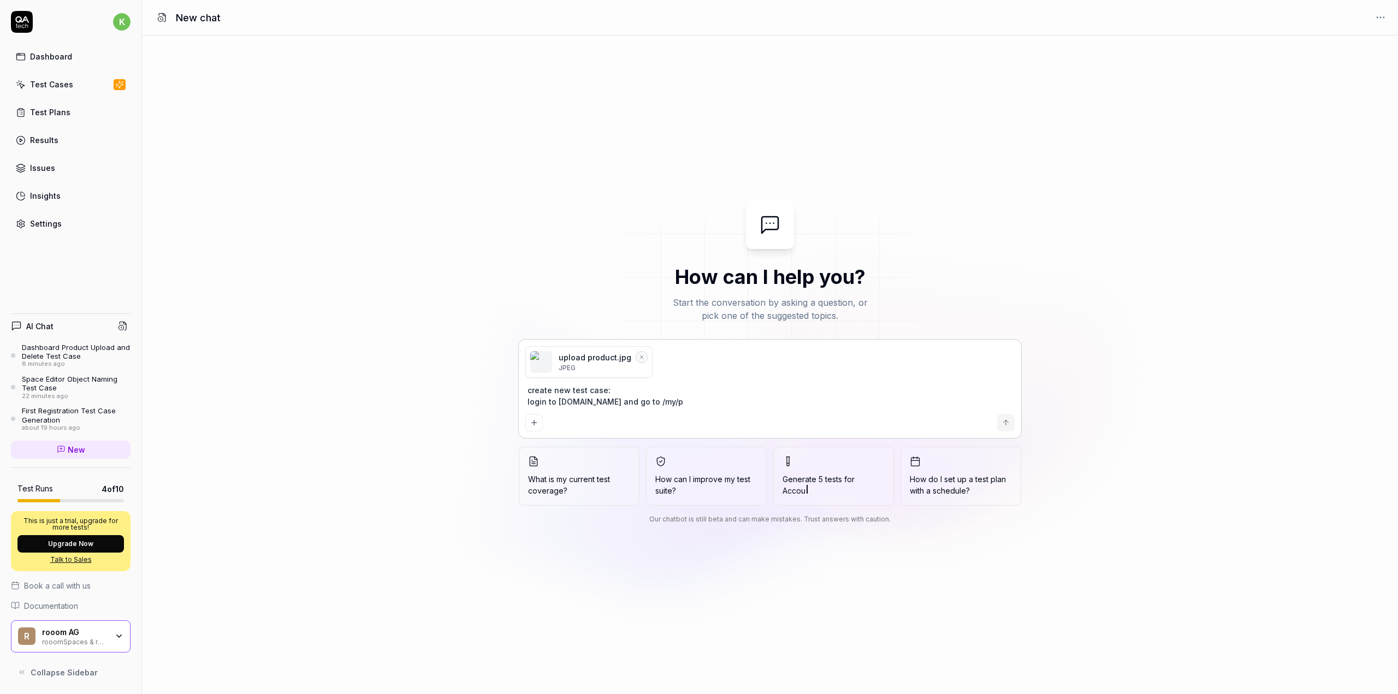
type textarea "*"
type textarea "create new test case: login to [DOMAIN_NAME] and go to /my/pro"
type textarea "*"
type textarea "create new test case: login to [DOMAIN_NAME] and go to /my/prod"
type textarea "*"
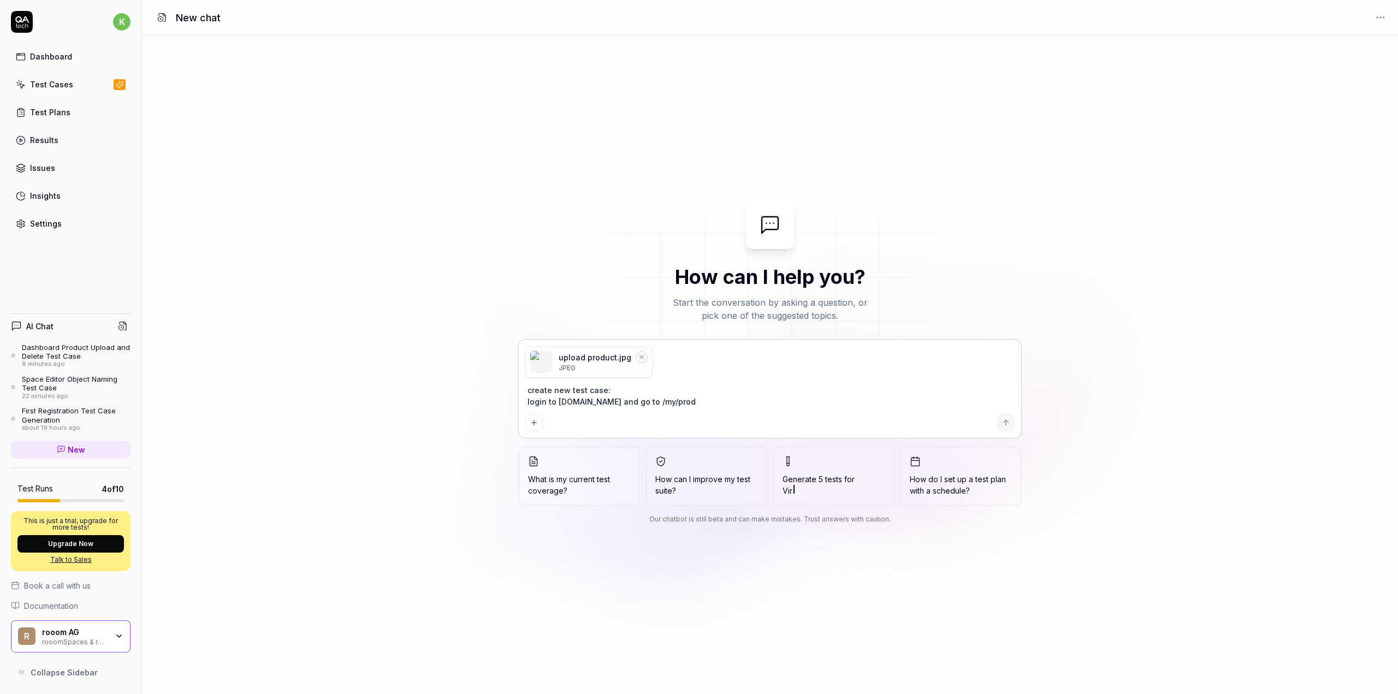
type textarea "create new test case: login to [DOMAIN_NAME] and go to /my/produ"
type textarea "*"
type textarea "create new test case: login to [DOMAIN_NAME] and go to /my/produc"
type textarea "*"
type textarea "create new test case: login to [DOMAIN_NAME] and go to /my/product"
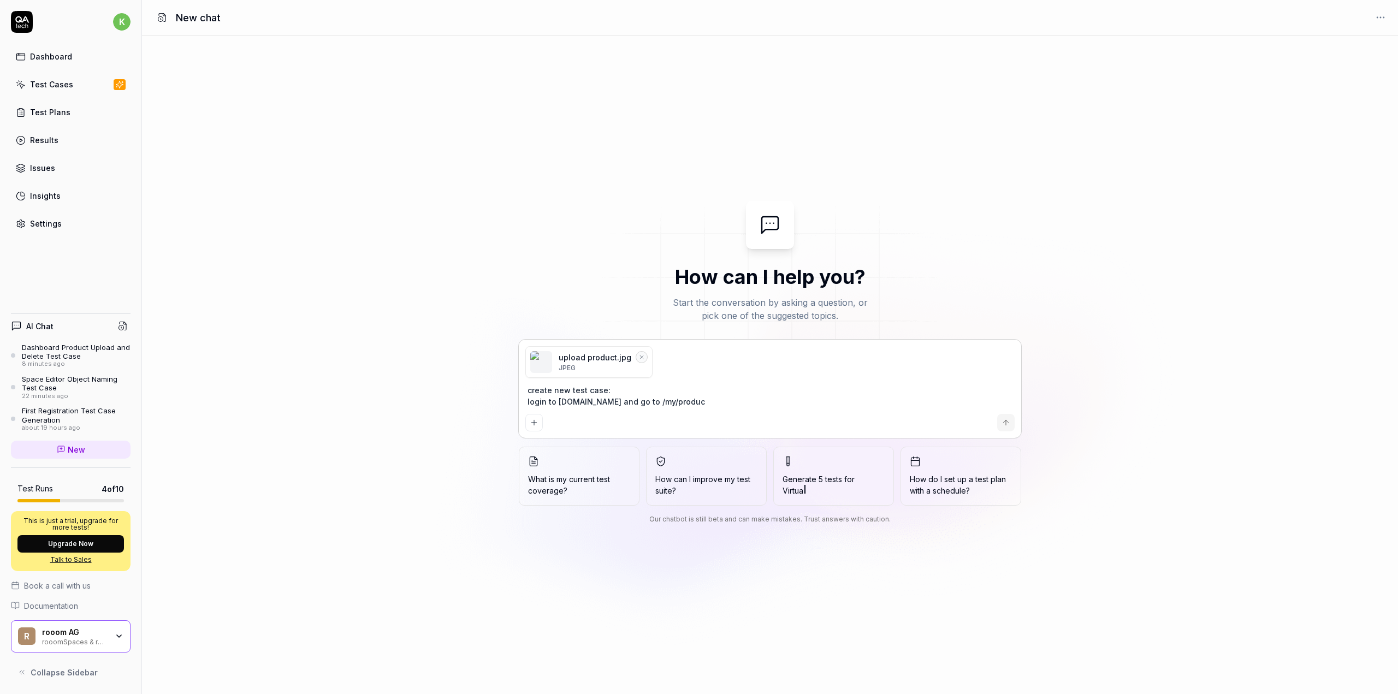
type textarea "*"
type textarea "create new test case: login to [DOMAIN_NAME] and go to /my/products"
type textarea "*"
type textarea "create new test case: login to [DOMAIN_NAME] and go to /my/products"
type textarea "*"
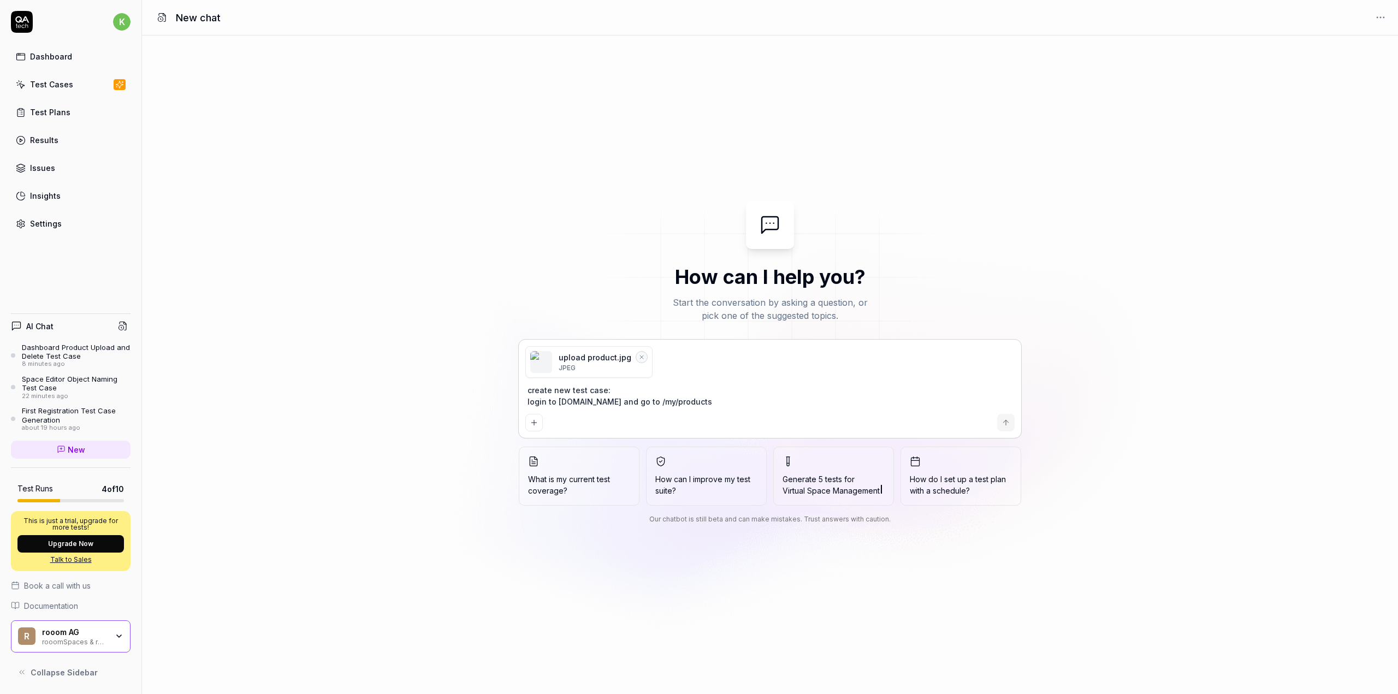
type textarea "create new test case: login to [DOMAIN_NAME] and go to /my/products t"
type textarea "*"
type textarea "create new test case: login to [DOMAIN_NAME] and go to /my/products th"
type textarea "*"
type textarea "create new test case: login to [DOMAIN_NAME] and go to /my/products t"
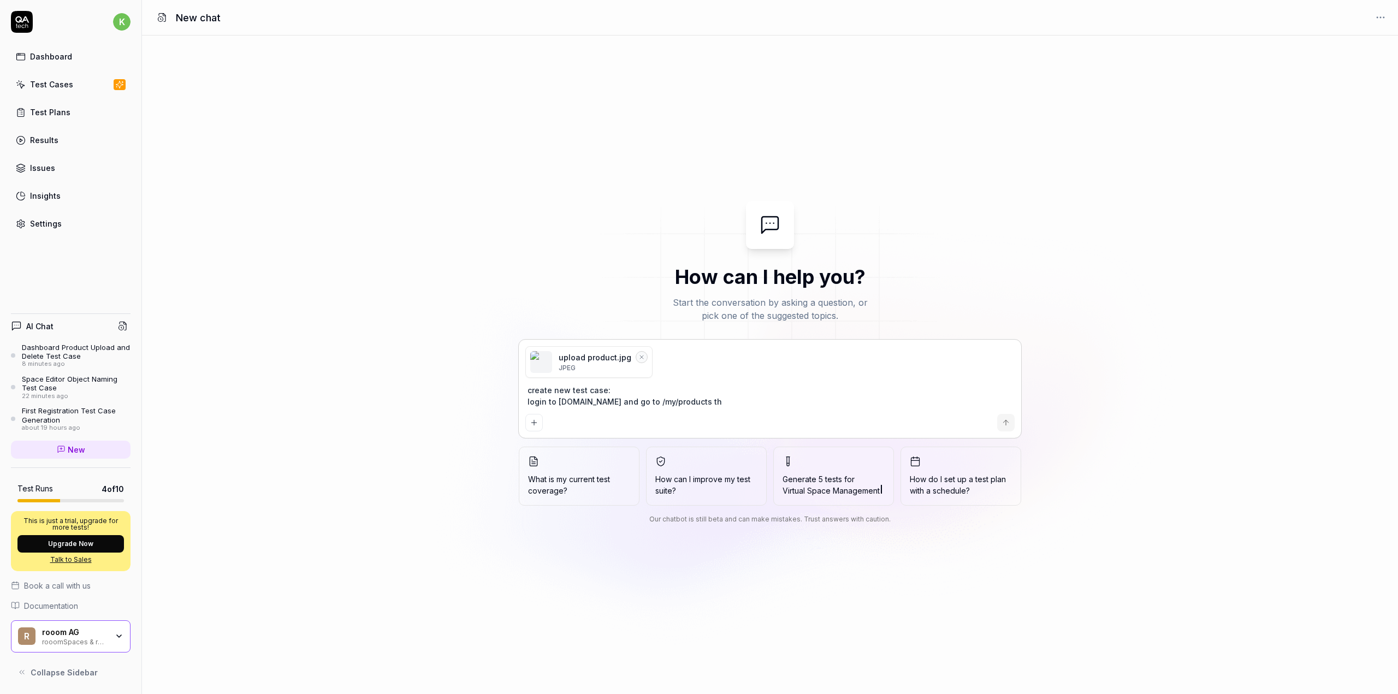
type textarea "*"
type textarea "create new test case: login to [DOMAIN_NAME] and go to /my/products"
type textarea "*"
type textarea "create new test case: login to [DOMAIN_NAME] and go to /my/products"
type textarea "*"
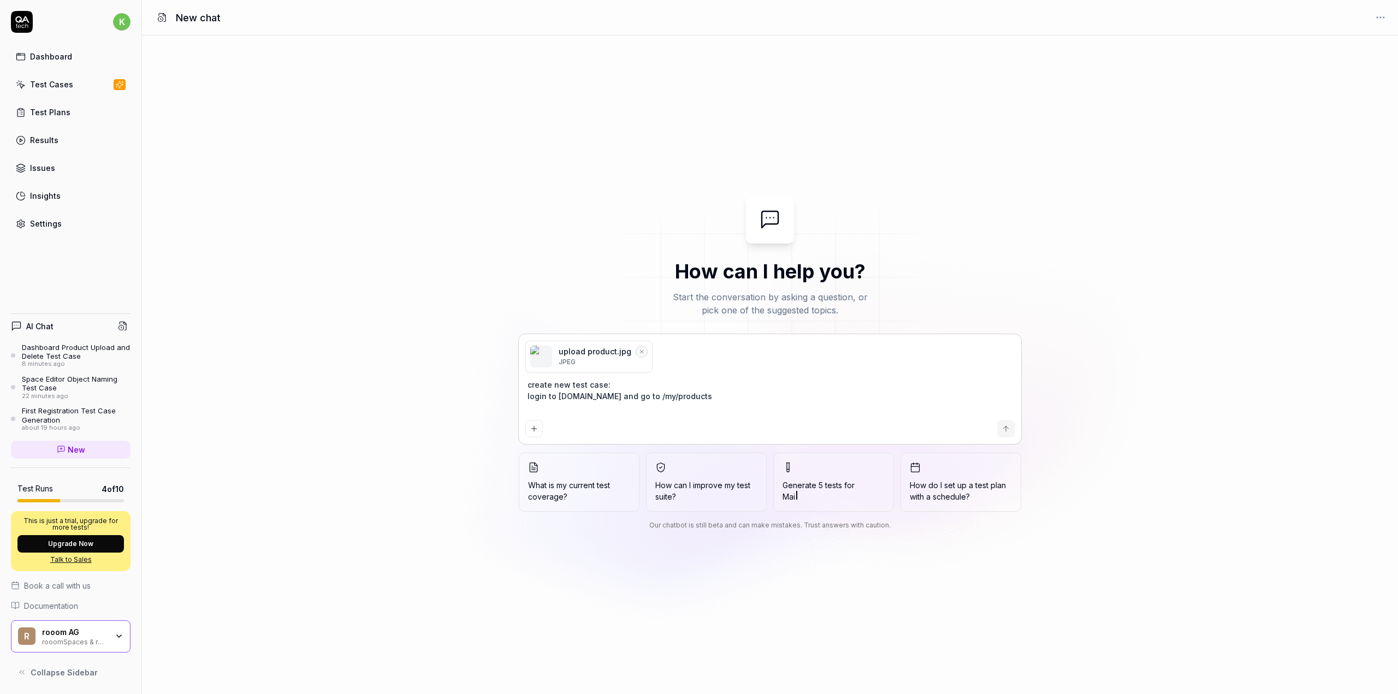
type textarea "create new test case: login to [DOMAIN_NAME] and go to /my/products c"
type textarea "*"
type textarea "create new test case: login to [DOMAIN_NAME] and go to /my/products cl"
type textarea "*"
type textarea "create new test case: login to [DOMAIN_NAME] and go to /my/products cli"
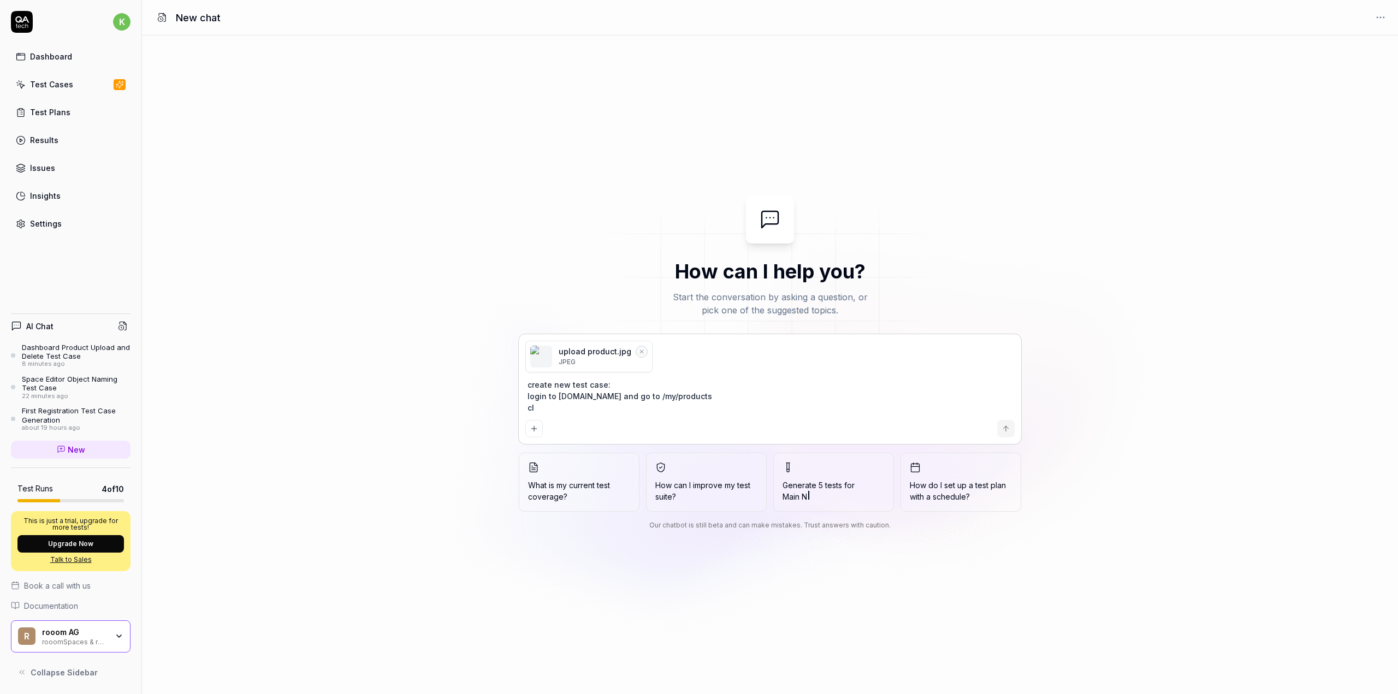
type textarea "*"
type textarea "create new test case: login to [DOMAIN_NAME] and go to /my/products clic"
type textarea "*"
type textarea "create new test case: login to [DOMAIN_NAME] and go to /my/products click"
type textarea "*"
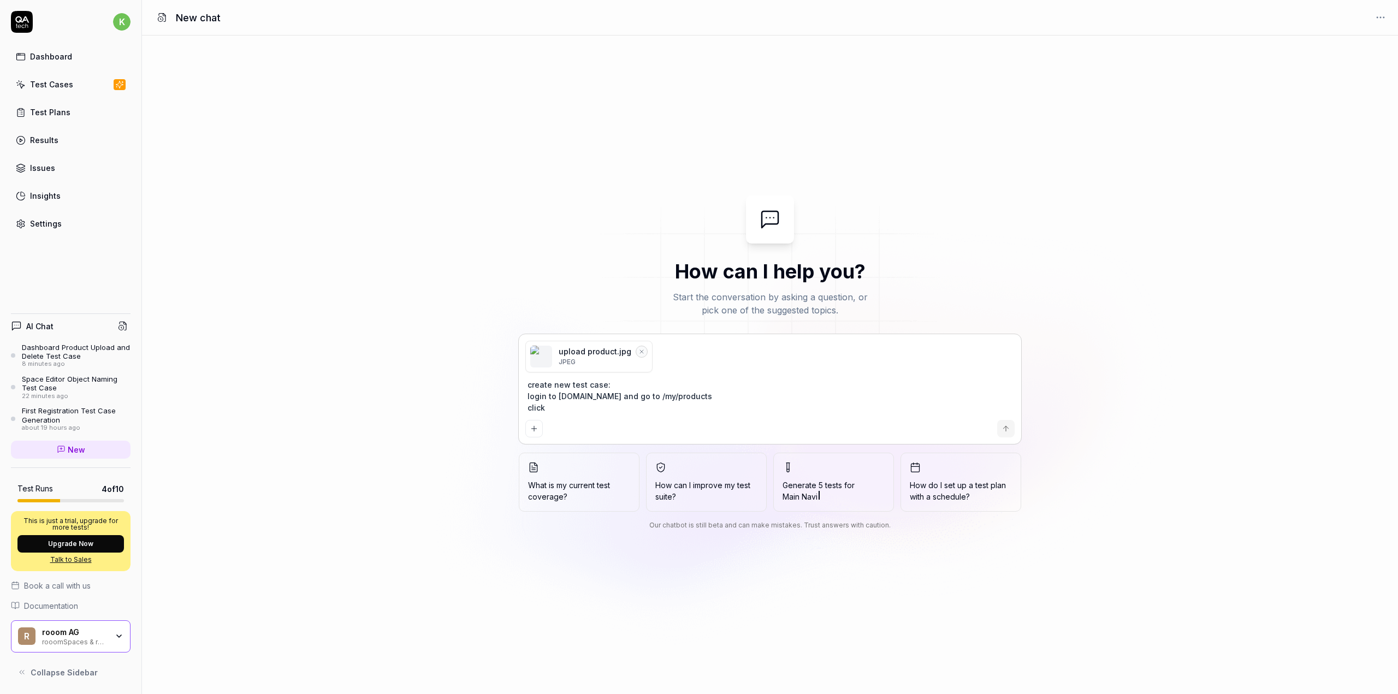
type textarea "create new test case: login to [DOMAIN_NAME] and go to /my/products click"
type textarea "*"
type textarea "create new test case: login to [DOMAIN_NAME] and go to /my/products click o"
type textarea "*"
type textarea "create new test case: login to [DOMAIN_NAME] and go to /my/products click on"
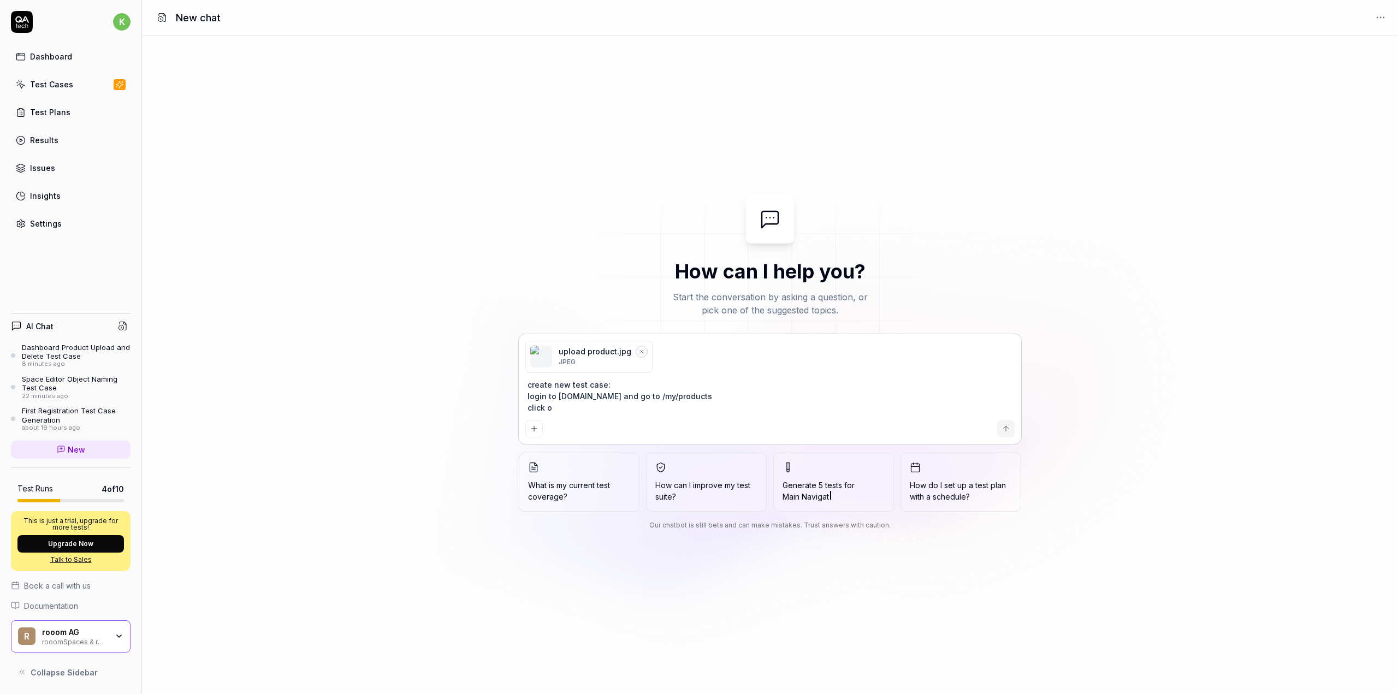
type textarea "*"
type textarea "create new test case: login to [DOMAIN_NAME] and go to /my/products click on"
type textarea "*"
type textarea "create new test case: login to [DOMAIN_NAME] and go to /my/products click on t"
type textarea "*"
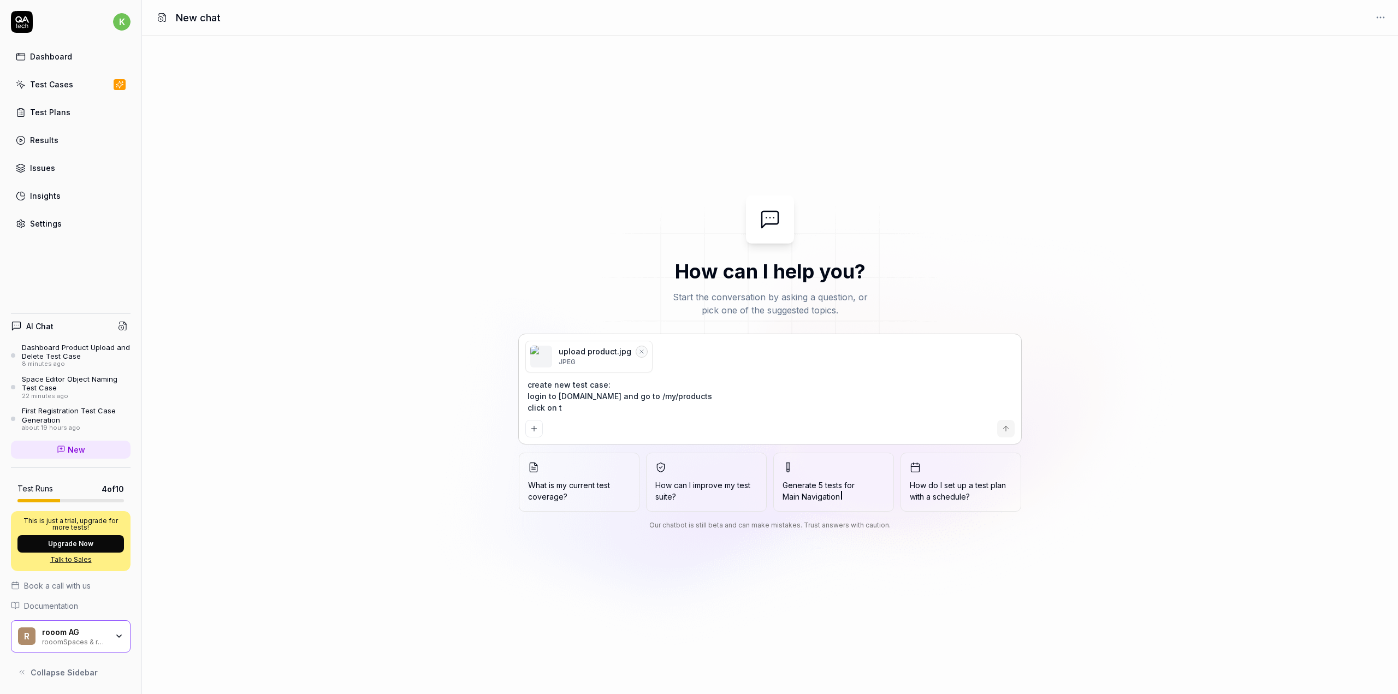
type textarea "create new test case: login to [DOMAIN_NAME] and go to /my/products click on th"
type textarea "*"
type textarea "create new test case: login to [DOMAIN_NAME] and go to /my/products click on the"
type textarea "*"
type textarea "create new test case: login to [DOMAIN_NAME] and go to /my/products click on the"
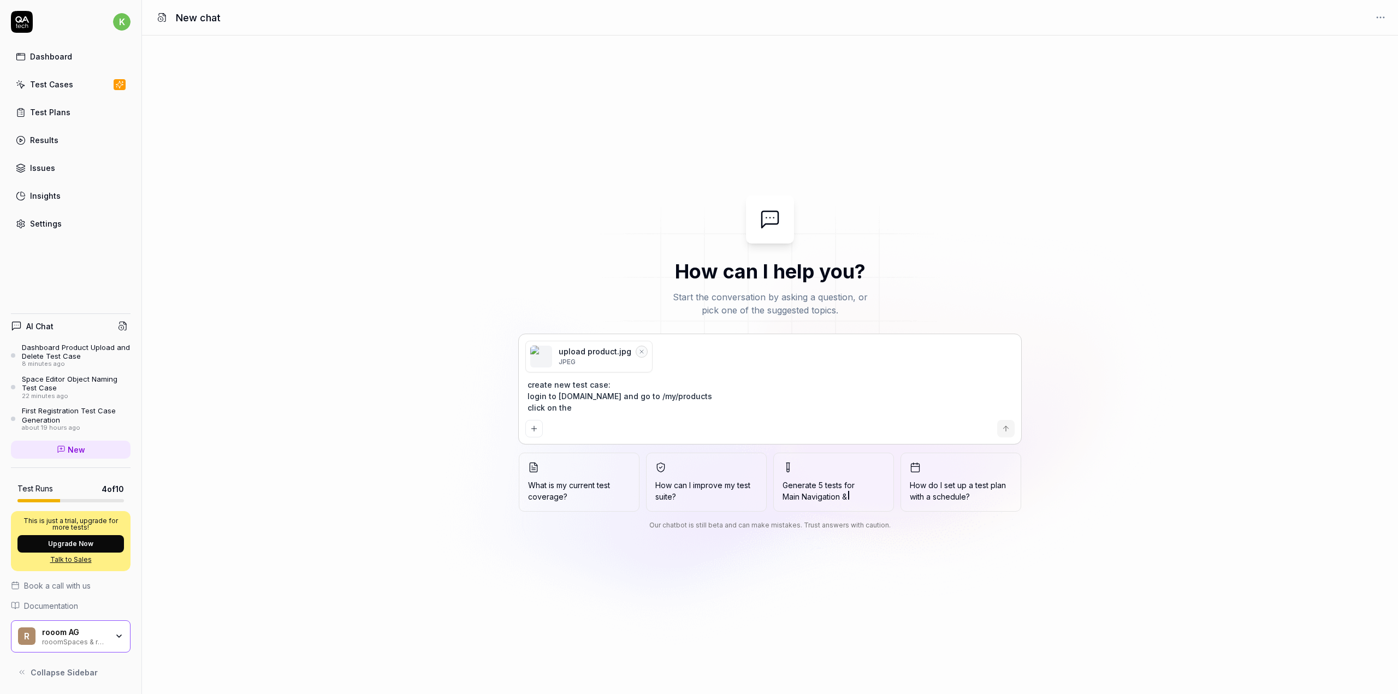
type textarea "*"
type textarea "create new test case: login to [DOMAIN_NAME] and go to /my/products click on th…"
type textarea "*"
type textarea "create new test case: login to [DOMAIN_NAME] and go to /my/products click on th…"
type textarea "*"
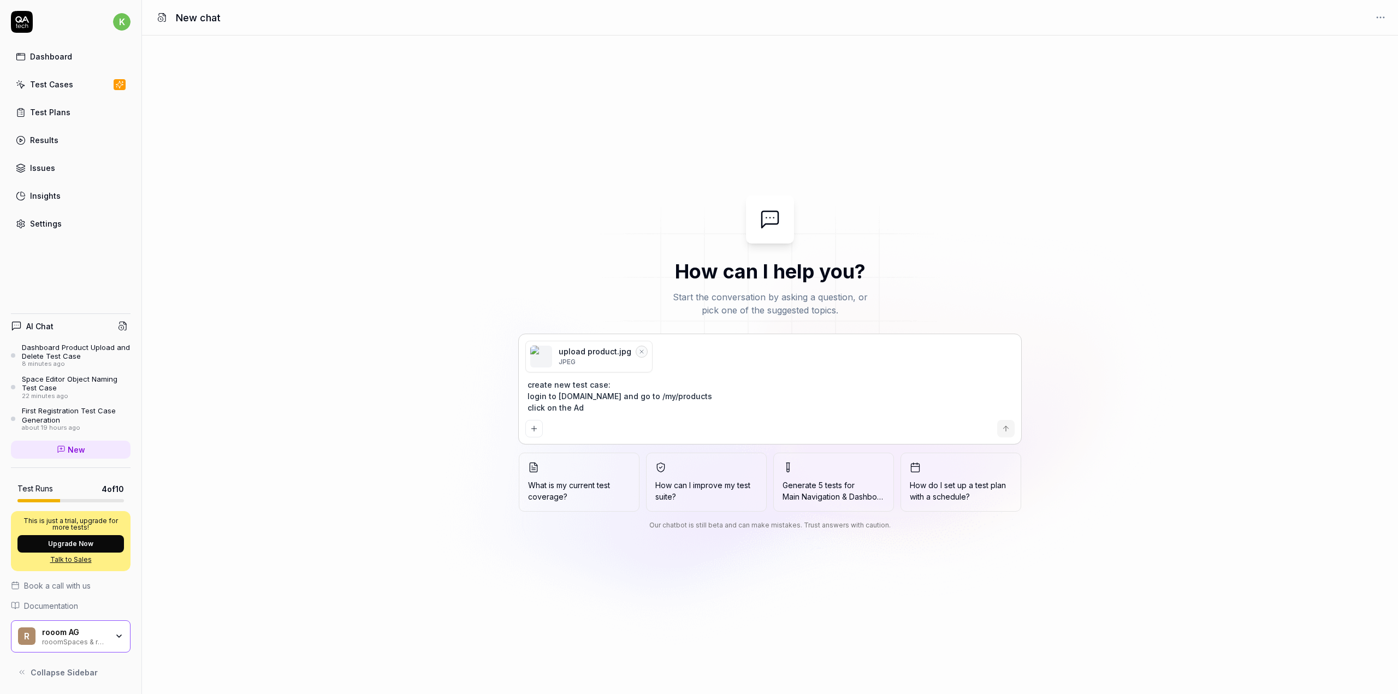
type textarea "create new test case: login to [DOMAIN_NAME] and go to /my/products click on th…"
type textarea "*"
type textarea "create new test case: login to [DOMAIN_NAME] and go to /my/products click on th…"
type textarea "*"
type textarea "create new test case: login to [DOMAIN_NAME] and go to /my/products click on th…"
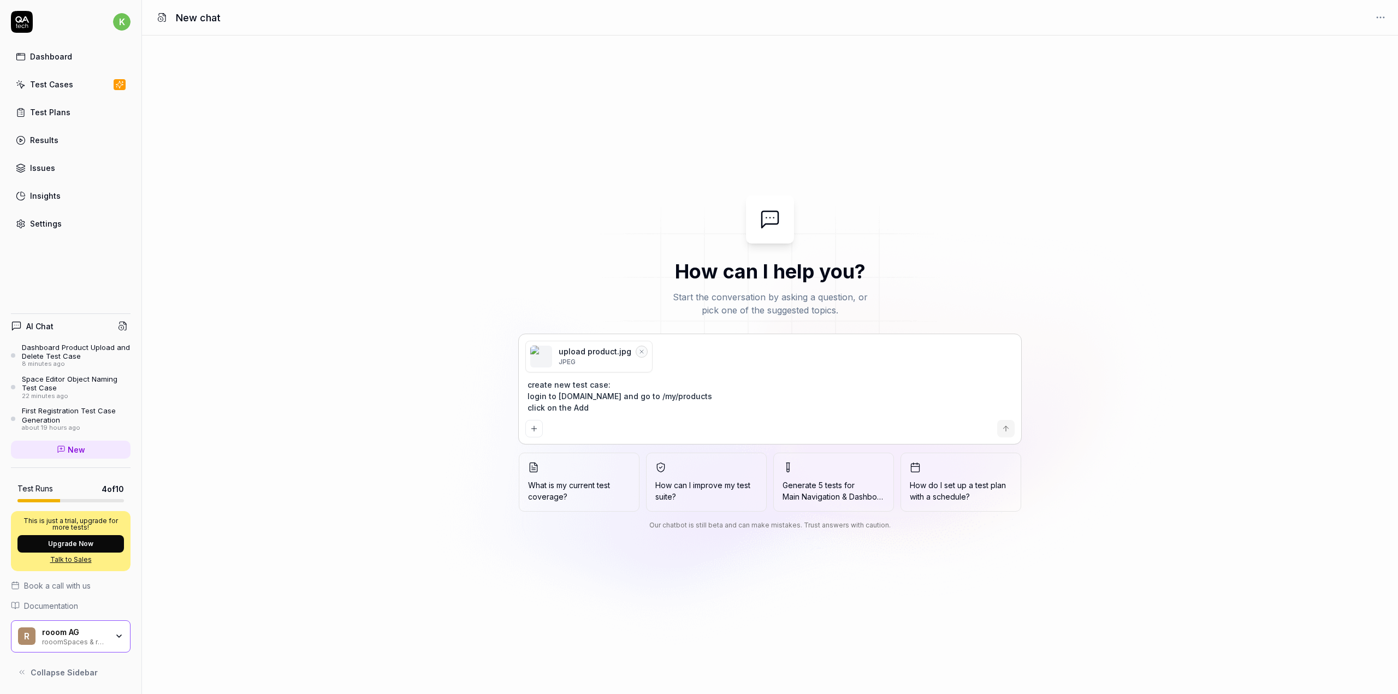
type textarea "*"
type textarea "create new test case: login to [DOMAIN_NAME] and go to /my/products click on th…"
type textarea "*"
type textarea "create new test case: login to [DOMAIN_NAME] and go to /my/products click on th…"
type textarea "*"
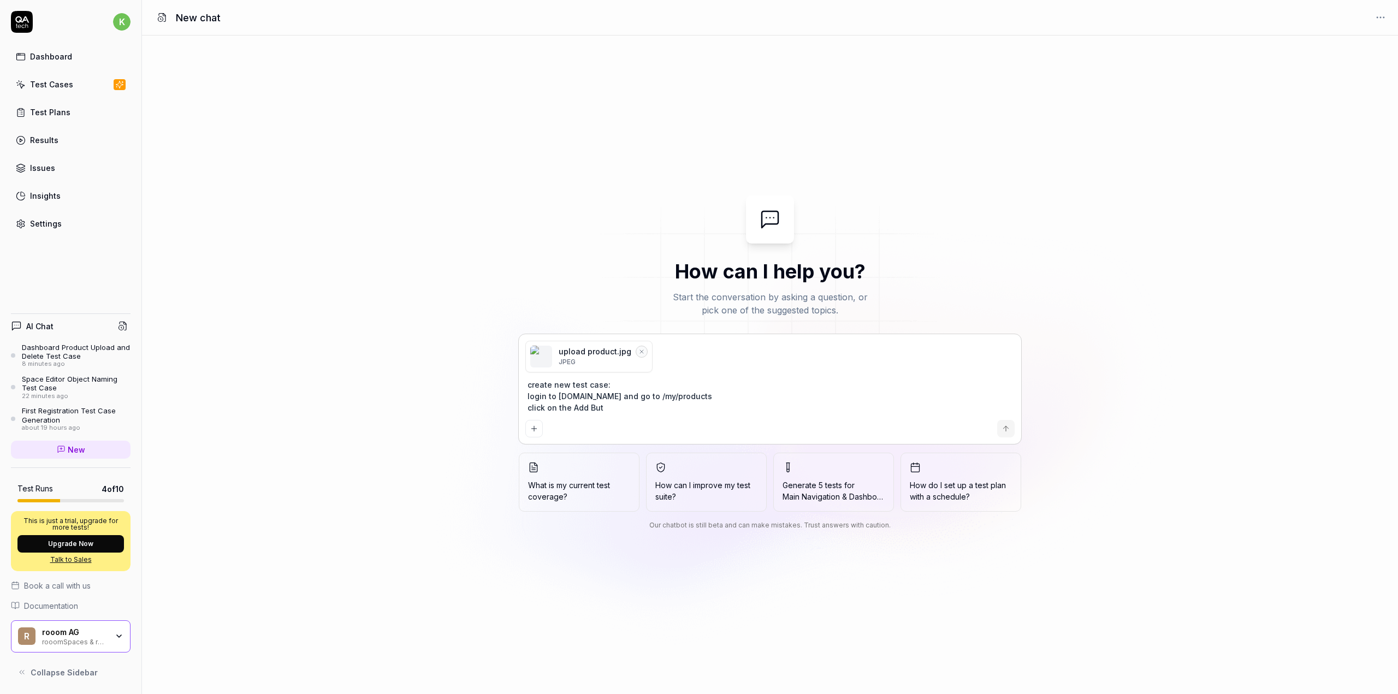
type textarea "create new test case: login to [DOMAIN_NAME] and go to /my/products click on th…"
type textarea "*"
type textarea "create new test case: login to [DOMAIN_NAME] and go to /my/products click on th…"
type textarea "*"
type textarea "create new test case: login to [DOMAIN_NAME] and go to /my/products click on th…"
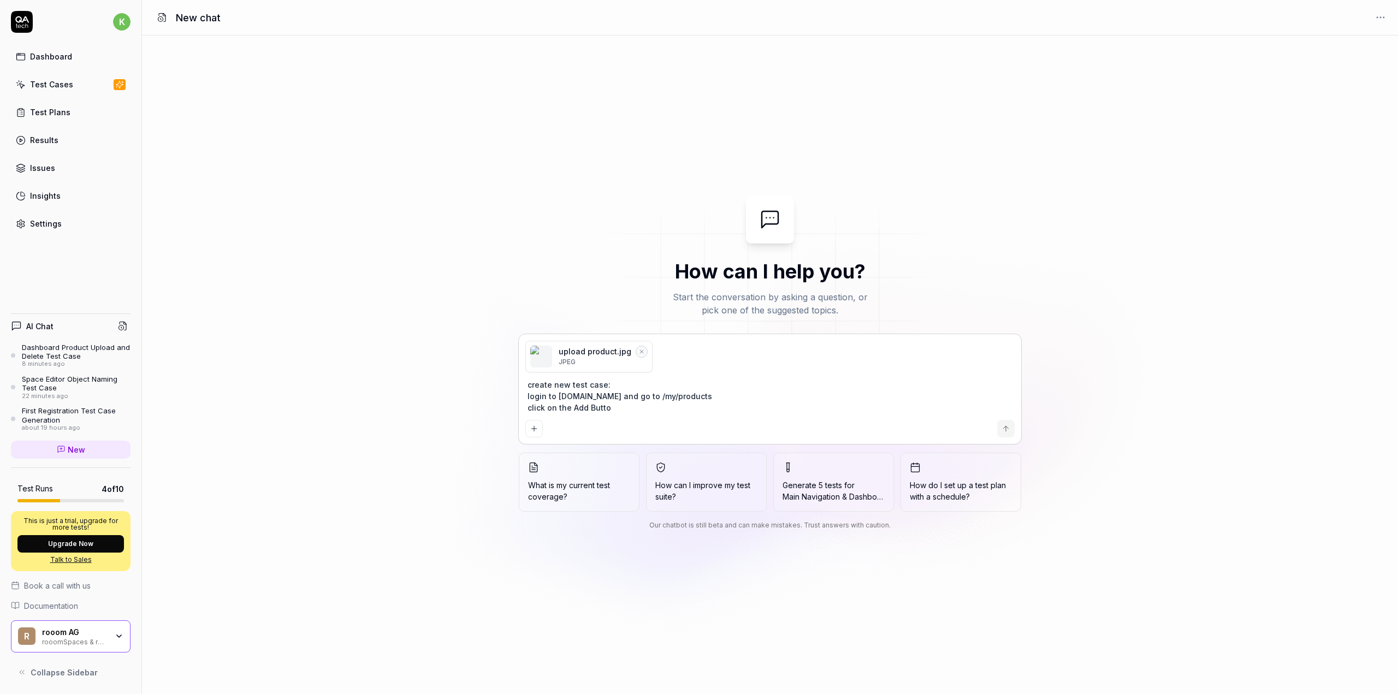
type textarea "*"
type textarea "create new test case: login to [DOMAIN_NAME] and go to /my/products click on th…"
type textarea "*"
type textarea "create new test case: login to [DOMAIN_NAME] and go to /my/products click on th…"
type textarea "*"
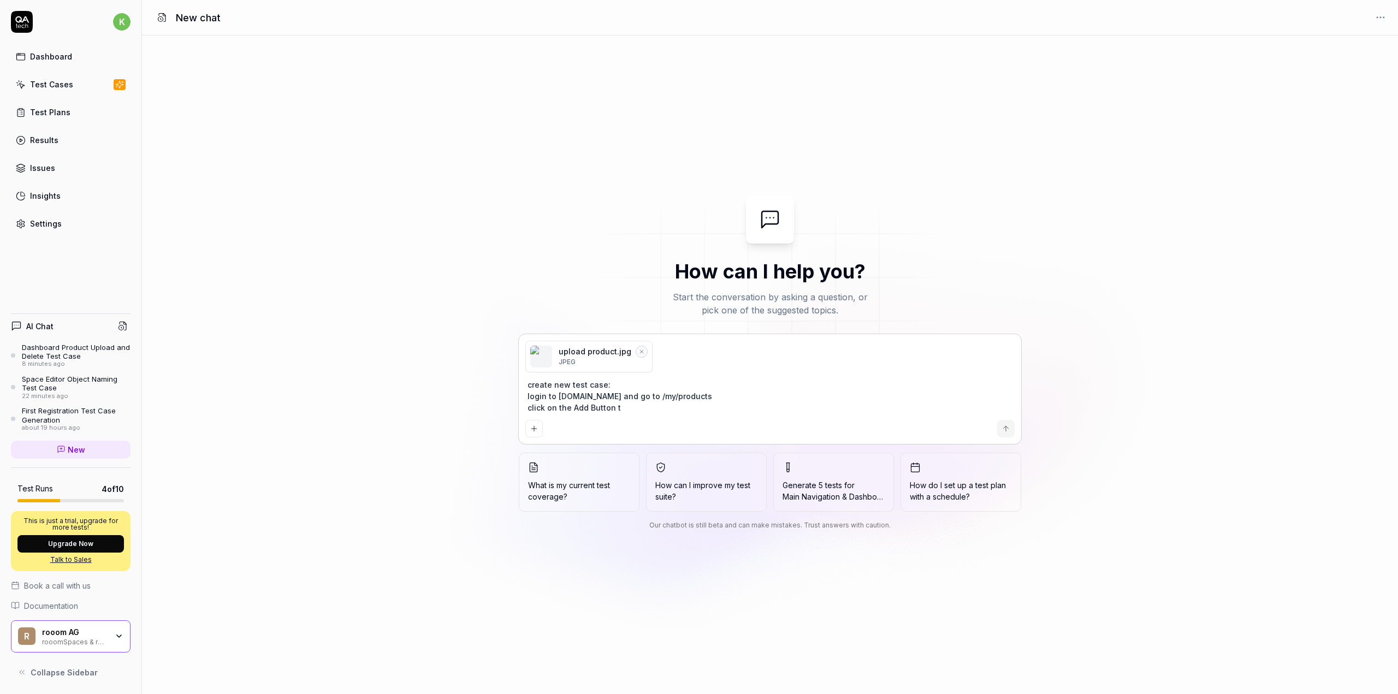
type textarea "create new test case: login to [DOMAIN_NAME] and go to /my/products click on th…"
type textarea "*"
type textarea "create new test case: login to [DOMAIN_NAME] and go to /my/products click on th…"
type textarea "*"
type textarea "create new test case: login to [DOMAIN_NAME] and go to /my/products click on th…"
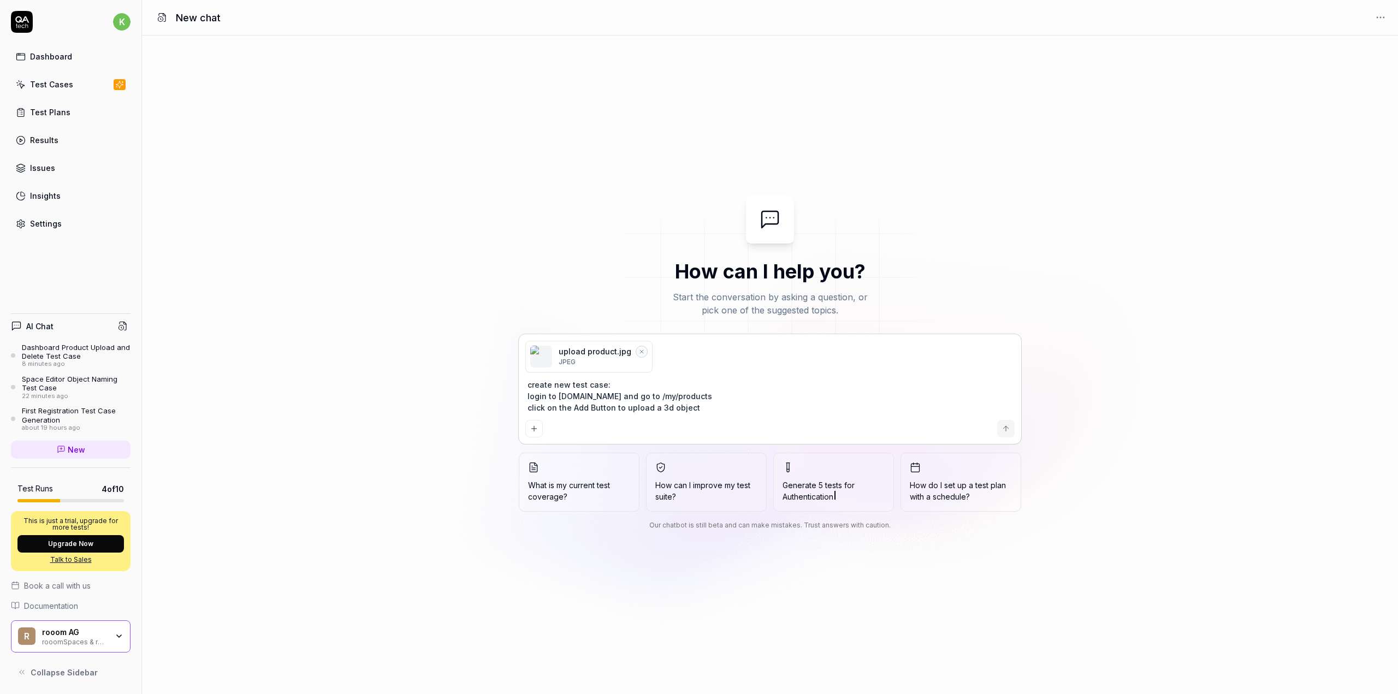
click at [610, 406] on textarea "create new test case: login to [DOMAIN_NAME] and go to /my/products click on th…" at bounding box center [770, 396] width 489 height 39
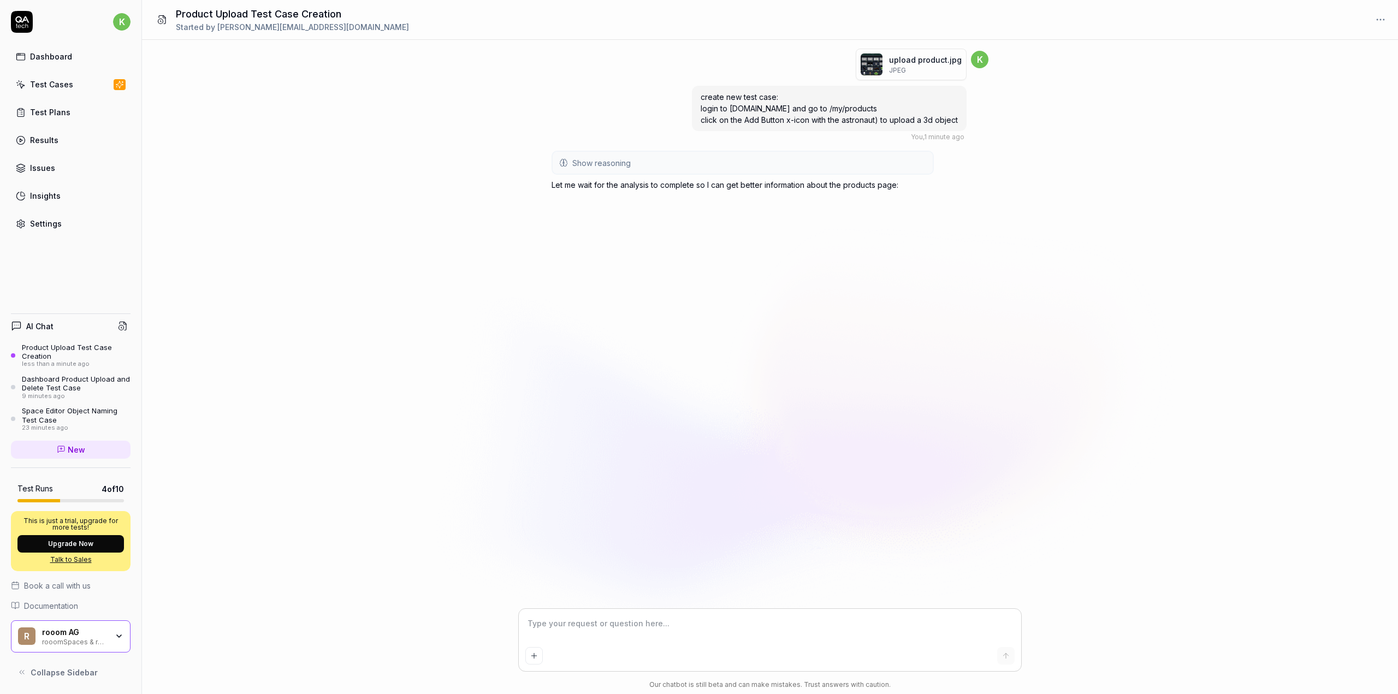
click at [38, 387] on div "Dashboard Product Upload and Delete Test Case" at bounding box center [76, 384] width 109 height 18
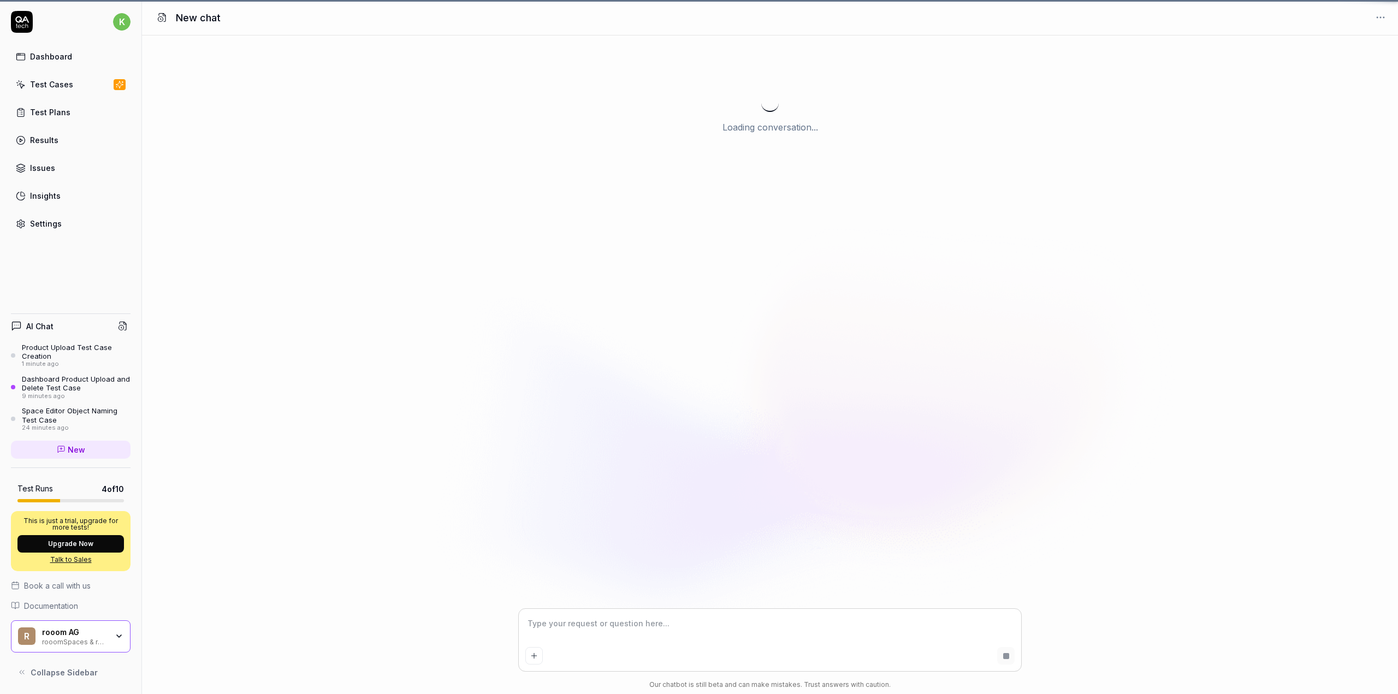
scroll to position [52, 0]
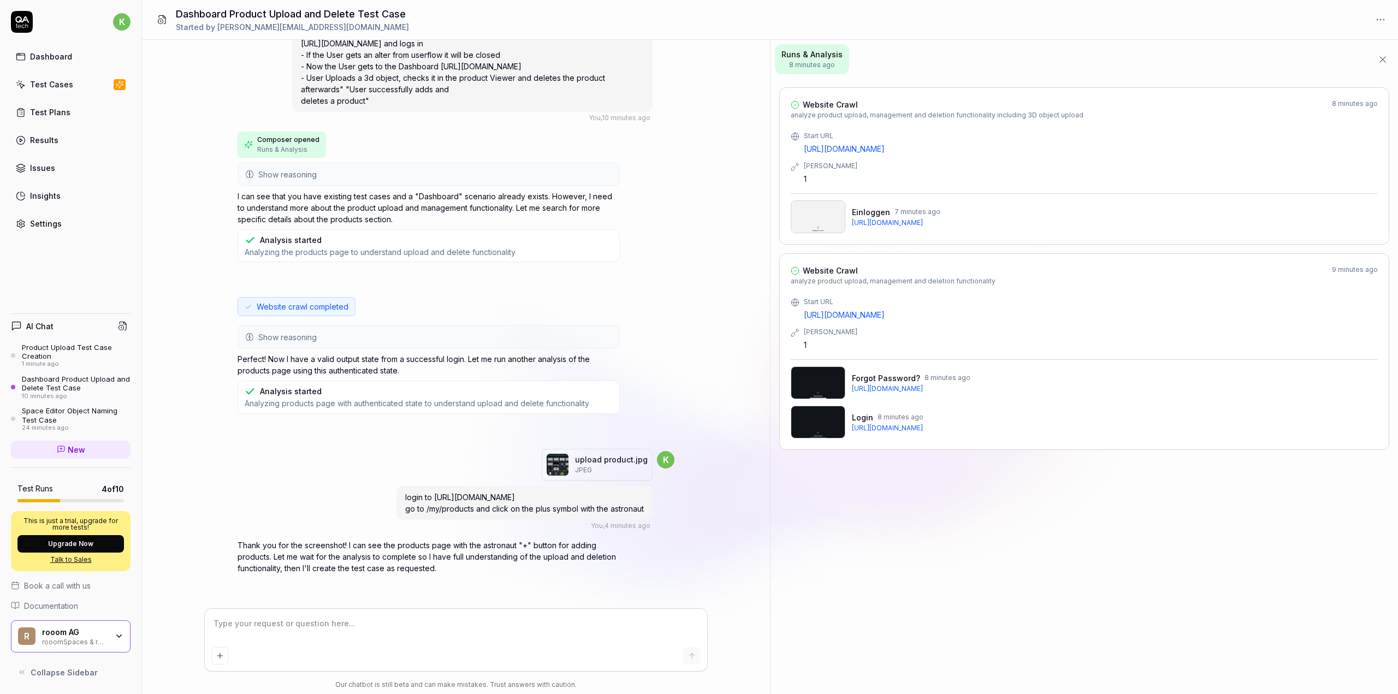
click at [48, 352] on div "Product Upload Test Case Creation" at bounding box center [76, 352] width 109 height 18
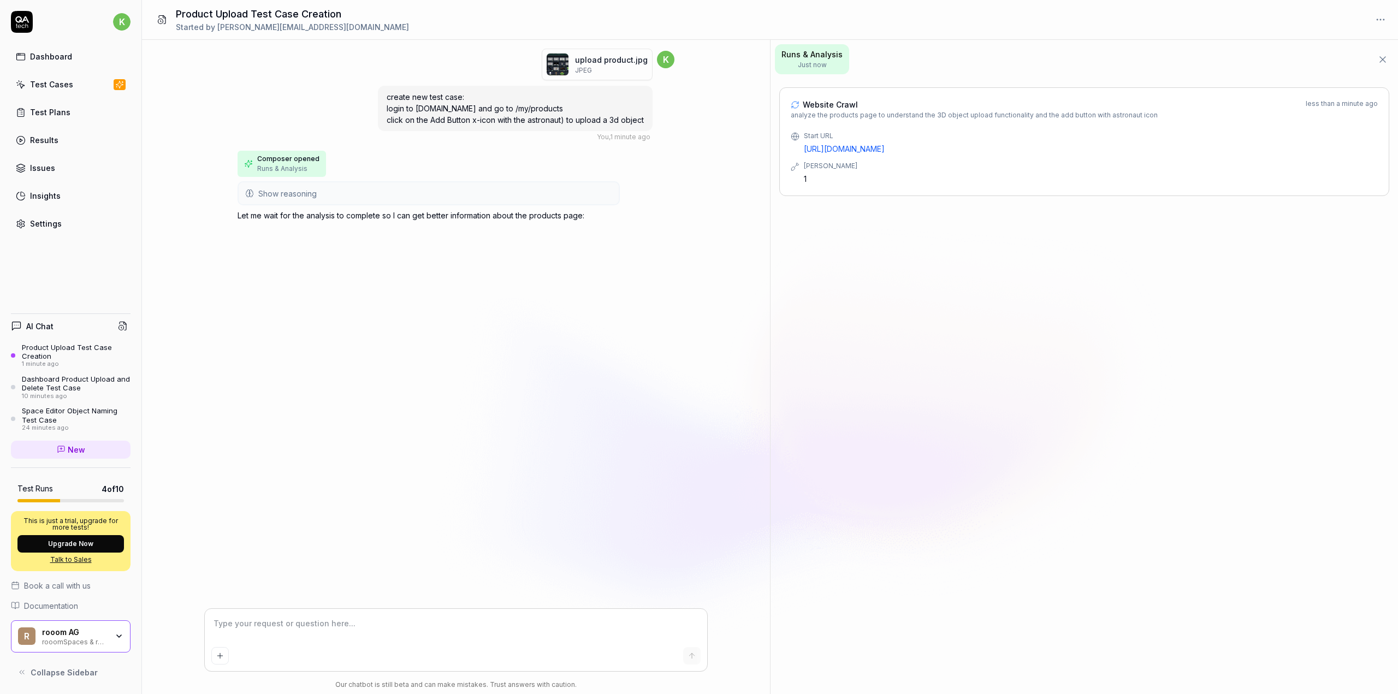
click at [56, 86] on div "Test Cases" at bounding box center [51, 84] width 43 height 11
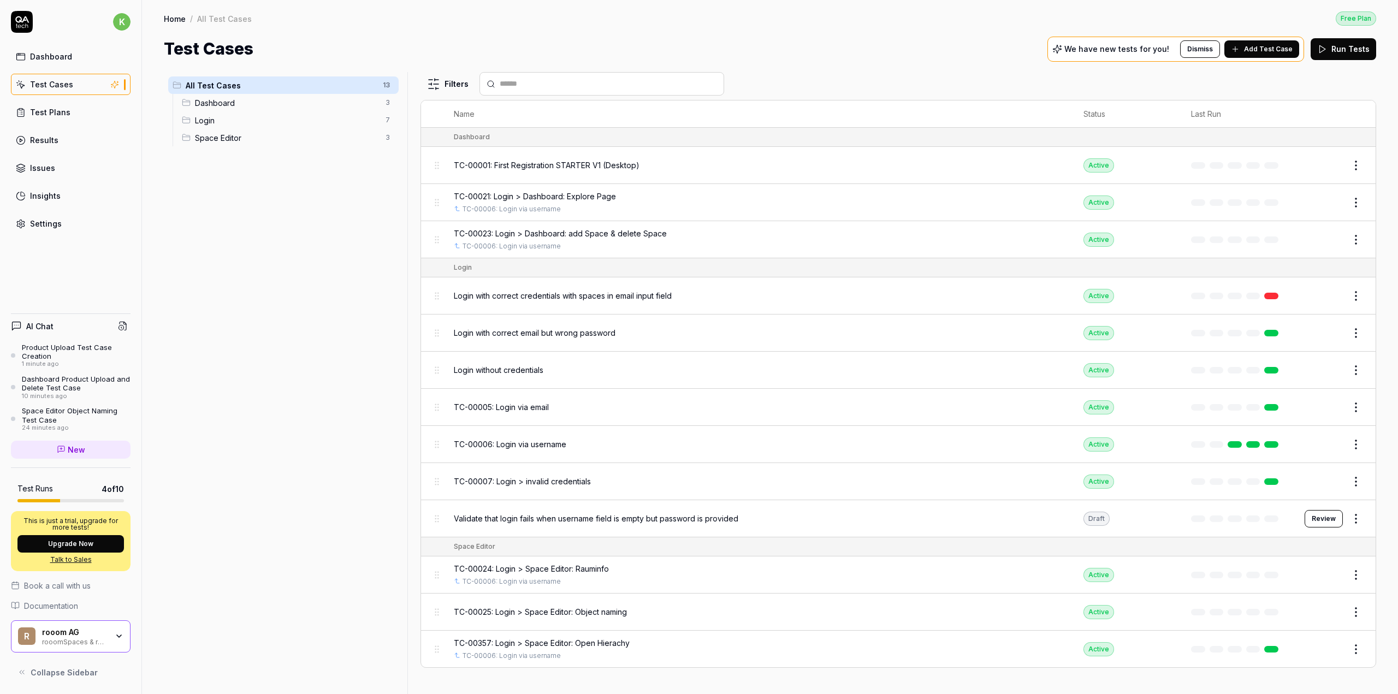
click at [639, 611] on div "TC-00025: Login > Space Editor: Object naming" at bounding box center [758, 611] width 608 height 11
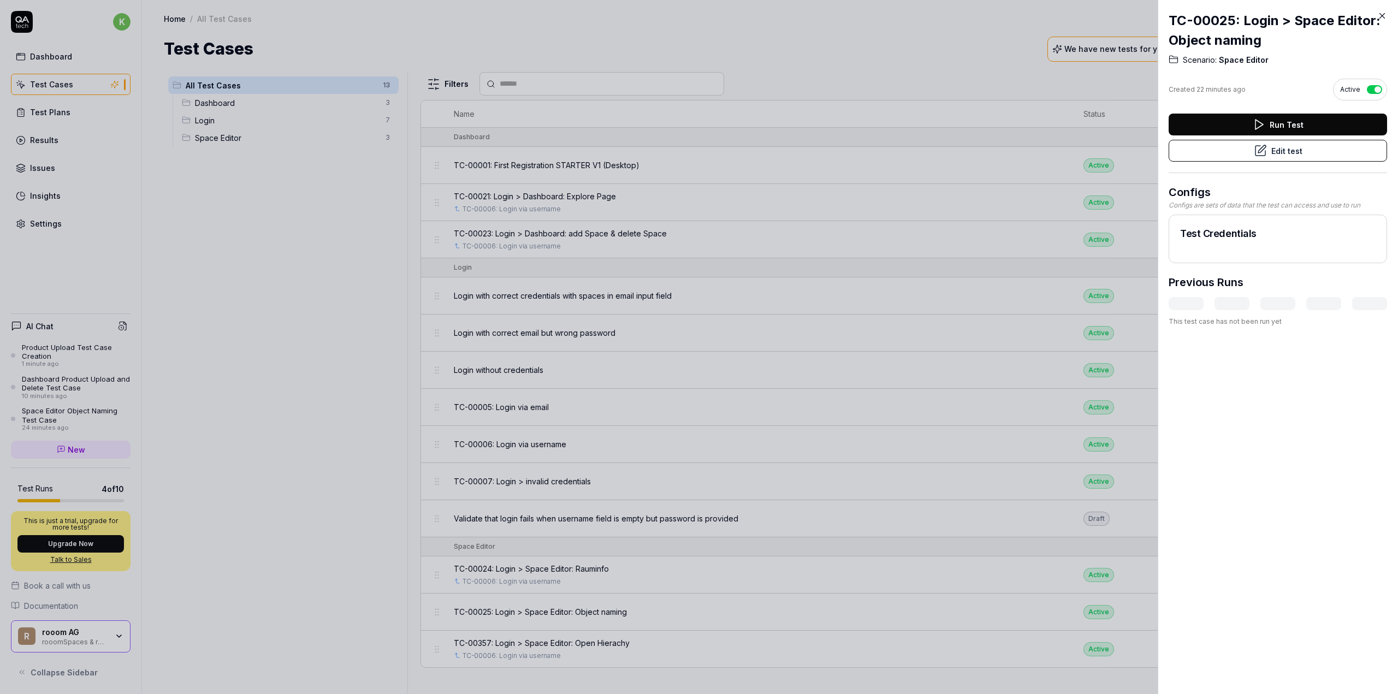
click at [1300, 155] on button "Edit test" at bounding box center [1278, 151] width 219 height 22
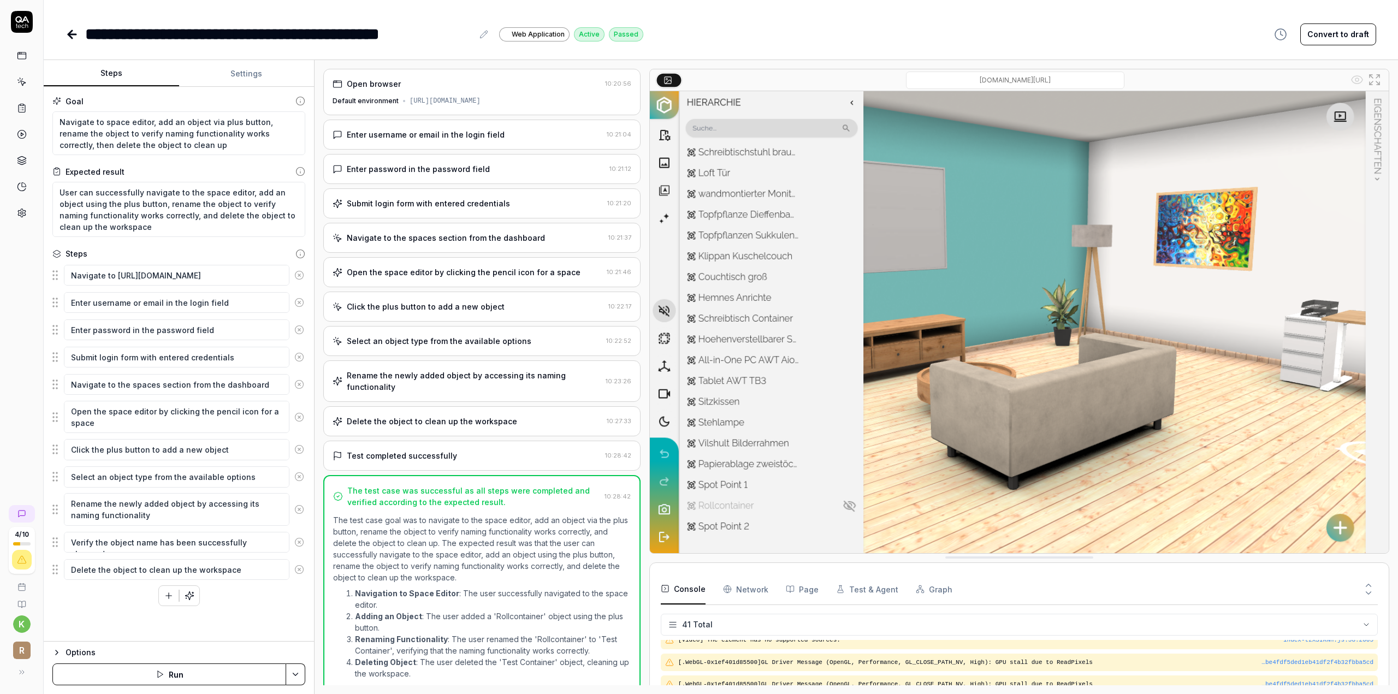
scroll to position [17, 0]
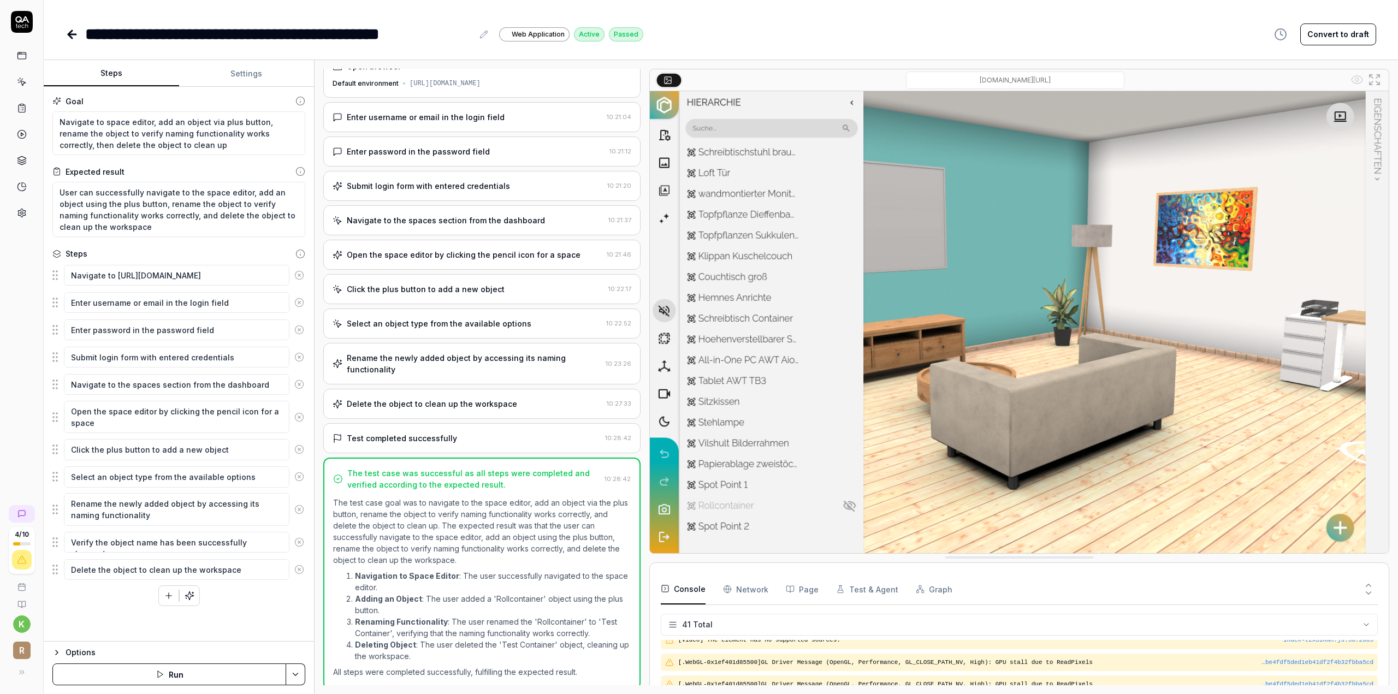
click at [28, 58] on link at bounding box center [22, 56] width 20 height 20
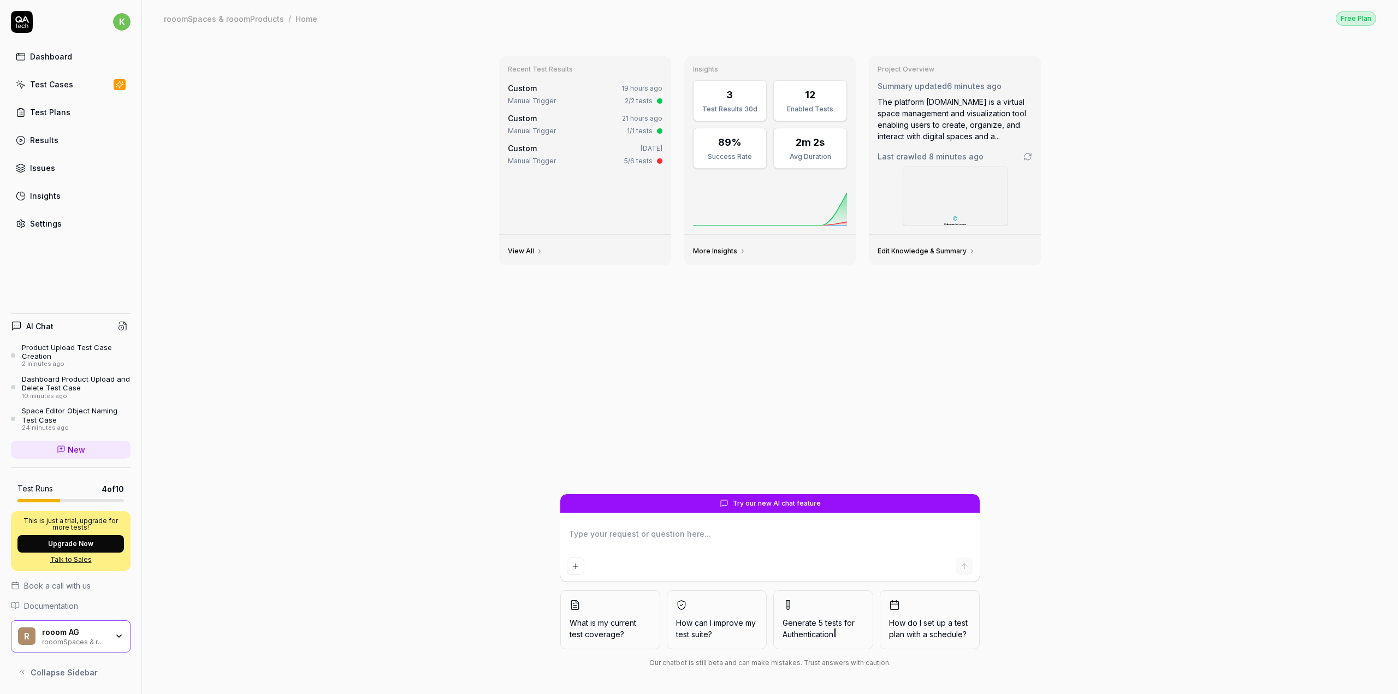
click at [42, 85] on div "Test Cases" at bounding box center [51, 84] width 43 height 11
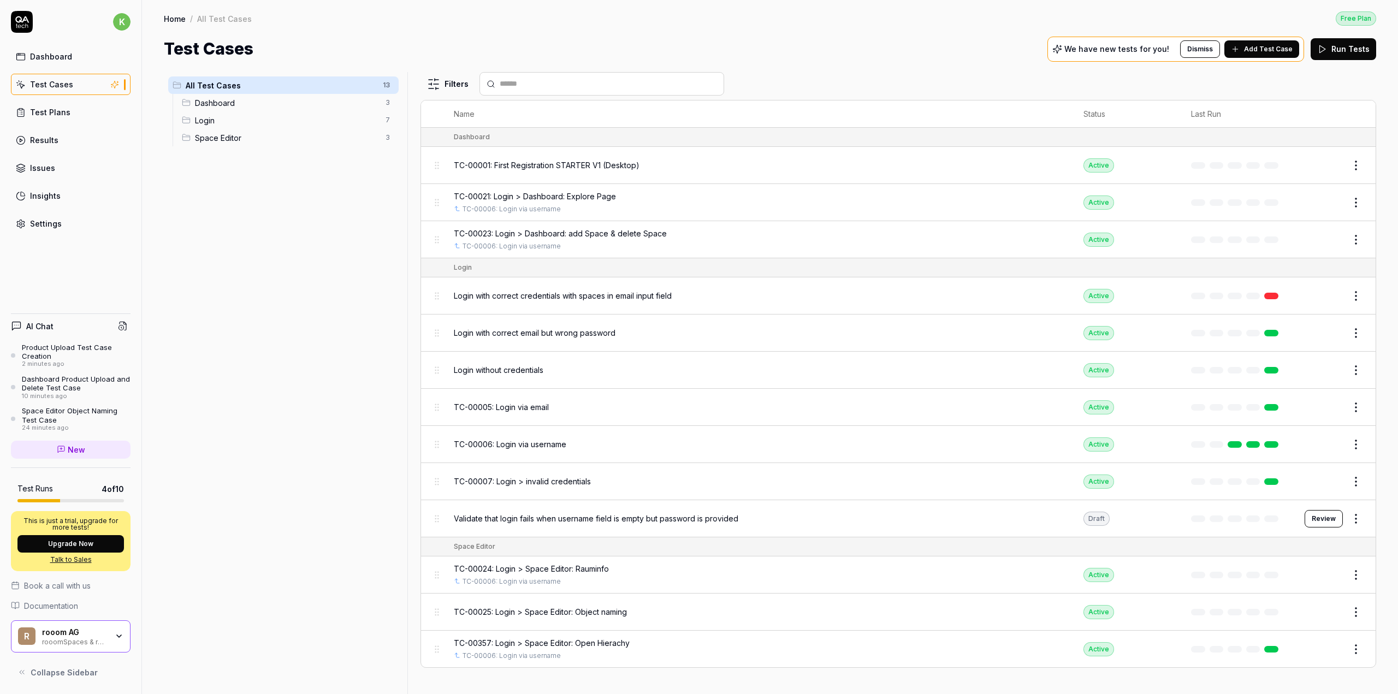
click at [49, 357] on div "Product Upload Test Case Creation" at bounding box center [76, 352] width 109 height 18
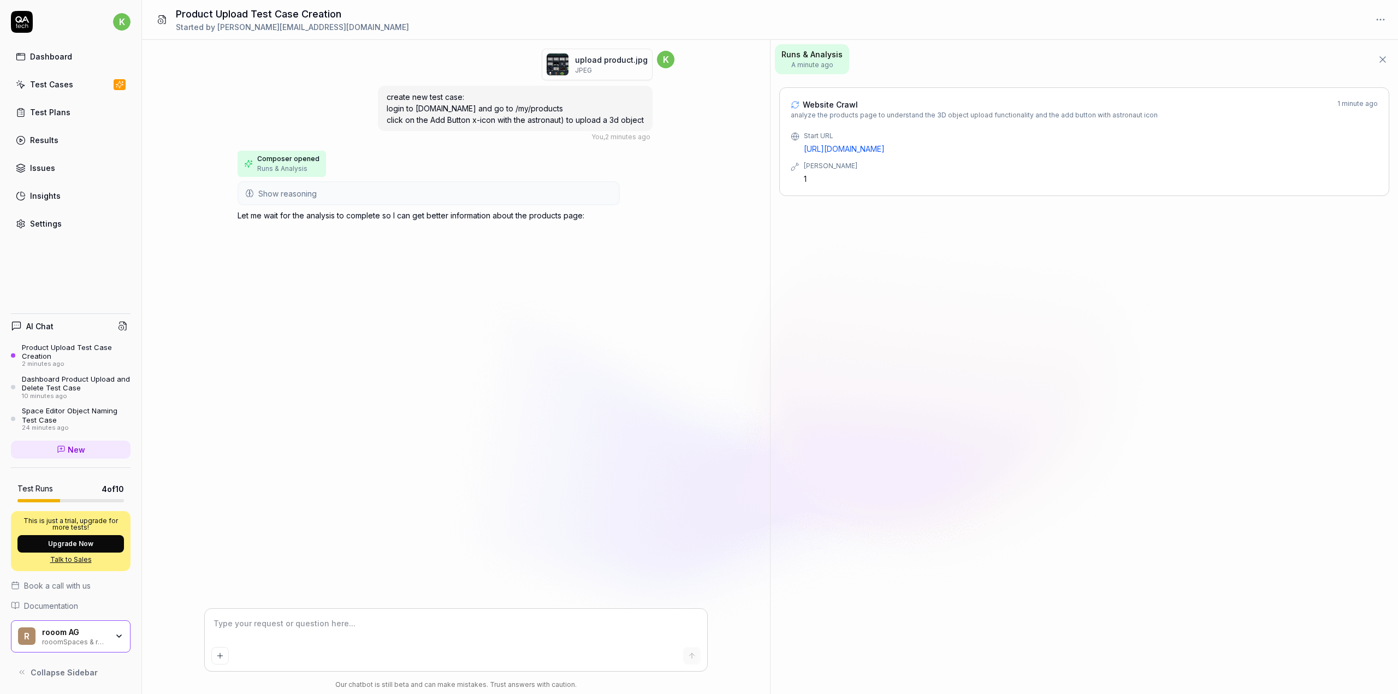
drag, startPoint x: 66, startPoint y: 61, endPoint x: 92, endPoint y: 113, distance: 58.4
click at [66, 61] on div "Dashboard" at bounding box center [51, 56] width 42 height 11
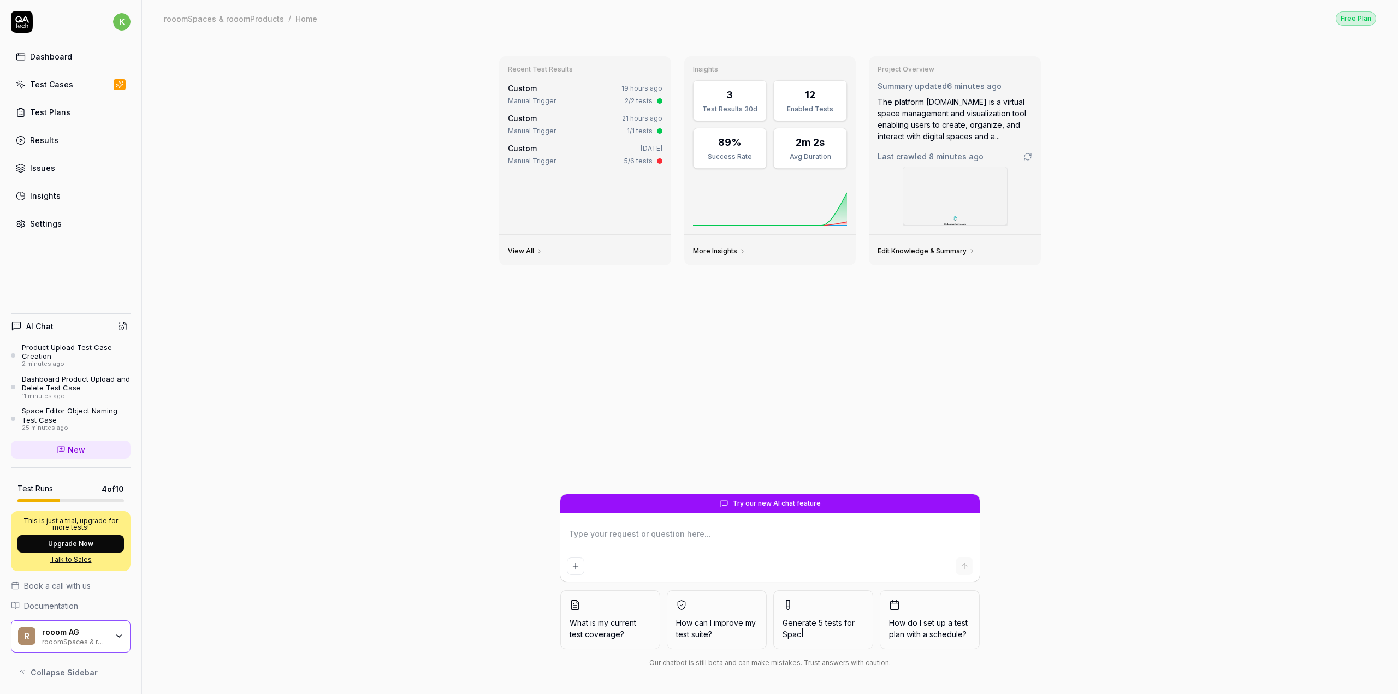
click at [23, 84] on icon at bounding box center [21, 85] width 10 height 10
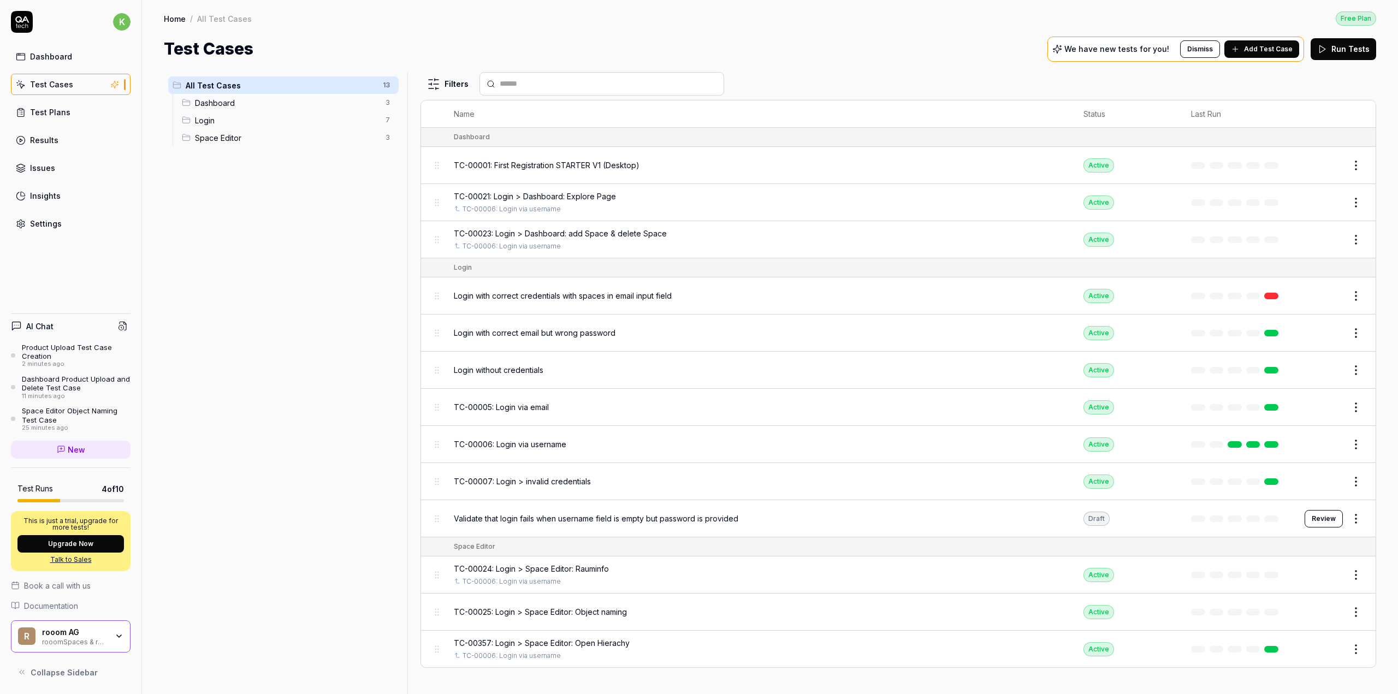
click at [45, 348] on div "Product Upload Test Case Creation" at bounding box center [76, 352] width 109 height 18
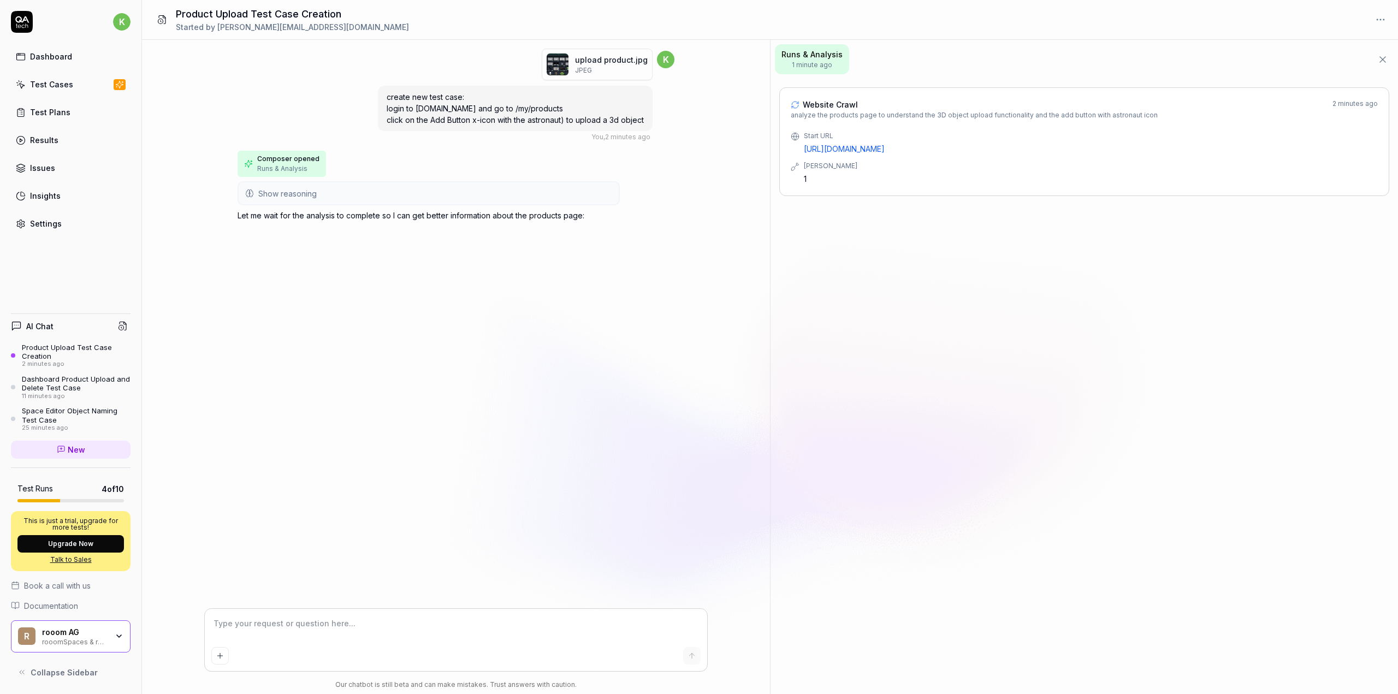
click at [55, 110] on div "Test Plans" at bounding box center [50, 112] width 40 height 11
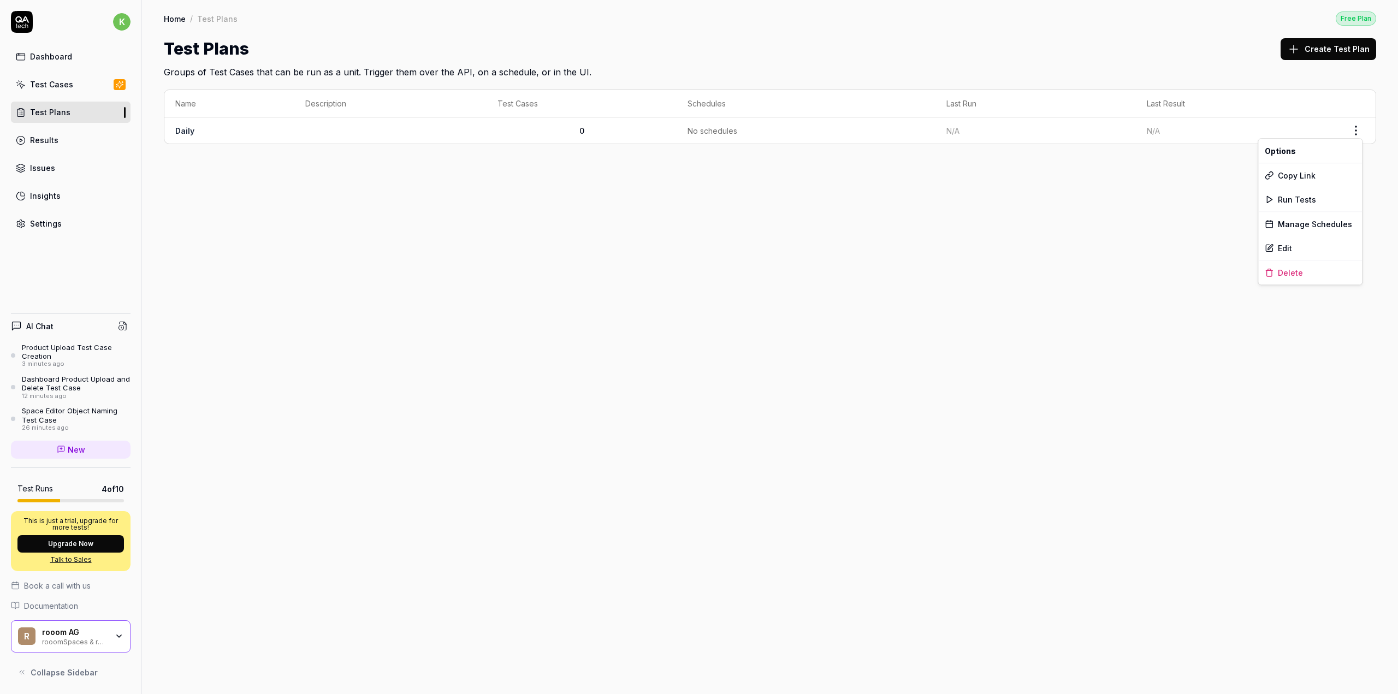
click at [1362, 133] on html "k Dashboard Test Cases Test Plans Results Issues Insights Settings AI Chat Prod…" at bounding box center [699, 347] width 1398 height 694
click at [1299, 226] on div "Manage Schedules" at bounding box center [1311, 224] width 104 height 24
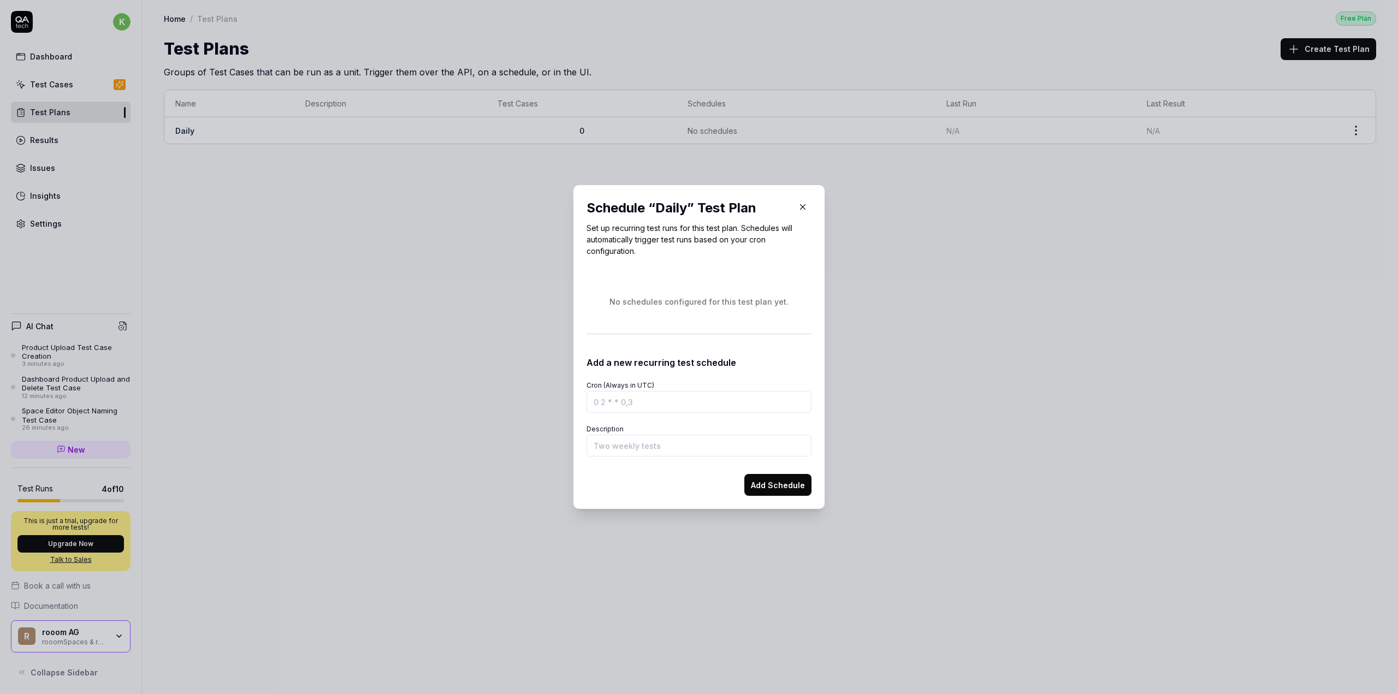
click at [802, 206] on icon "button" at bounding box center [803, 207] width 10 height 10
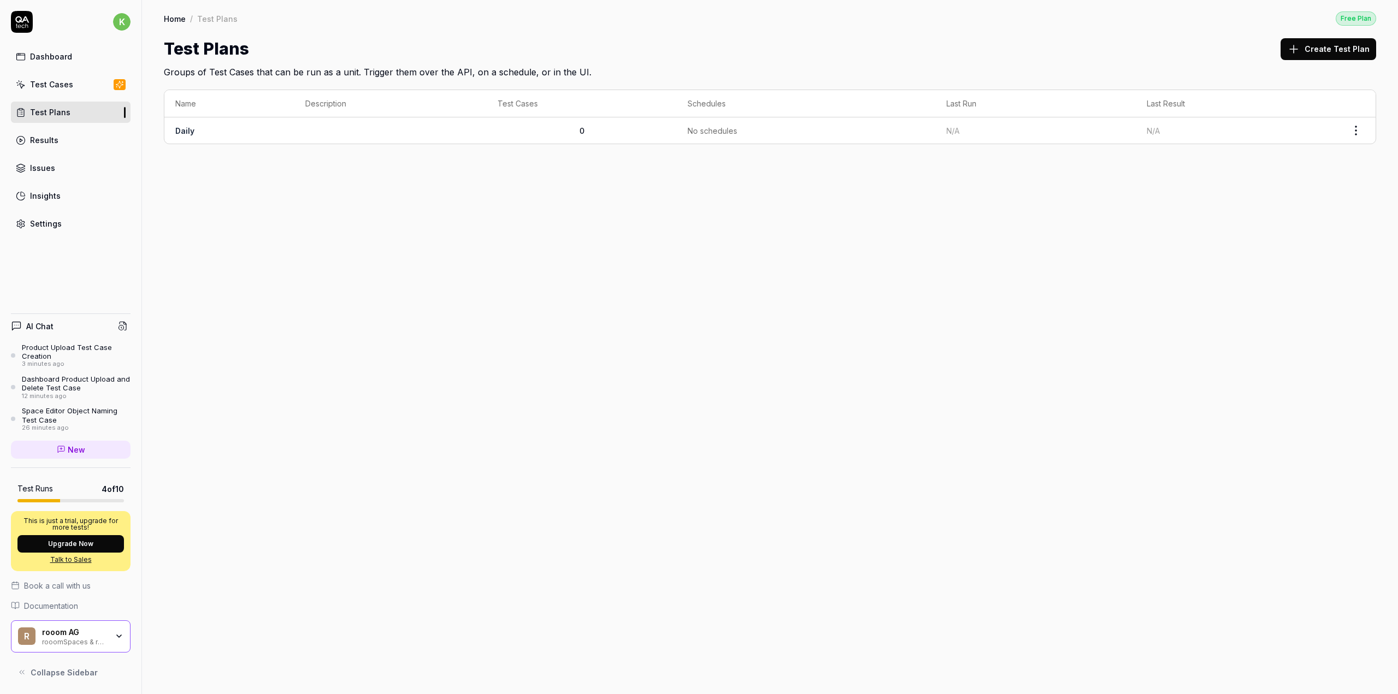
click at [34, 80] on div "Test Cases" at bounding box center [51, 84] width 43 height 11
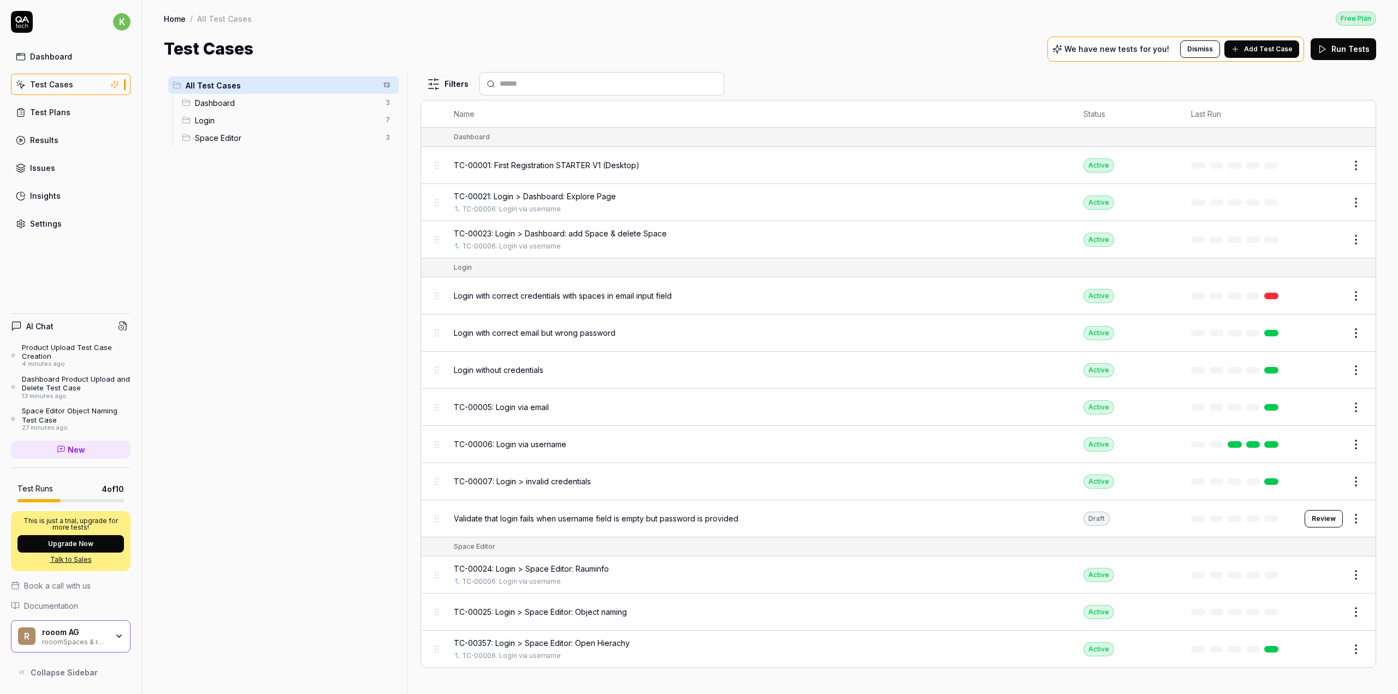
click at [54, 345] on div "Product Upload Test Case Creation" at bounding box center [76, 352] width 109 height 18
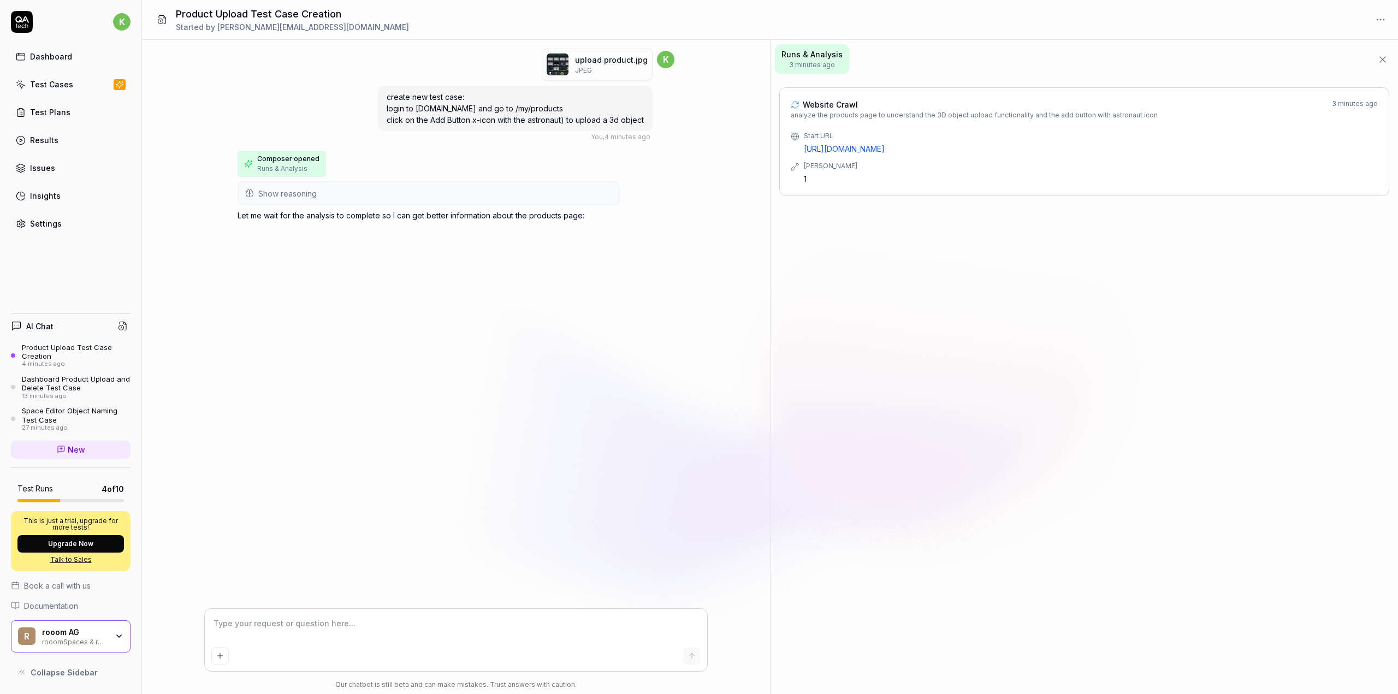
click at [38, 203] on link "Insights" at bounding box center [71, 195] width 120 height 21
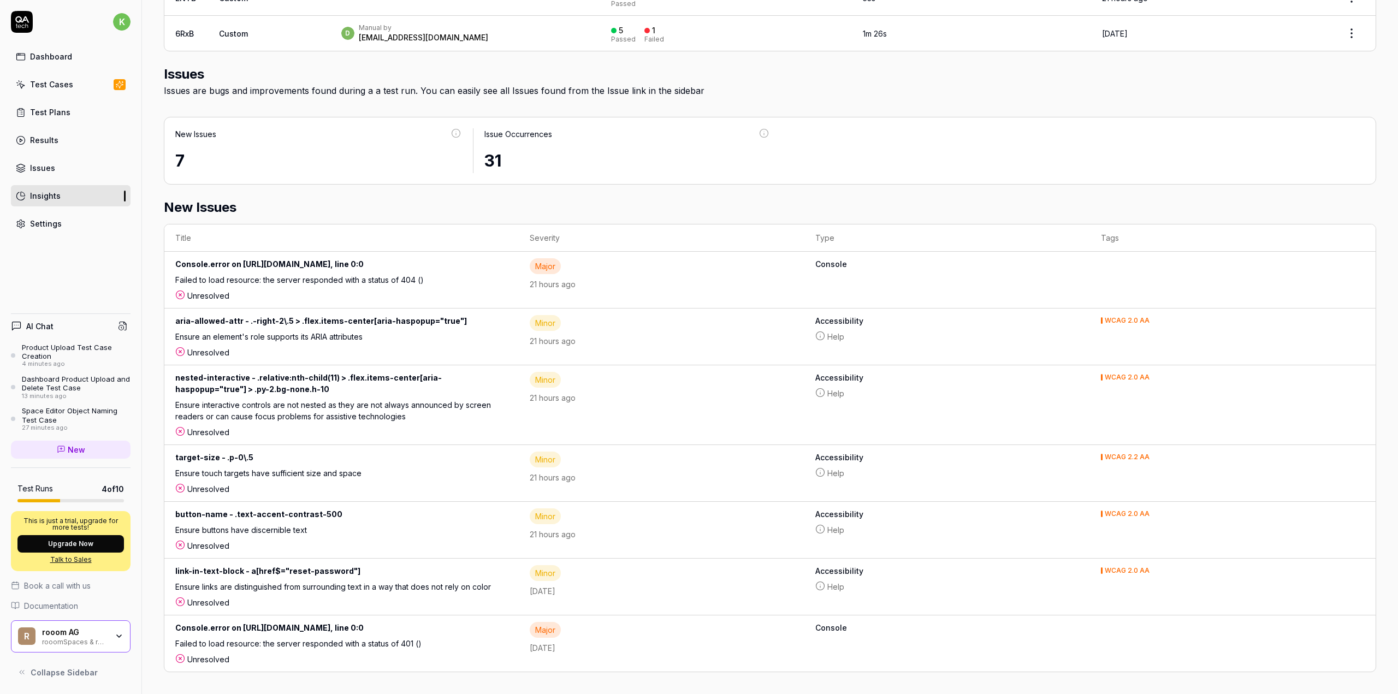
scroll to position [513, 0]
click at [58, 227] on div "Settings" at bounding box center [46, 223] width 32 height 11
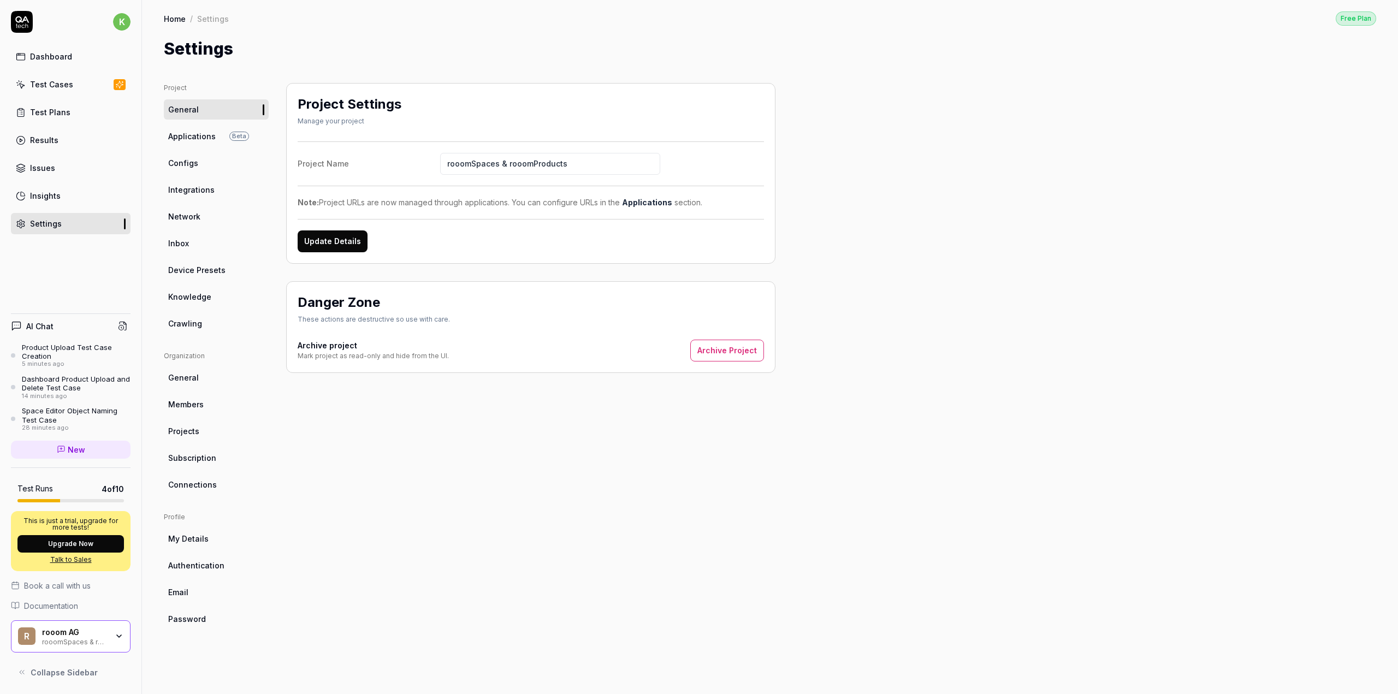
click at [197, 480] on span "Connections" at bounding box center [192, 484] width 49 height 11
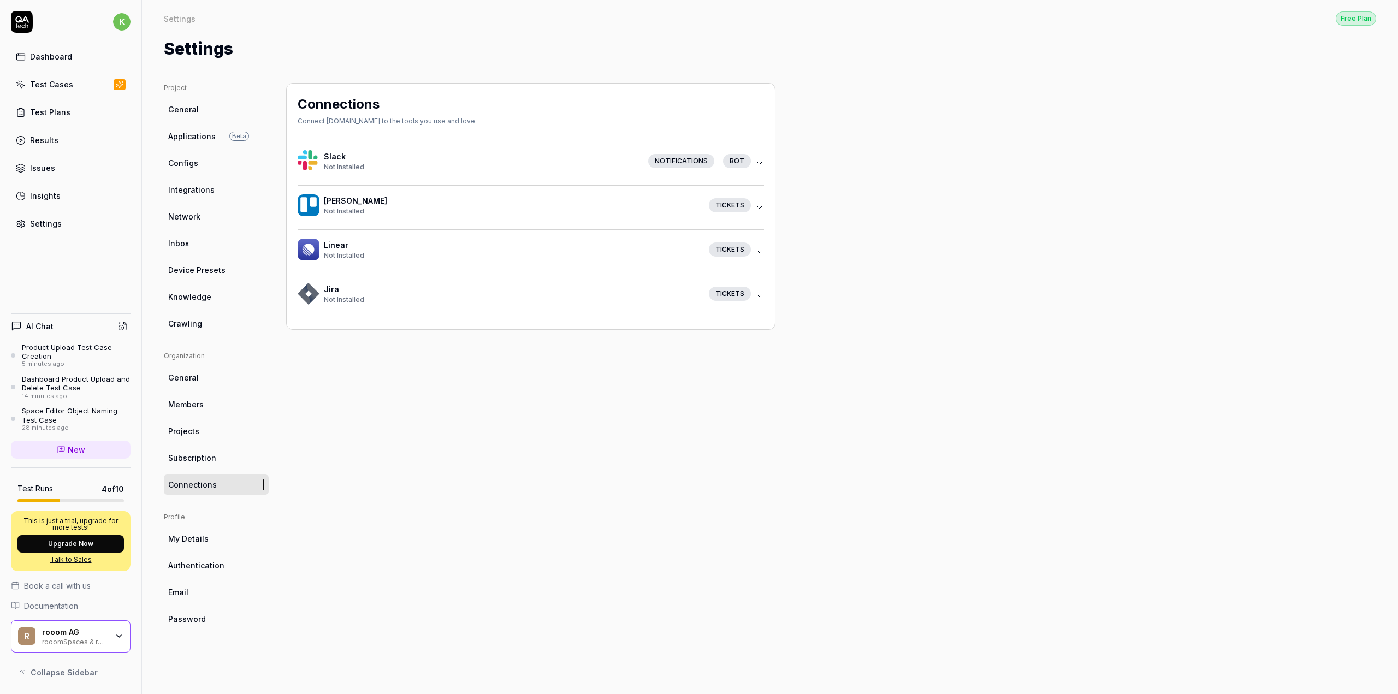
click at [757, 298] on icon "button" at bounding box center [759, 296] width 9 height 9
click at [757, 297] on icon "button" at bounding box center [759, 296] width 9 height 9
click at [43, 168] on div "Issues" at bounding box center [42, 167] width 25 height 11
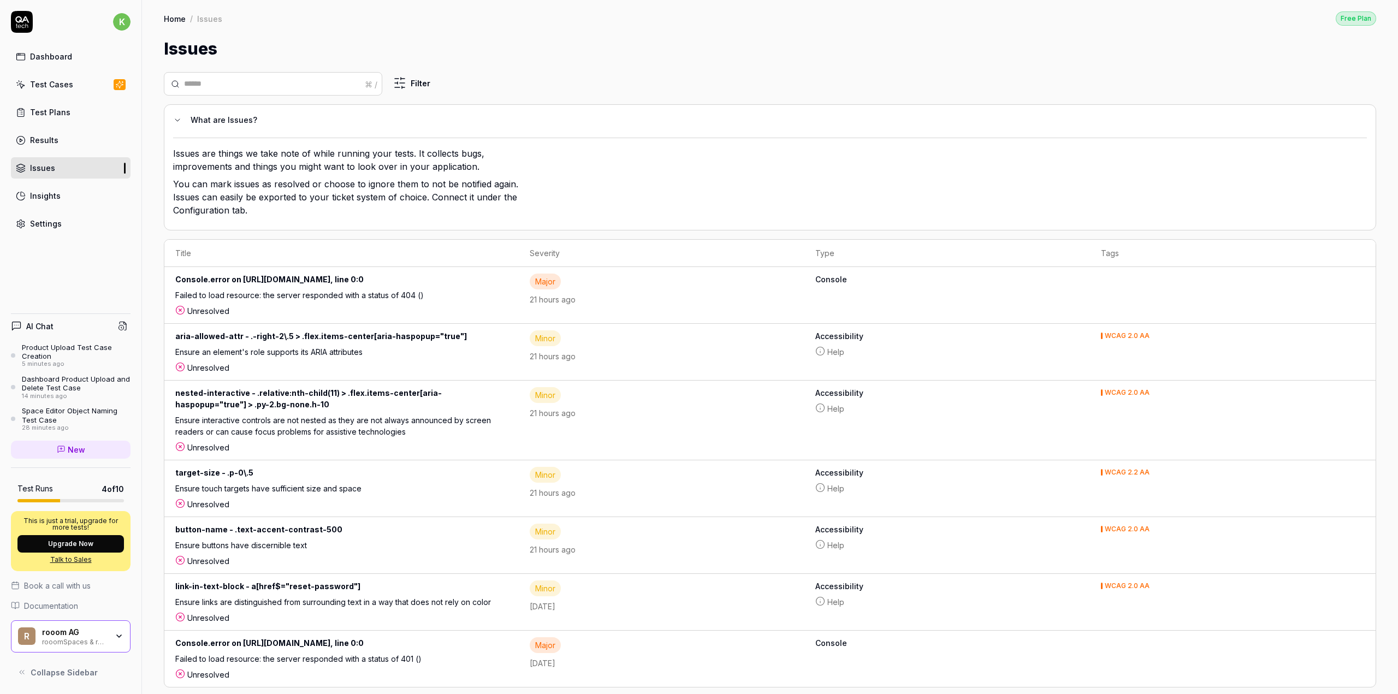
click at [51, 79] on div "Test Cases" at bounding box center [51, 84] width 43 height 11
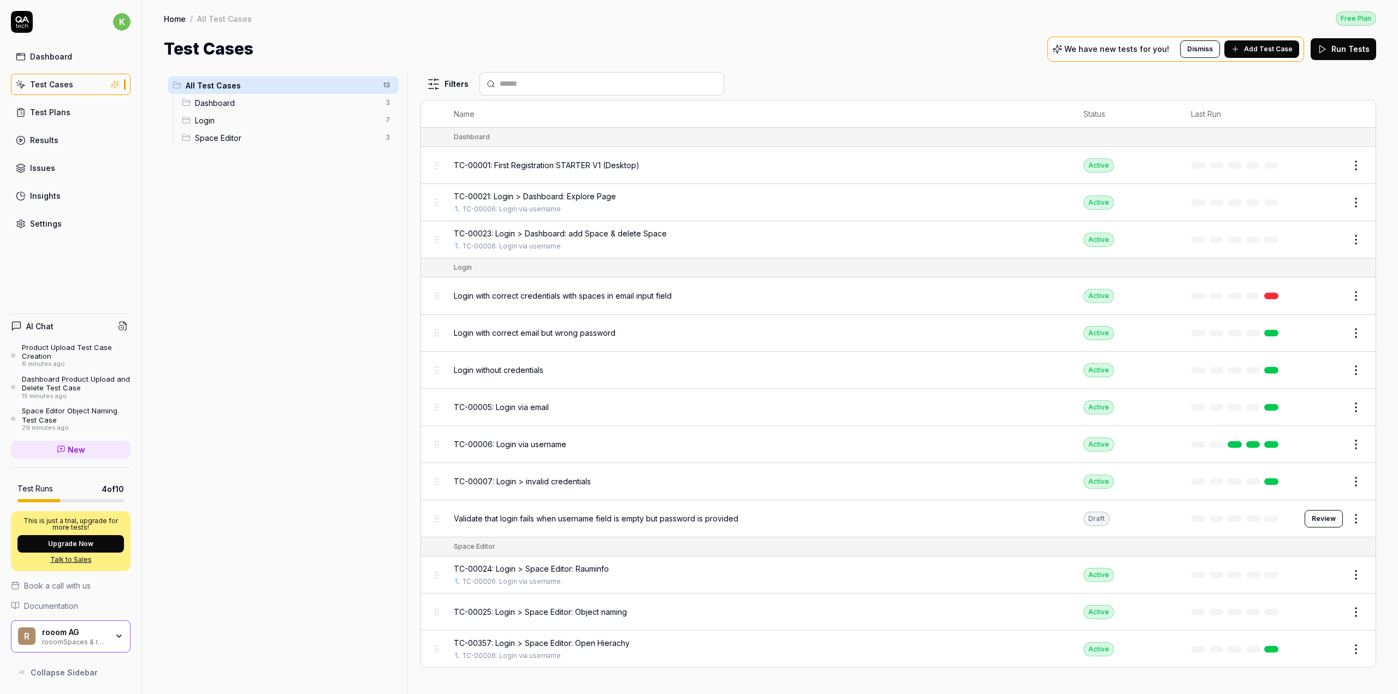
click at [550, 619] on div "TC-00025: Login > Space Editor: Object naming" at bounding box center [758, 611] width 608 height 23
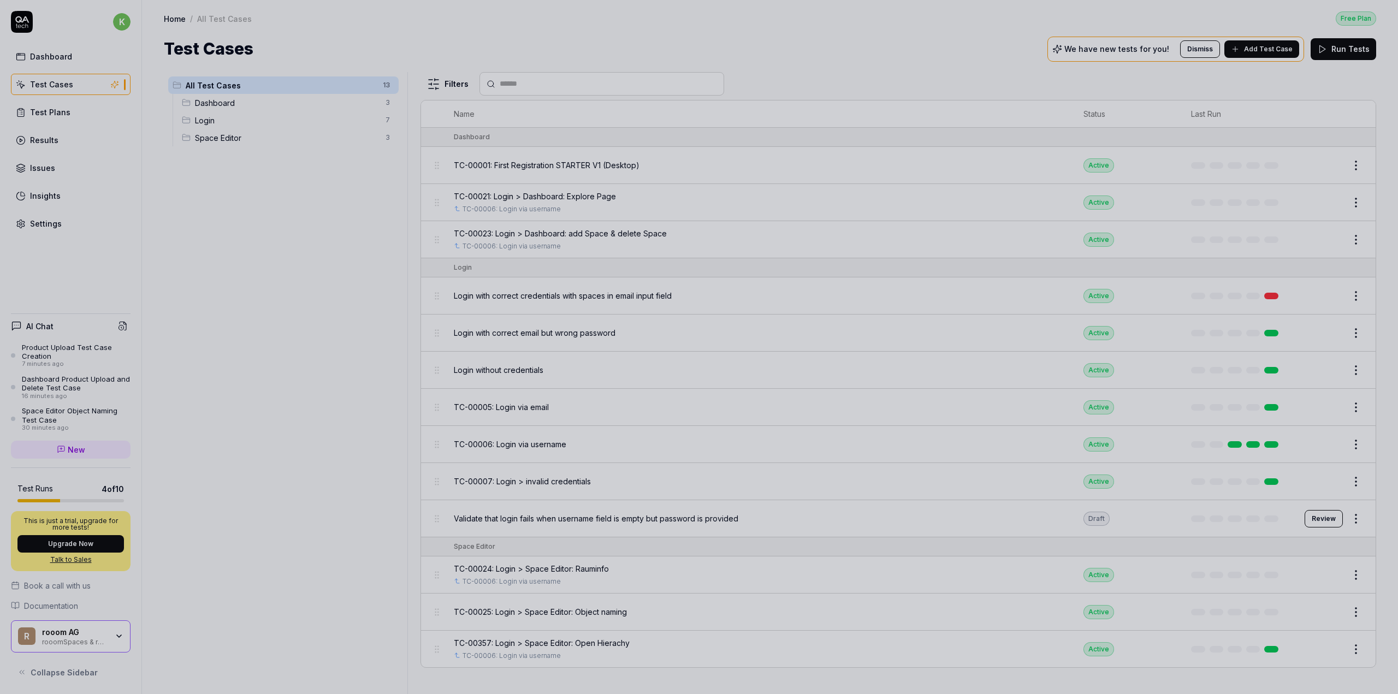
click at [409, 565] on div at bounding box center [699, 347] width 1398 height 694
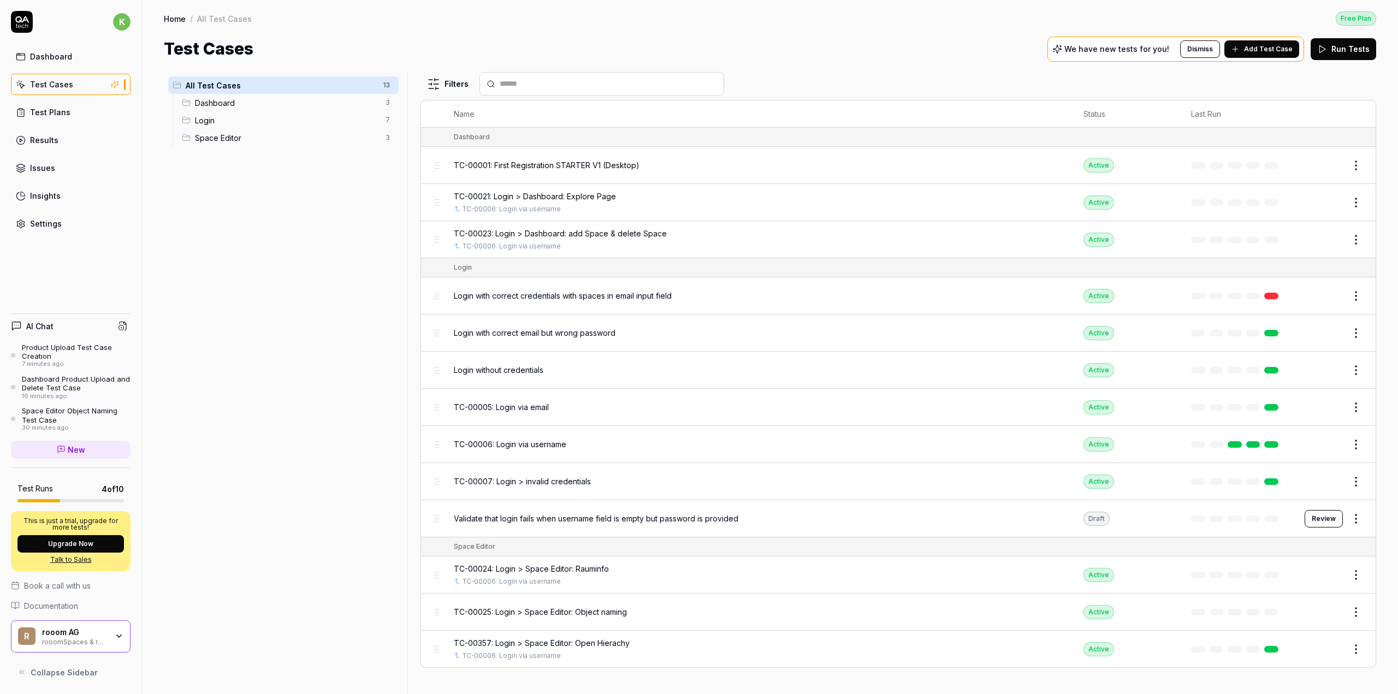
click at [650, 168] on div "TC-00001: First Registration STARTER V1 (Desktop)" at bounding box center [758, 165] width 608 height 11
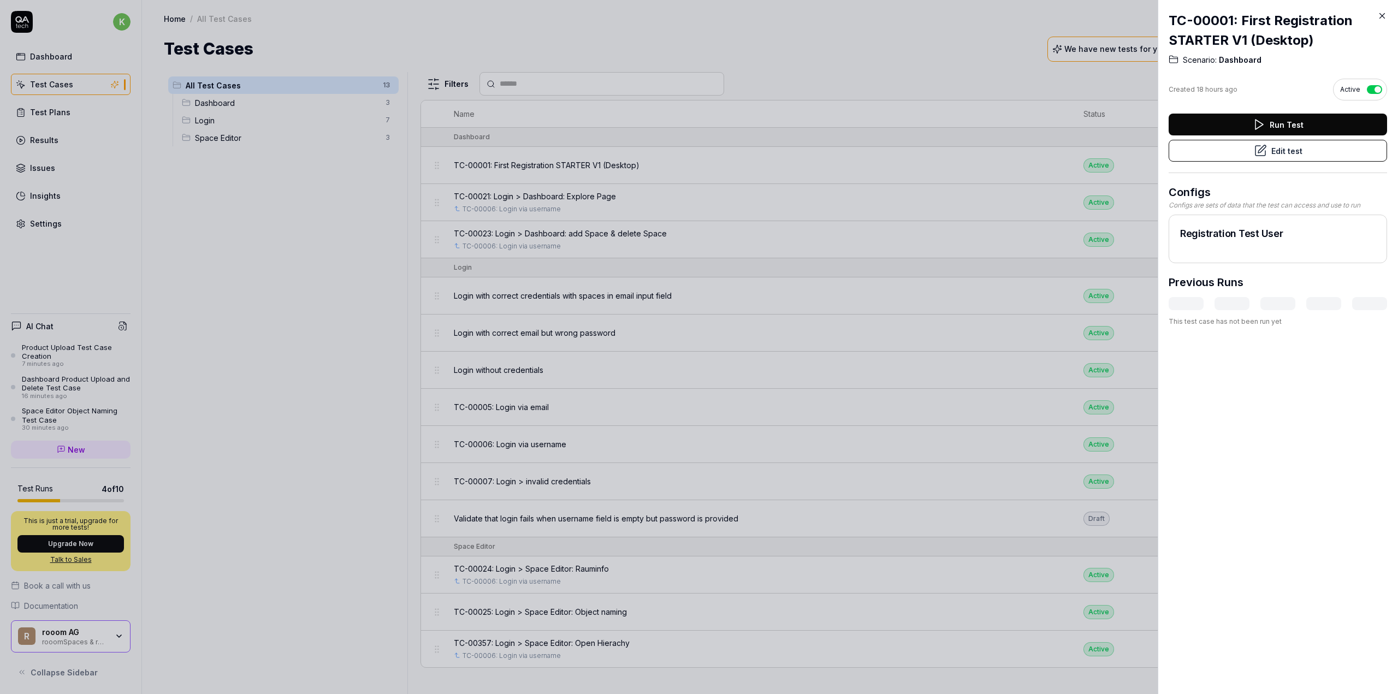
click at [1244, 123] on button "Run Test" at bounding box center [1278, 125] width 219 height 22
click at [1382, 14] on icon at bounding box center [1383, 16] width 10 height 10
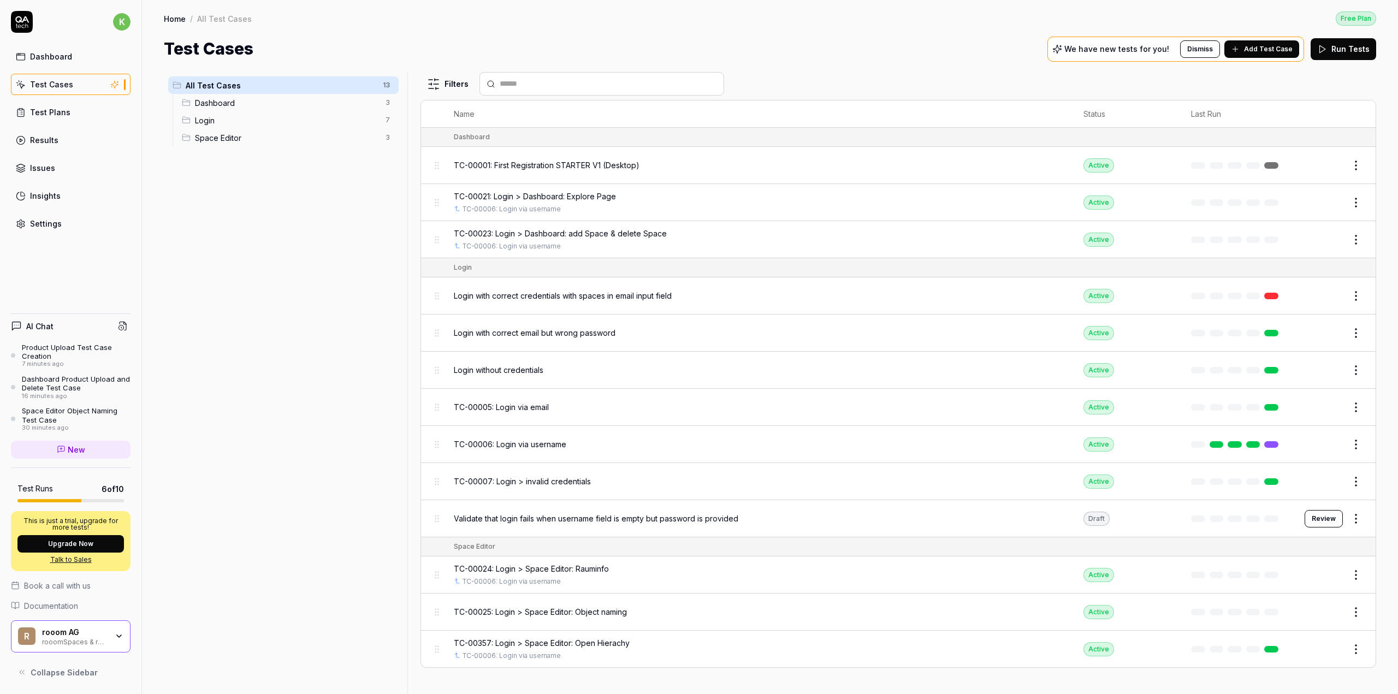
click at [633, 444] on div "TC-00006: Login via username" at bounding box center [758, 444] width 608 height 11
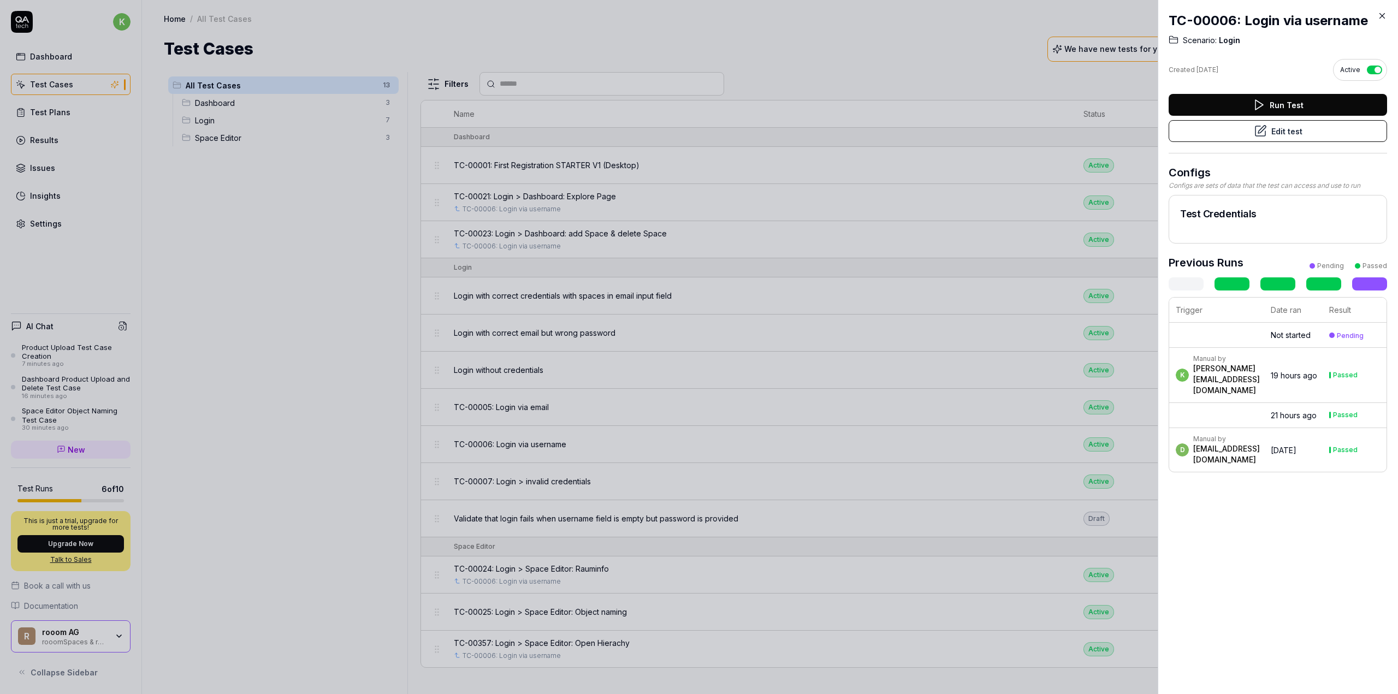
click at [1339, 340] on div "Pending" at bounding box center [1347, 336] width 34 height 8
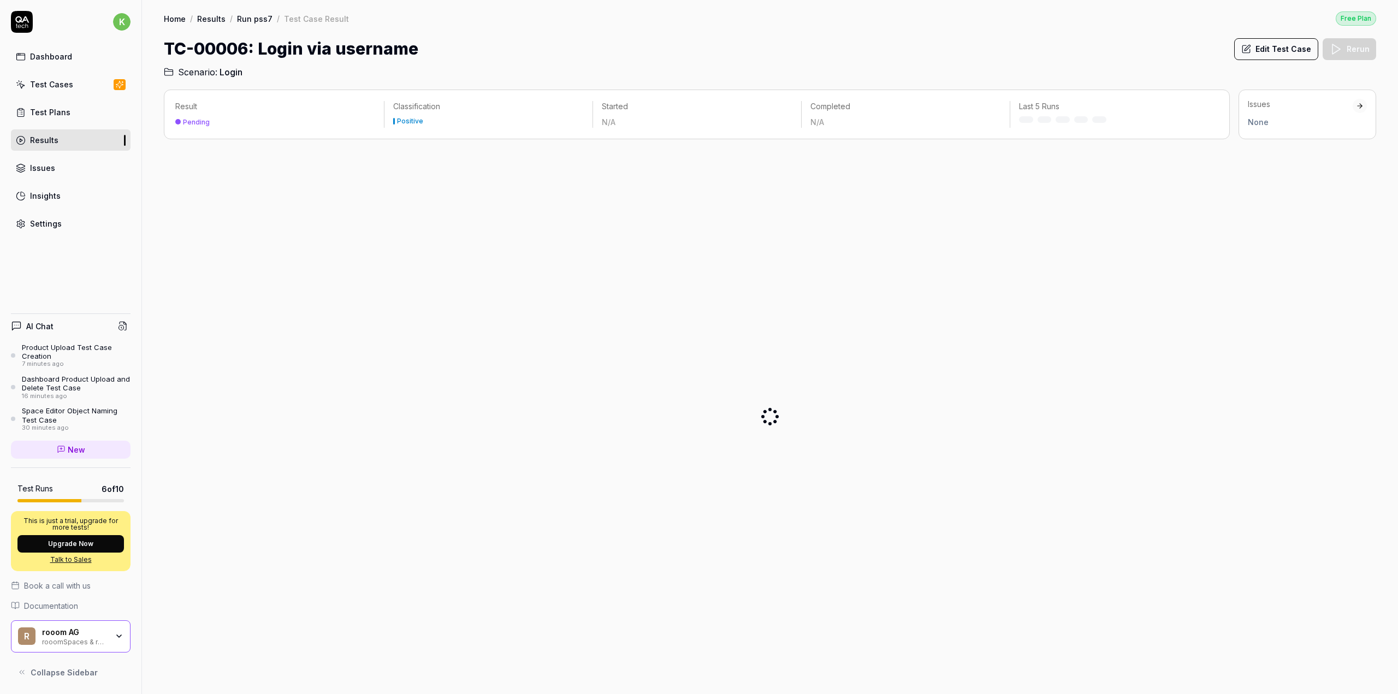
click at [1323, 341] on div at bounding box center [770, 417] width 1213 height 538
click at [51, 80] on div "Test Cases" at bounding box center [51, 84] width 43 height 11
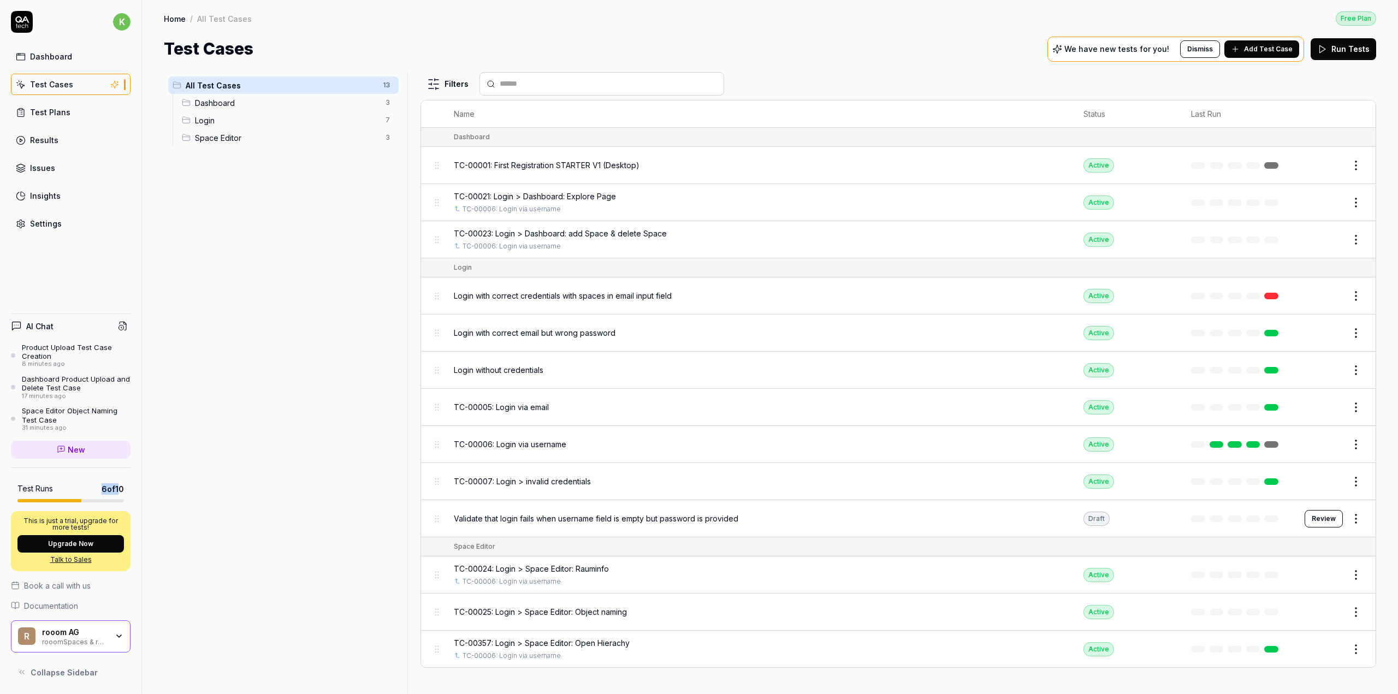
drag, startPoint x: 96, startPoint y: 487, endPoint x: 123, endPoint y: 491, distance: 28.2
click at [122, 491] on div "Test Runs 6 of 10" at bounding box center [70, 488] width 107 height 11
click at [124, 491] on div "Test Runs 6 of 10" at bounding box center [71, 490] width 120 height 26
click at [67, 364] on div "24 minutes ago" at bounding box center [76, 365] width 109 height 8
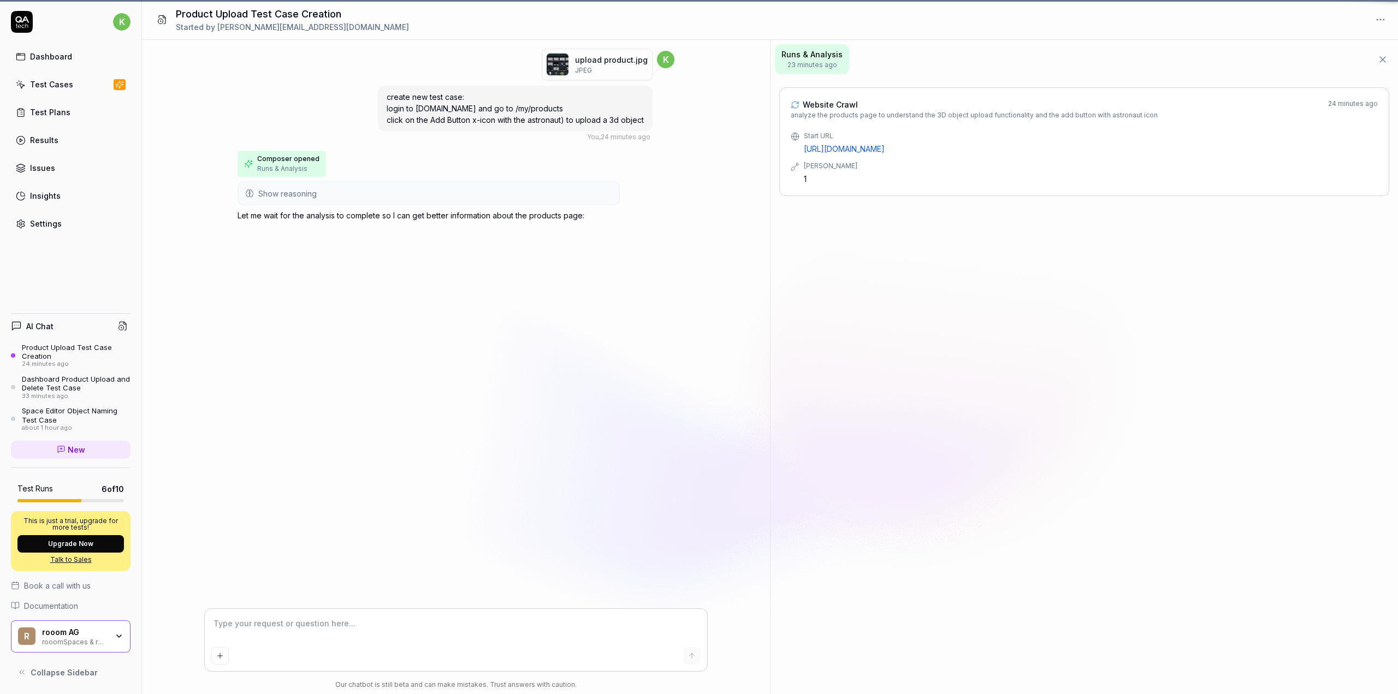
scroll to position [365, 0]
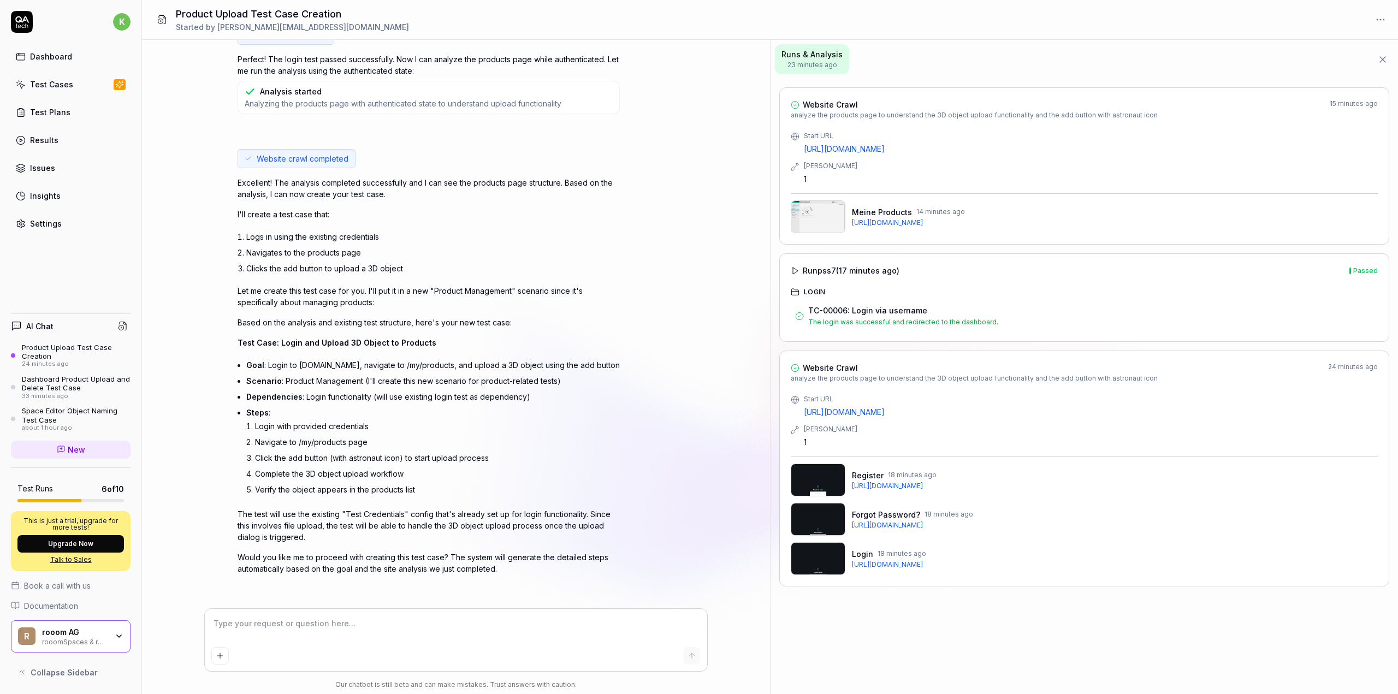
click at [329, 628] on textarea at bounding box center [455, 629] width 489 height 27
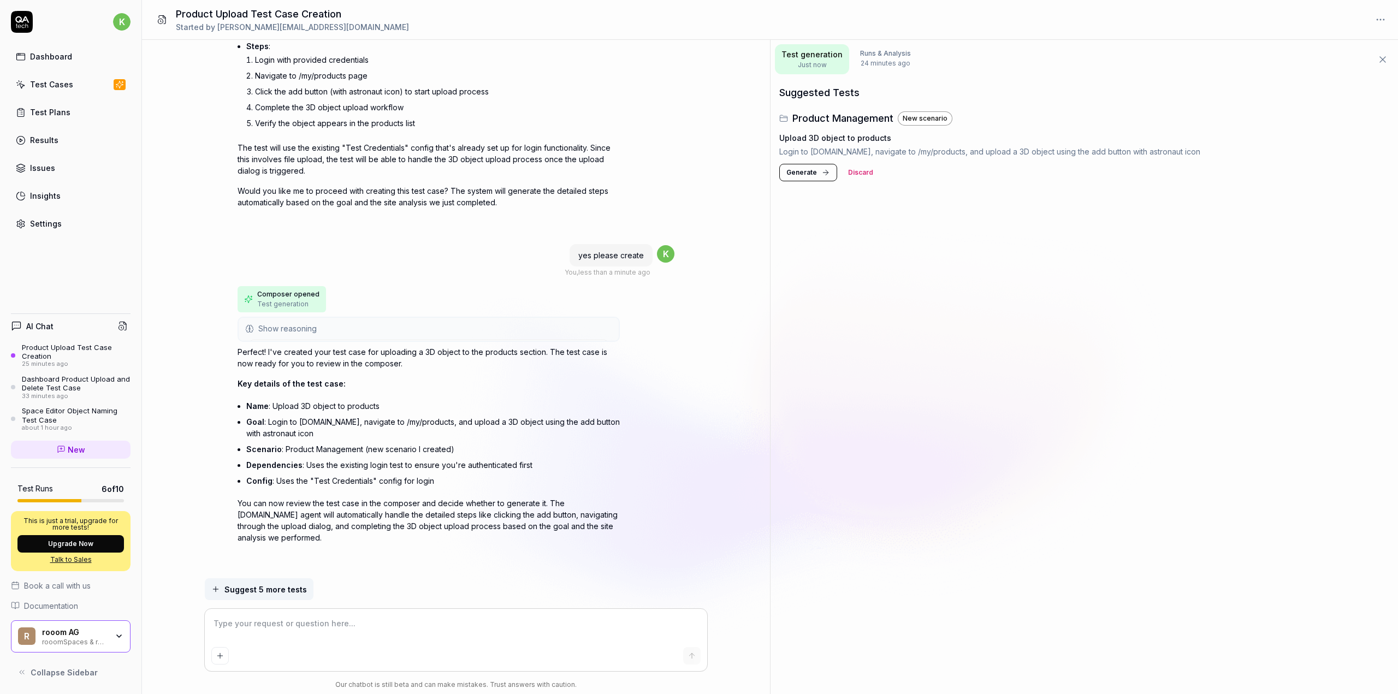
scroll to position [730, 0]
click at [807, 172] on span "Generate" at bounding box center [802, 173] width 31 height 10
click at [1374, 133] on icon at bounding box center [1376, 137] width 9 height 9
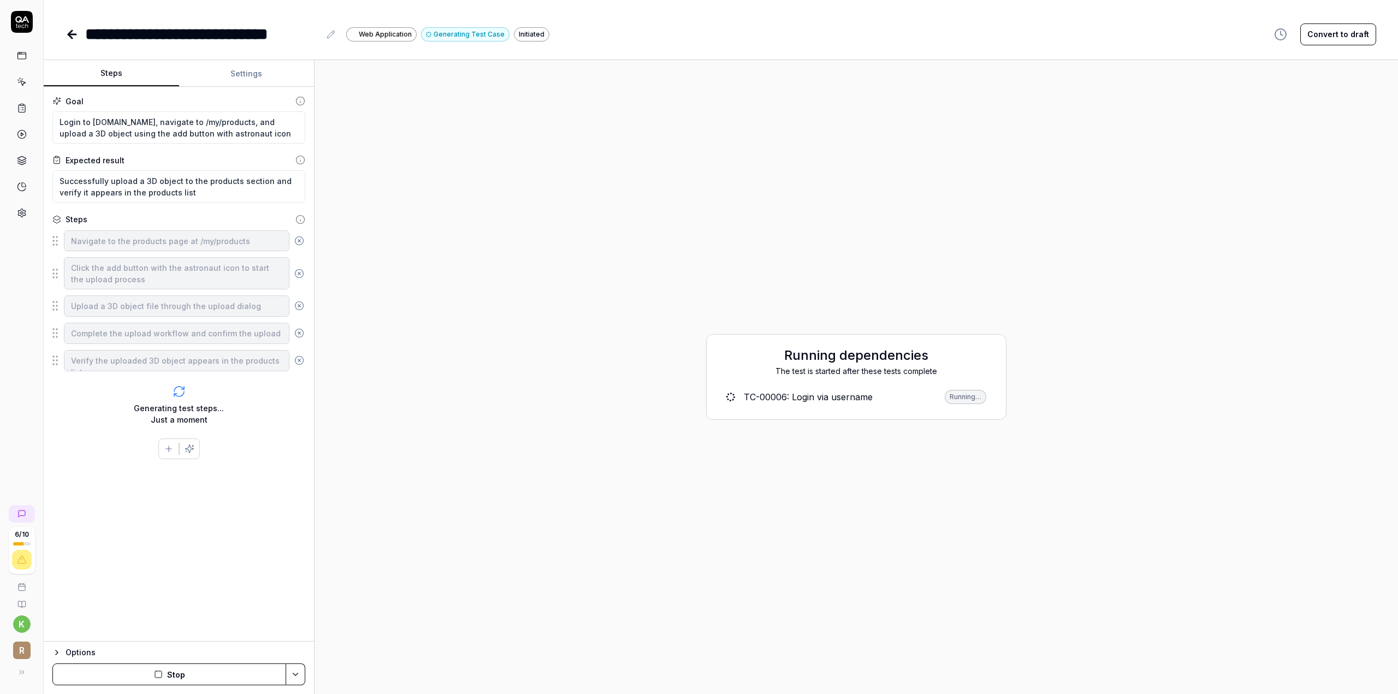
click at [335, 36] on icon at bounding box center [331, 34] width 9 height 9
type textarea "*"
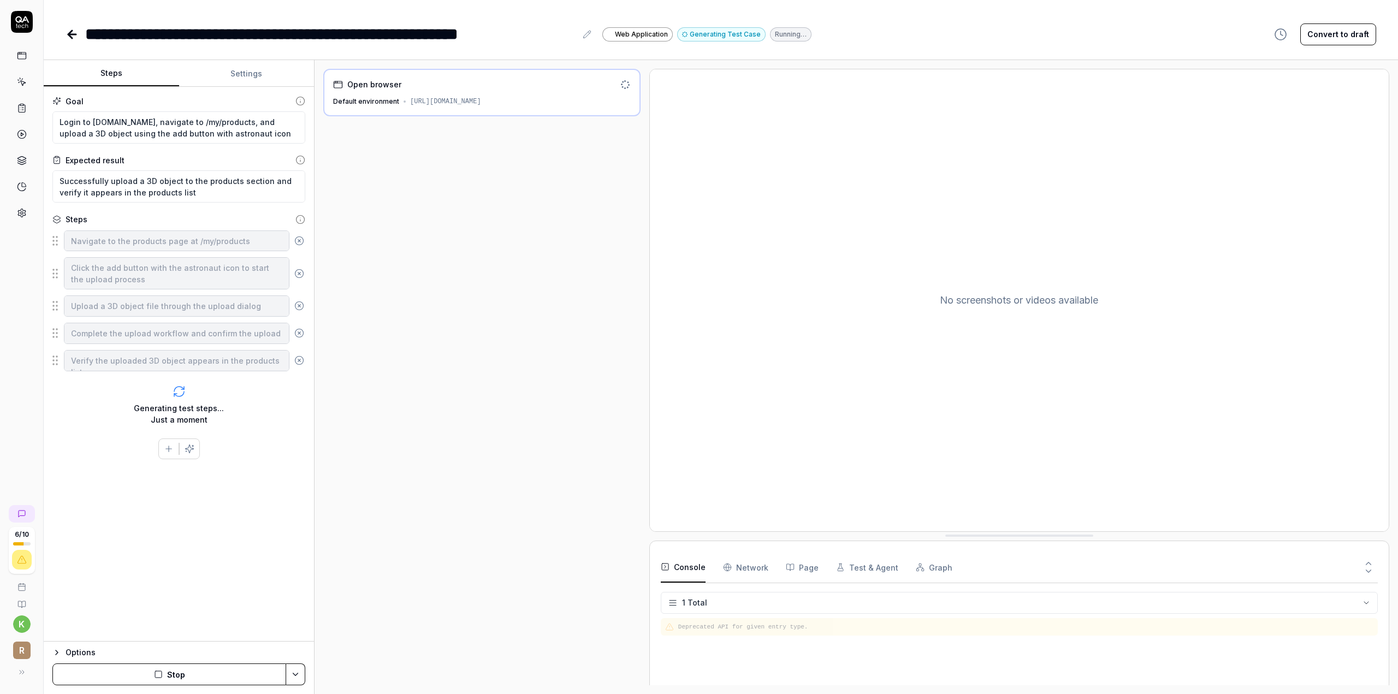
click at [394, 332] on div "Open browser Default environment https://app.rooom.com/" at bounding box center [481, 377] width 317 height 617
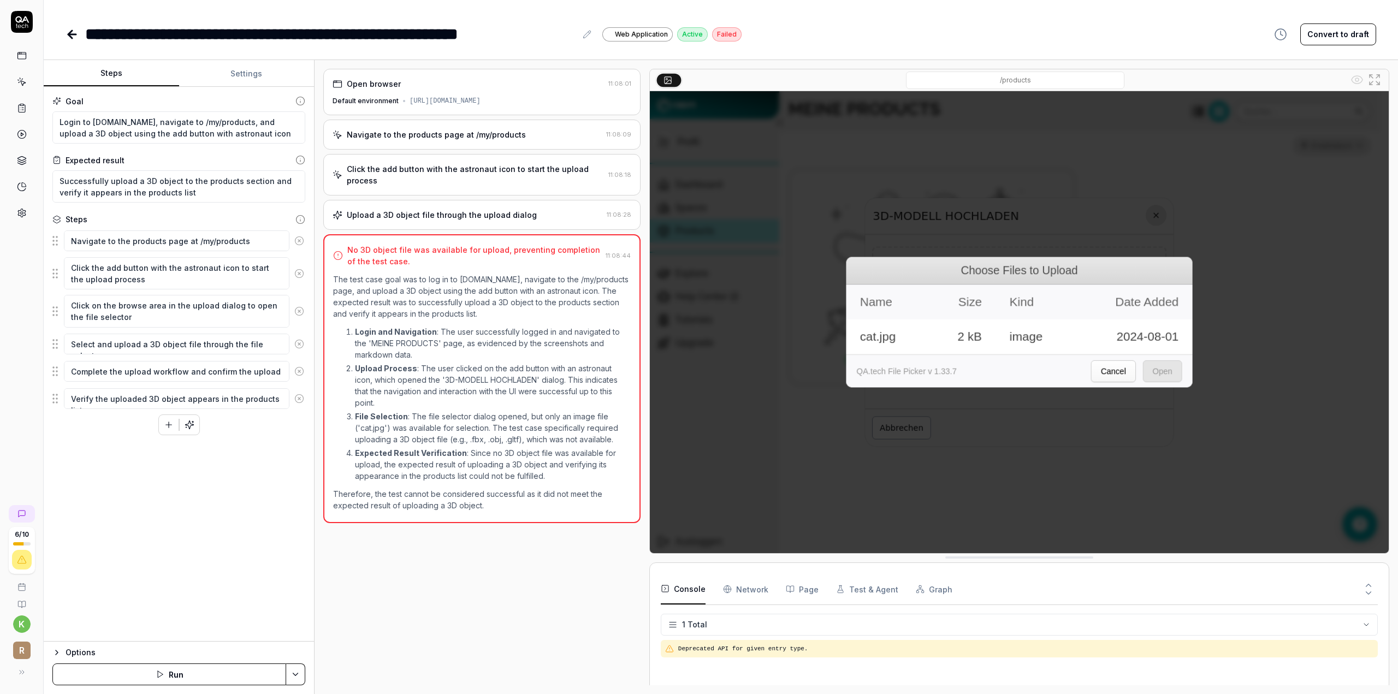
click at [28, 213] on link at bounding box center [22, 213] width 20 height 20
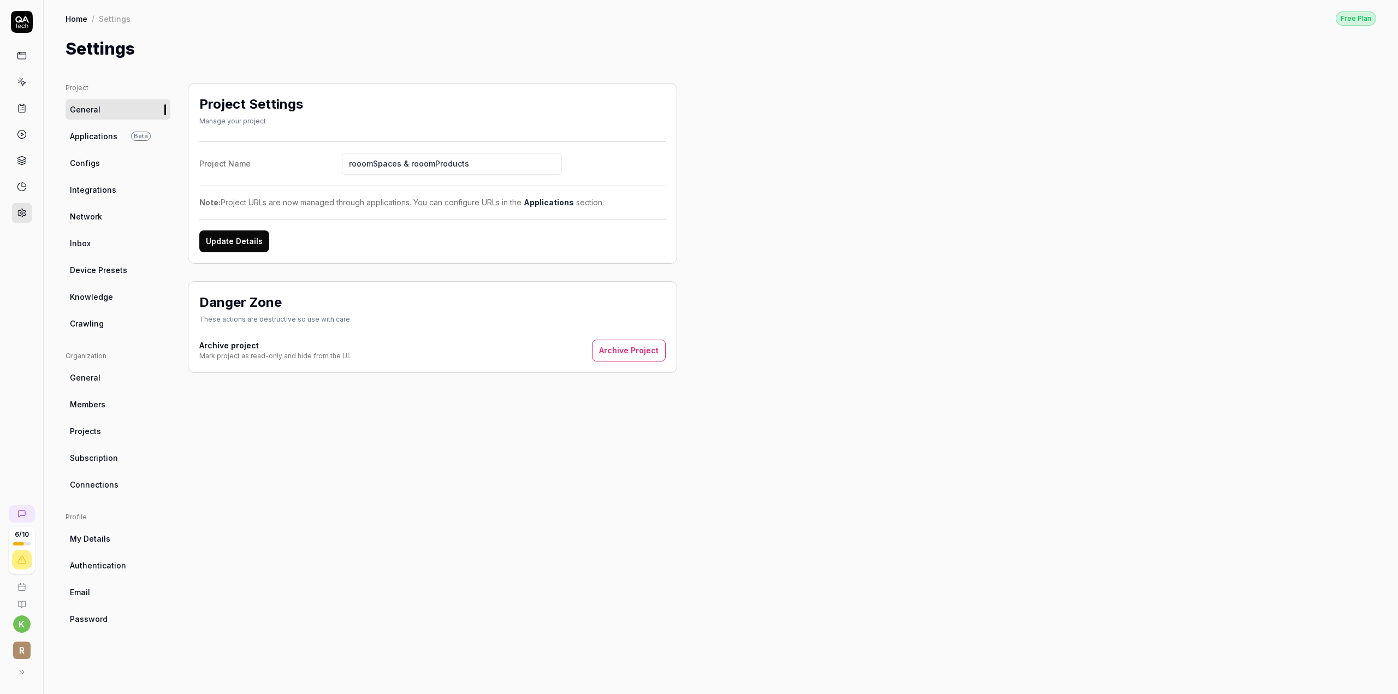
click at [22, 177] on link at bounding box center [22, 187] width 20 height 20
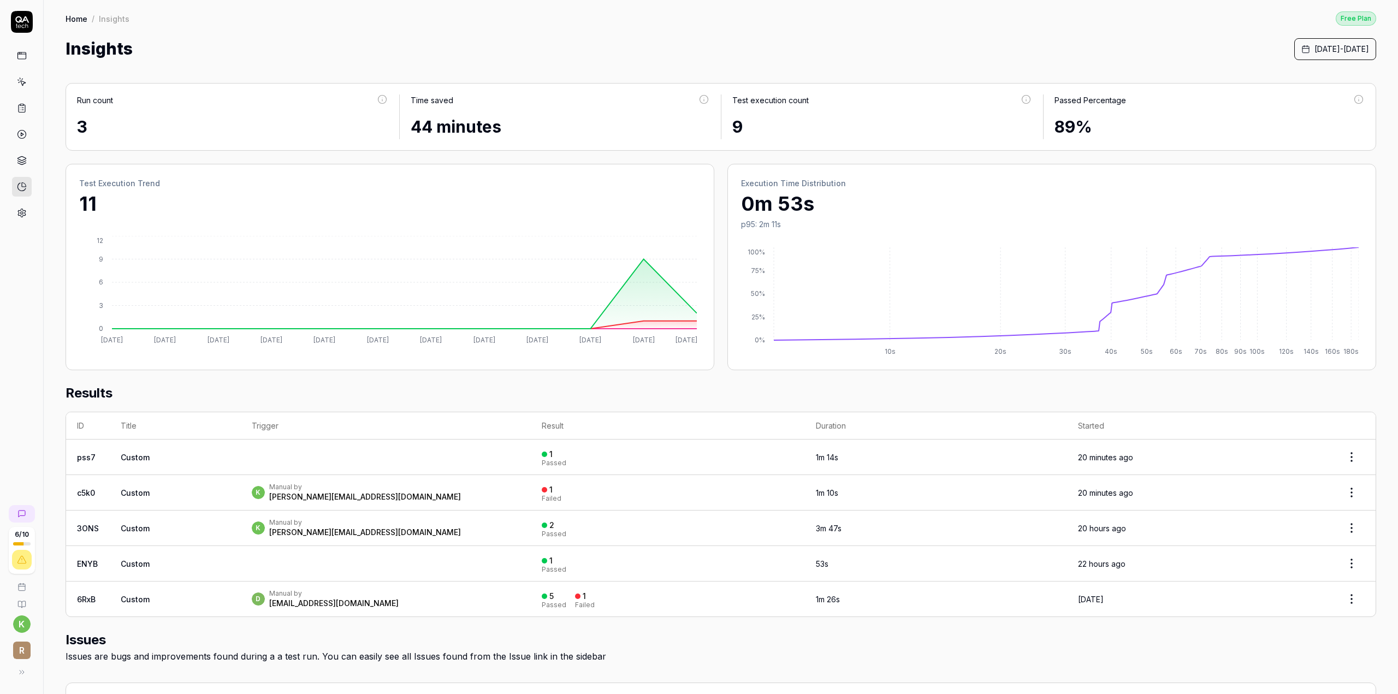
click at [22, 157] on icon at bounding box center [22, 161] width 10 height 10
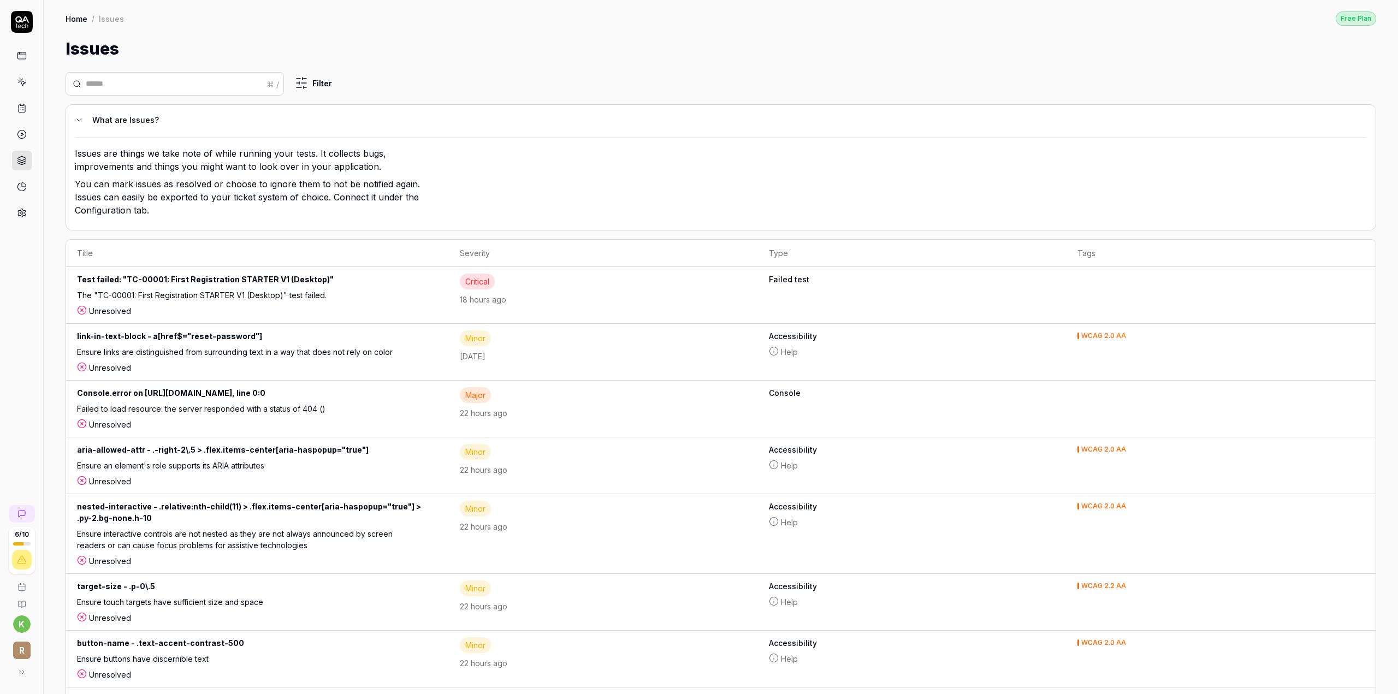
click at [24, 137] on icon at bounding box center [22, 134] width 10 height 10
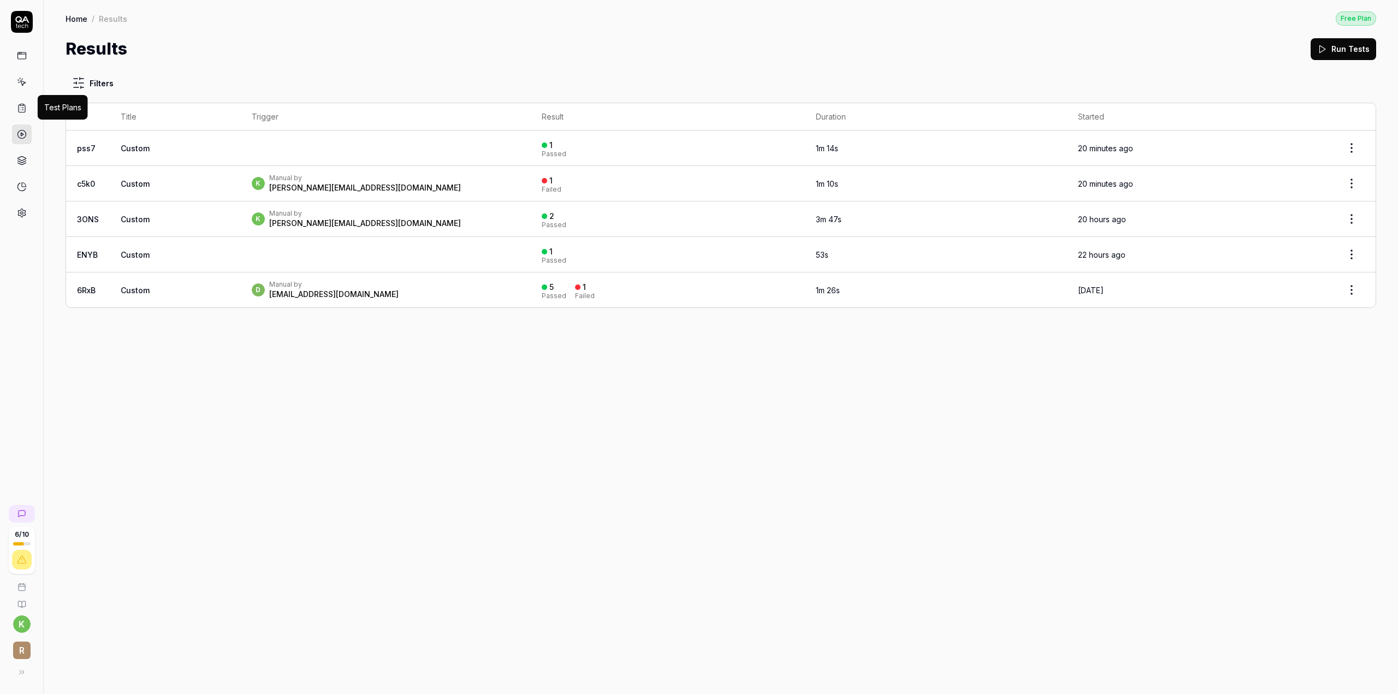
click at [20, 106] on icon at bounding box center [22, 108] width 10 height 10
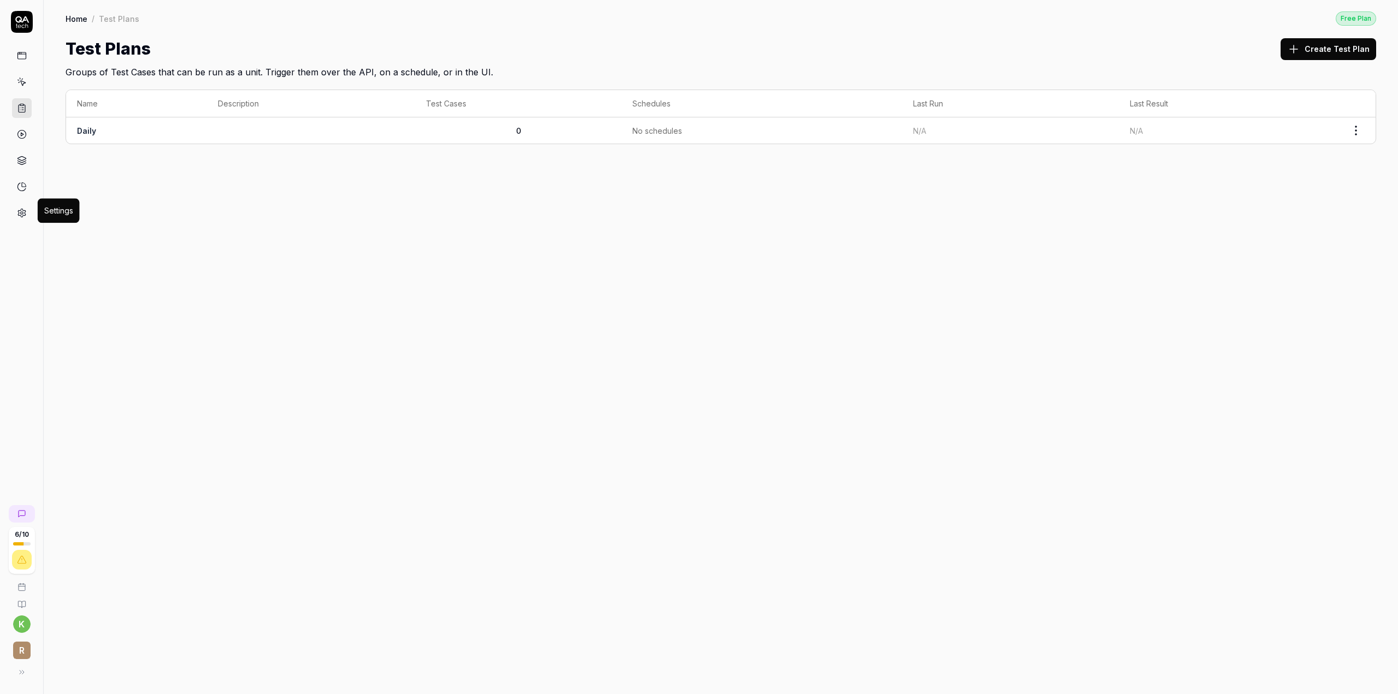
click at [20, 210] on icon at bounding box center [22, 213] width 10 height 10
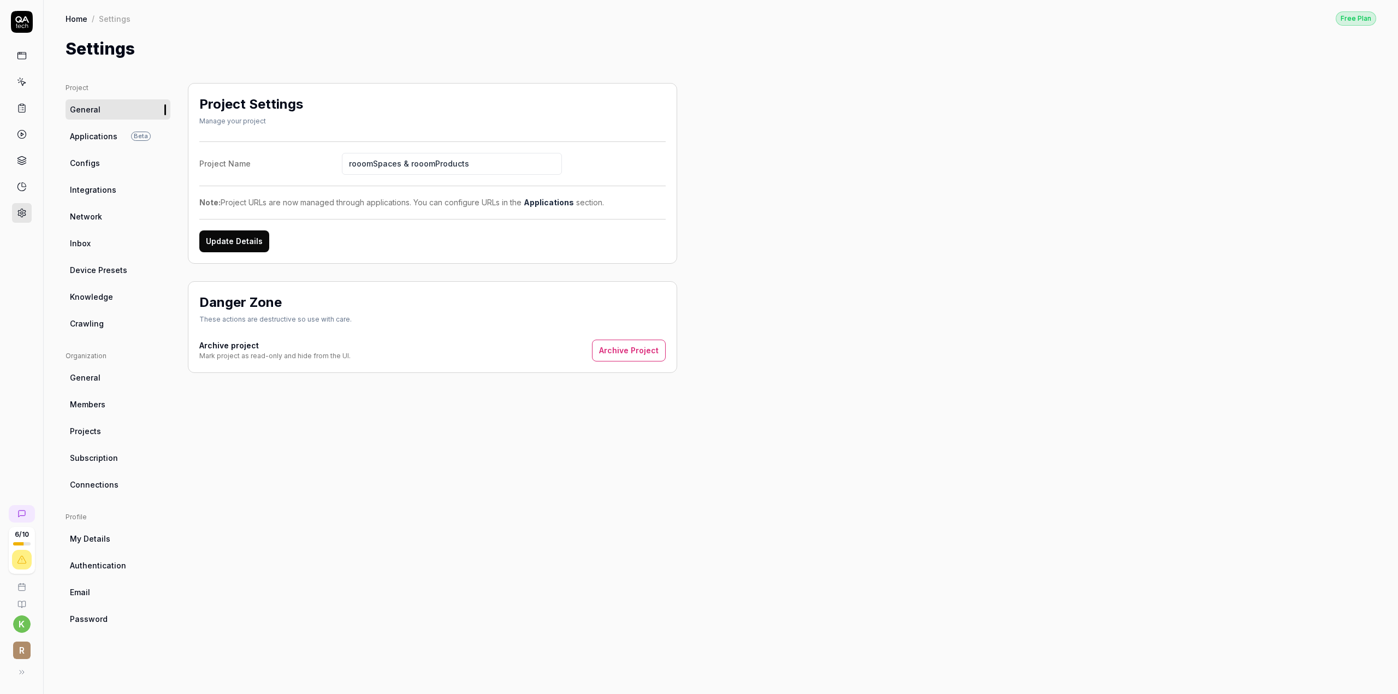
click at [88, 245] on span "Inbox" at bounding box center [80, 243] width 21 height 11
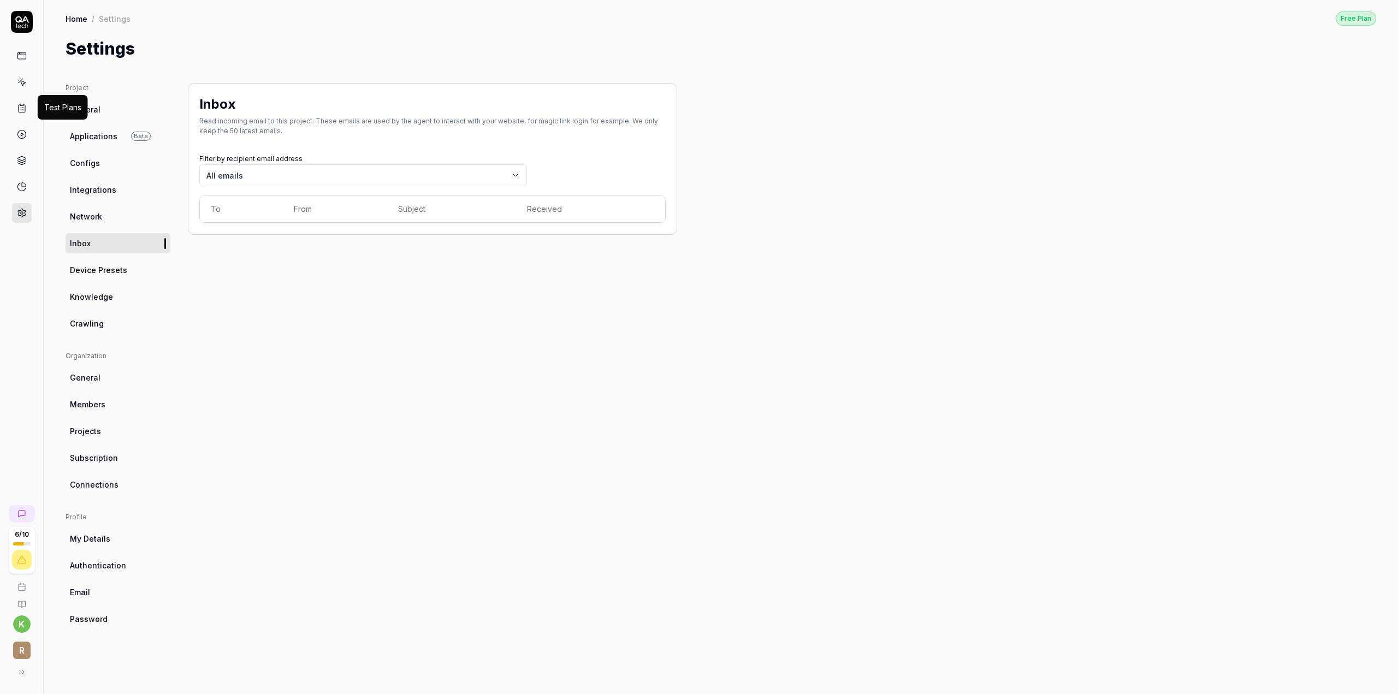
click at [24, 104] on icon at bounding box center [22, 108] width 10 height 10
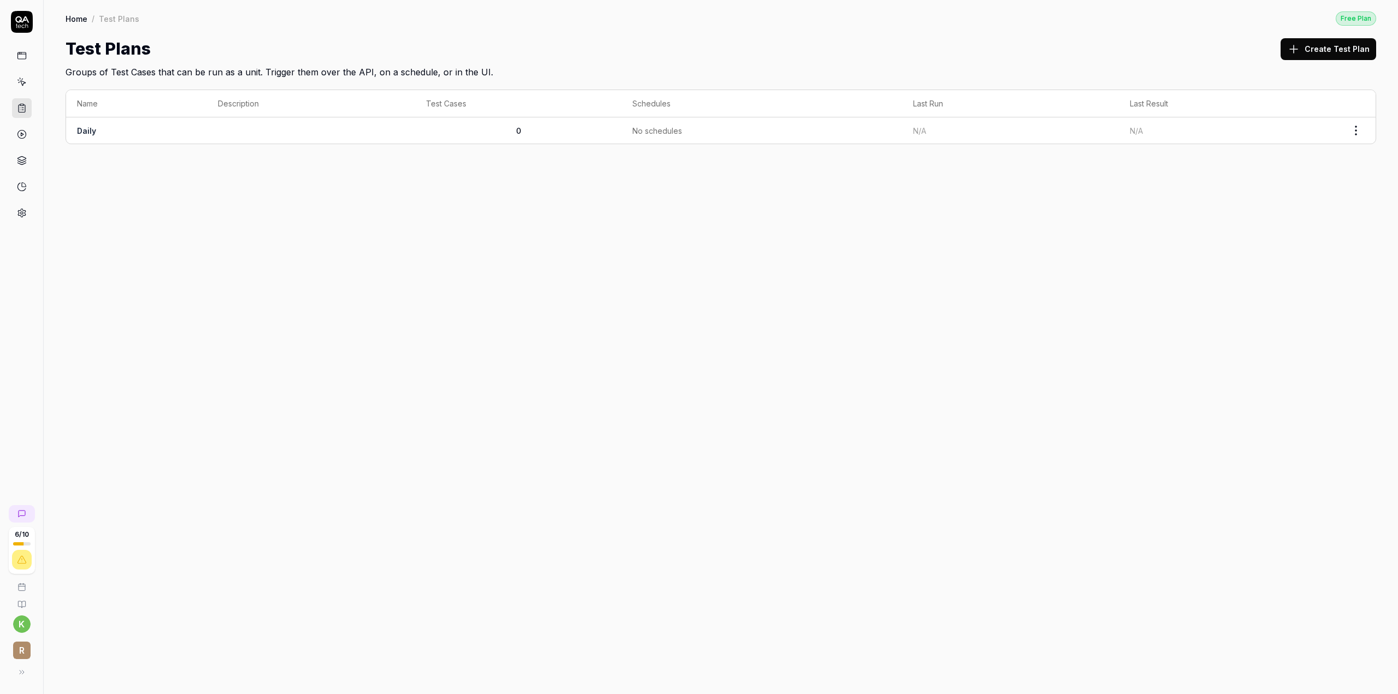
click at [21, 52] on icon at bounding box center [22, 56] width 10 height 10
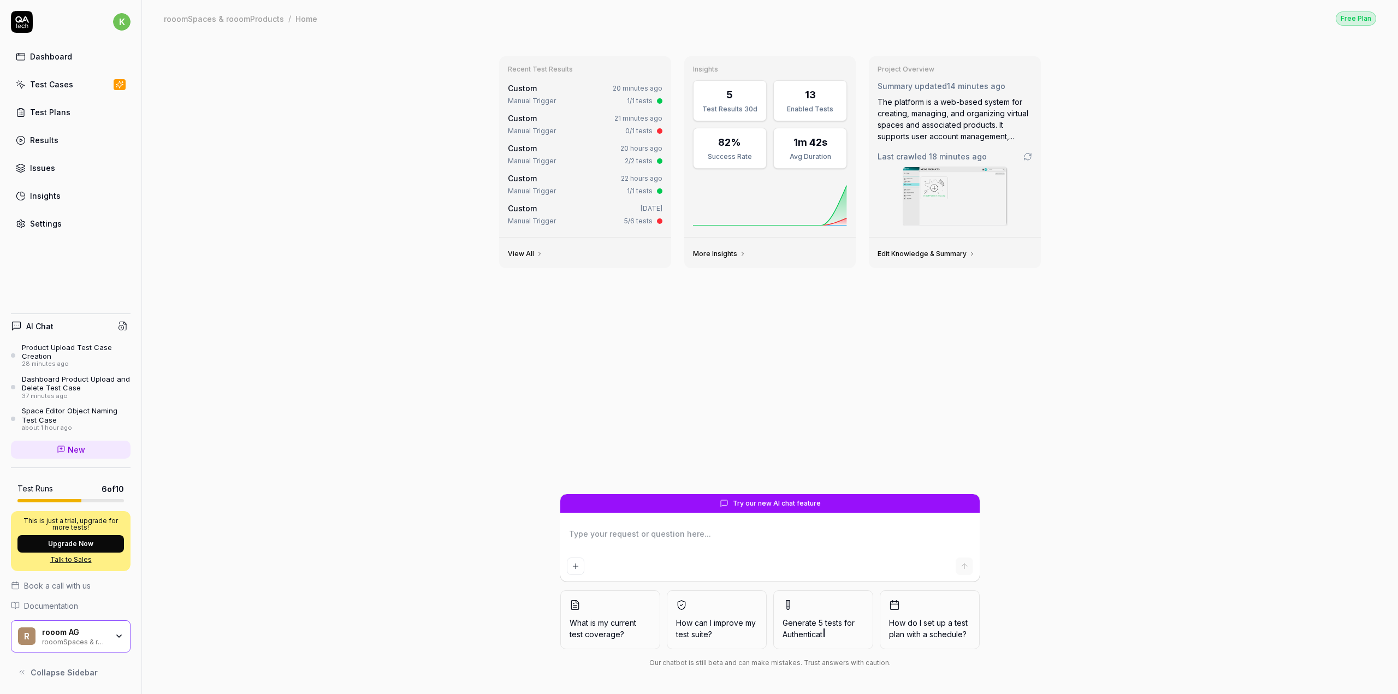
type textarea "*"
click at [62, 93] on link "Test Cases" at bounding box center [71, 84] width 120 height 21
